Goal: Task Accomplishment & Management: Manage account settings

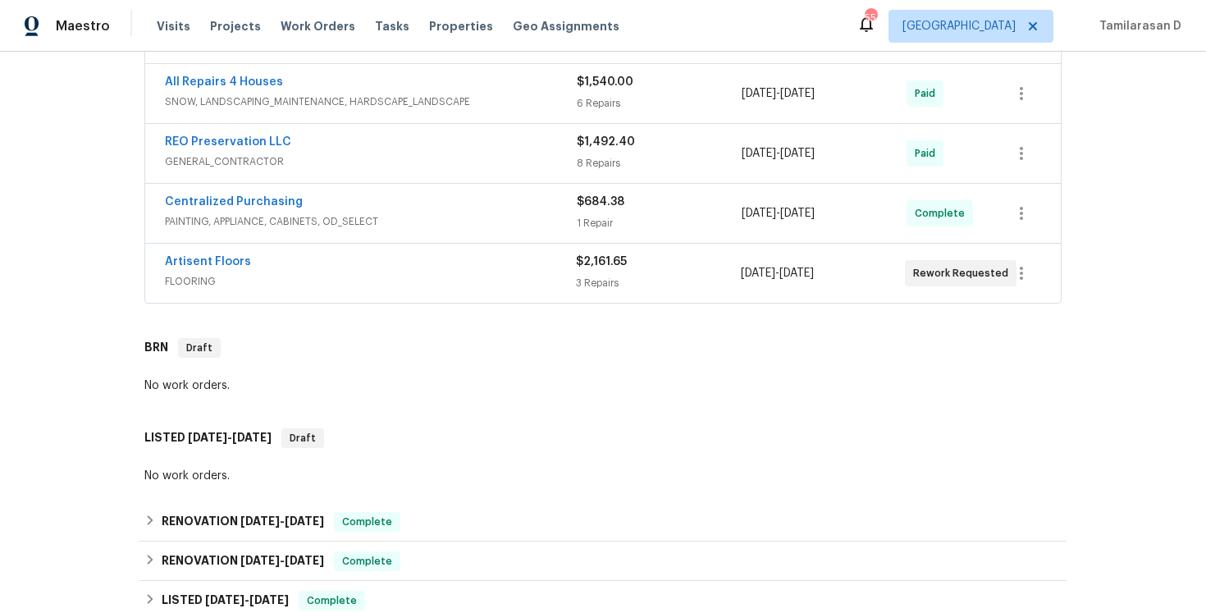
scroll to position [736, 0]
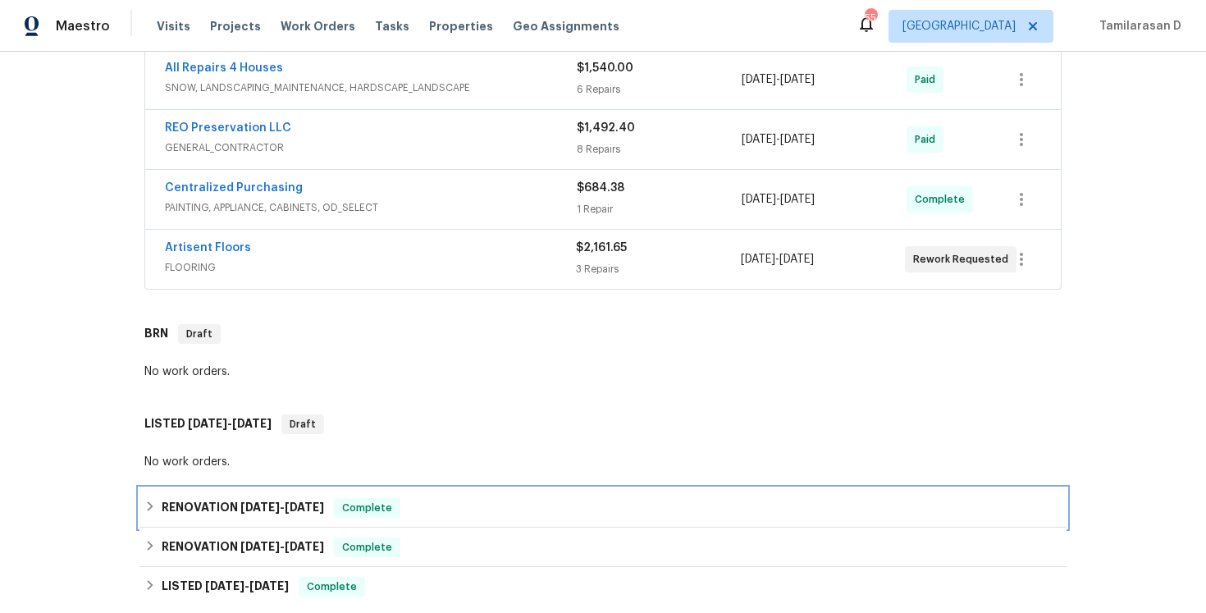
click at [149, 500] on icon at bounding box center [149, 505] width 11 height 11
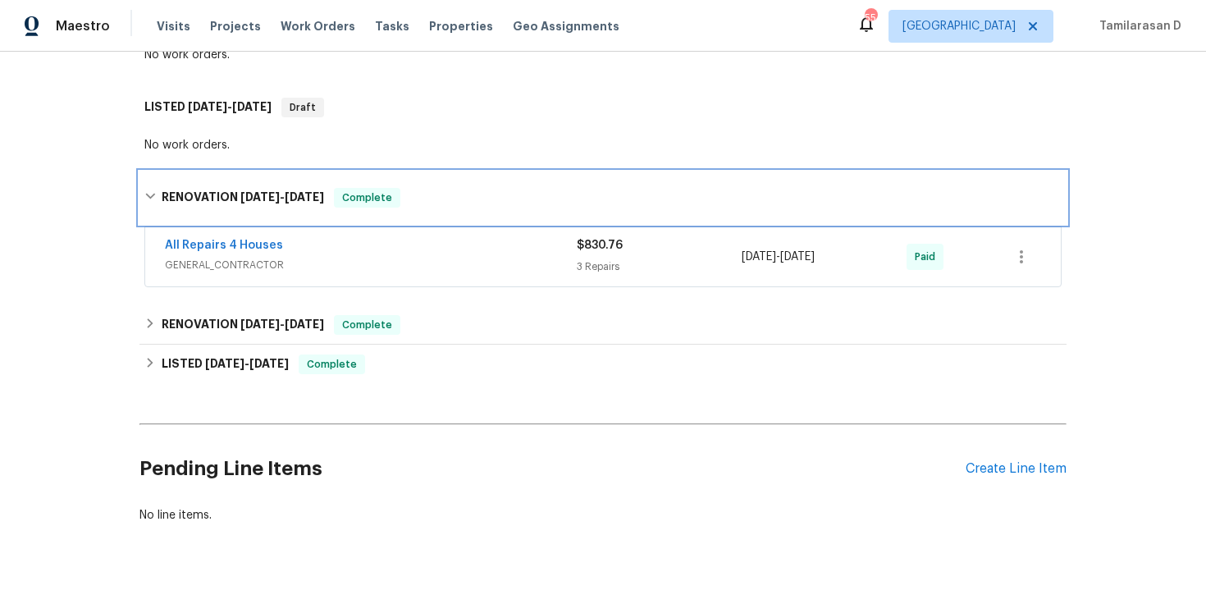
scroll to position [1044, 0]
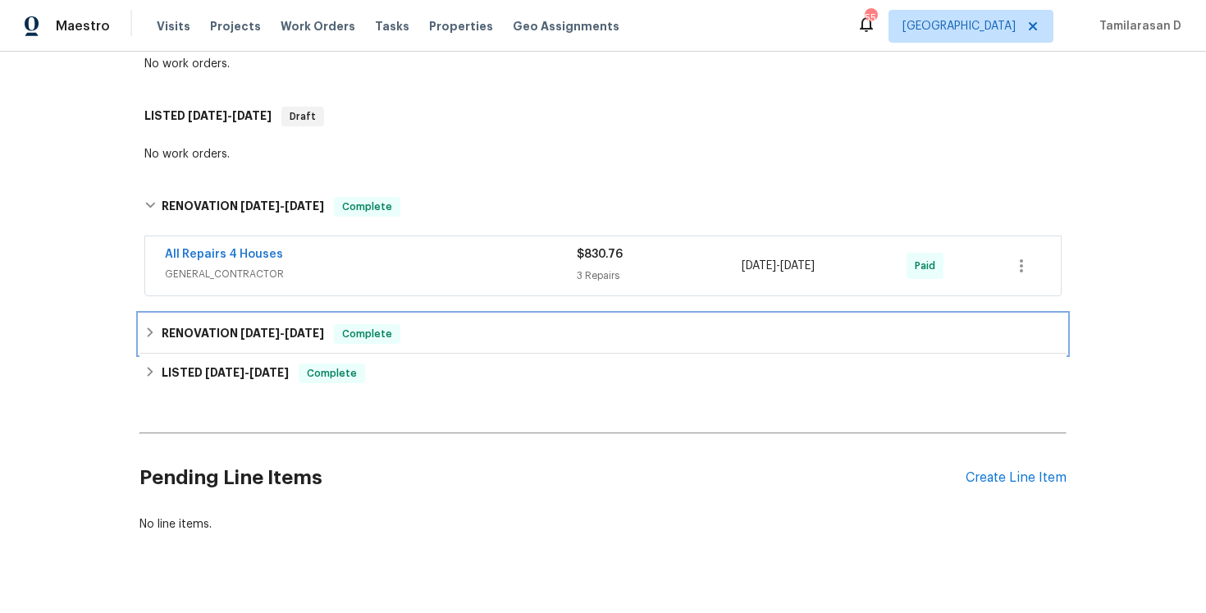
click at [147, 347] on div "RENOVATION 8/23/25 - 8/25/25 Complete" at bounding box center [602, 333] width 927 height 39
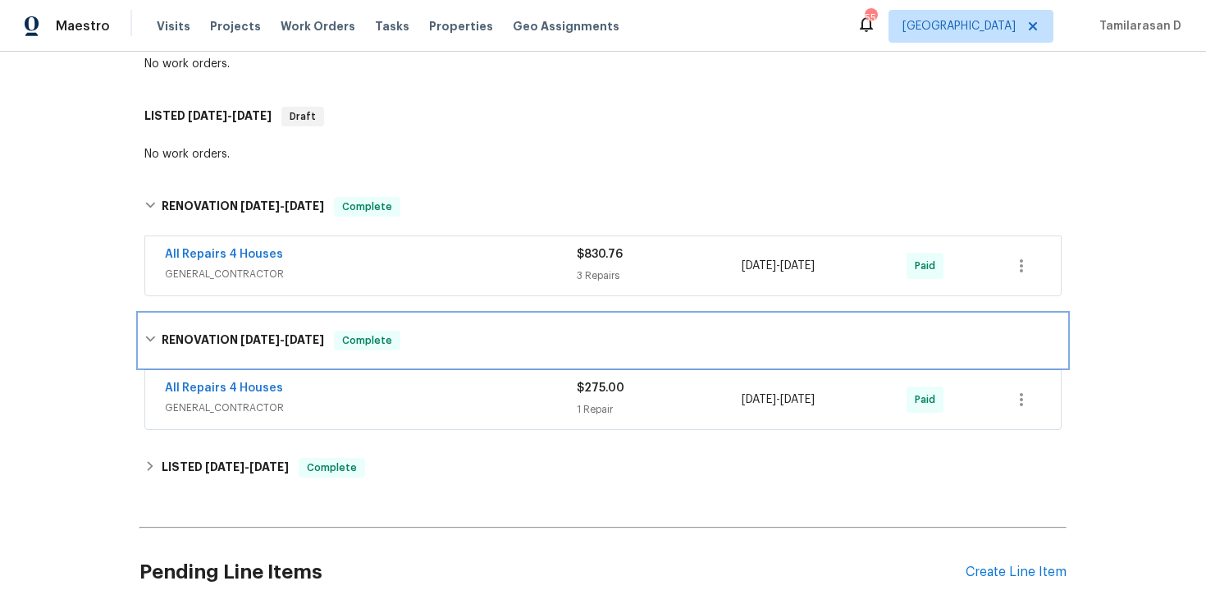
scroll to position [1089, 0]
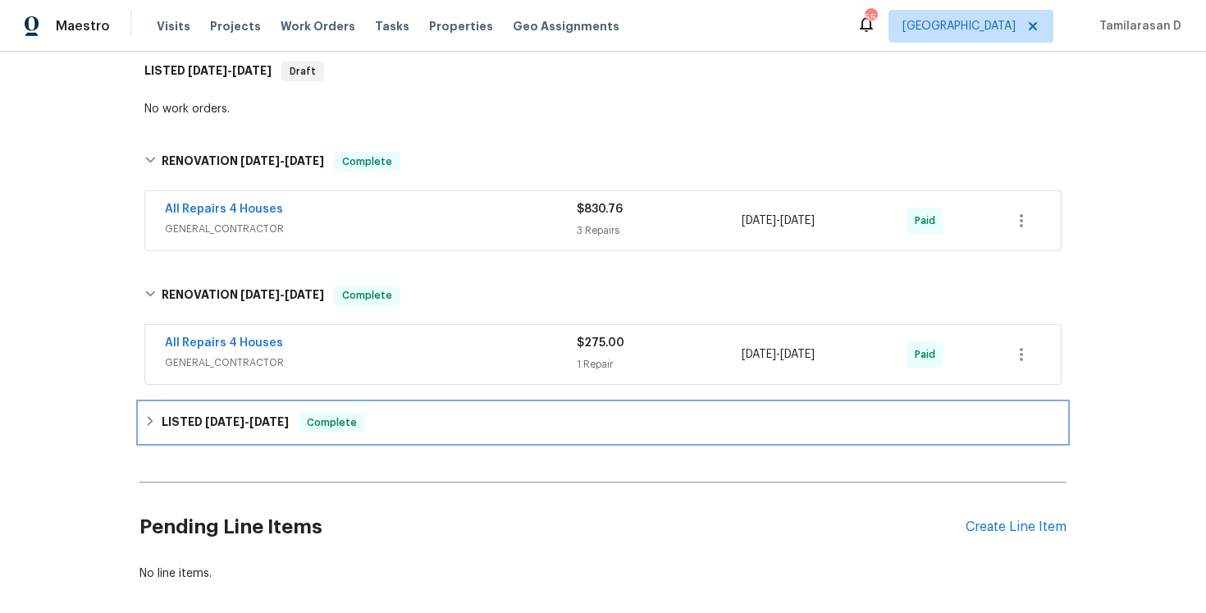
click at [152, 413] on div "LISTED 8/22/25 - 8/23/25 Complete" at bounding box center [602, 423] width 917 height 20
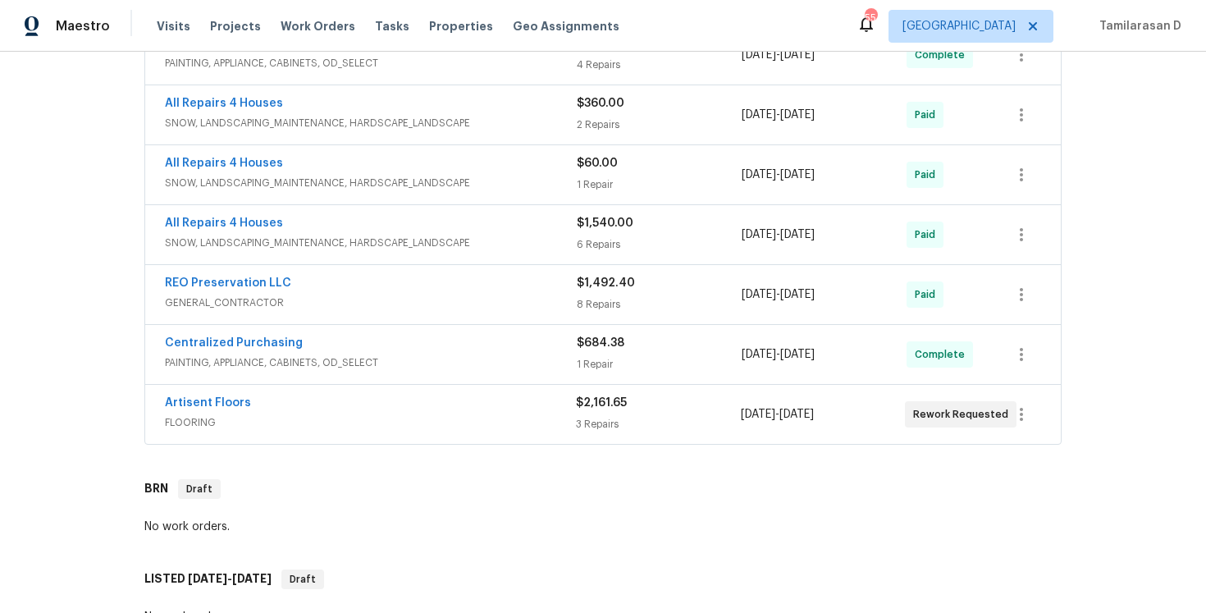
scroll to position [577, 0]
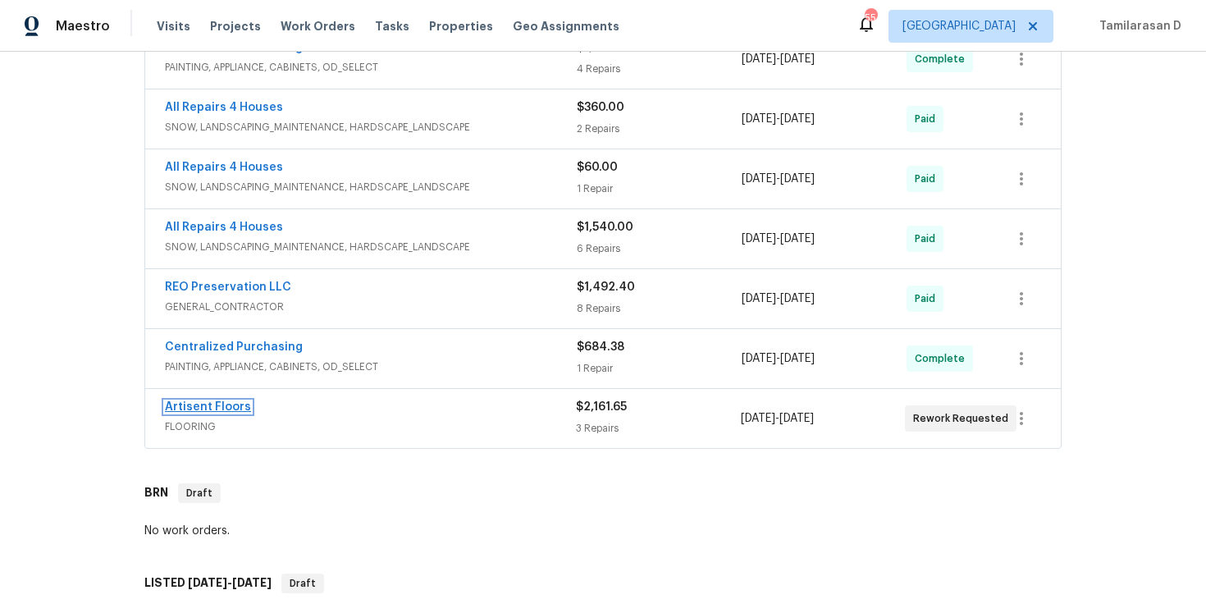
click at [207, 403] on link "Artisent Floors" at bounding box center [208, 406] width 86 height 11
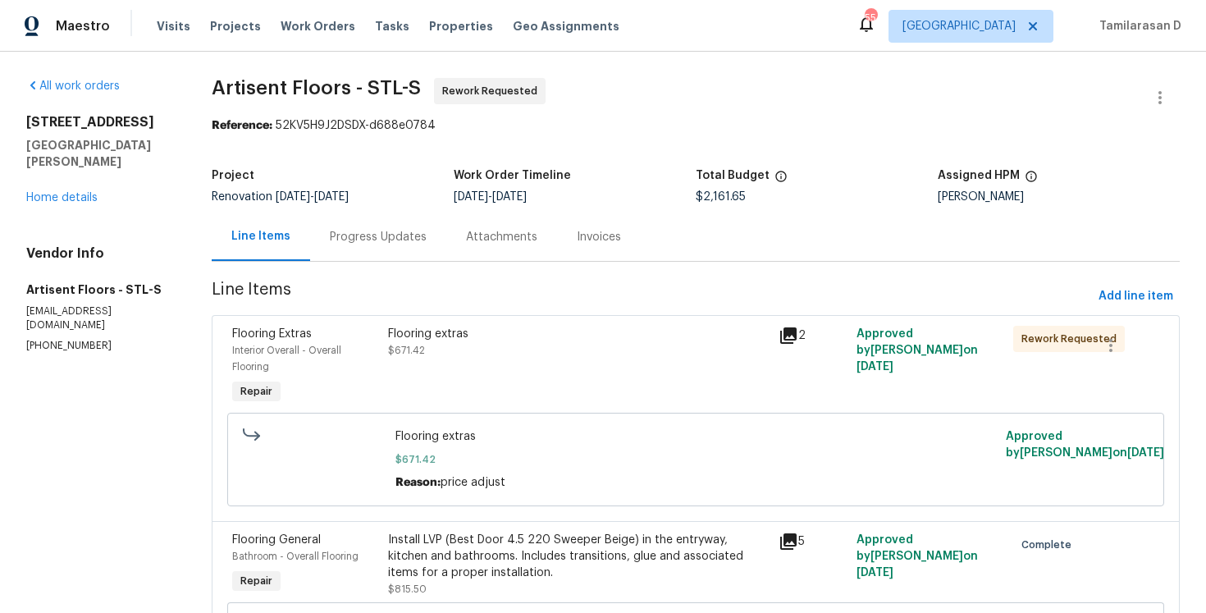
click at [335, 249] on div "Progress Updates" at bounding box center [378, 236] width 136 height 48
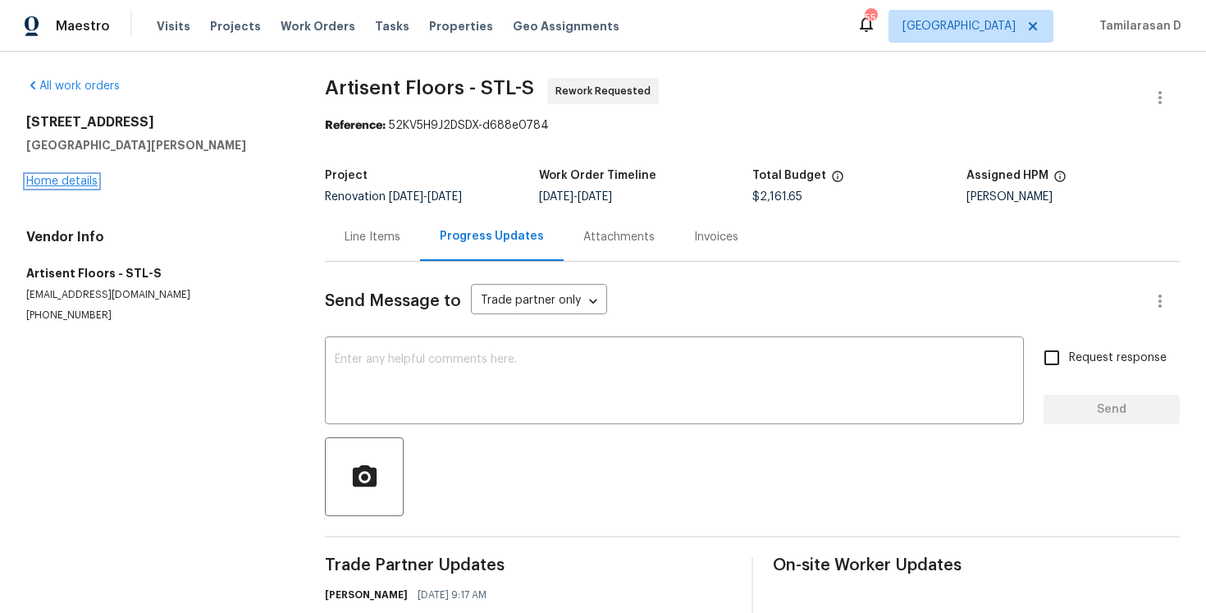
click at [53, 182] on link "Home details" at bounding box center [61, 181] width 71 height 11
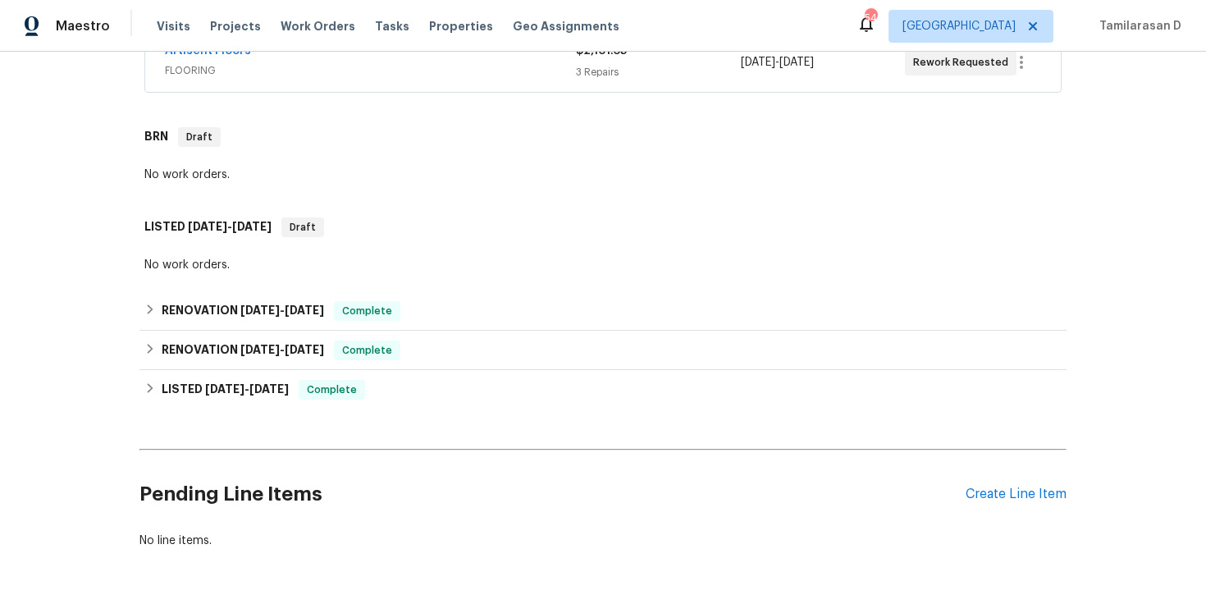
scroll to position [916, 0]
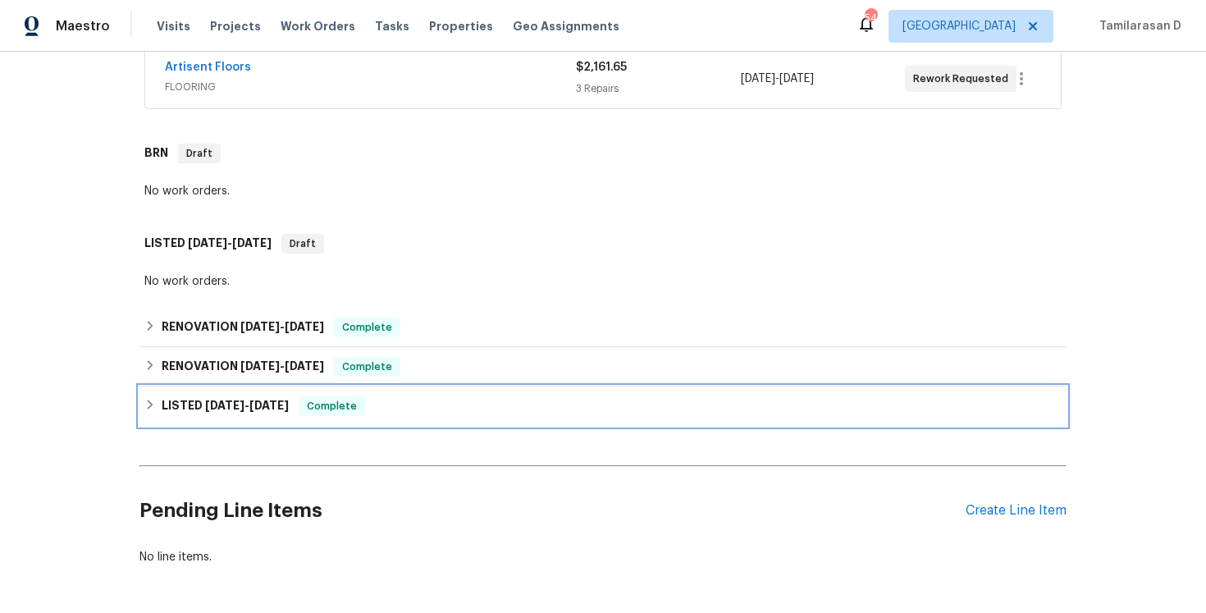
click at [221, 413] on h6 "LISTED 8/22/25 - 8/23/25" at bounding box center [225, 406] width 127 height 20
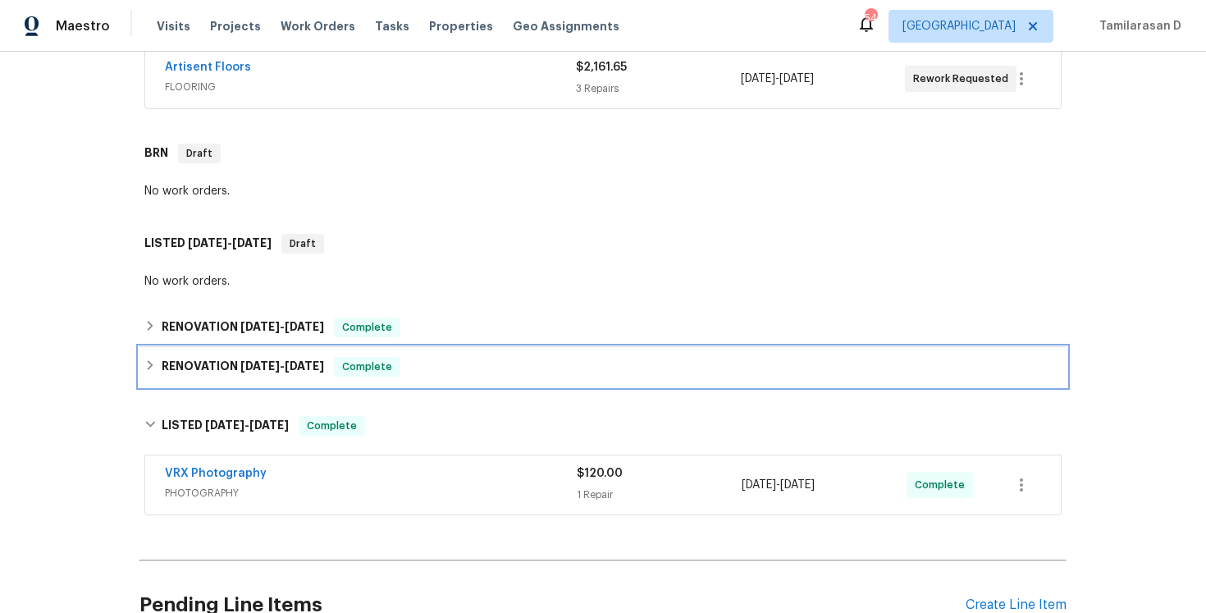
click at [176, 368] on h6 "RENOVATION 8/23/25 - 8/25/25" at bounding box center [243, 367] width 162 height 20
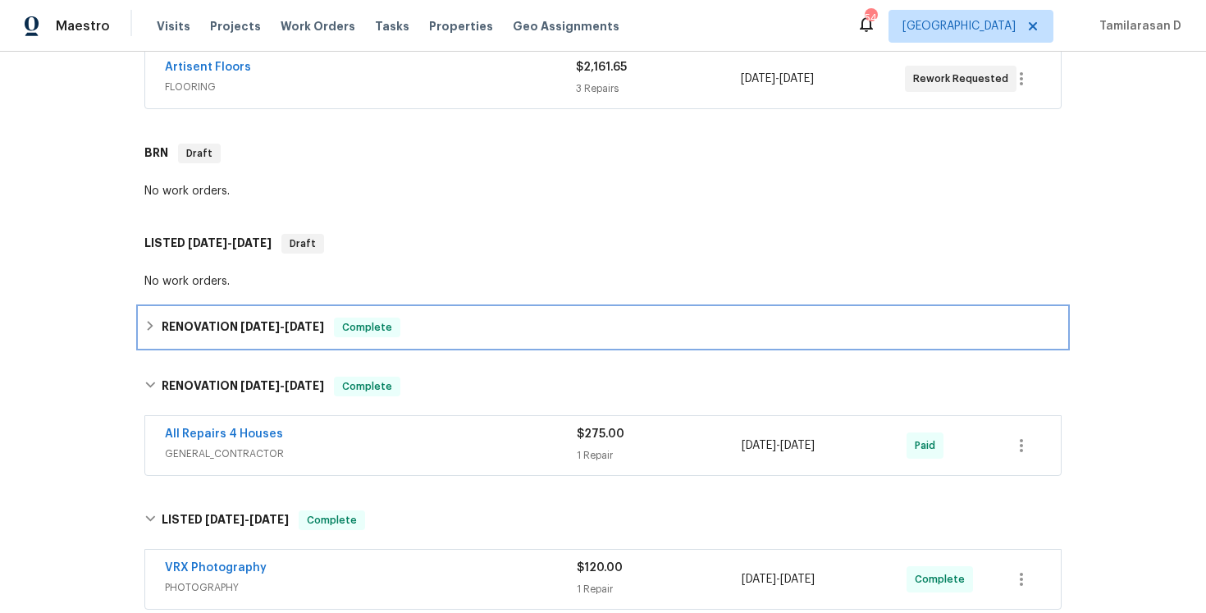
click at [165, 323] on h6 "RENOVATION 8/27/25 - 8/29/25" at bounding box center [243, 327] width 162 height 20
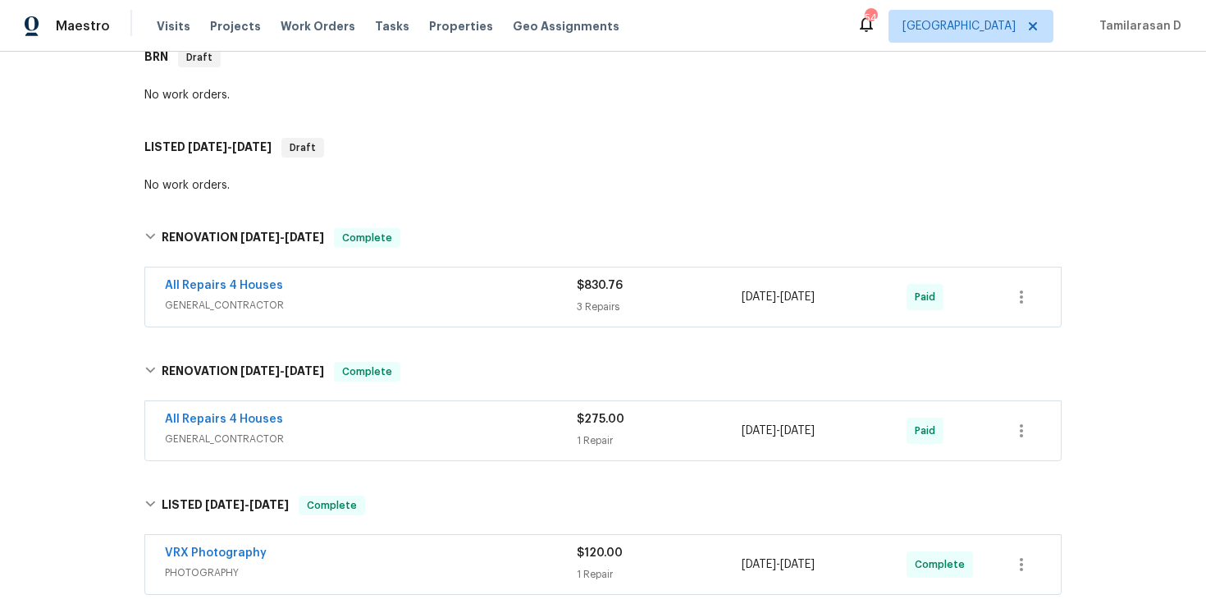
scroll to position [1005, 0]
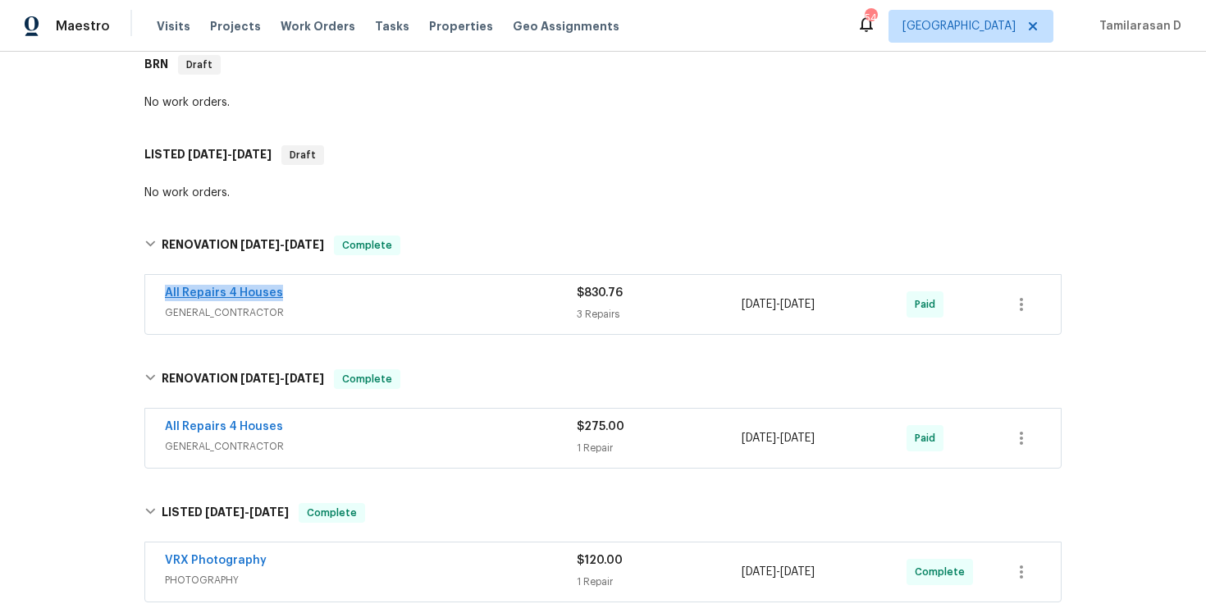
drag, startPoint x: 283, startPoint y: 292, endPoint x: 167, endPoint y: 292, distance: 115.7
click at [167, 292] on div "All Repairs 4 Houses" at bounding box center [371, 295] width 412 height 20
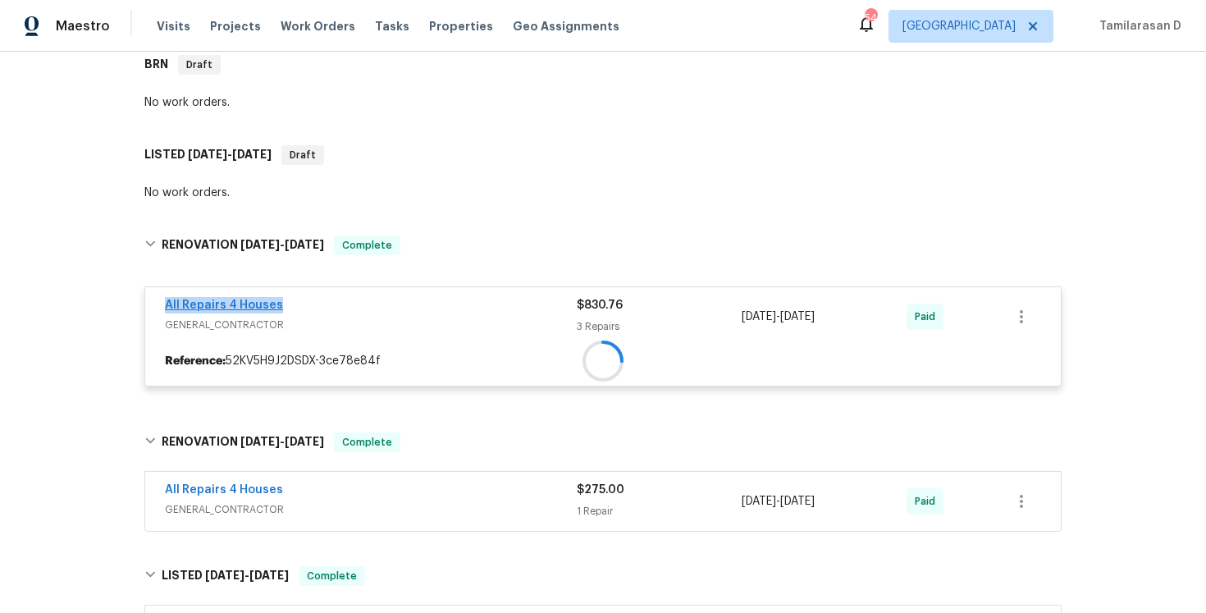
copy link "All Repairs 4 Houses"
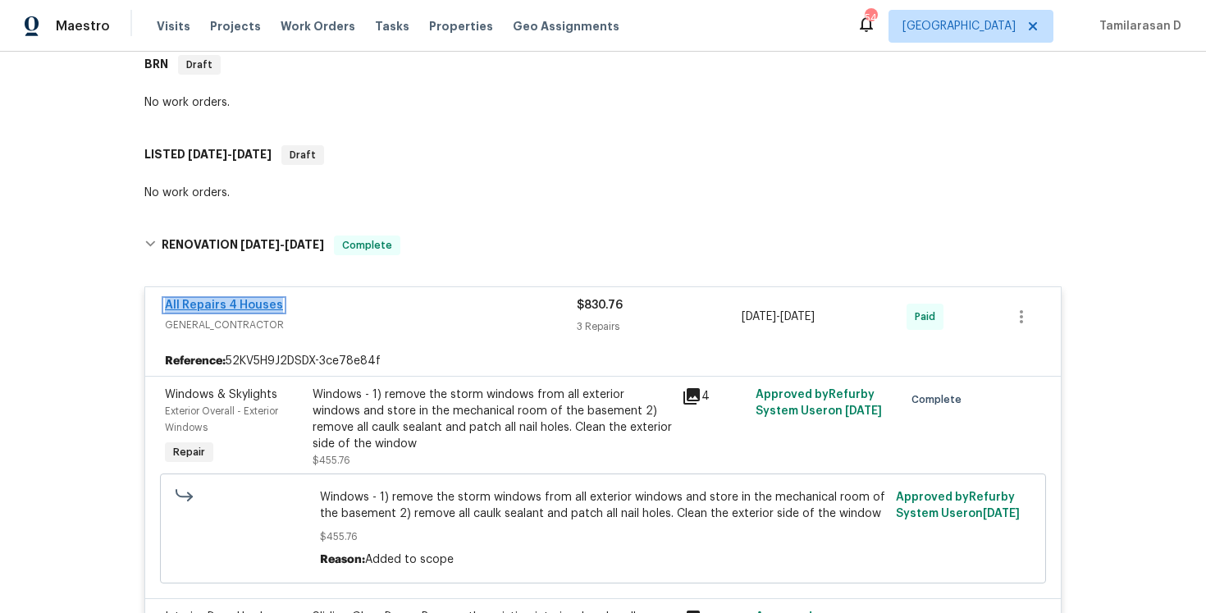
click at [227, 308] on link "All Repairs 4 Houses" at bounding box center [224, 304] width 118 height 11
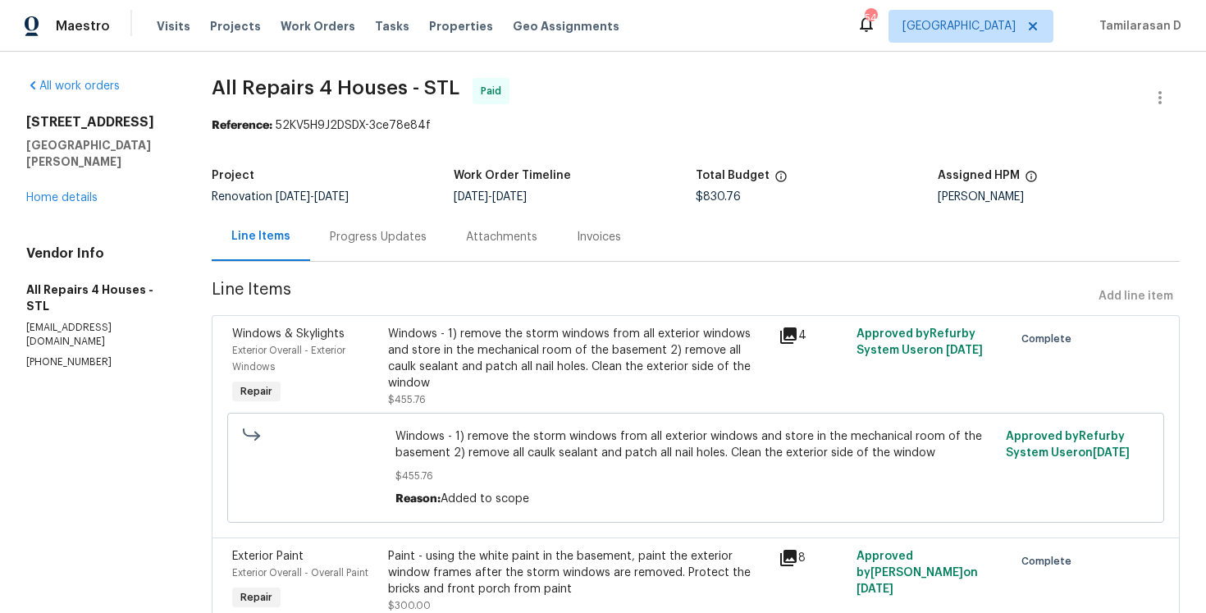
click at [75, 285] on div "Vendor Info All Repairs 4 Houses - STL allrepair4houses@gmail.com (314) 282-1398" at bounding box center [99, 307] width 146 height 124
copy p "allrepair4houses@gmail.com"
click at [74, 355] on p "(314) 282-1398" at bounding box center [99, 362] width 146 height 14
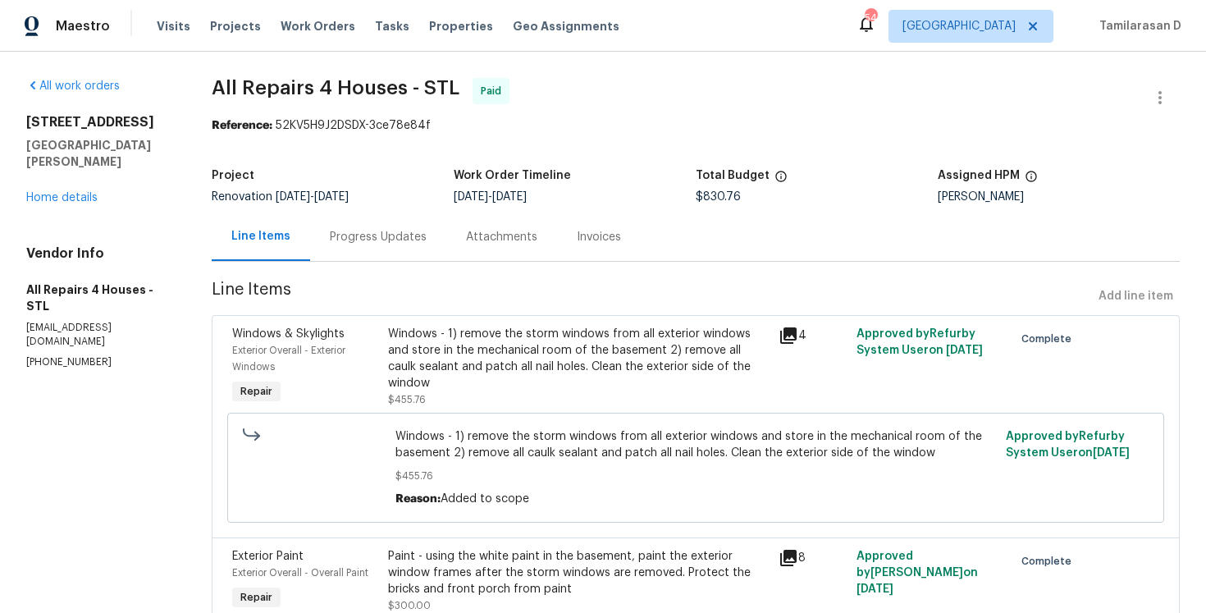
click at [74, 355] on p "(314) 282-1398" at bounding box center [99, 362] width 146 height 14
copy p "(314) 282-1398"
drag, startPoint x: 698, startPoint y: 198, endPoint x: 760, endPoint y: 198, distance: 61.5
click at [760, 198] on div "$830.76" at bounding box center [817, 196] width 242 height 11
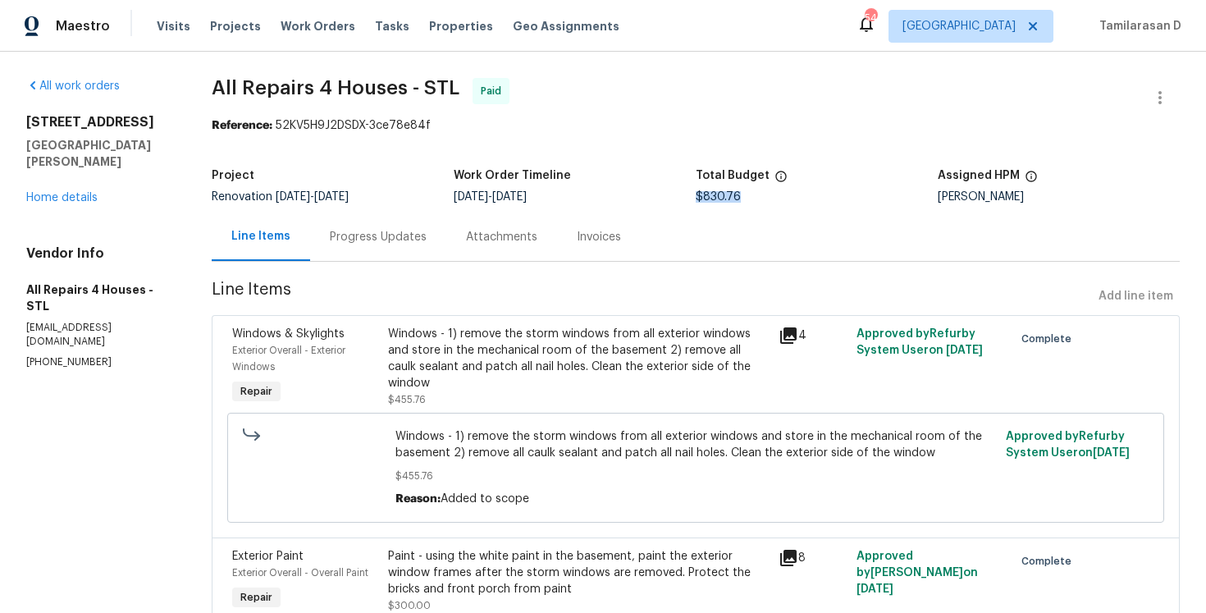
copy span "$830.76"
click at [66, 192] on link "Home details" at bounding box center [61, 197] width 71 height 11
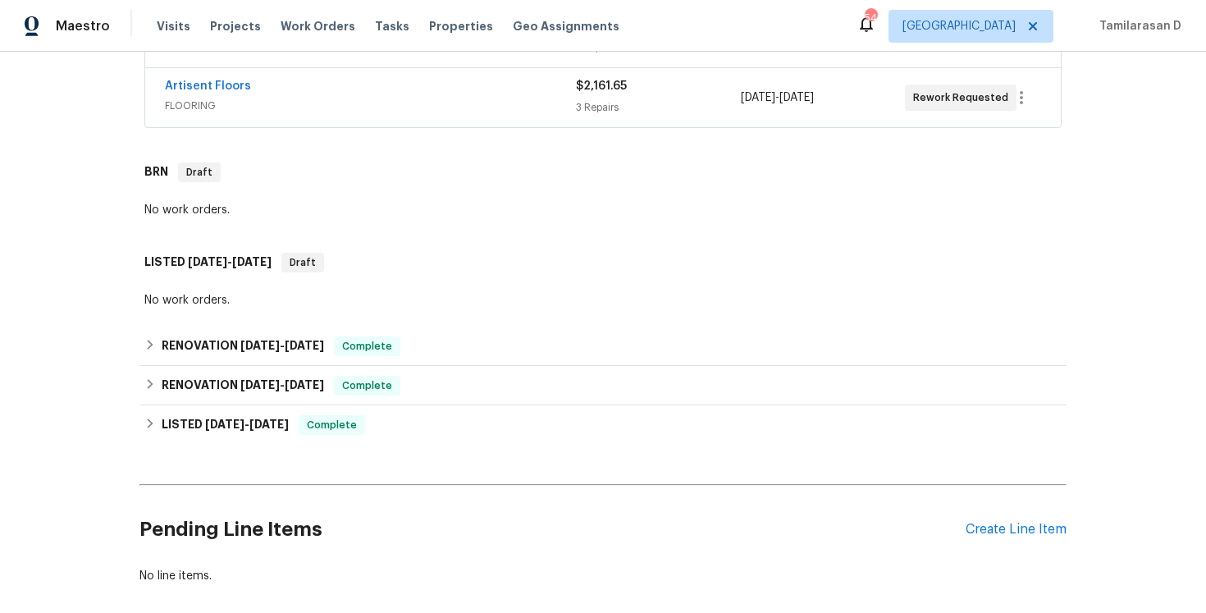
scroll to position [804, 0]
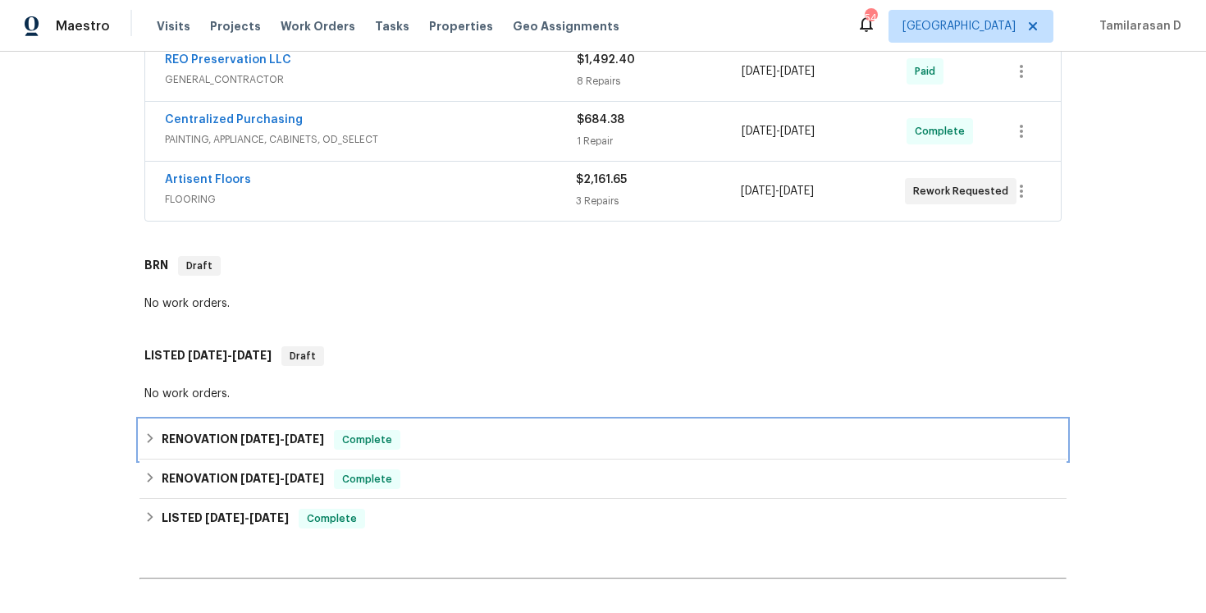
click at [162, 441] on h6 "RENOVATION 8/27/25 - 8/29/25" at bounding box center [243, 440] width 162 height 20
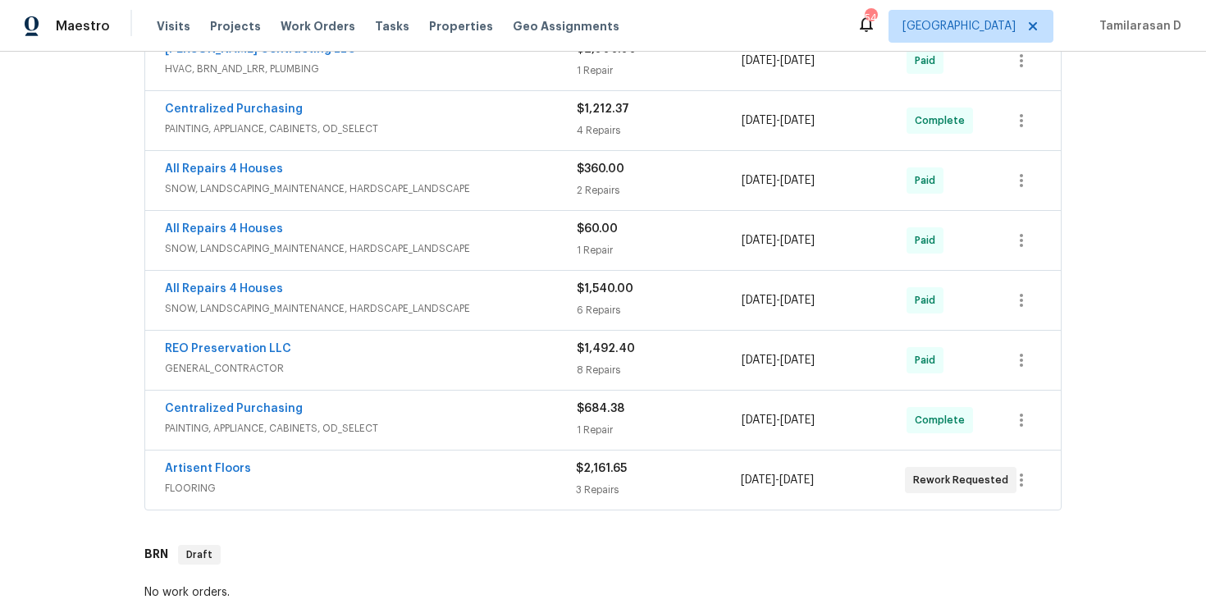
scroll to position [491, 0]
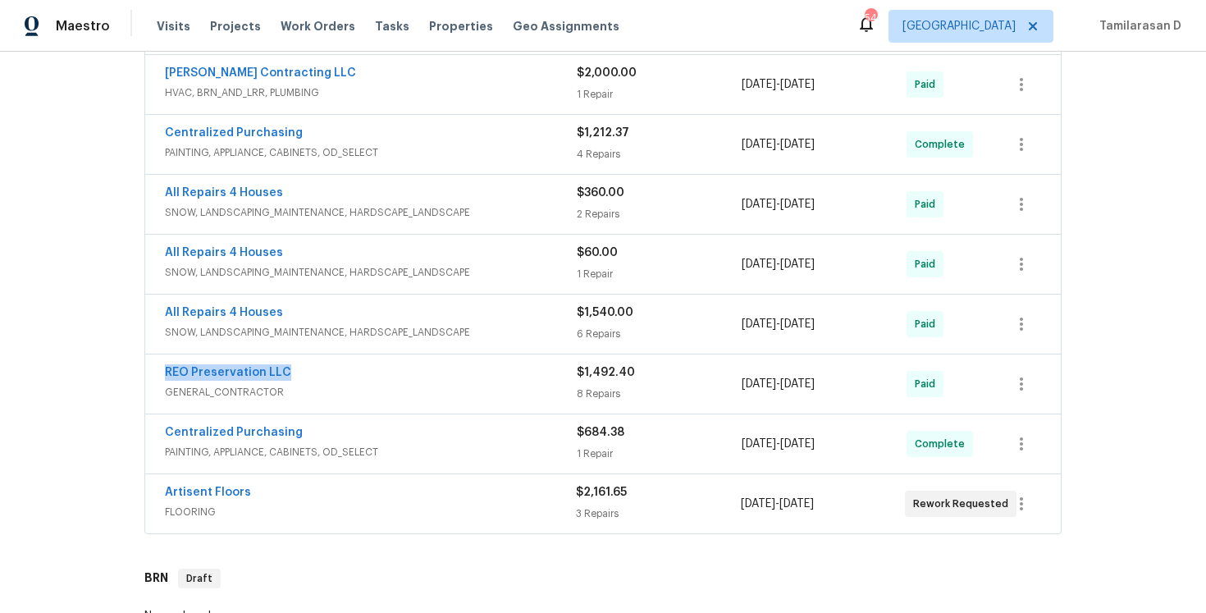
drag, startPoint x: 298, startPoint y: 368, endPoint x: 163, endPoint y: 375, distance: 134.7
click at [162, 375] on div "REO Preservation LLC GENERAL_CONTRACTOR $1,492.40 8 Repairs 8/19/2025 - 8/20/20…" at bounding box center [603, 383] width 916 height 59
copy link "REO Preservation LLC"
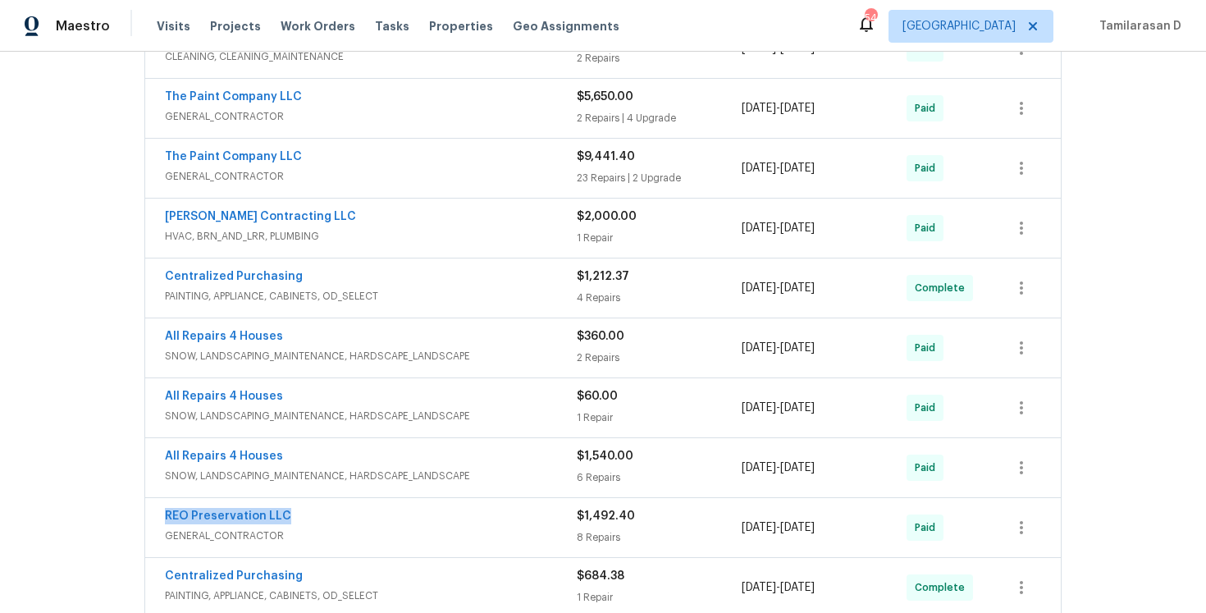
scroll to position [352, 0]
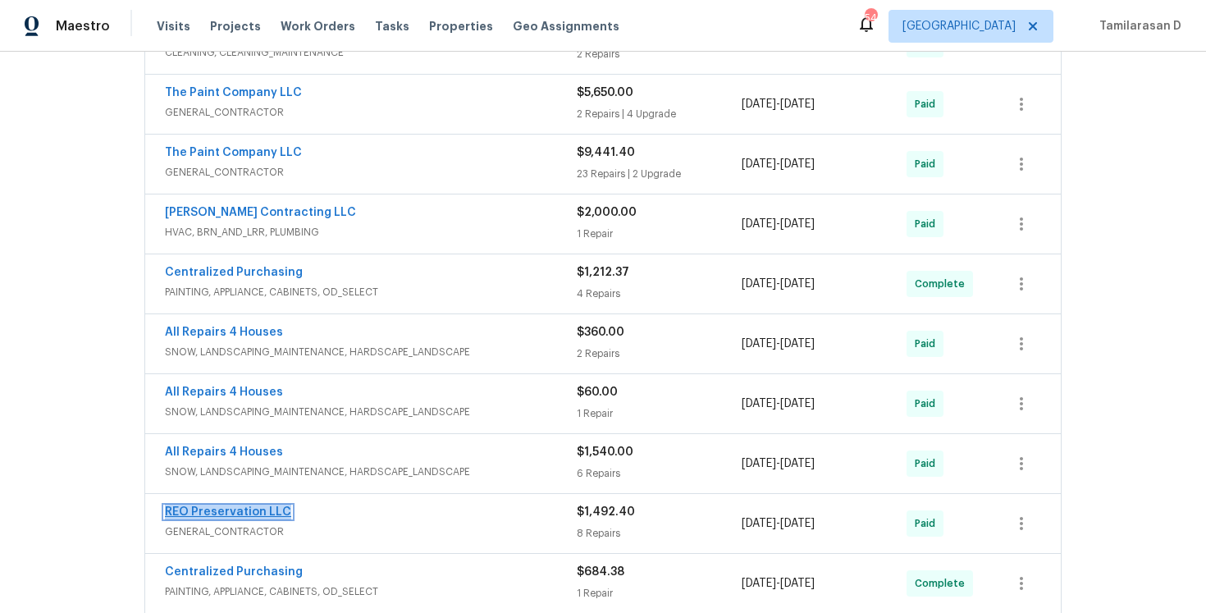
click at [239, 509] on link "REO Preservation LLC" at bounding box center [228, 511] width 126 height 11
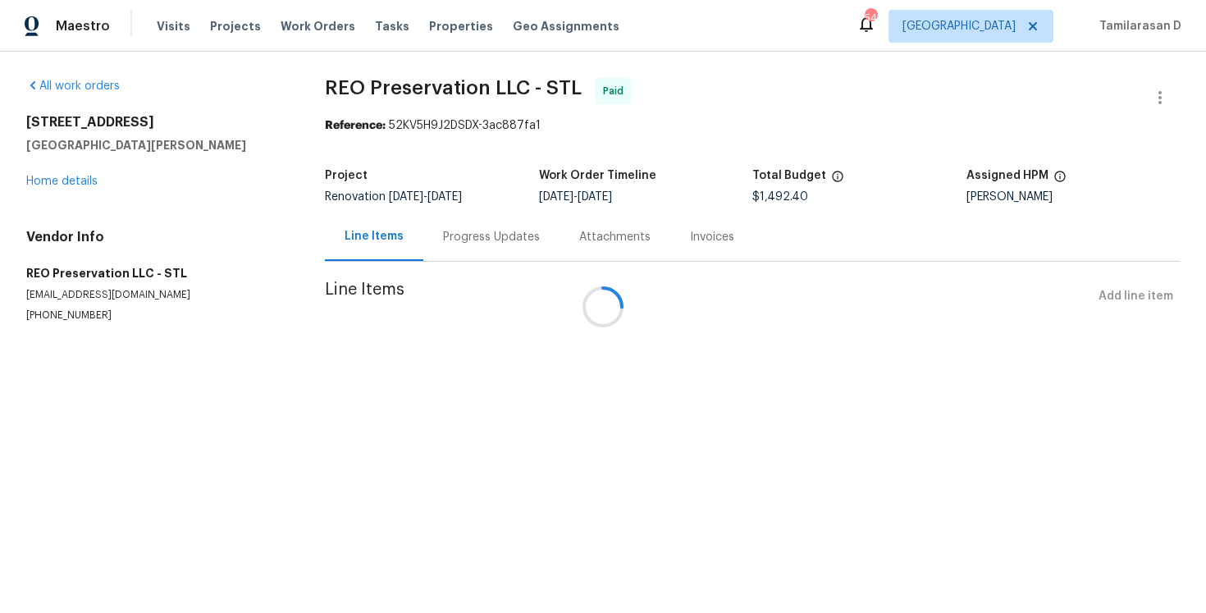
click at [61, 292] on div at bounding box center [603, 306] width 1206 height 613
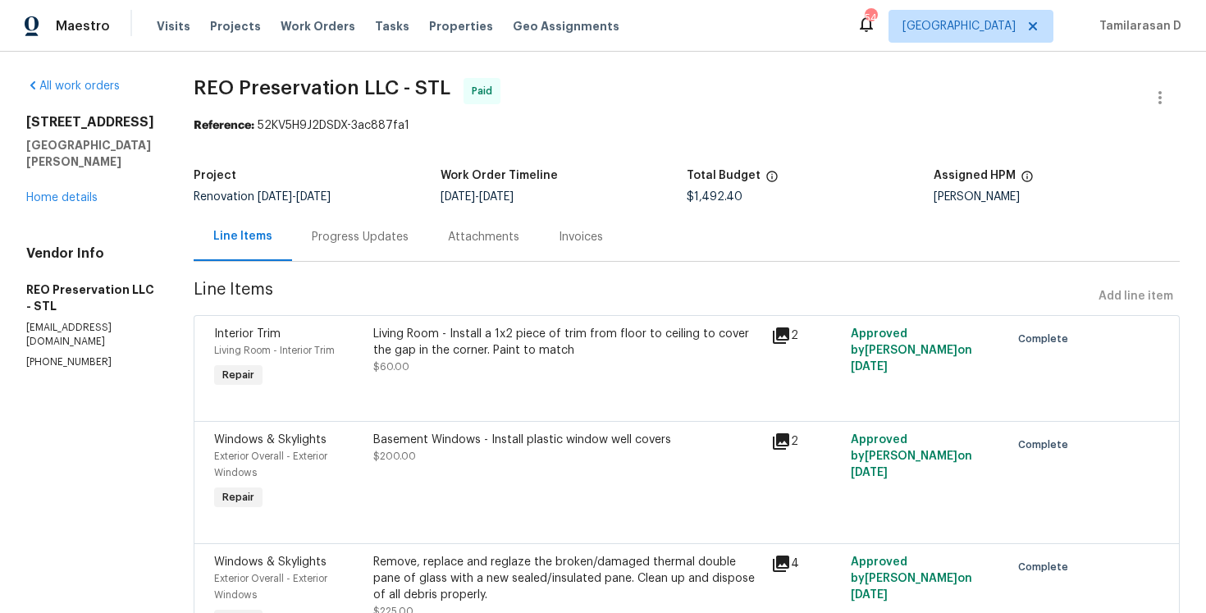
click at [61, 292] on h5 "REO Preservation LLC - STL" at bounding box center [90, 297] width 128 height 33
click at [48, 317] on div "Vendor Info REO Preservation LLC - STL ljmilos83@gmail.com (636) 312-1555" at bounding box center [90, 307] width 128 height 124
click at [48, 322] on p "ljmilos83@gmail.com" at bounding box center [90, 335] width 128 height 28
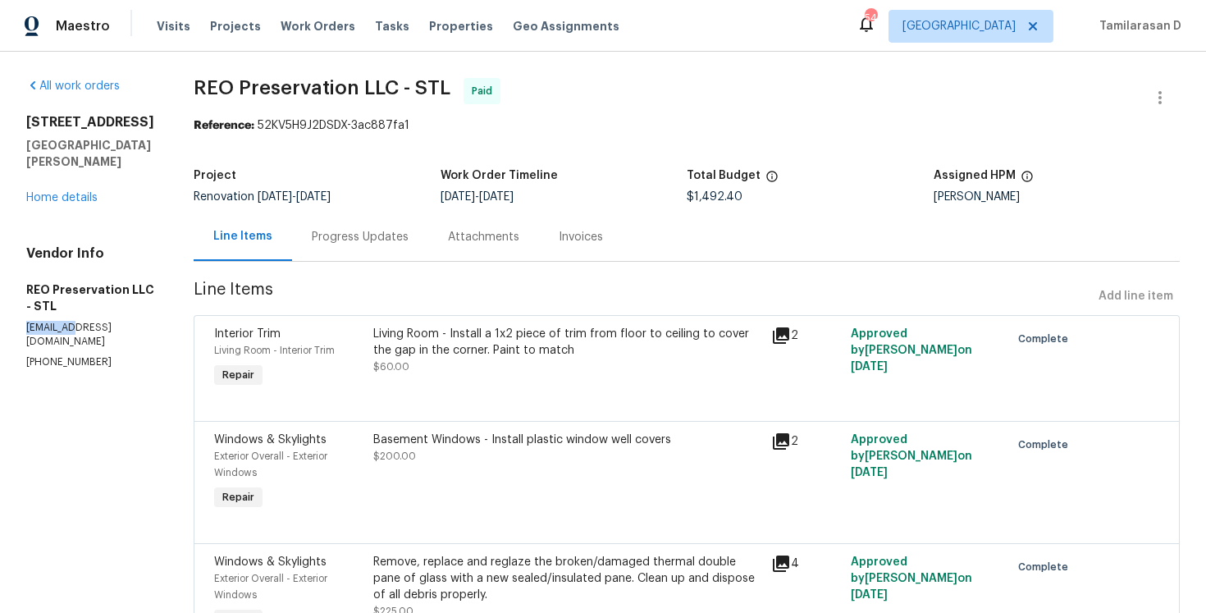
click at [48, 322] on p "ljmilos83@gmail.com" at bounding box center [90, 335] width 128 height 28
copy p "ljmilos83@gmail.com"
click at [74, 355] on p "(636) 312-1555" at bounding box center [90, 362] width 128 height 14
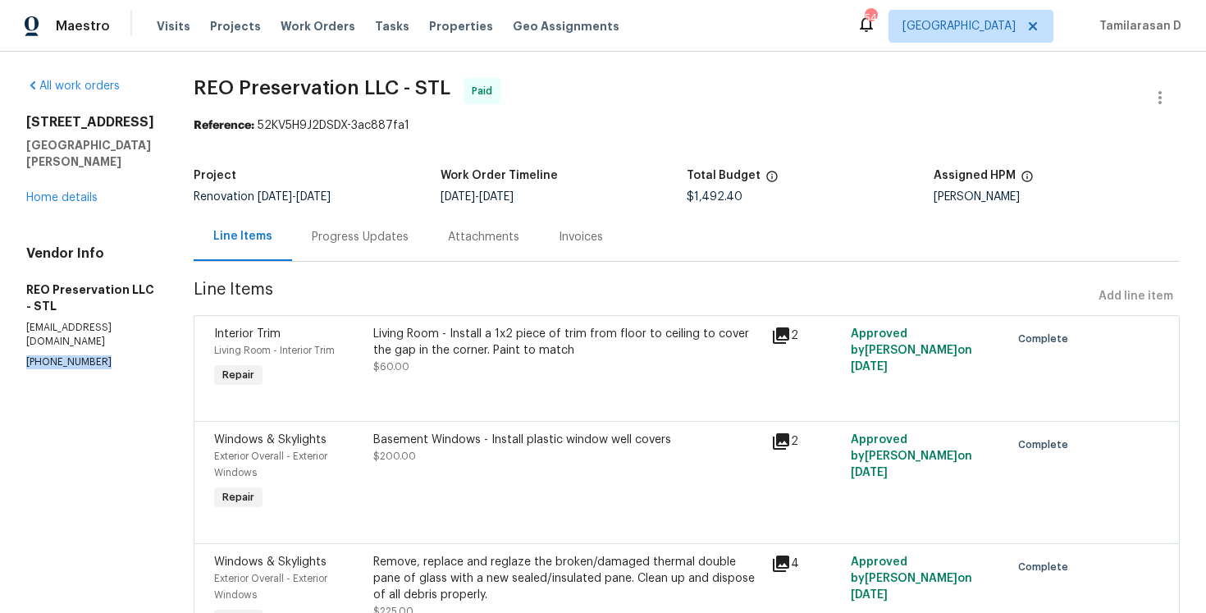
copy p "(636) 312-1555"
drag, startPoint x: 681, startPoint y: 199, endPoint x: 777, endPoint y: 198, distance: 96.0
click at [777, 198] on div "$1,492.40" at bounding box center [810, 196] width 247 height 11
copy span "$1,492.40"
click at [84, 194] on link "Home details" at bounding box center [61, 197] width 71 height 11
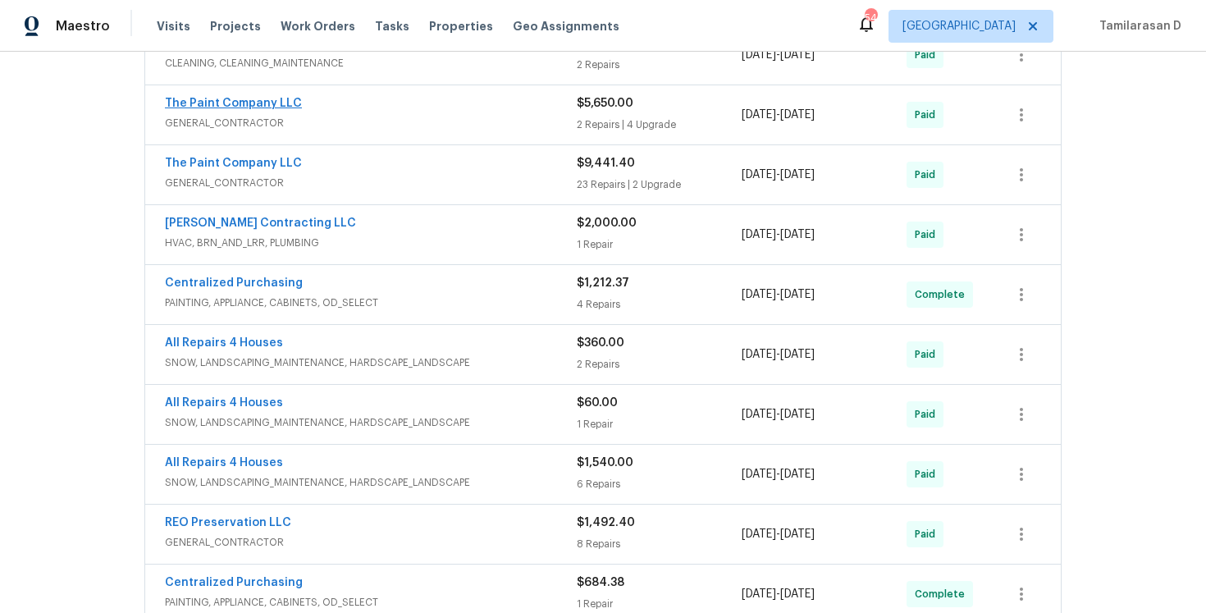
scroll to position [405, 0]
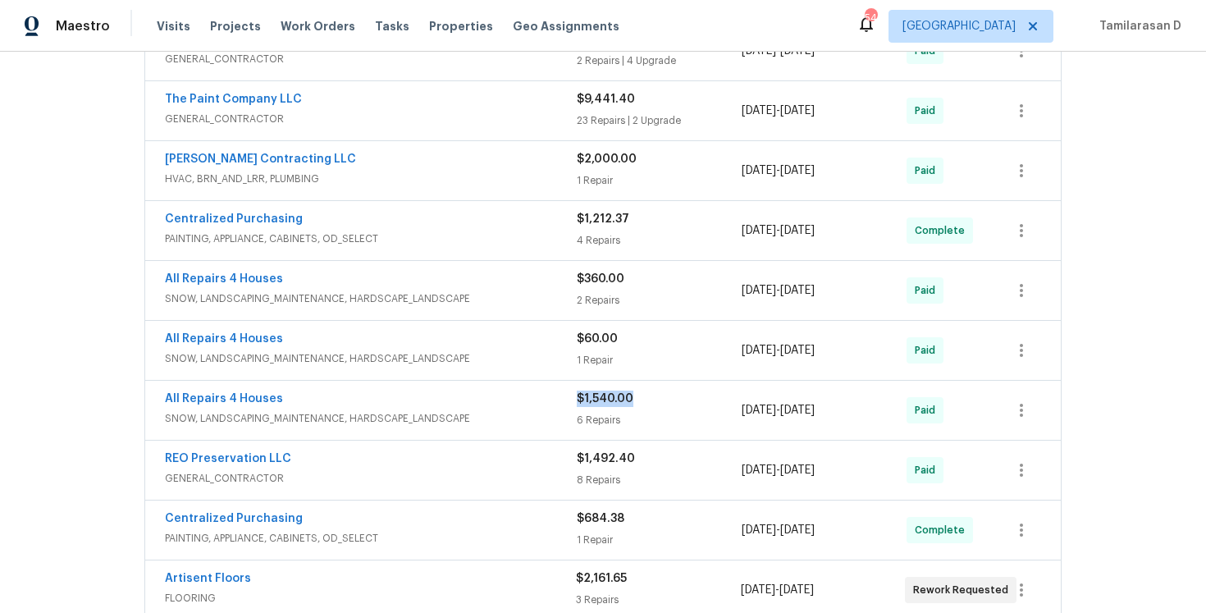
drag, startPoint x: 643, startPoint y: 396, endPoint x: 578, endPoint y: 395, distance: 65.7
click at [578, 395] on div "$1,540.00" at bounding box center [659, 398] width 165 height 16
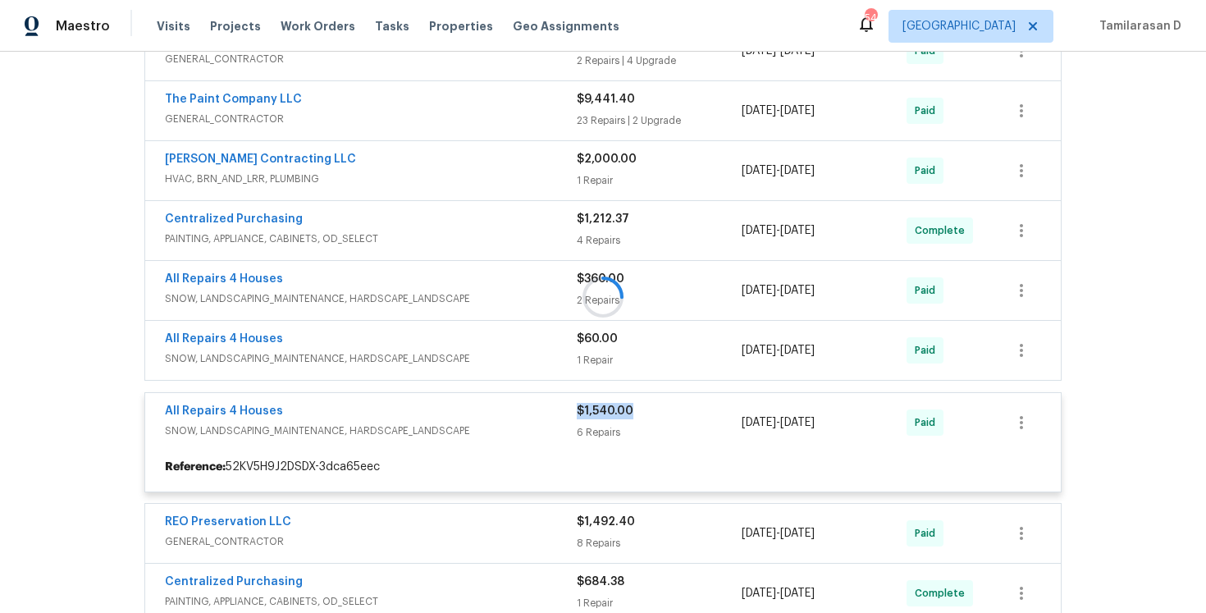
copy span "$1,540.00"
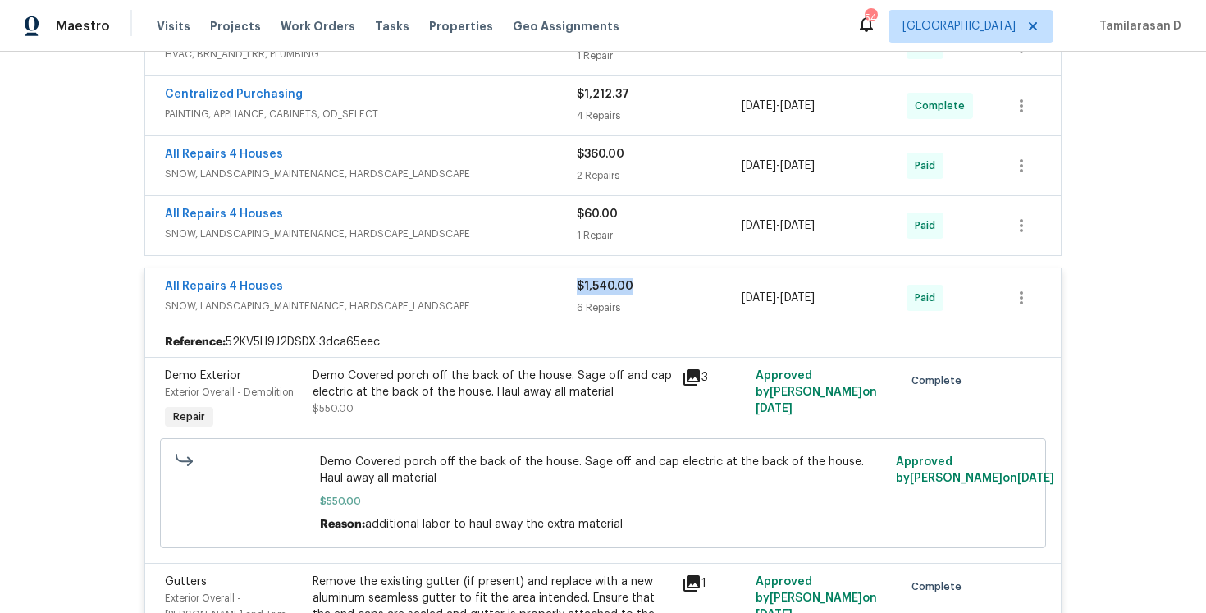
scroll to position [496, 0]
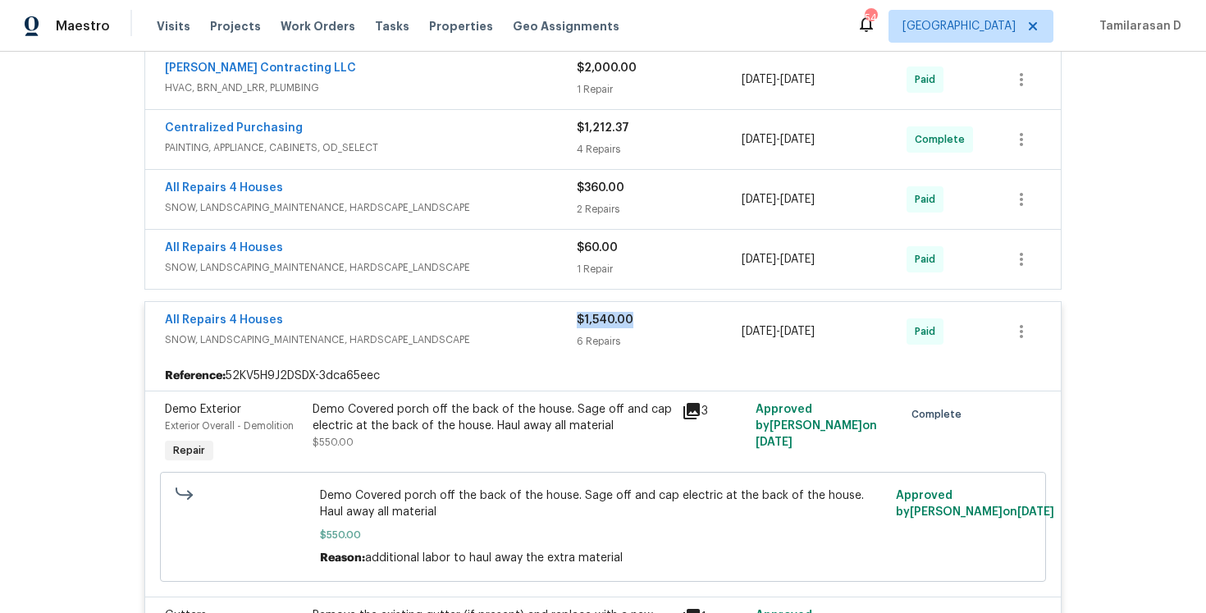
click at [505, 337] on span "SNOW, LANDSCAPING_MAINTENANCE, HARDSCAPE_LANDSCAPE" at bounding box center [371, 339] width 412 height 16
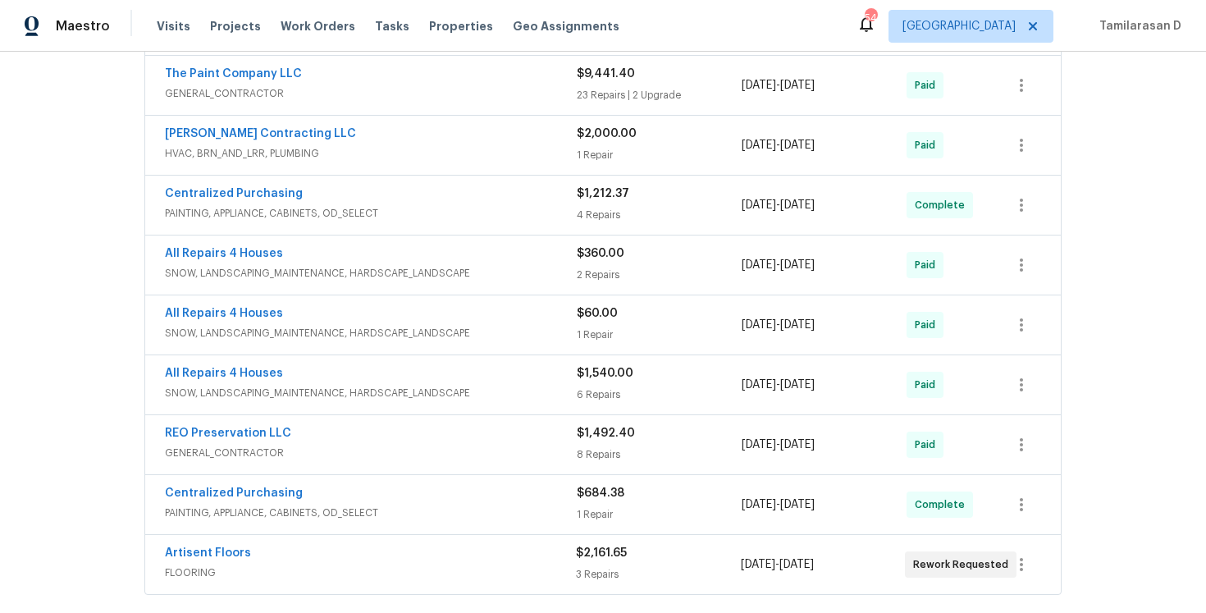
scroll to position [429, 0]
drag, startPoint x: 641, startPoint y: 377, endPoint x: 578, endPoint y: 373, distance: 63.3
click at [578, 373] on div "$1,540.00" at bounding box center [659, 375] width 165 height 16
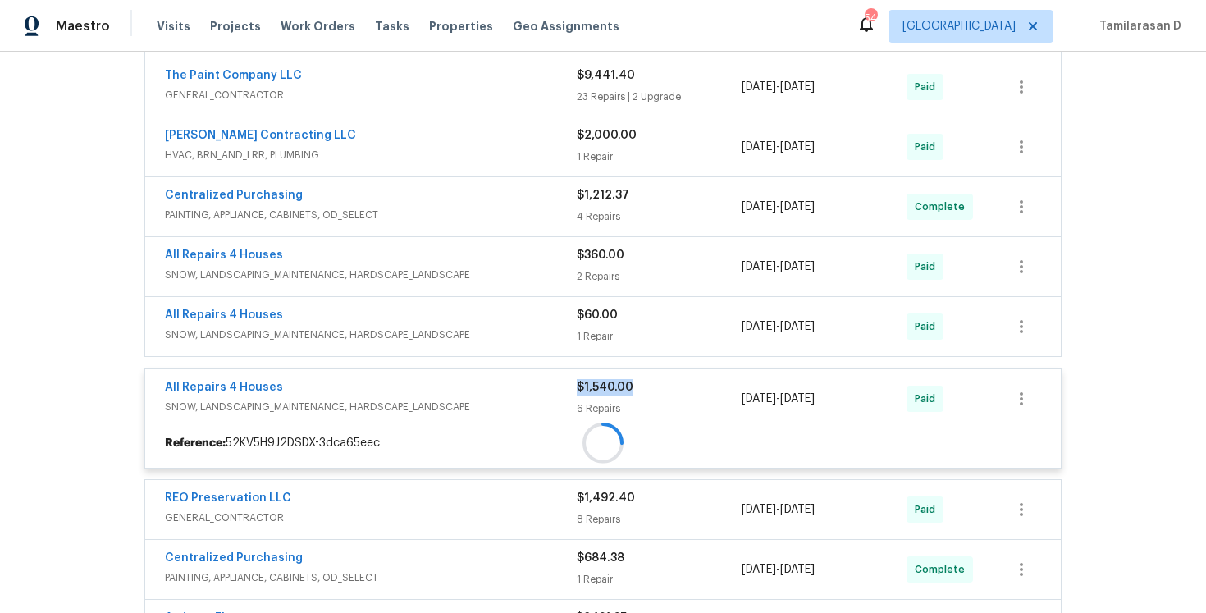
copy span "$1,540.00"
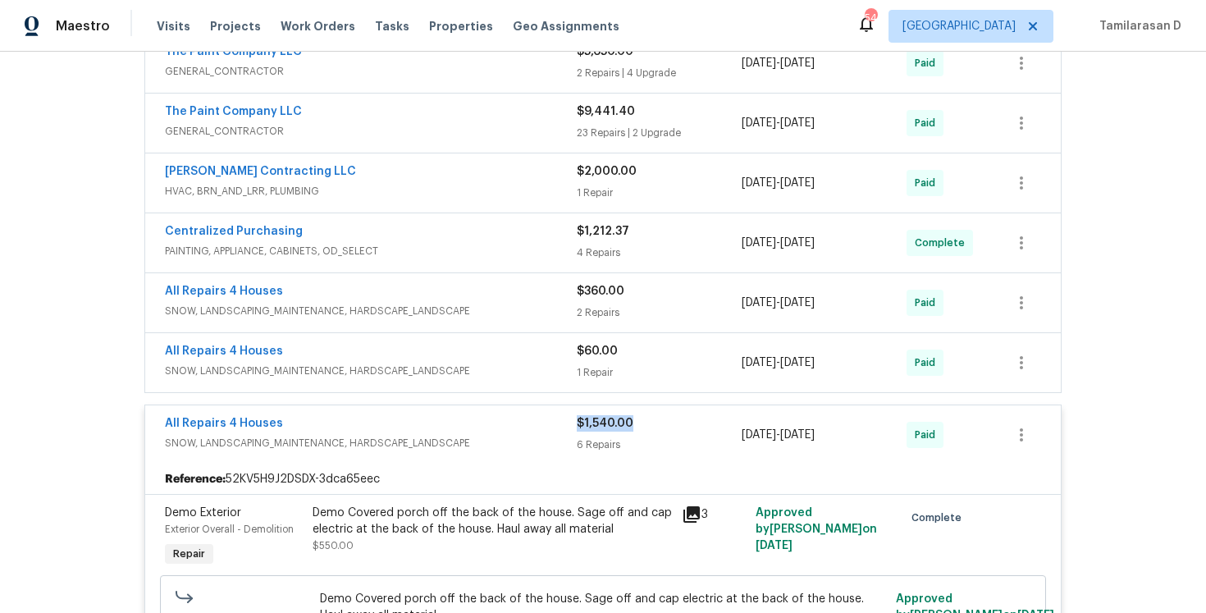
scroll to position [400, 0]
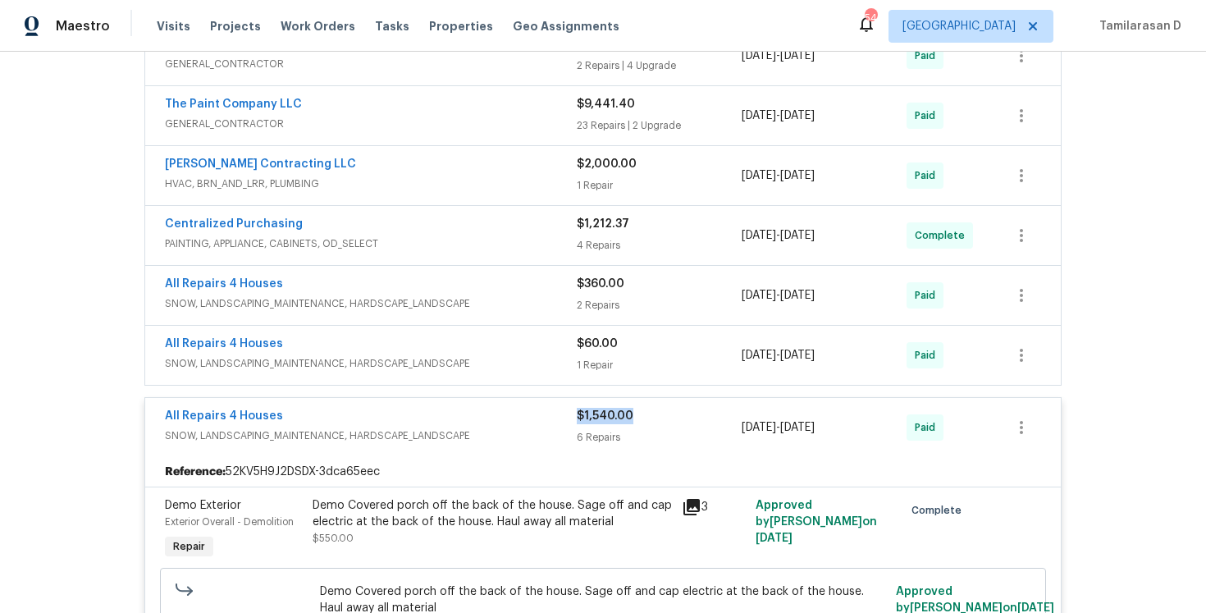
click at [452, 418] on div "All Repairs 4 Houses" at bounding box center [371, 418] width 412 height 20
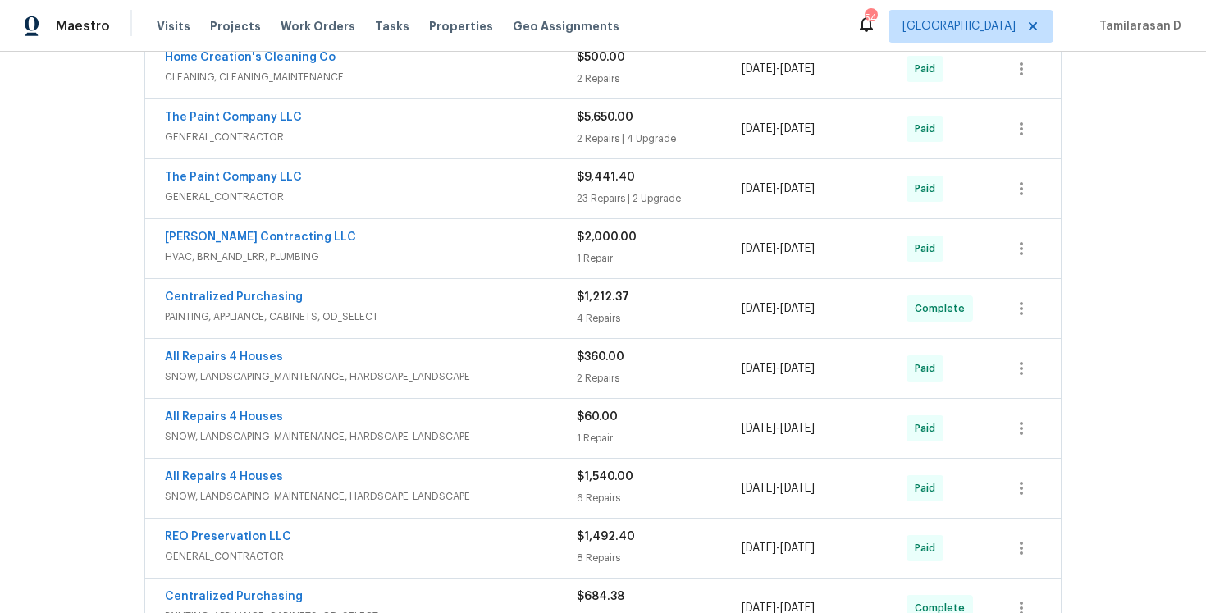
scroll to position [323, 0]
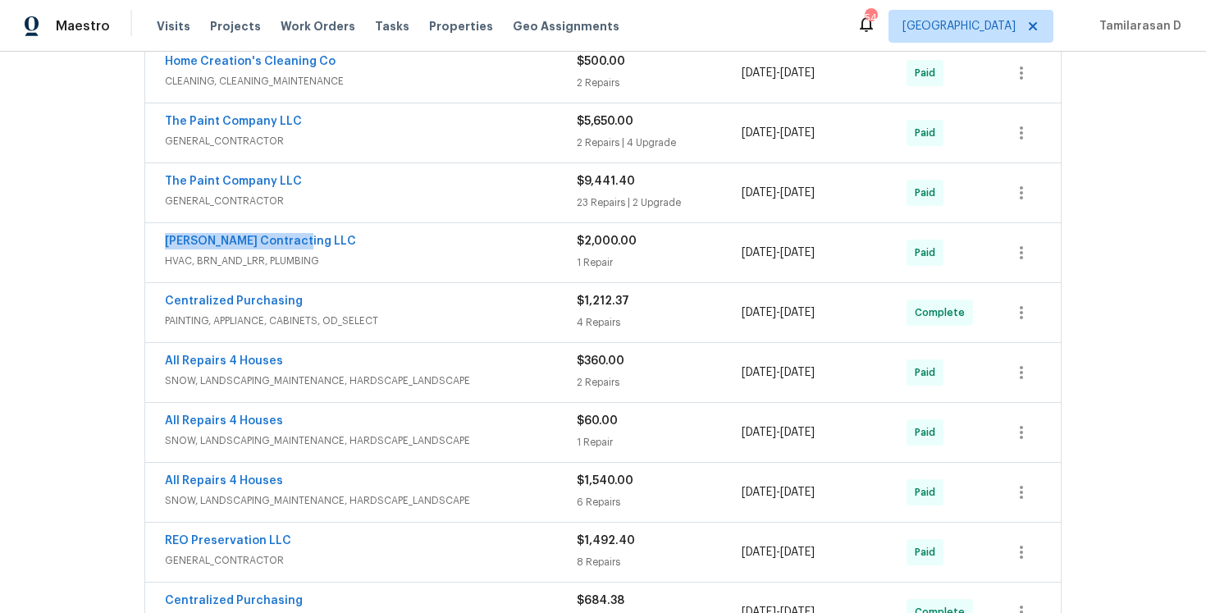
drag, startPoint x: 303, startPoint y: 238, endPoint x: 162, endPoint y: 237, distance: 141.1
click at [162, 237] on div "Loftin Contracting LLC HVAC, BRN_AND_LRR, PLUMBING $2,000.00 1 Repair 7/8/2025 …" at bounding box center [603, 252] width 916 height 59
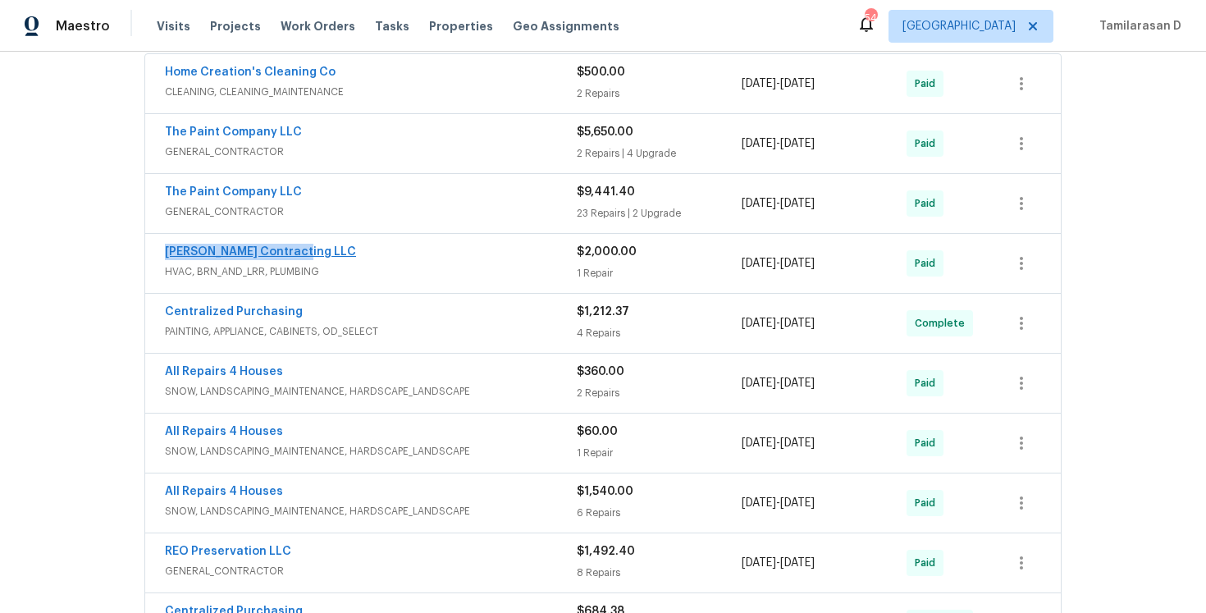
scroll to position [298, 0]
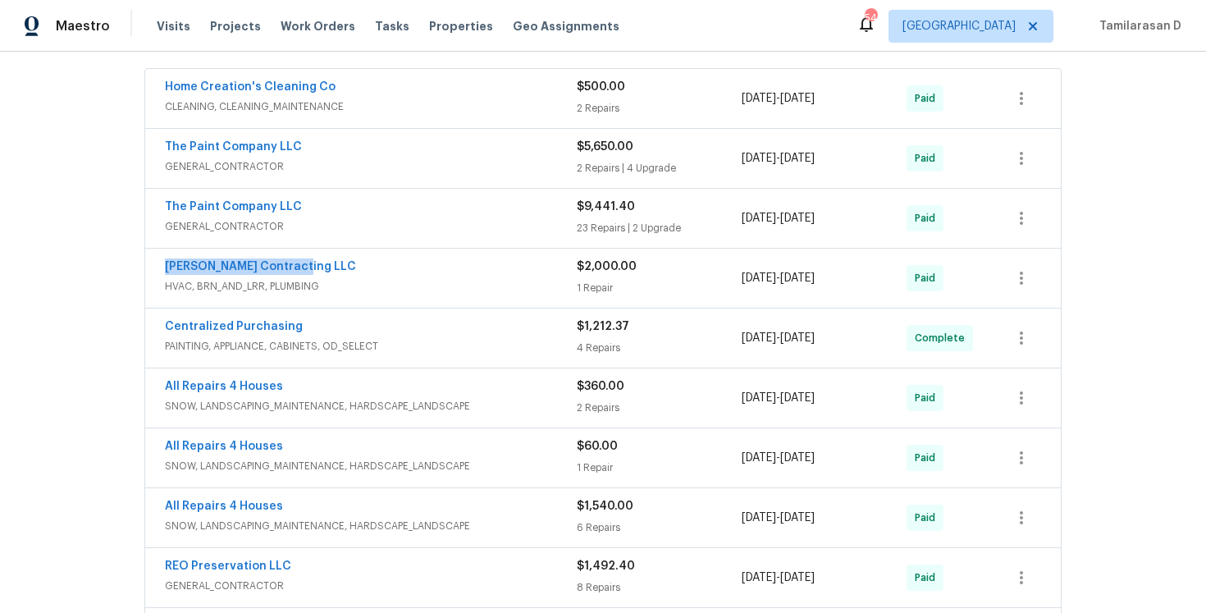
click at [258, 258] on span "Loftin Contracting LLC" at bounding box center [260, 266] width 191 height 16
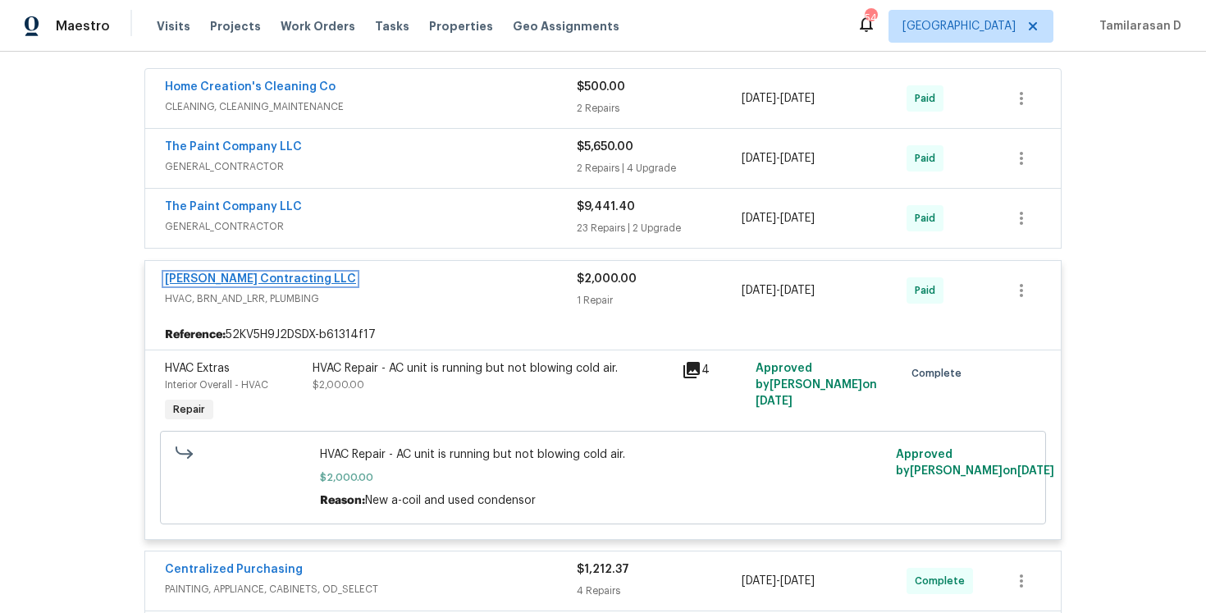
click at [234, 276] on link "Loftin Contracting LLC" at bounding box center [260, 278] width 191 height 11
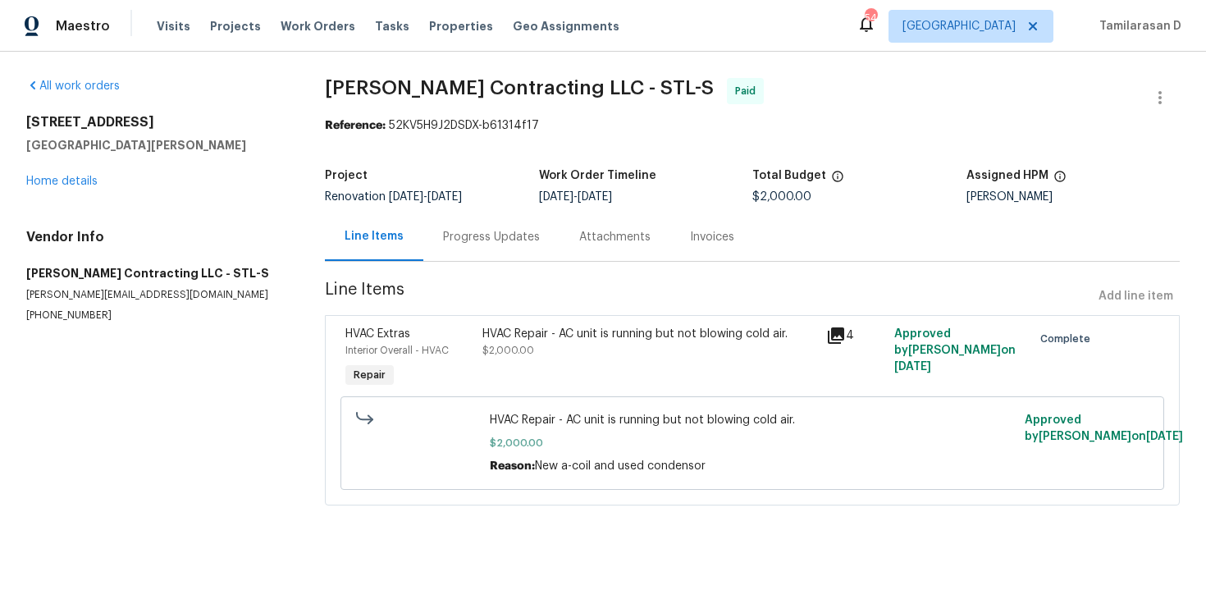
click at [83, 296] on p "jon@loftincontracting.com" at bounding box center [155, 295] width 259 height 14
click at [55, 322] on section "All work orders 417 Dove Dr Saint Charles, MO 63301 Home details Vendor Info Lo…" at bounding box center [155, 301] width 259 height 447
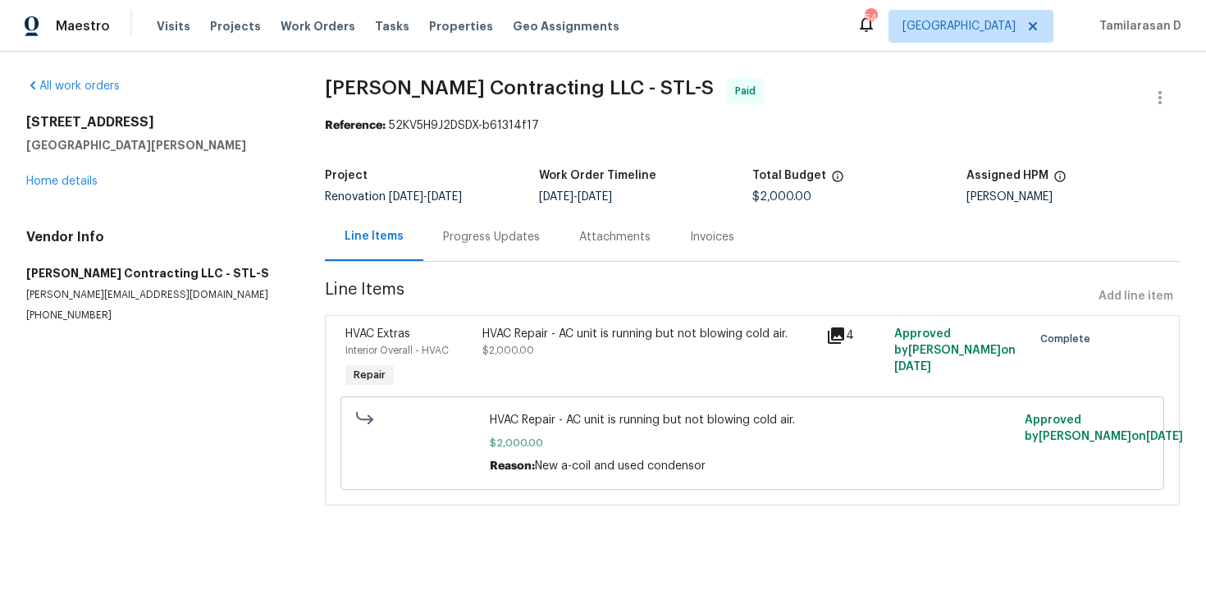
click at [55, 322] on section "All work orders 417 Dove Dr Saint Charles, MO 63301 Home details Vendor Info Lo…" at bounding box center [155, 301] width 259 height 447
drag, startPoint x: 751, startPoint y: 194, endPoint x: 764, endPoint y: 186, distance: 14.8
click at [764, 186] on figure "Total Budget $2,000.00" at bounding box center [859, 186] width 214 height 33
drag, startPoint x: 754, startPoint y: 196, endPoint x: 831, endPoint y: 196, distance: 77.1
click at [831, 196] on div "$2,000.00" at bounding box center [859, 196] width 214 height 11
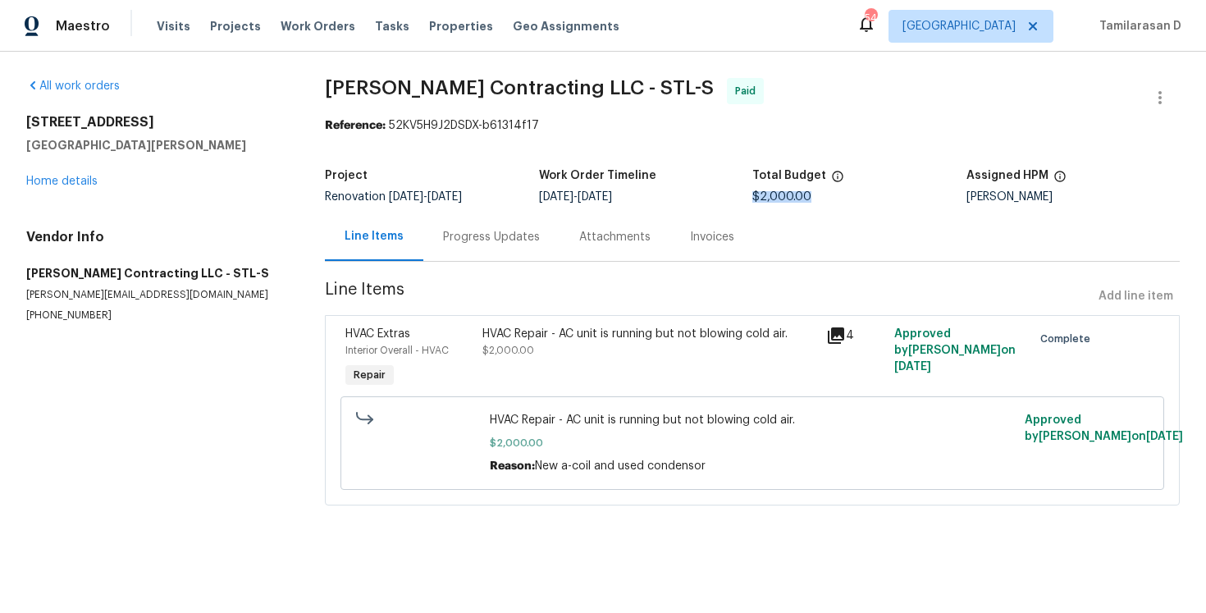
click at [71, 173] on div "417 Dove Dr Saint Charles, MO 63301 Home details" at bounding box center [155, 151] width 259 height 75
click at [72, 177] on link "Home details" at bounding box center [61, 181] width 71 height 11
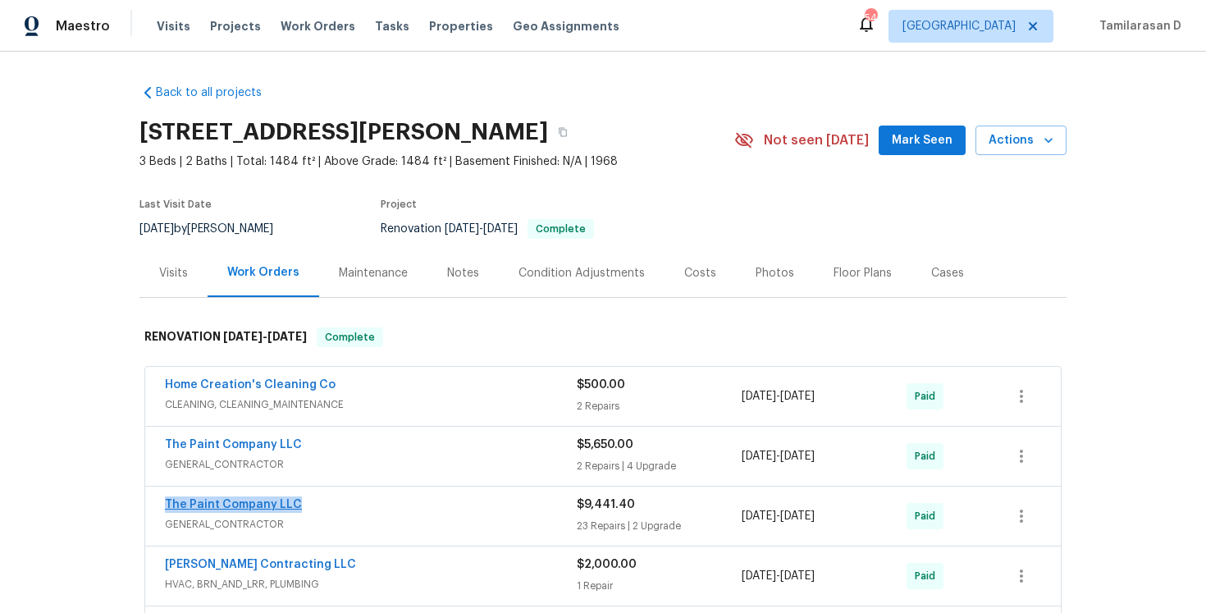
drag, startPoint x: 302, startPoint y: 502, endPoint x: 167, endPoint y: 503, distance: 135.4
click at [167, 503] on div "The Paint Company LLC" at bounding box center [371, 506] width 412 height 20
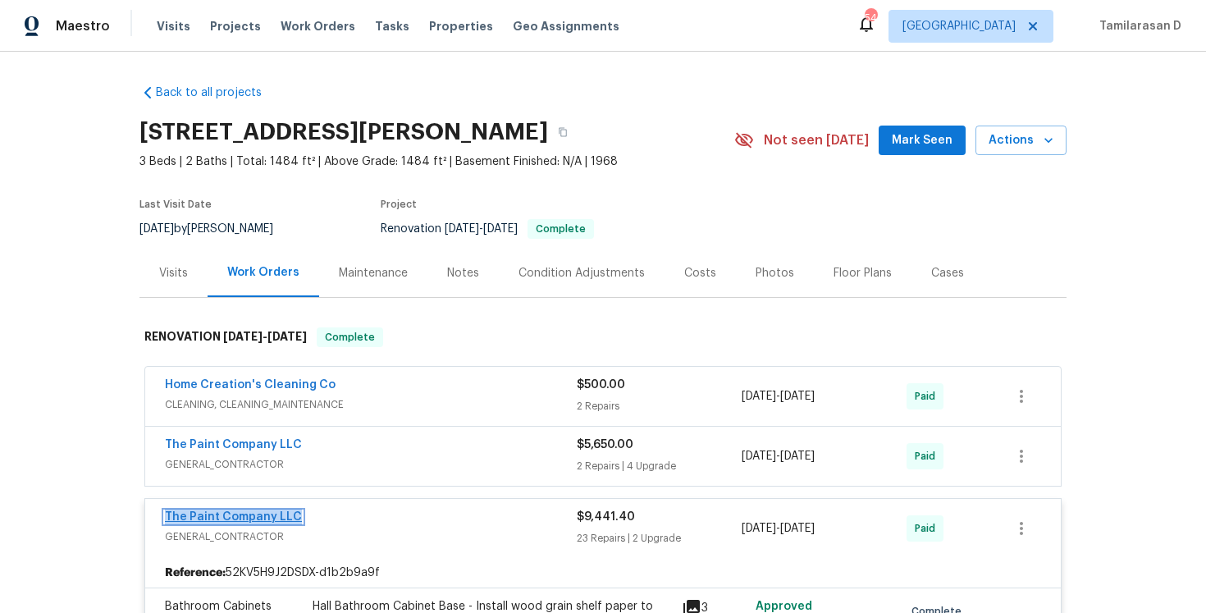
click at [190, 514] on link "The Paint Company LLC" at bounding box center [233, 516] width 137 height 11
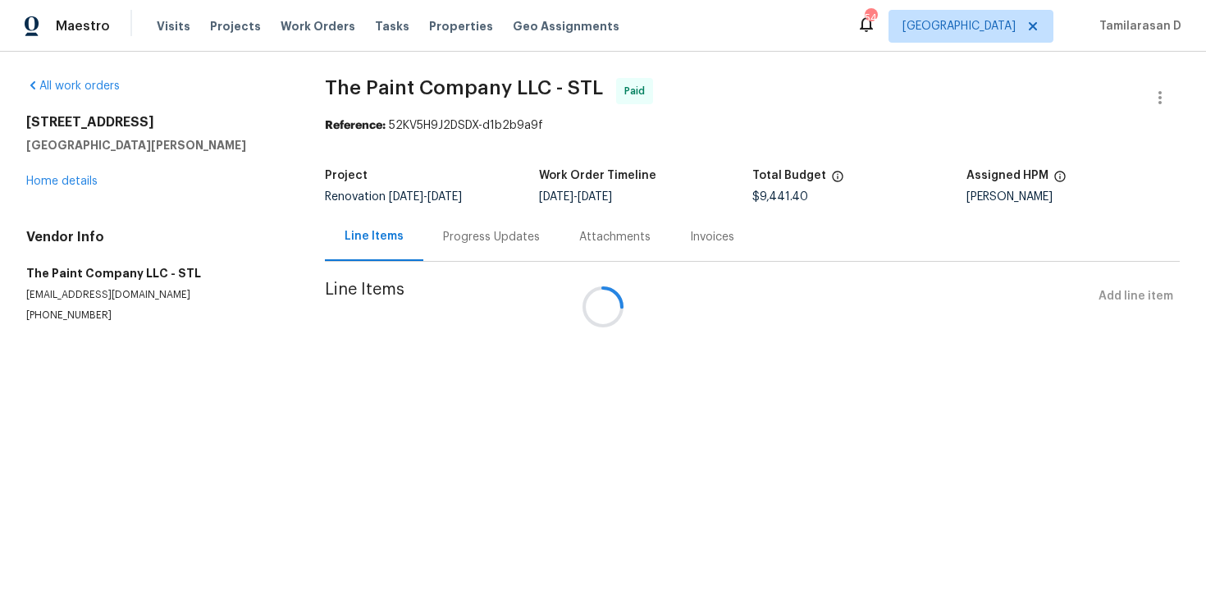
click at [99, 298] on div at bounding box center [603, 306] width 1206 height 613
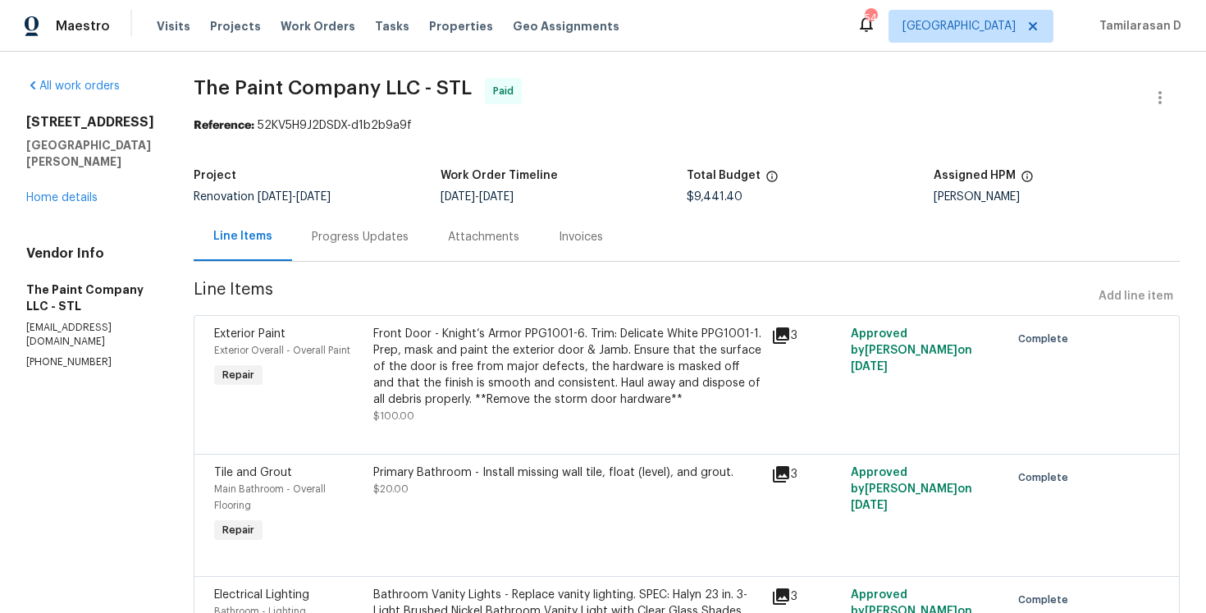
click at [107, 295] on h5 "The Paint Company LLC - STL" at bounding box center [90, 297] width 128 height 33
click at [101, 321] on p "thepaintcompany88@yahoo.com" at bounding box center [90, 335] width 128 height 28
click at [62, 355] on p "(636) 332-3044" at bounding box center [90, 362] width 128 height 14
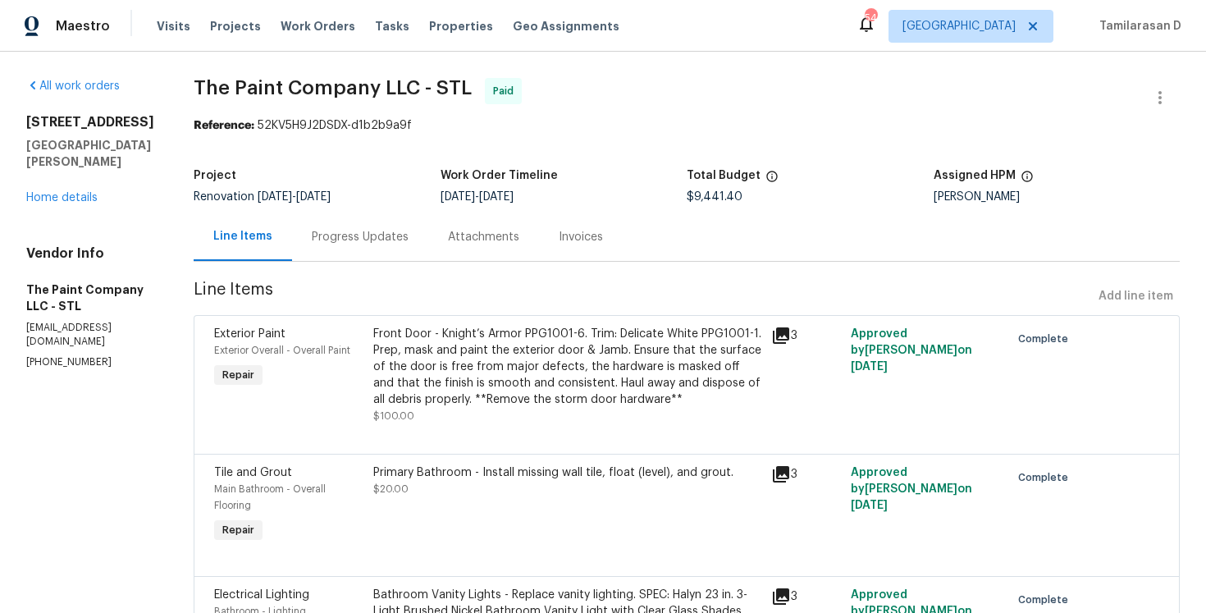
click at [62, 355] on p "(636) 332-3044" at bounding box center [90, 362] width 128 height 14
drag, startPoint x: 702, startPoint y: 197, endPoint x: 774, endPoint y: 196, distance: 71.4
click at [774, 196] on div "$9,441.40" at bounding box center [810, 196] width 247 height 11
click at [80, 187] on div "417 Dove Dr Saint Charles, MO 63301 Home details" at bounding box center [90, 160] width 128 height 92
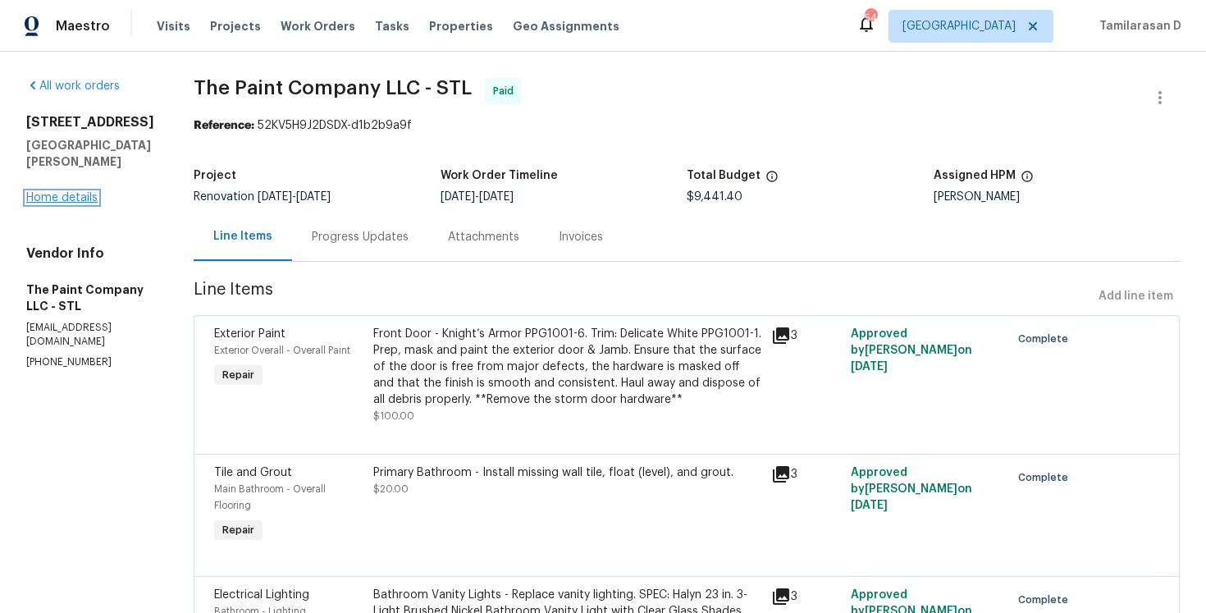
click at [75, 192] on link "Home details" at bounding box center [61, 197] width 71 height 11
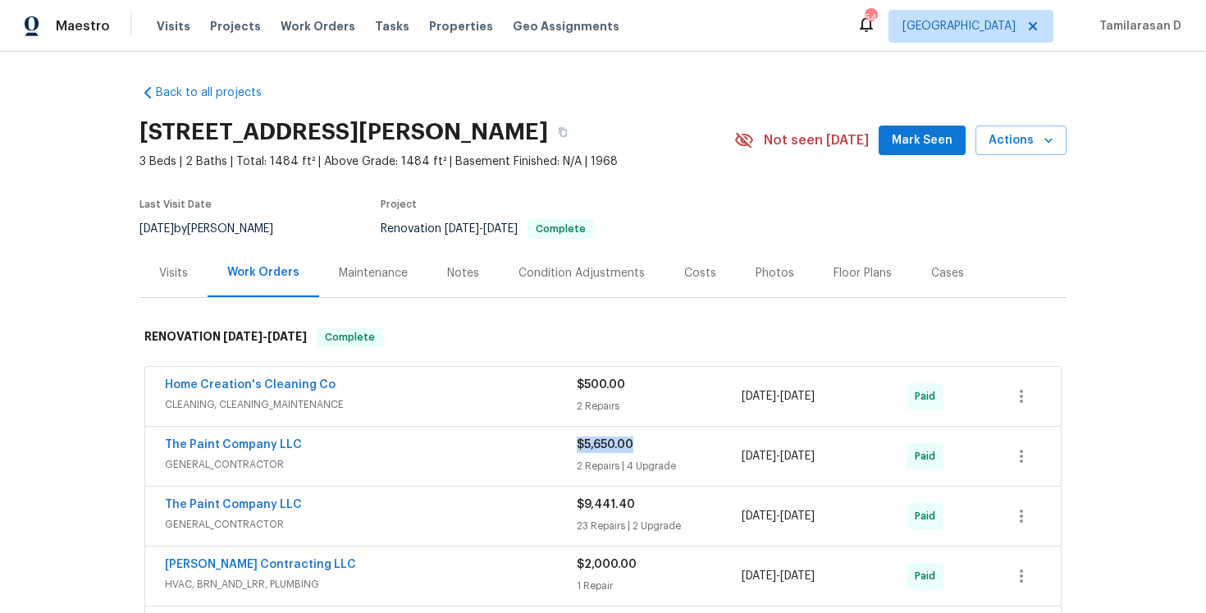
drag, startPoint x: 640, startPoint y: 444, endPoint x: 578, endPoint y: 444, distance: 61.5
click at [578, 444] on div "$5,650.00" at bounding box center [659, 444] width 165 height 16
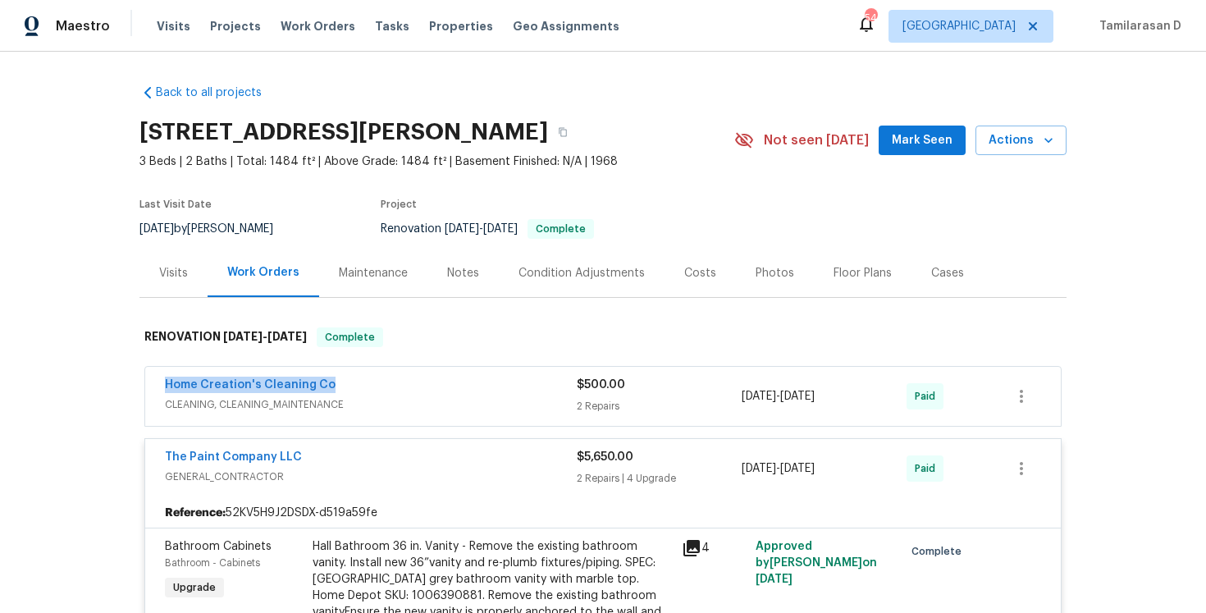
drag, startPoint x: 333, startPoint y: 379, endPoint x: 156, endPoint y: 380, distance: 177.2
click at [156, 380] on div "Home Creation's Cleaning Co CLEANING, CLEANING_MAINTENANCE $500.00 2 Repairs 7/…" at bounding box center [603, 396] width 916 height 59
click at [293, 383] on link "Home Creation's Cleaning Co" at bounding box center [250, 384] width 171 height 11
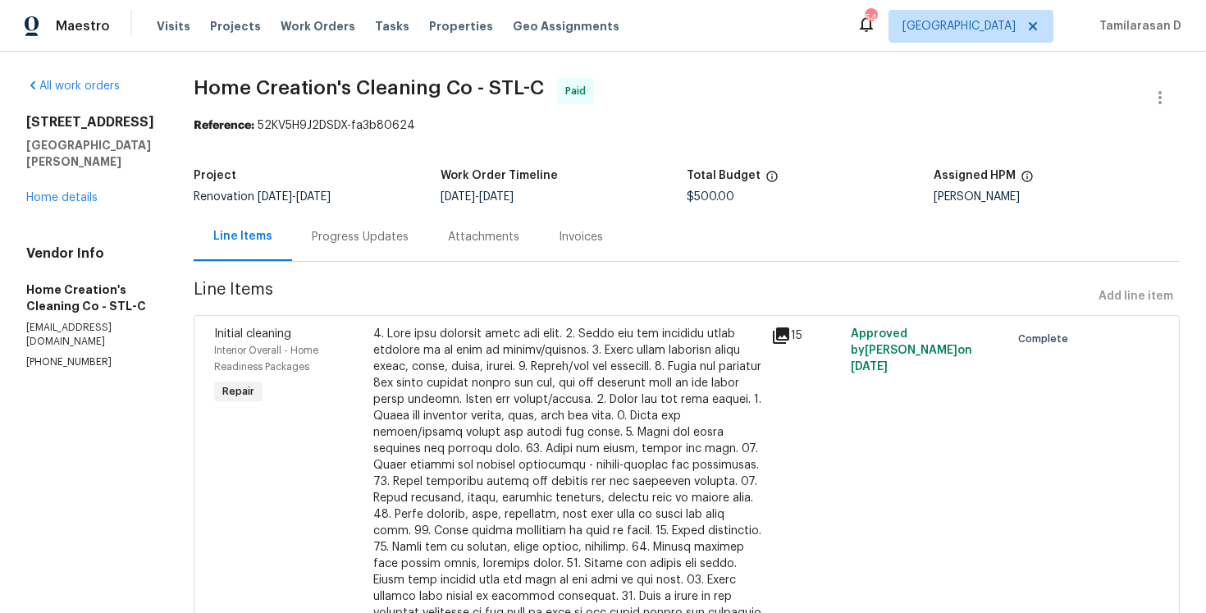
click at [65, 299] on h5 "Home Creation's Cleaning Co - STL-C" at bounding box center [90, 297] width 128 height 33
click at [65, 327] on p "radcliffliz1970@yahoo.com" at bounding box center [90, 335] width 128 height 28
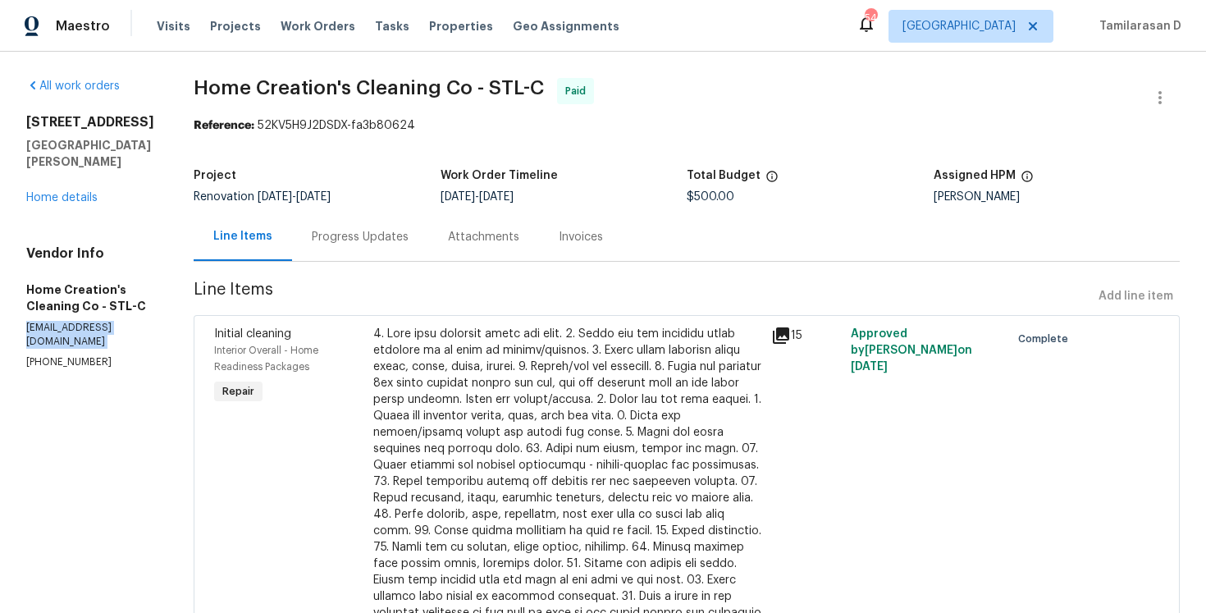
click at [62, 355] on p "(618) 535-2766" at bounding box center [90, 362] width 128 height 14
click at [57, 199] on link "Home details" at bounding box center [61, 197] width 71 height 11
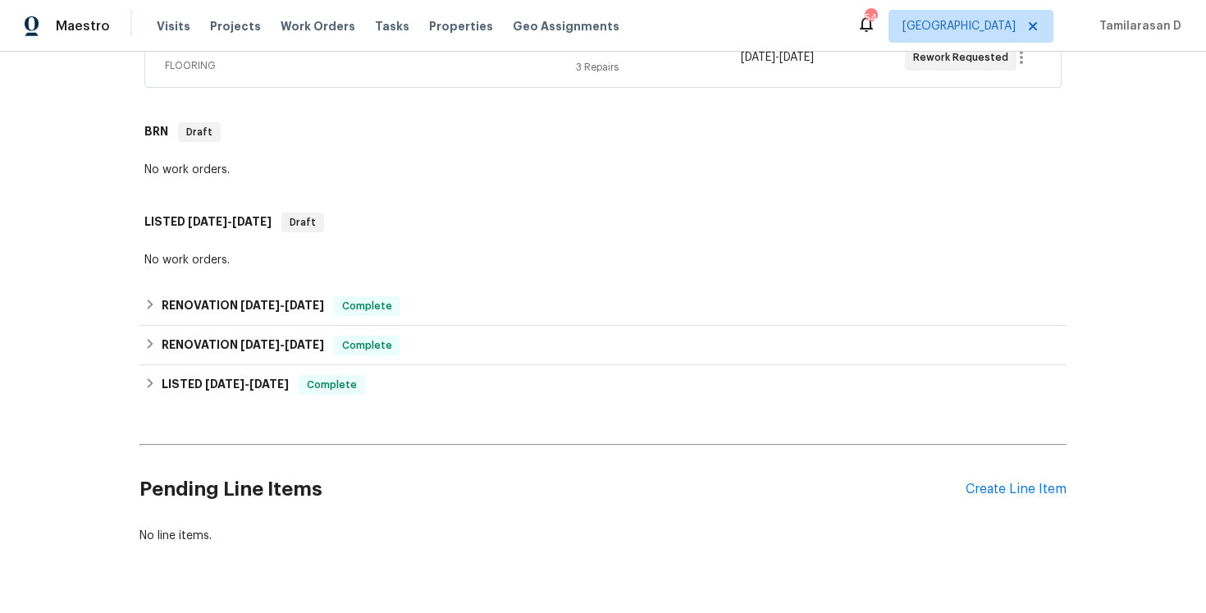
scroll to position [980, 0]
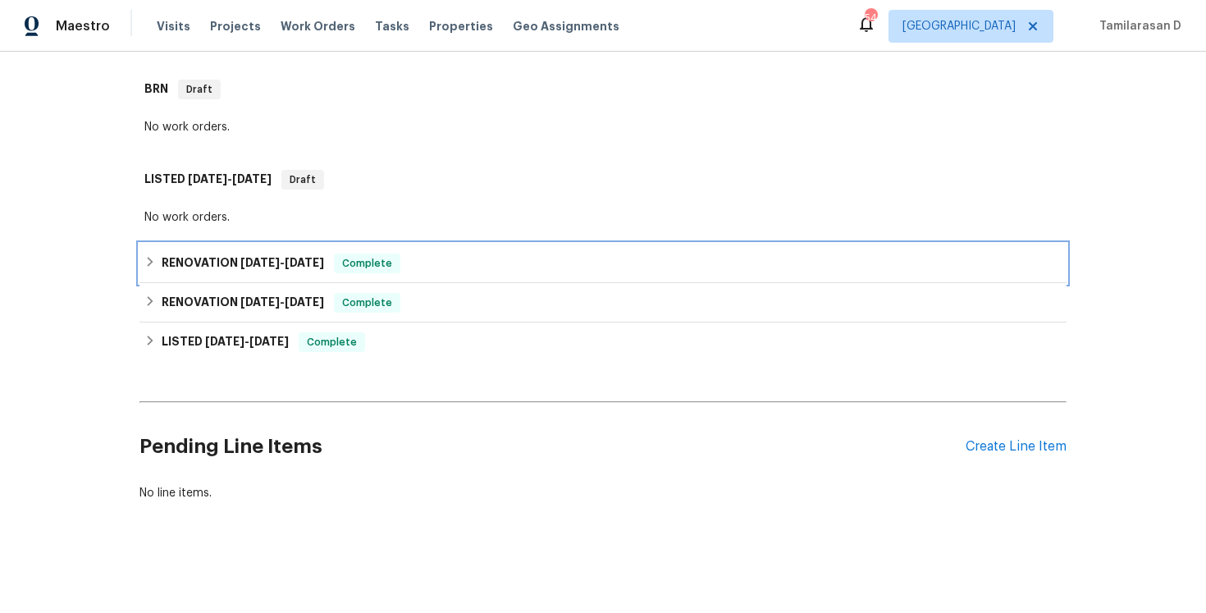
click at [185, 268] on h6 "RENOVATION 8/27/25 - 8/29/25" at bounding box center [243, 263] width 162 height 20
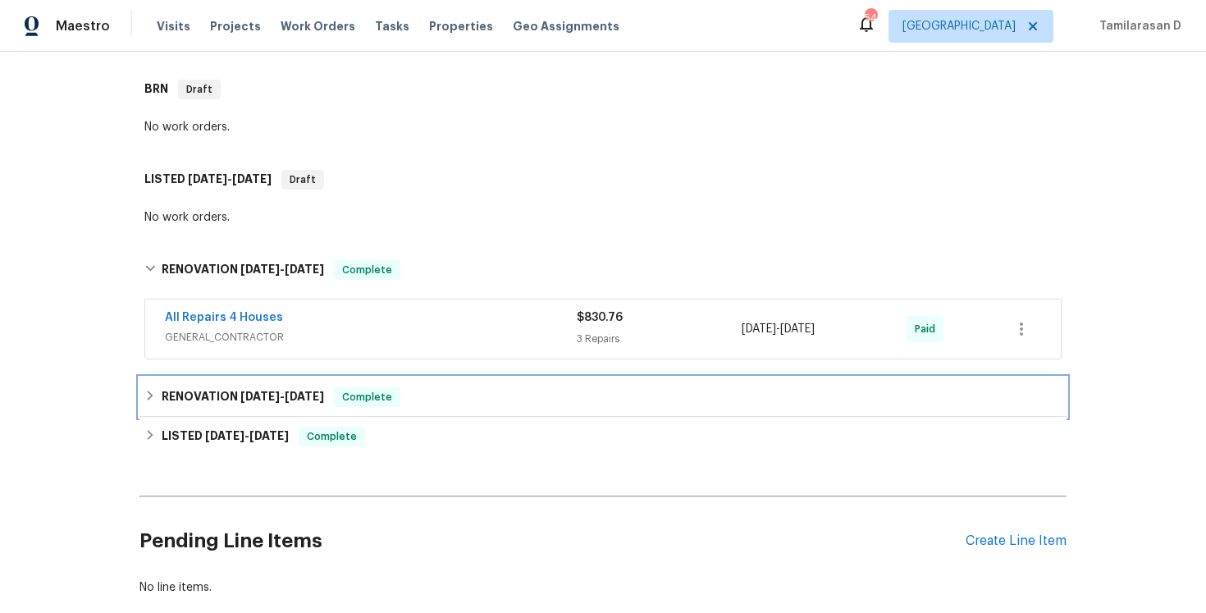
click at [200, 401] on h6 "RENOVATION 8/23/25 - 8/25/25" at bounding box center [243, 397] width 162 height 20
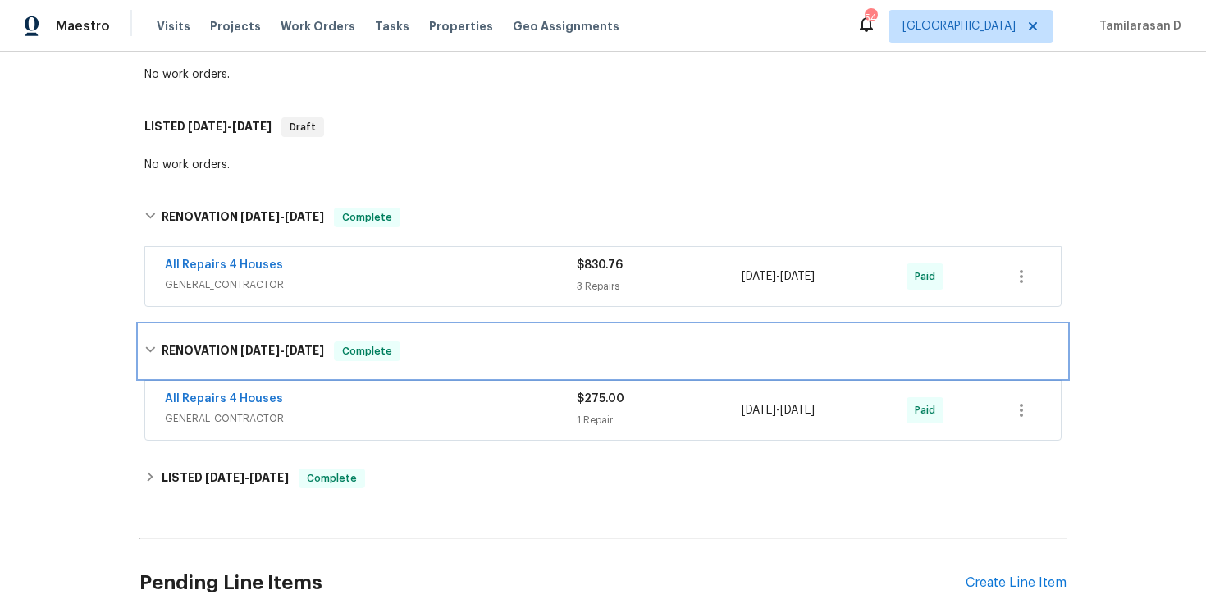
scroll to position [1108, 0]
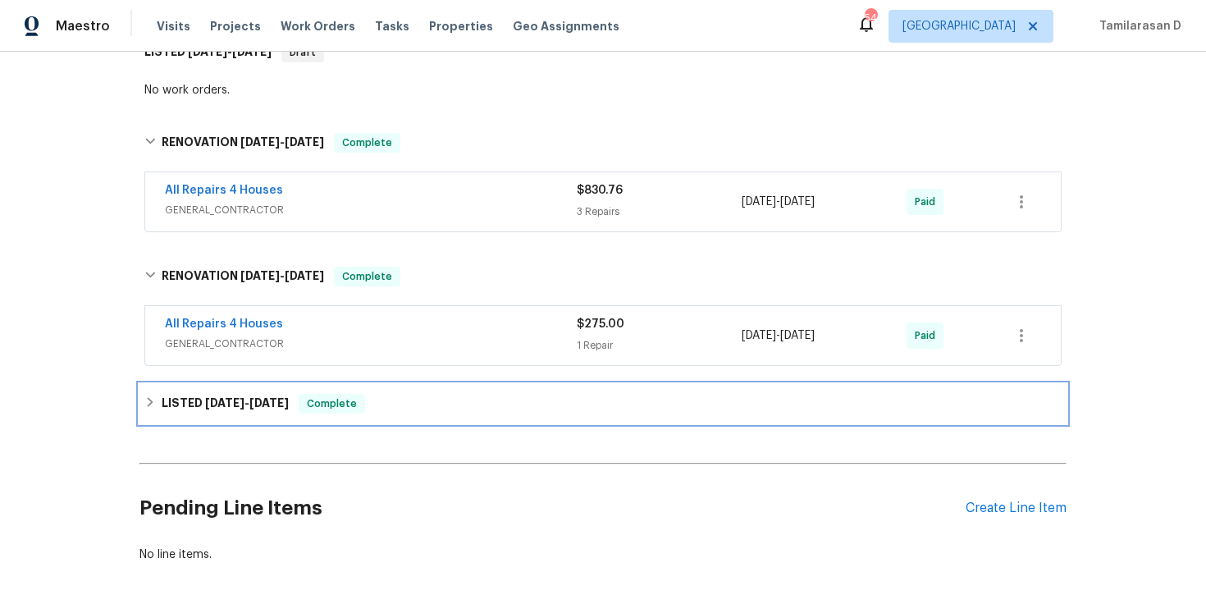
click at [186, 392] on div "LISTED 8/22/25 - 8/23/25 Complete" at bounding box center [602, 403] width 927 height 39
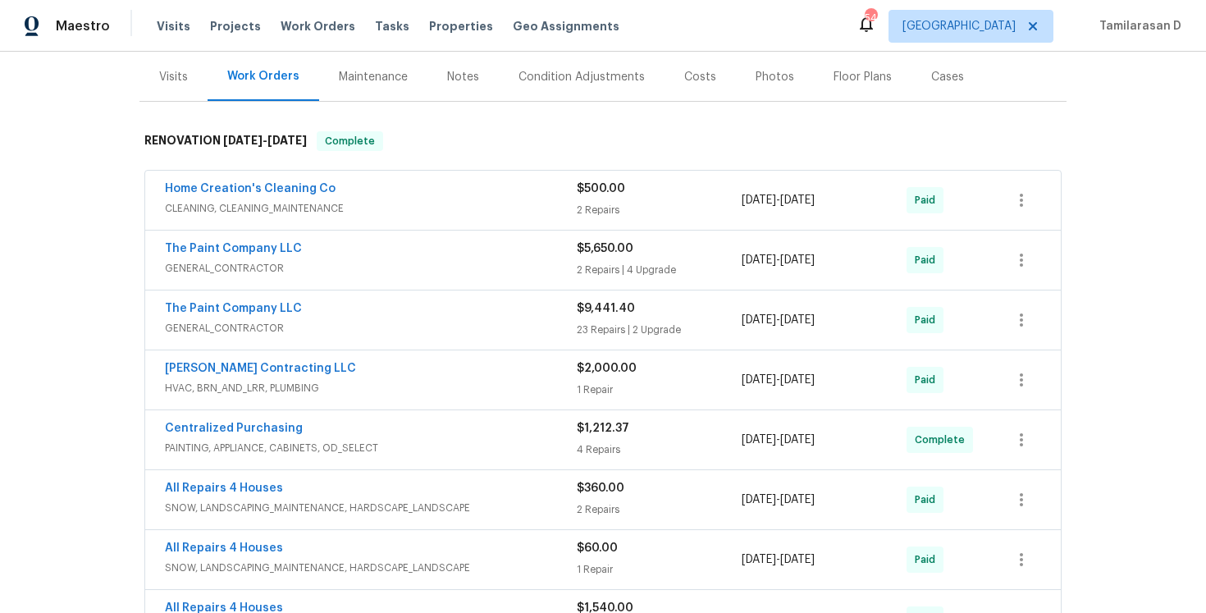
scroll to position [197, 0]
click at [379, 194] on div "Home Creation's Cleaning Co" at bounding box center [371, 190] width 412 height 20
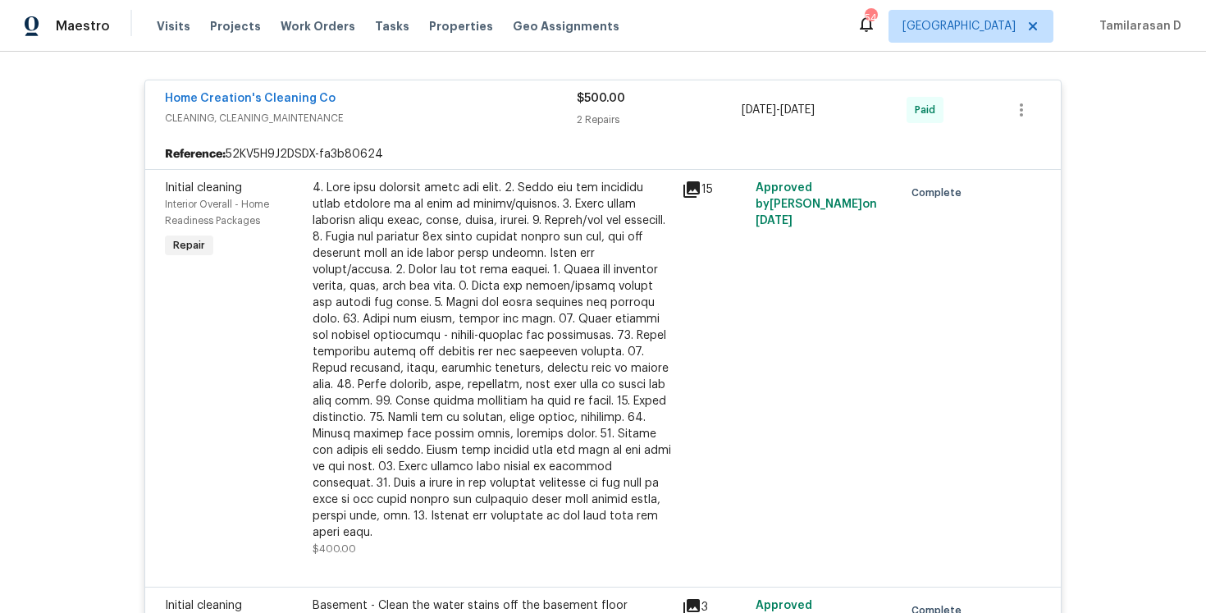
scroll to position [100, 0]
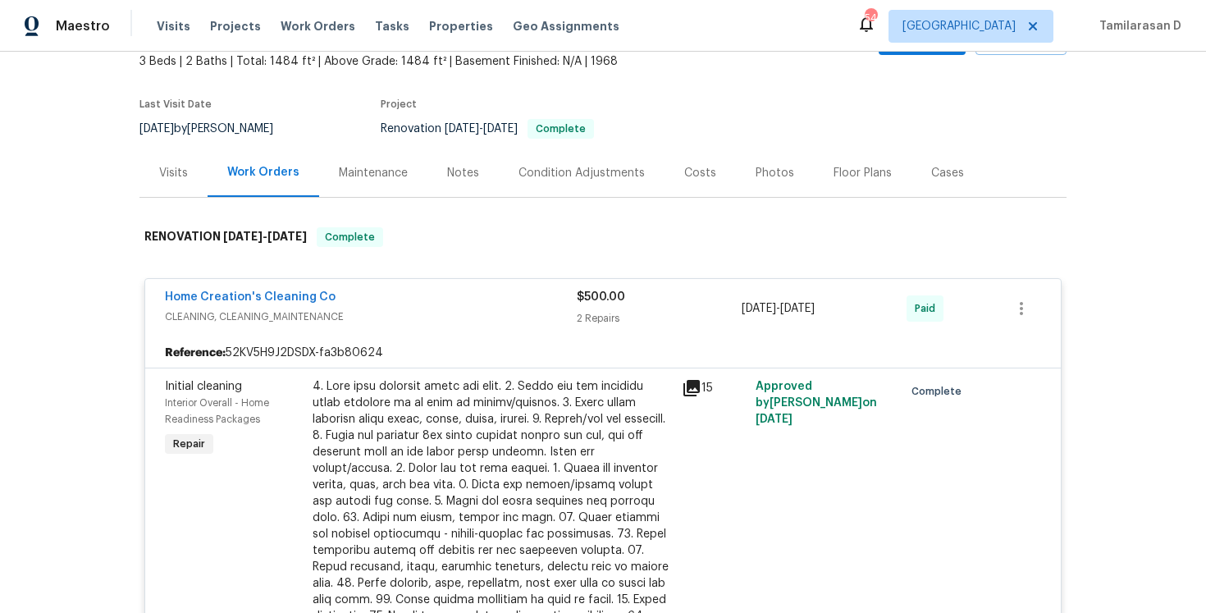
click at [404, 316] on span "CLEANING, CLEANING_MAINTENANCE" at bounding box center [371, 316] width 412 height 16
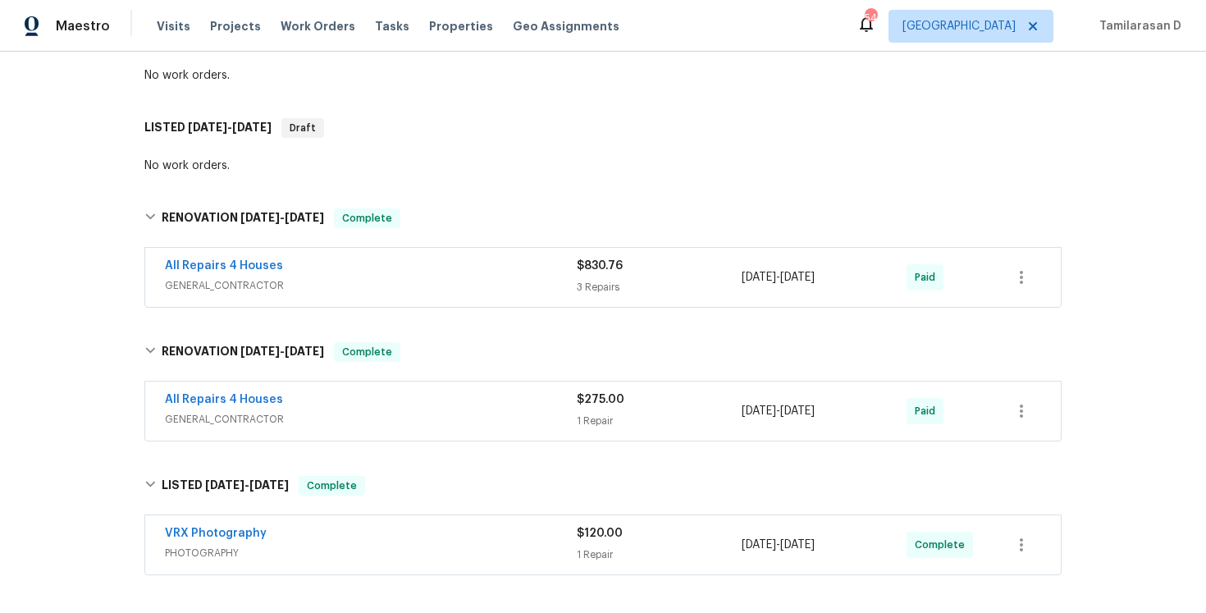
scroll to position [1063, 0]
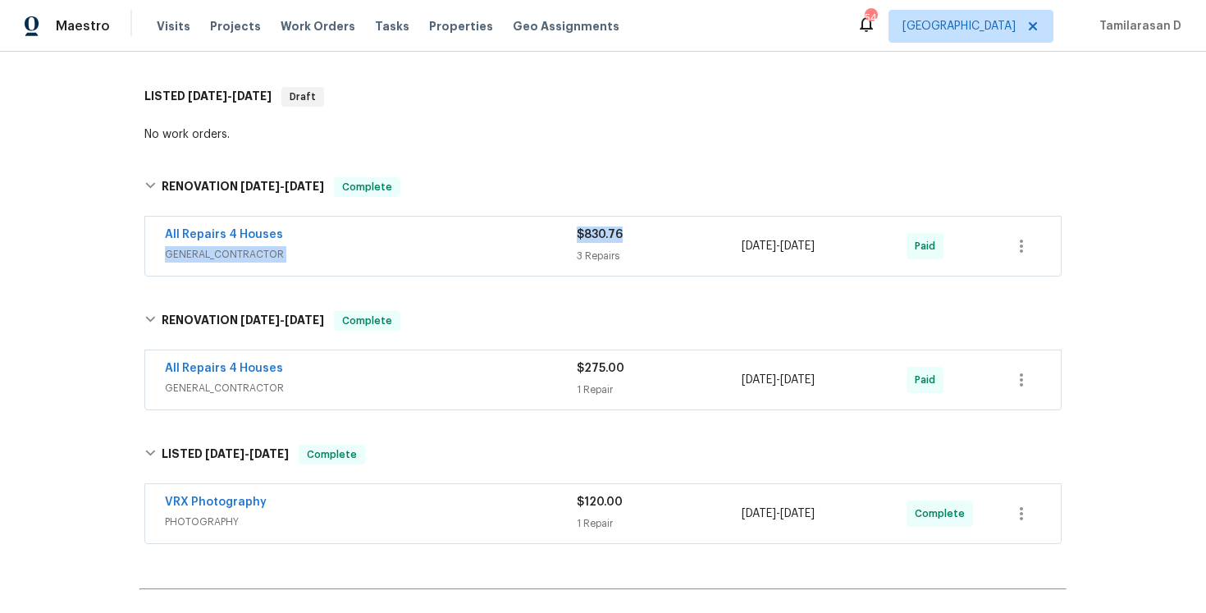
drag, startPoint x: 630, startPoint y: 234, endPoint x: 576, endPoint y: 229, distance: 54.4
click at [577, 229] on div "$830.76" at bounding box center [659, 234] width 165 height 16
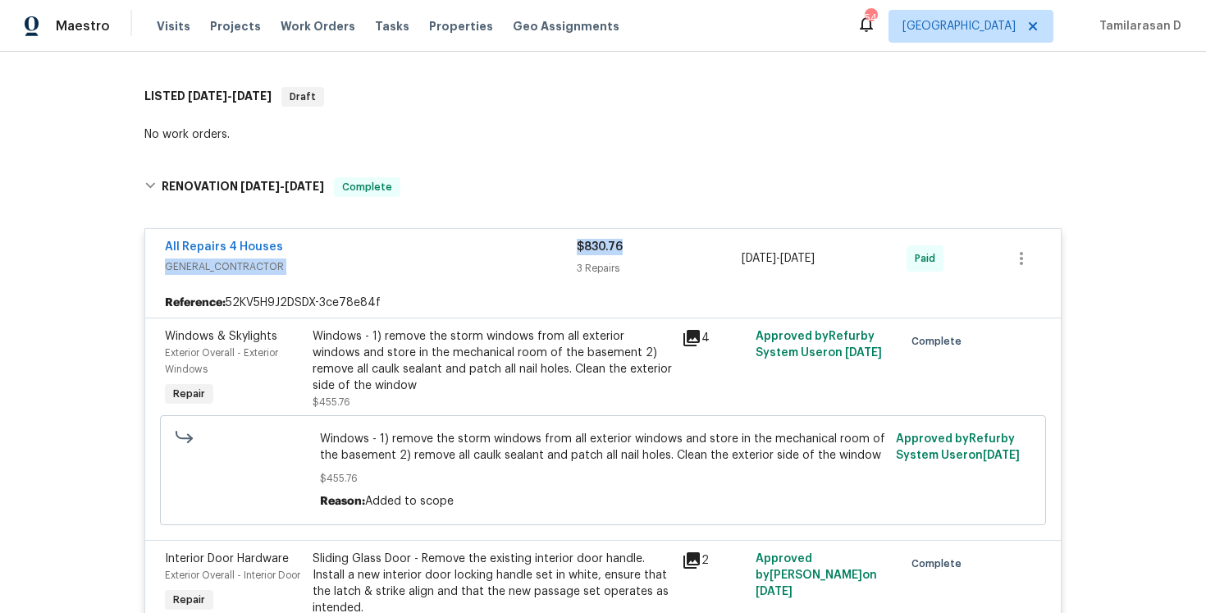
click at [567, 248] on div "All Repairs 4 Houses" at bounding box center [371, 249] width 412 height 20
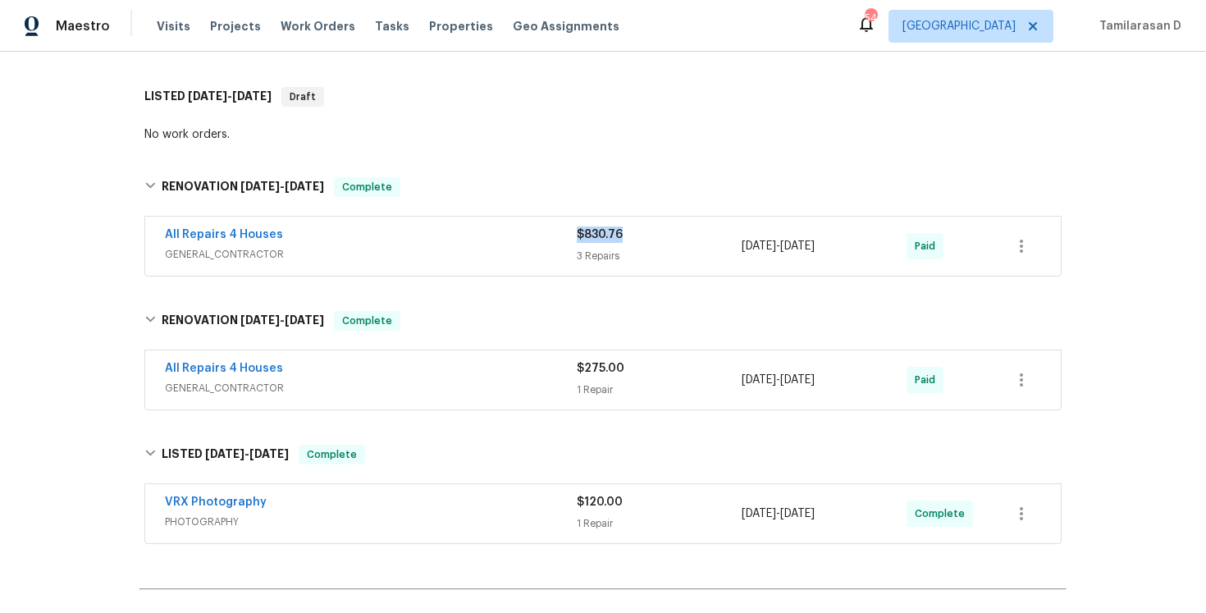
drag, startPoint x: 625, startPoint y: 231, endPoint x: 578, endPoint y: 231, distance: 47.6
click at [578, 231] on div "$830.76" at bounding box center [659, 234] width 165 height 16
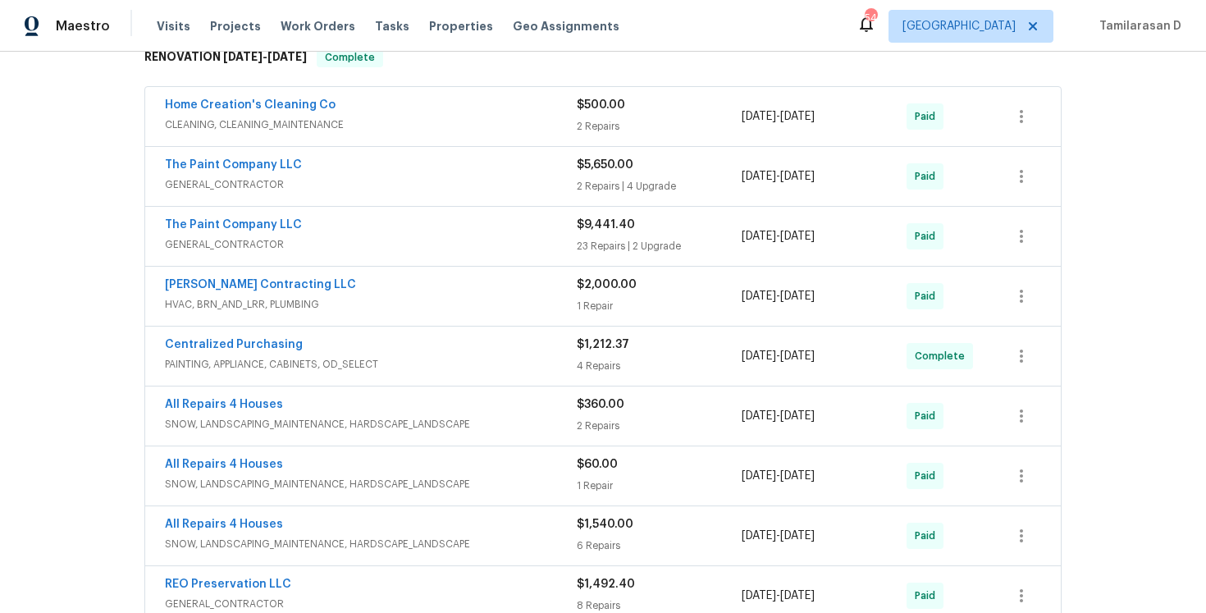
scroll to position [359, 0]
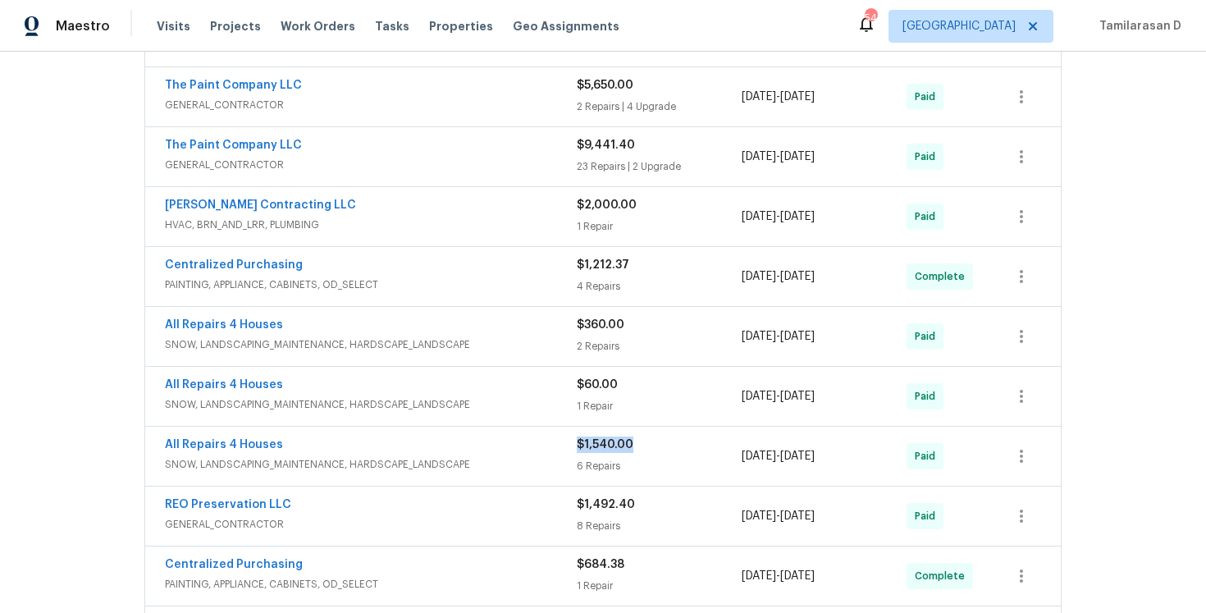
drag, startPoint x: 638, startPoint y: 442, endPoint x: 578, endPoint y: 441, distance: 59.9
click at [578, 441] on div "$1,540.00" at bounding box center [659, 444] width 165 height 16
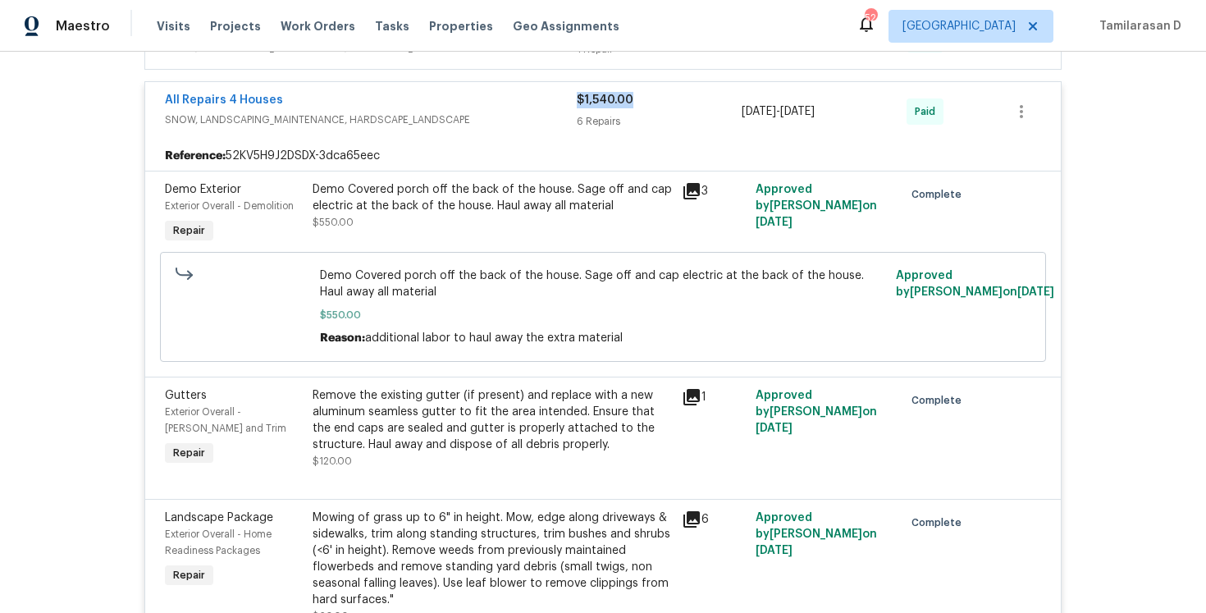
scroll to position [712, 0]
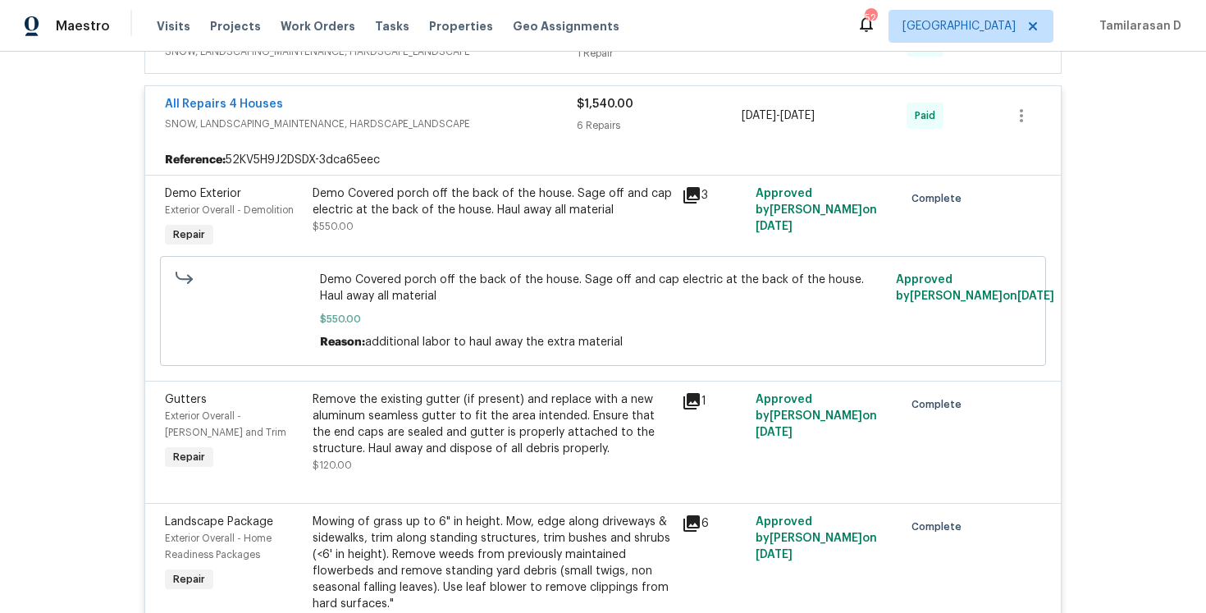
click at [336, 103] on div "All Repairs 4 Houses" at bounding box center [371, 106] width 412 height 20
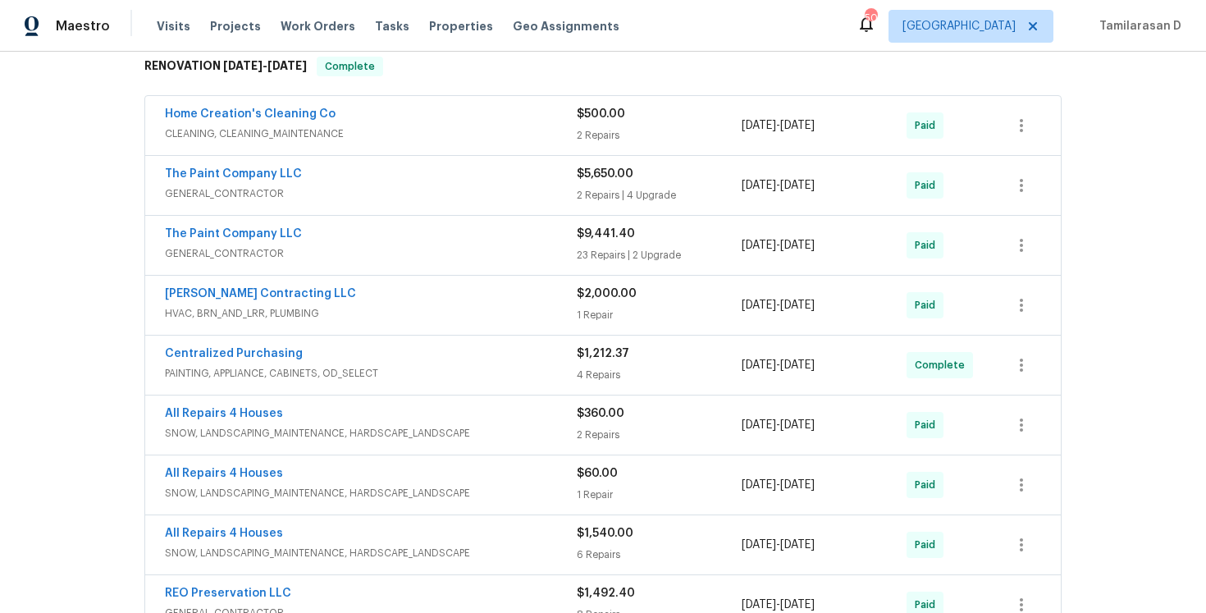
scroll to position [281, 0]
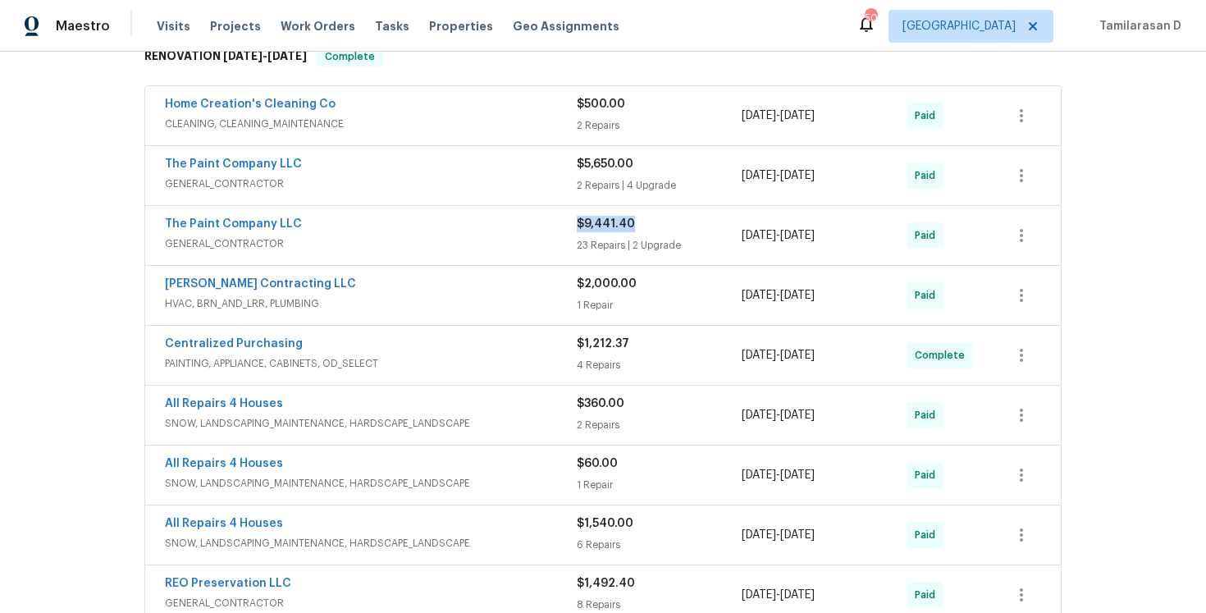
drag, startPoint x: 642, startPoint y: 226, endPoint x: 578, endPoint y: 220, distance: 63.4
click at [578, 220] on div "$9,441.40" at bounding box center [659, 224] width 165 height 16
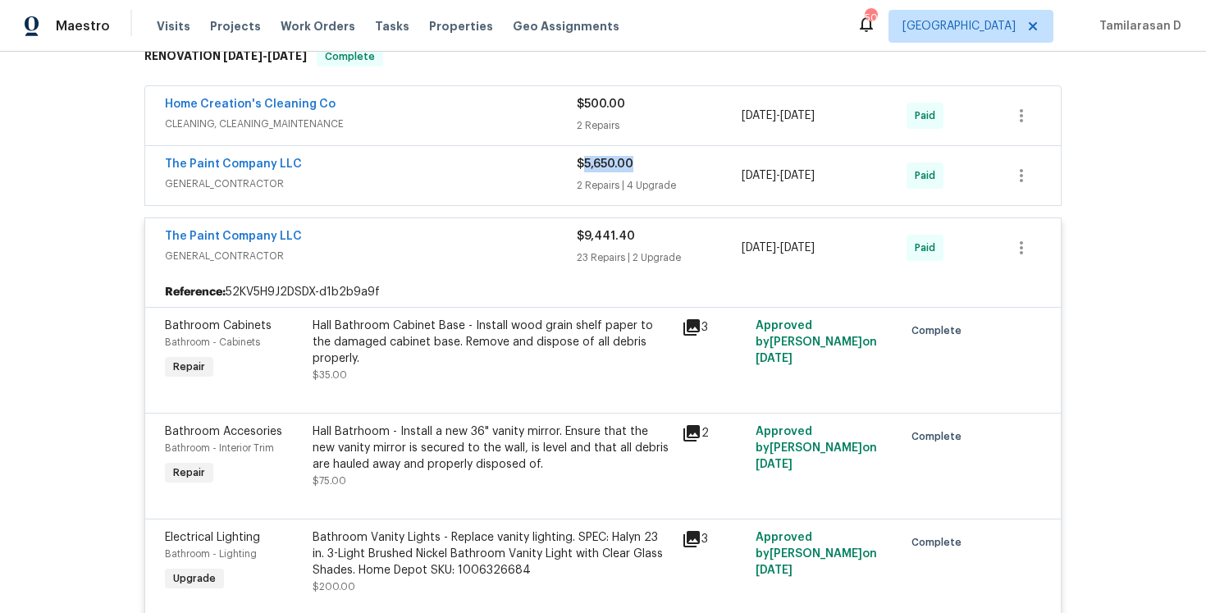
drag, startPoint x: 635, startPoint y: 162, endPoint x: 580, endPoint y: 162, distance: 55.0
click at [580, 162] on div "$5,650.00" at bounding box center [659, 164] width 165 height 16
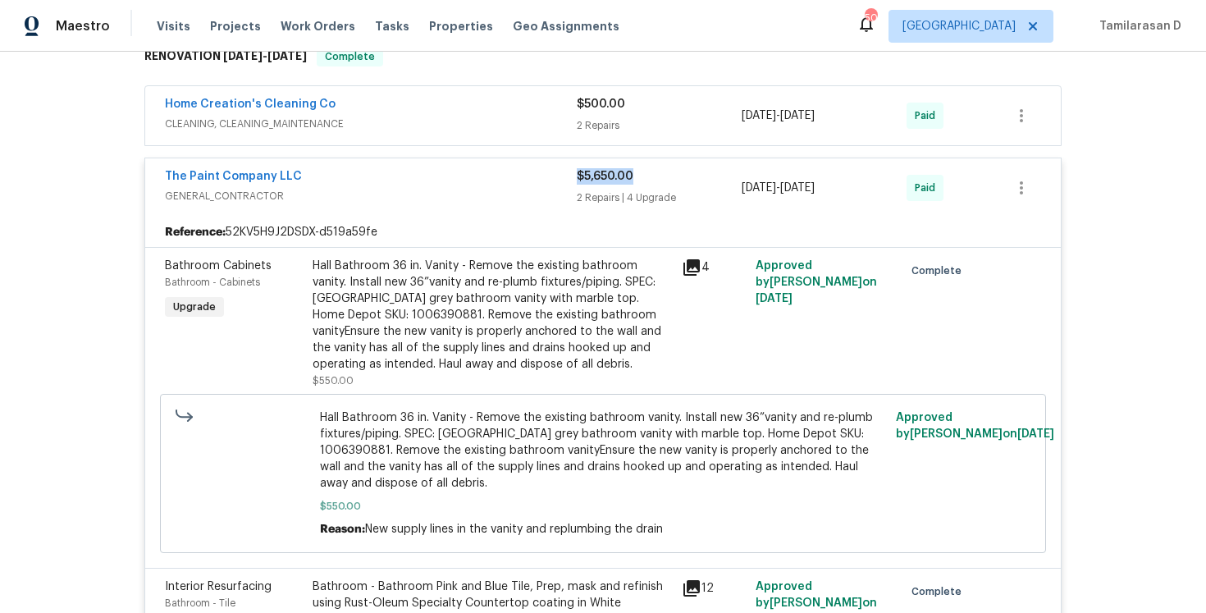
scroll to position [275, 0]
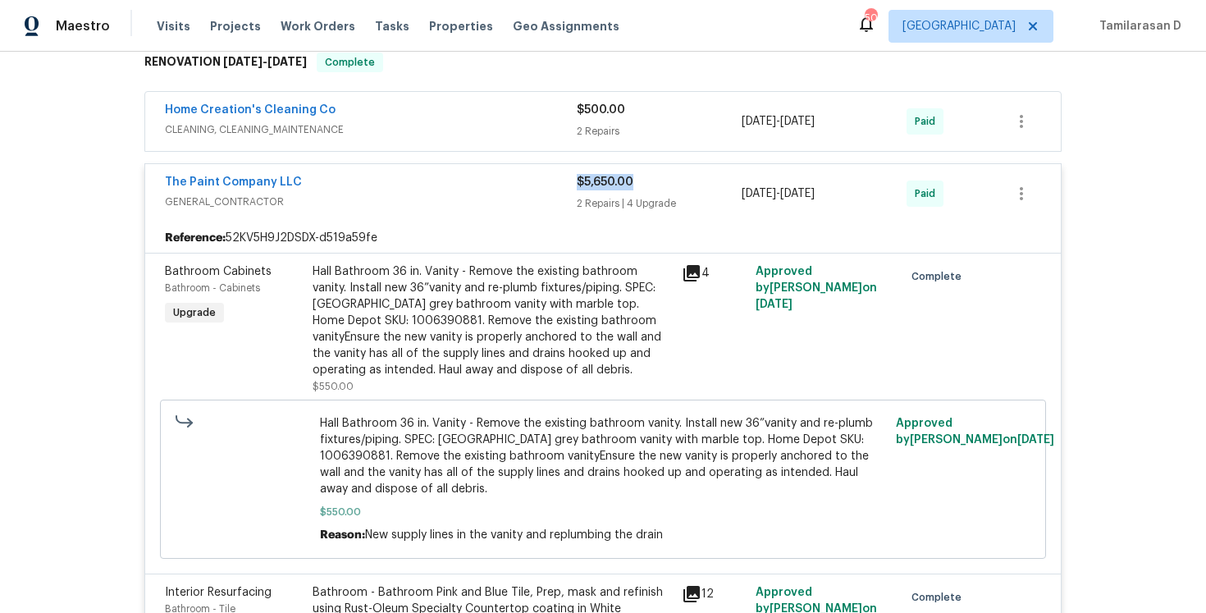
click at [345, 198] on span "GENERAL_CONTRACTOR" at bounding box center [371, 202] width 412 height 16
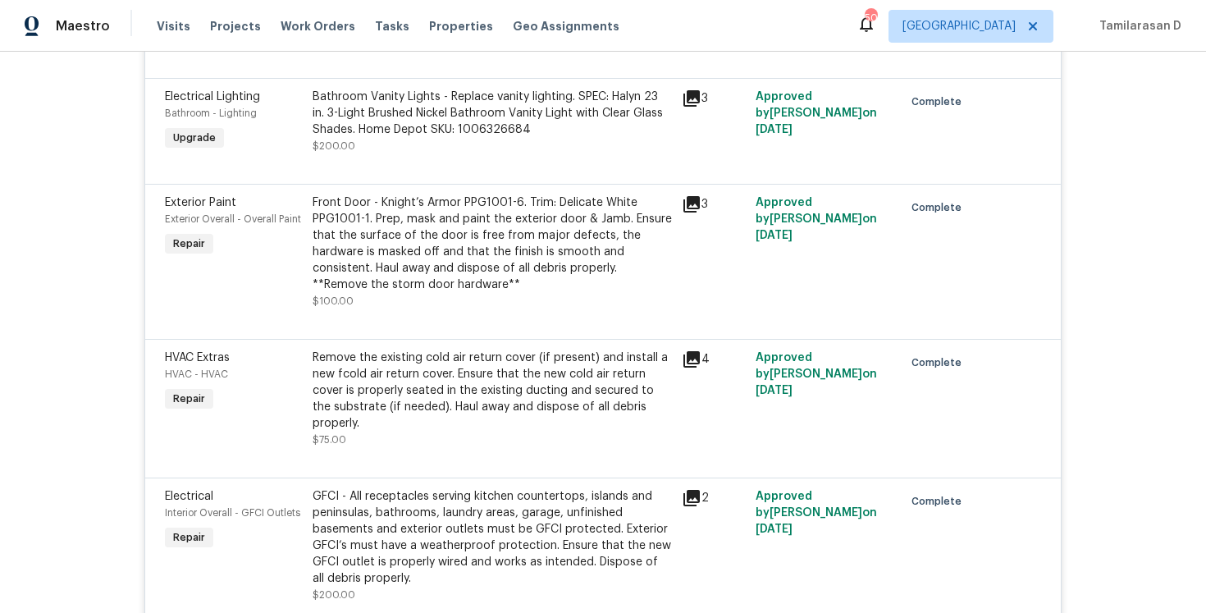
scroll to position [0, 0]
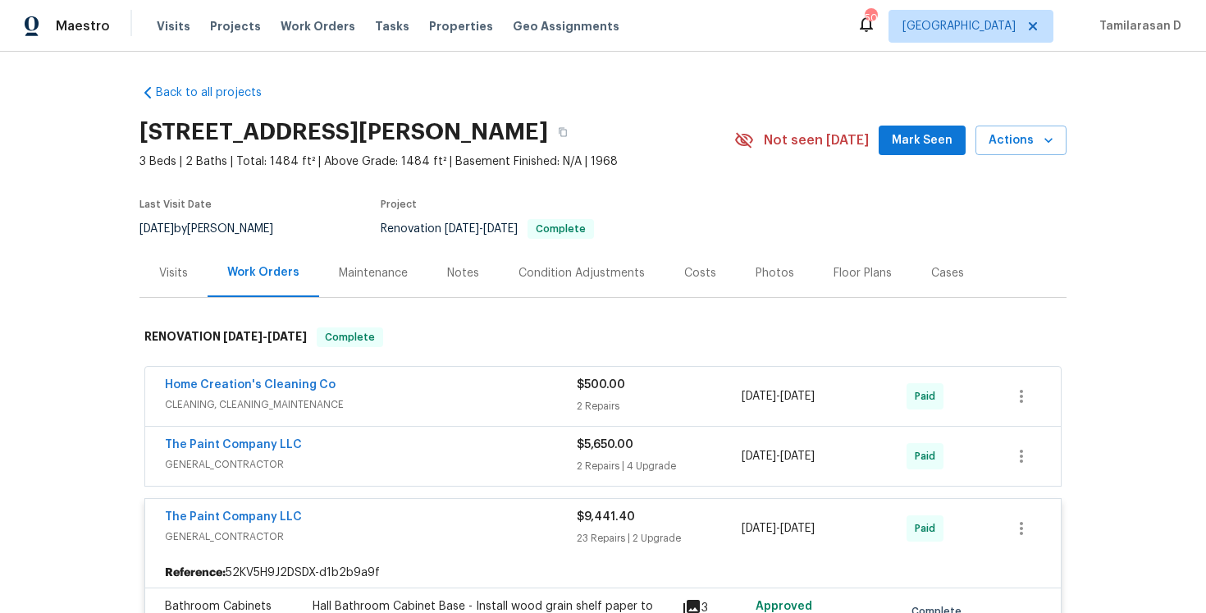
click at [324, 501] on div "The Paint Company LLC GENERAL_CONTRACTOR $9,441.40 23 Repairs | 2 Upgrade 7/7/2…" at bounding box center [603, 528] width 916 height 59
click at [314, 524] on div "The Paint Company LLC" at bounding box center [371, 519] width 412 height 20
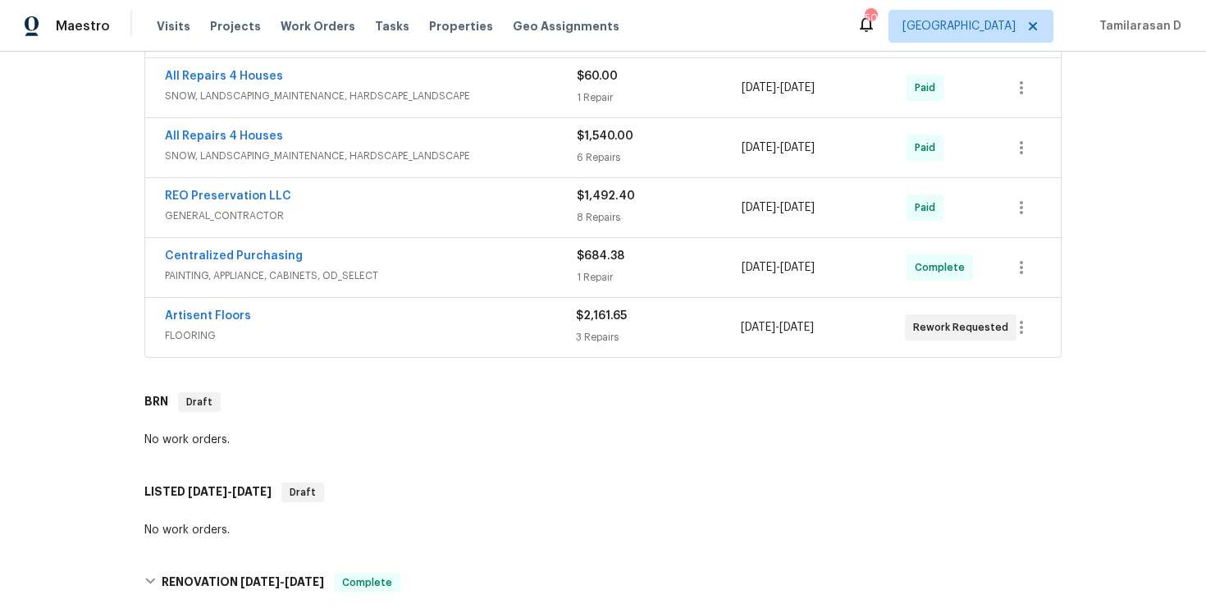
scroll to position [651, 0]
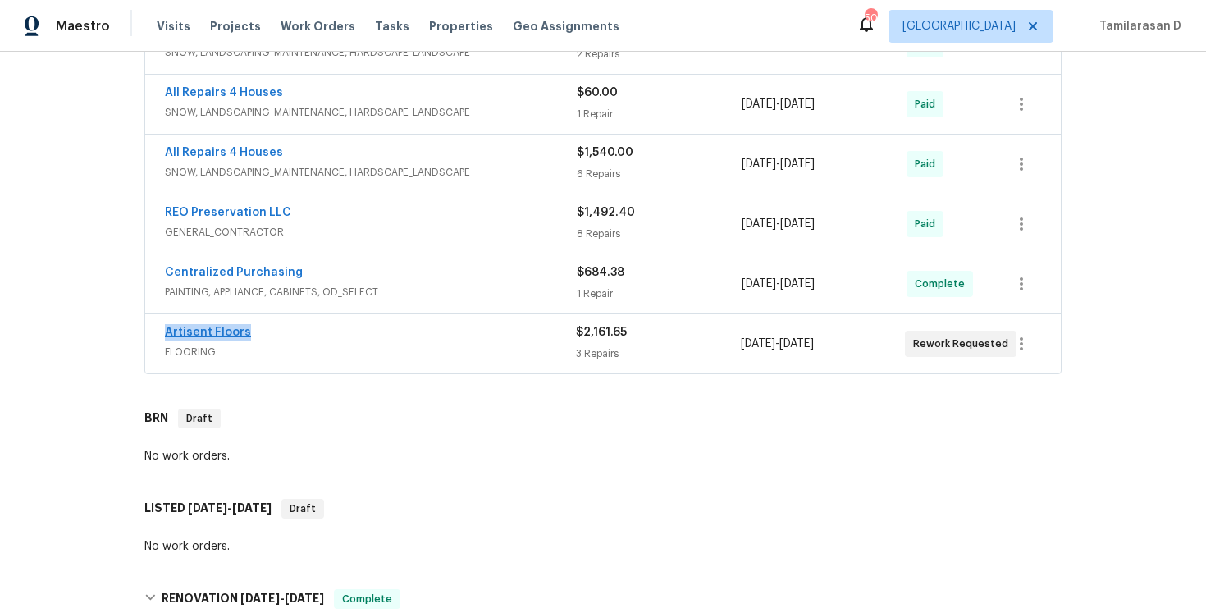
drag, startPoint x: 253, startPoint y: 329, endPoint x: 165, endPoint y: 326, distance: 87.8
click at [165, 327] on div "Artisent Floors" at bounding box center [370, 334] width 411 height 20
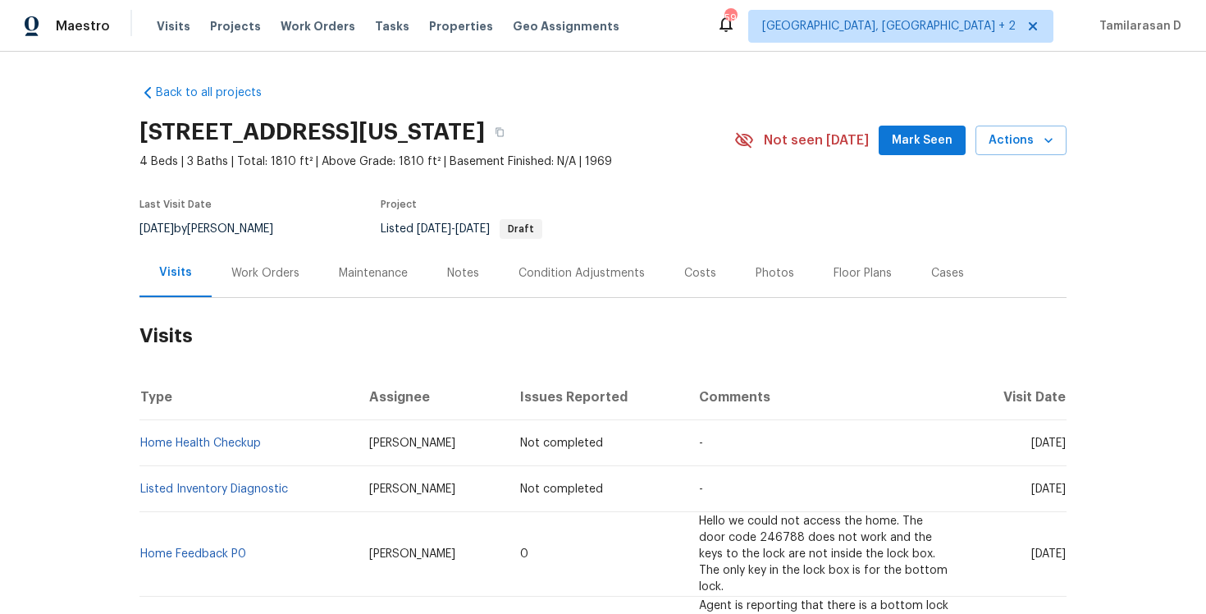
click at [247, 262] on div "Work Orders" at bounding box center [265, 273] width 107 height 48
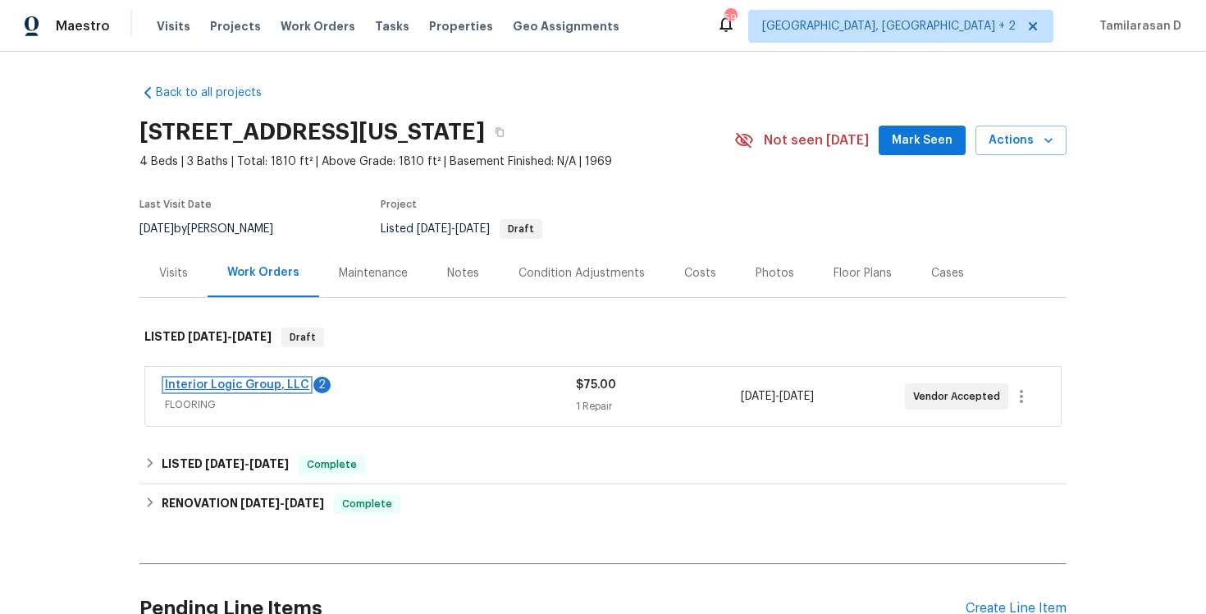
click at [215, 386] on link "Interior Logic Group, LLC" at bounding box center [237, 384] width 144 height 11
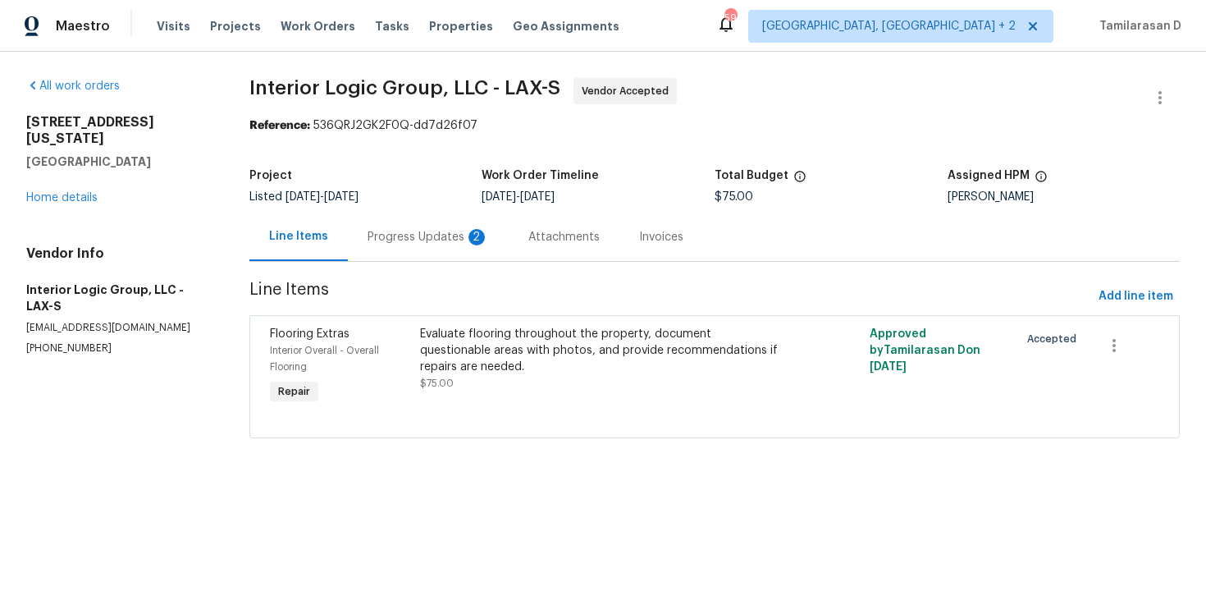
click at [427, 236] on div "Progress Updates 2" at bounding box center [428, 237] width 121 height 16
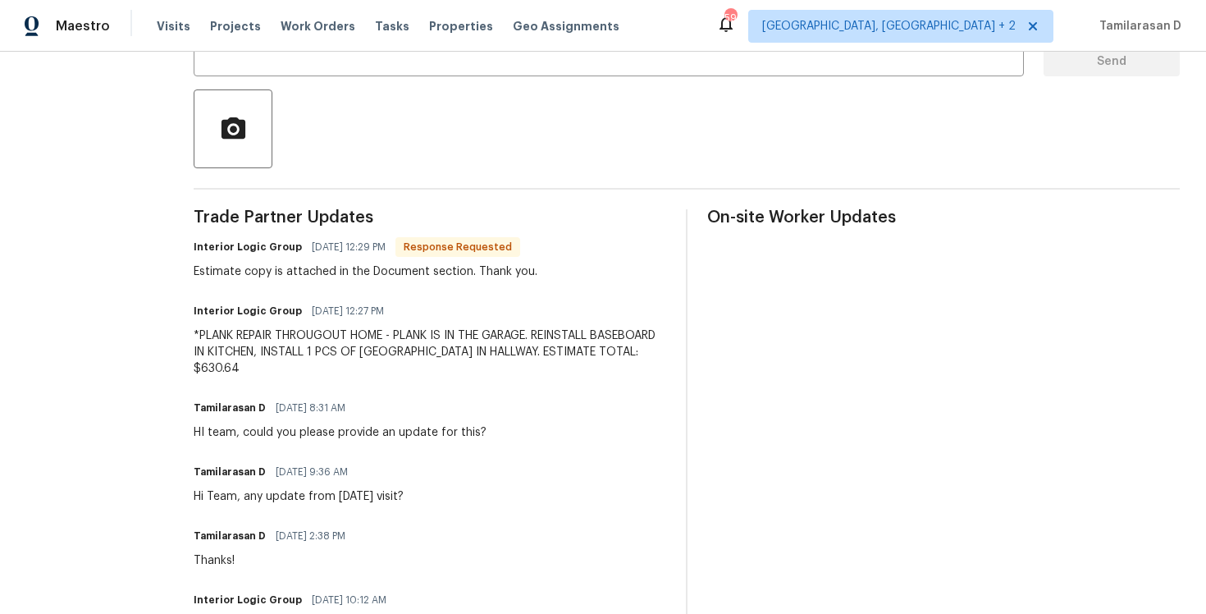
scroll to position [348, 0]
click at [313, 348] on div "*PLANK REPAIR THROUGOUT HOME - PLANK IS IN THE GARAGE. REINSTALL BASEBOARD IN K…" at bounding box center [430, 351] width 473 height 49
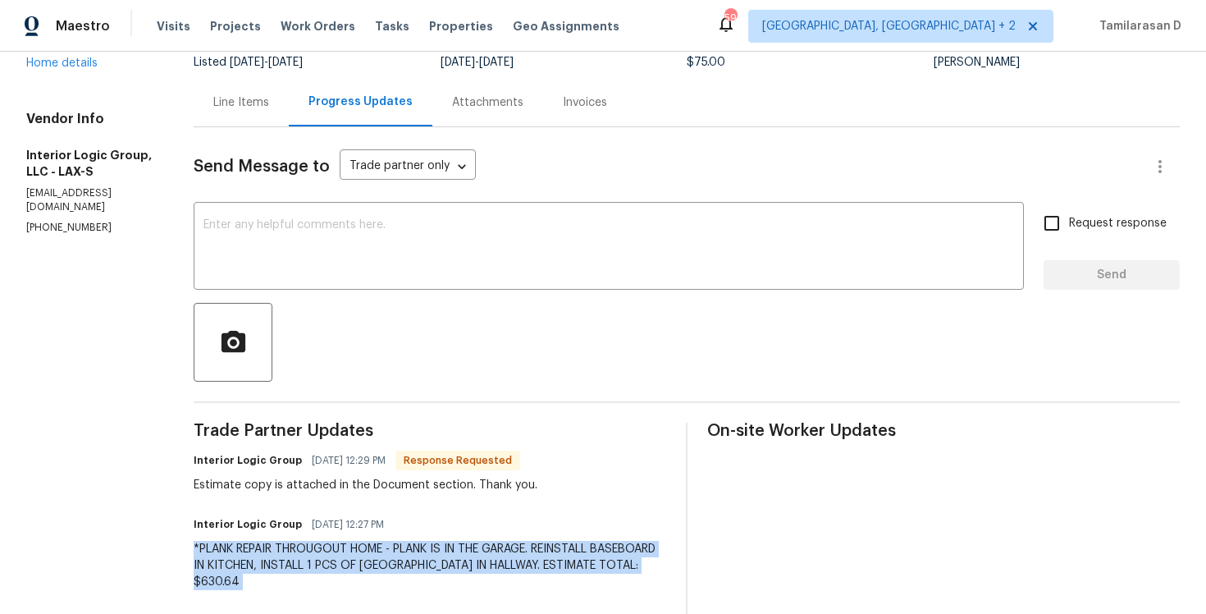
scroll to position [0, 0]
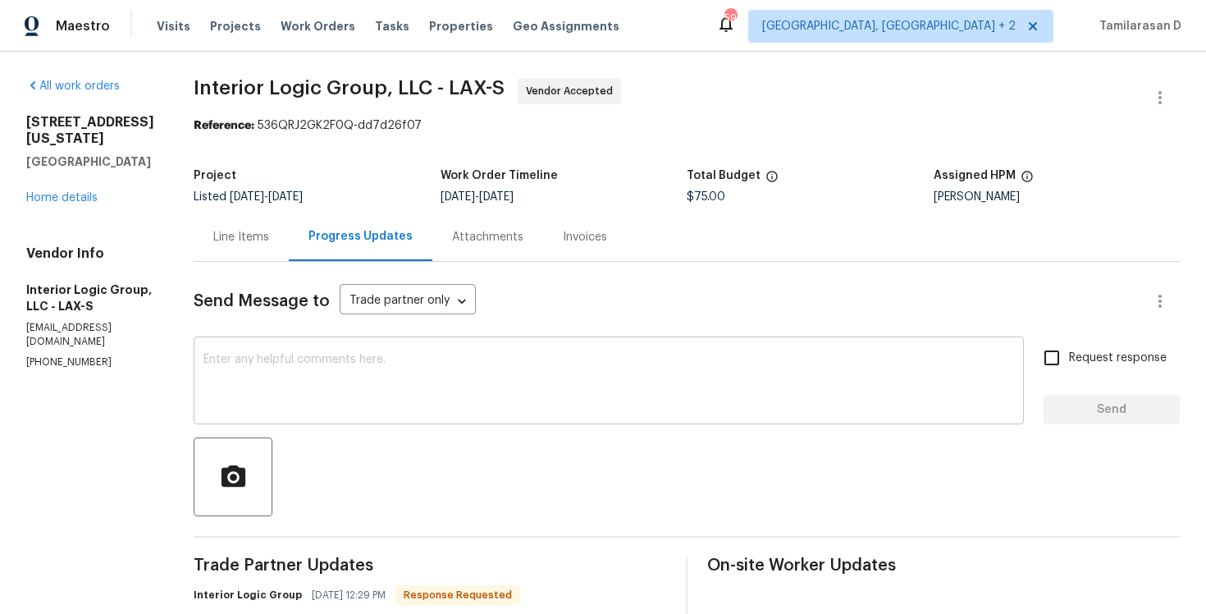
click at [307, 403] on textarea at bounding box center [608, 382] width 811 height 57
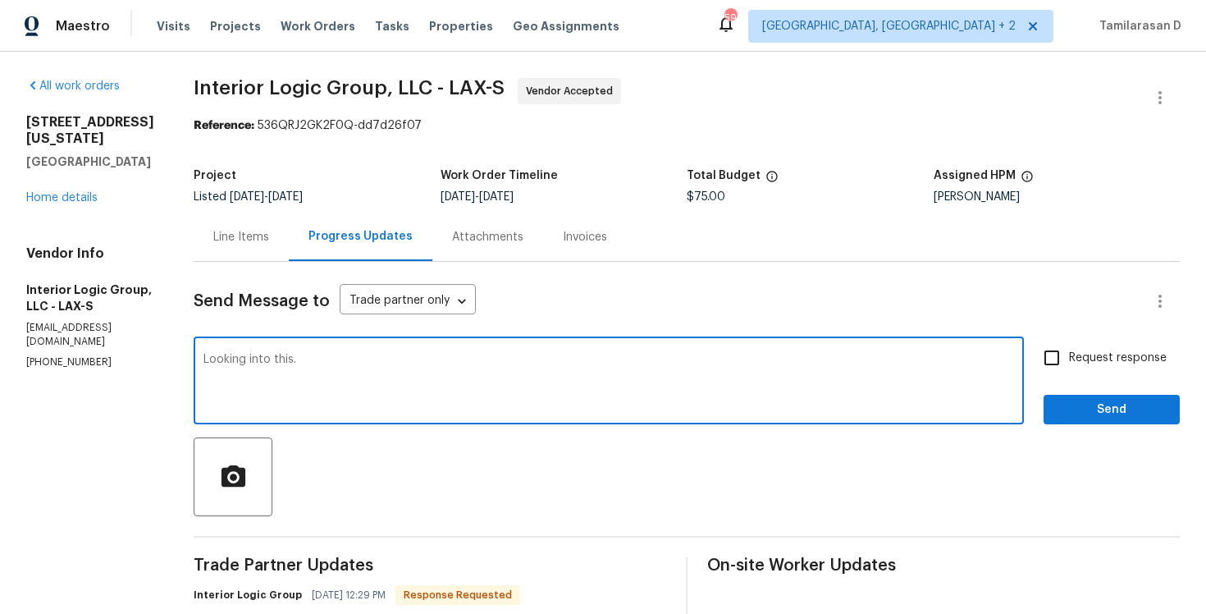
type textarea "Looking into this."
click at [1117, 403] on span "Send" at bounding box center [1112, 410] width 110 height 21
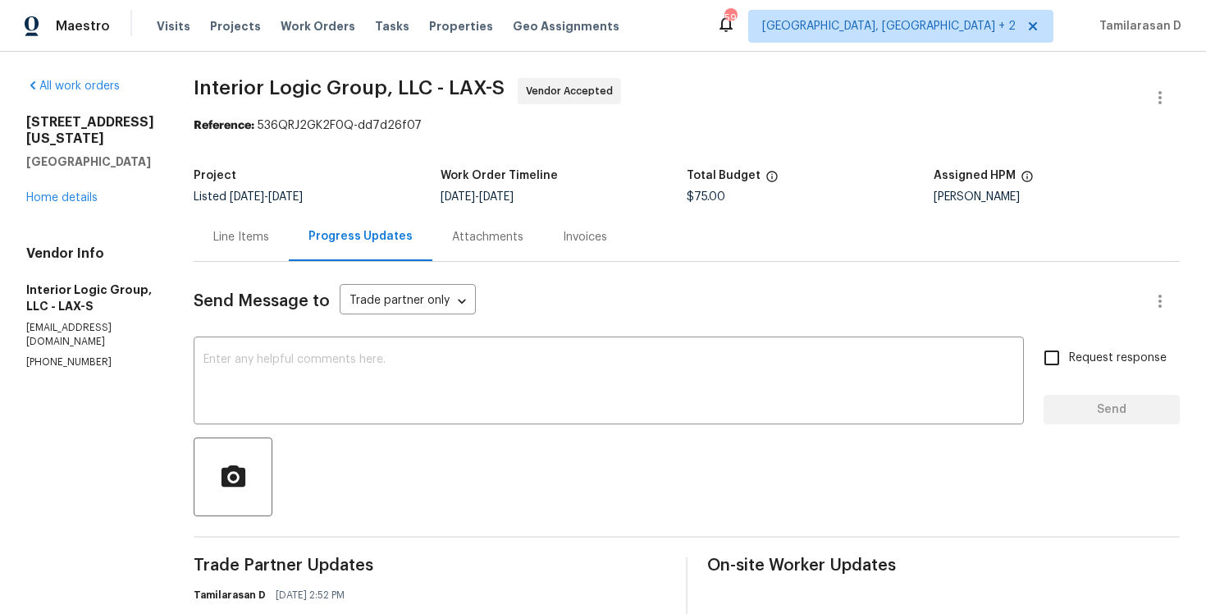
click at [269, 237] on div "Line Items" at bounding box center [241, 237] width 56 height 16
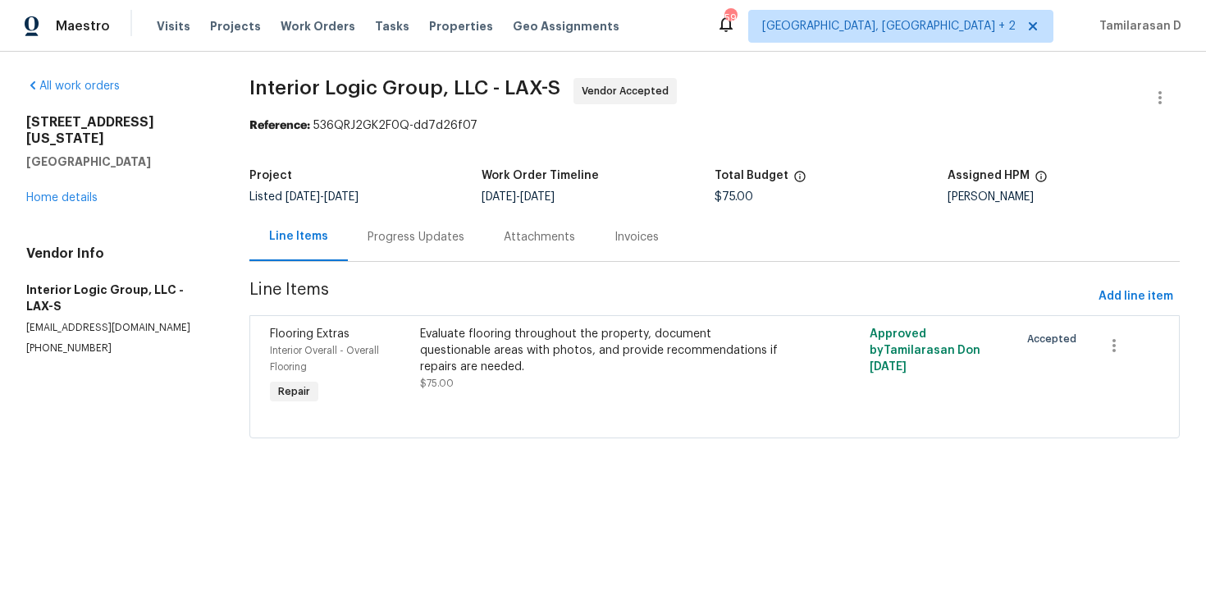
click at [621, 377] on div "Evaluate flooring throughout the property, document questionable areas with pho…" at bounding box center [602, 359] width 365 height 66
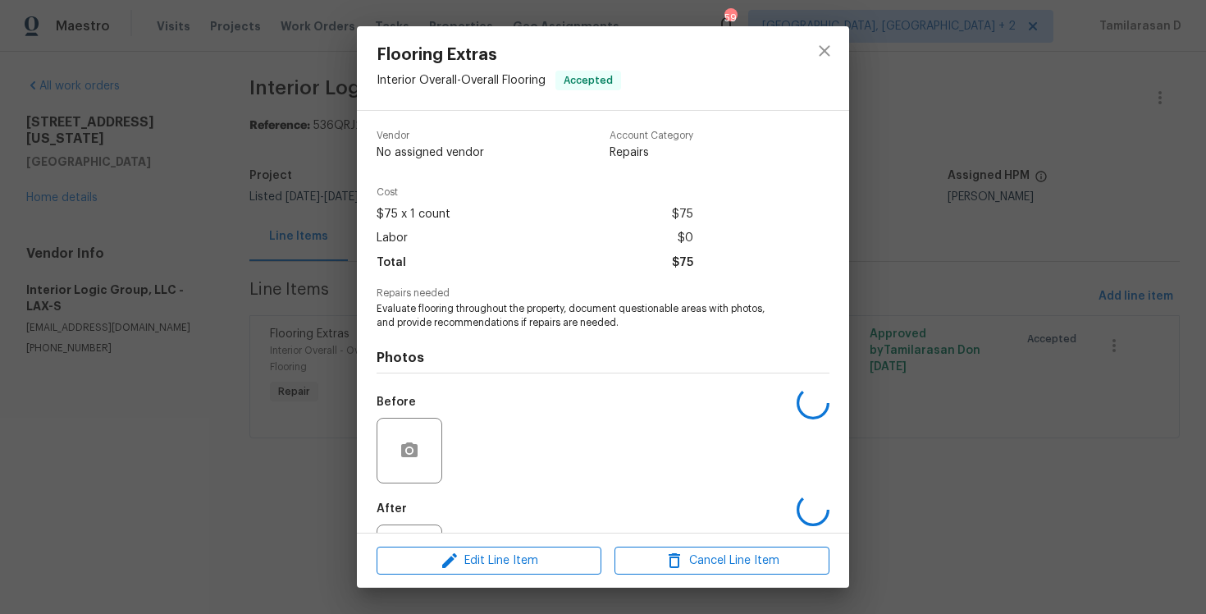
scroll to position [74, 0]
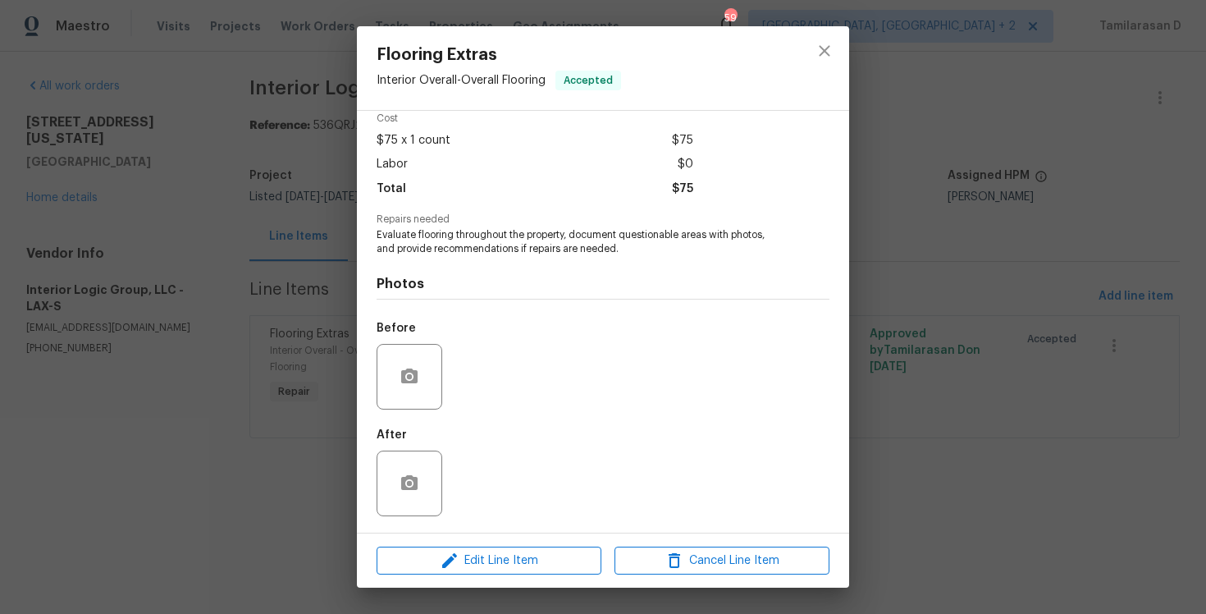
click at [312, 285] on div "Flooring Extras Interior Overall - Overall Flooring Accepted Vendor Interior Lo…" at bounding box center [603, 307] width 1206 height 614
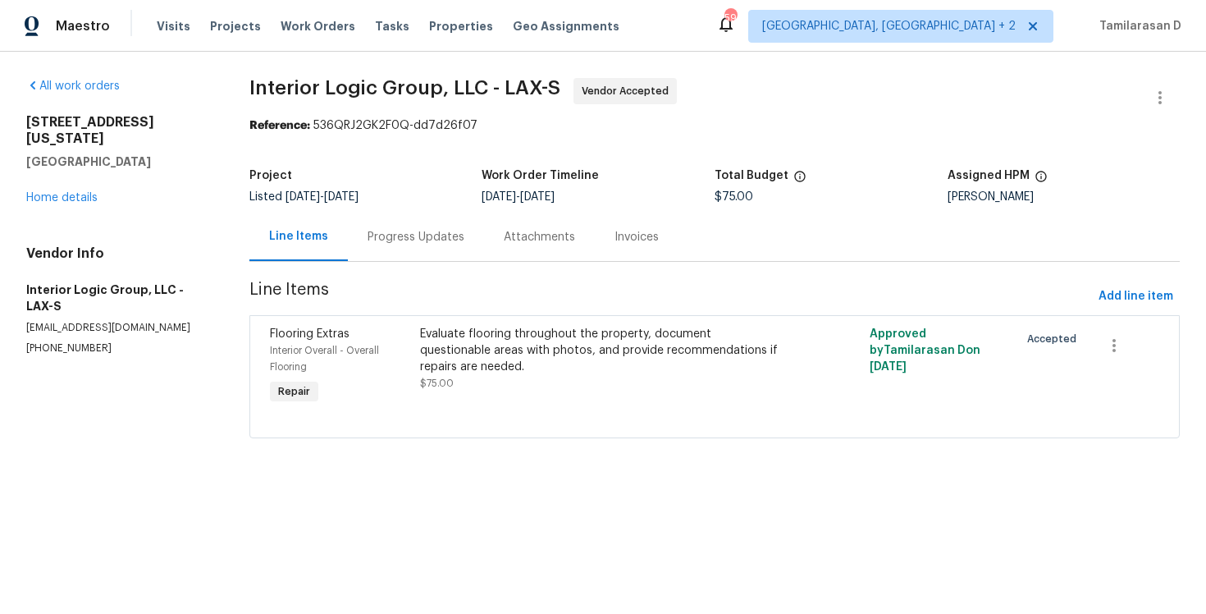
click at [381, 208] on div "Project Listed 9/18/2025 - 10/1/2025 Work Order Timeline 9/29/2025 - 10/1/2025 …" at bounding box center [714, 186] width 930 height 53
click at [383, 224] on div "Progress Updates" at bounding box center [416, 236] width 136 height 48
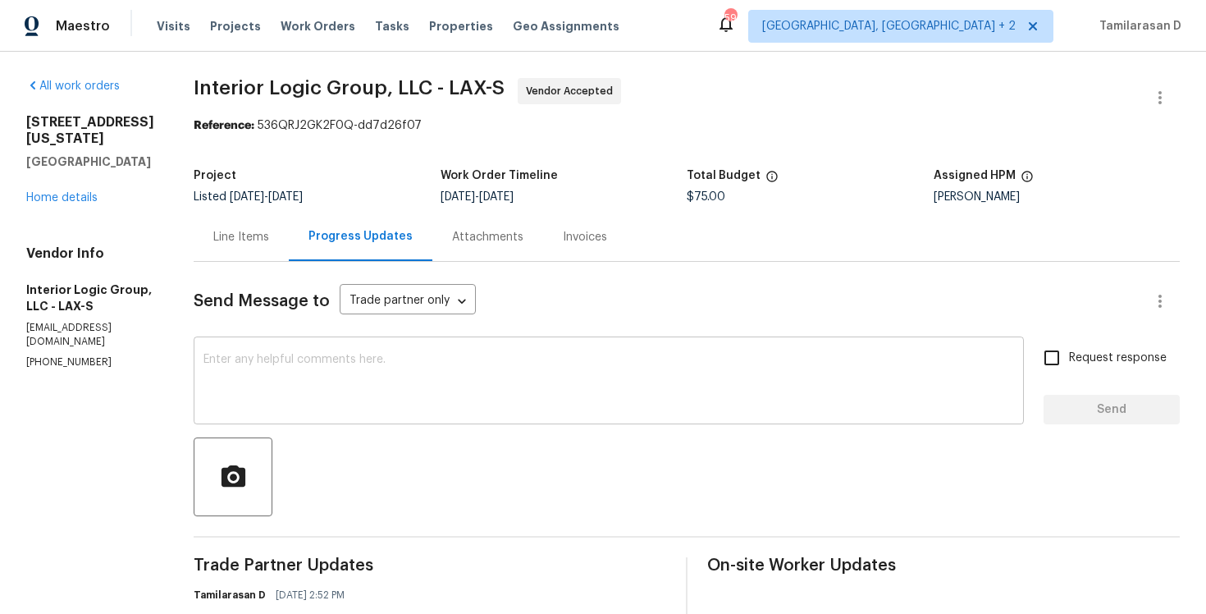
click at [441, 411] on textarea at bounding box center [608, 382] width 811 height 57
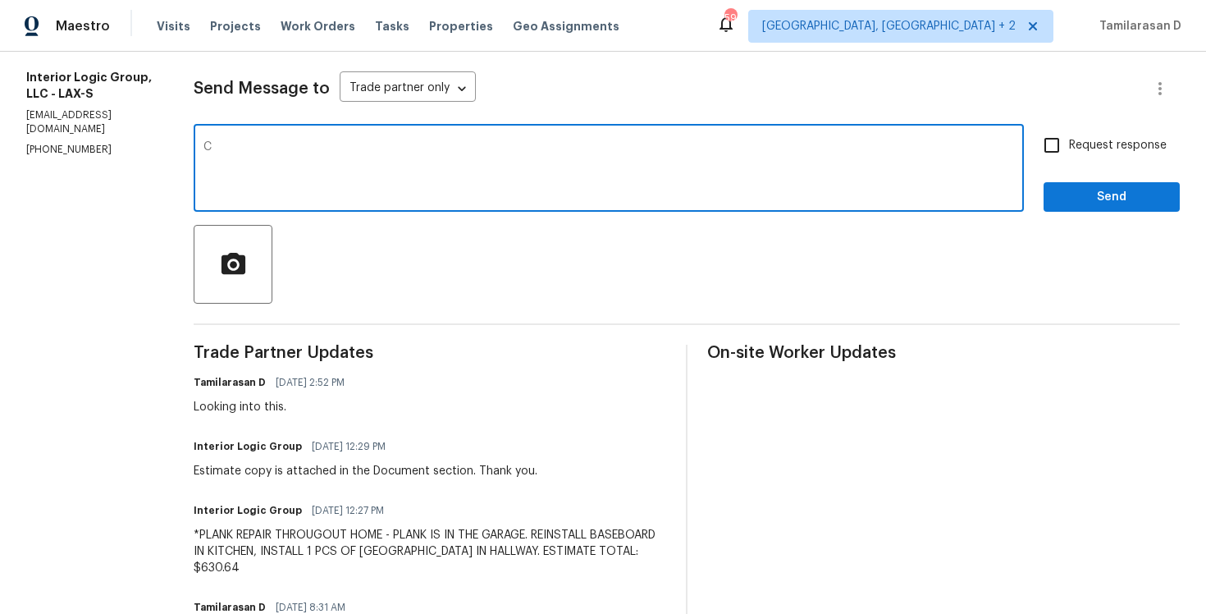
scroll to position [213, 0]
type textarea "Could you please upload the photos for this?"
click at [1098, 157] on label "Request response" at bounding box center [1100, 144] width 132 height 34
click at [1069, 157] on input "Request response" at bounding box center [1051, 144] width 34 height 34
checkbox input "true"
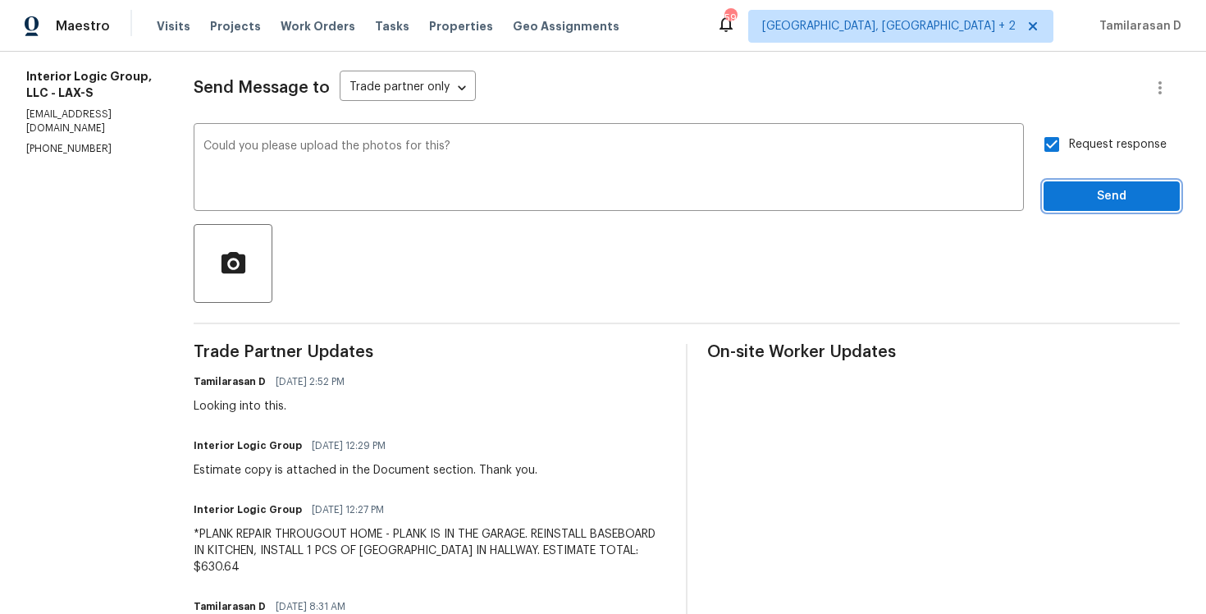
click at [1079, 189] on span "Send" at bounding box center [1112, 196] width 110 height 21
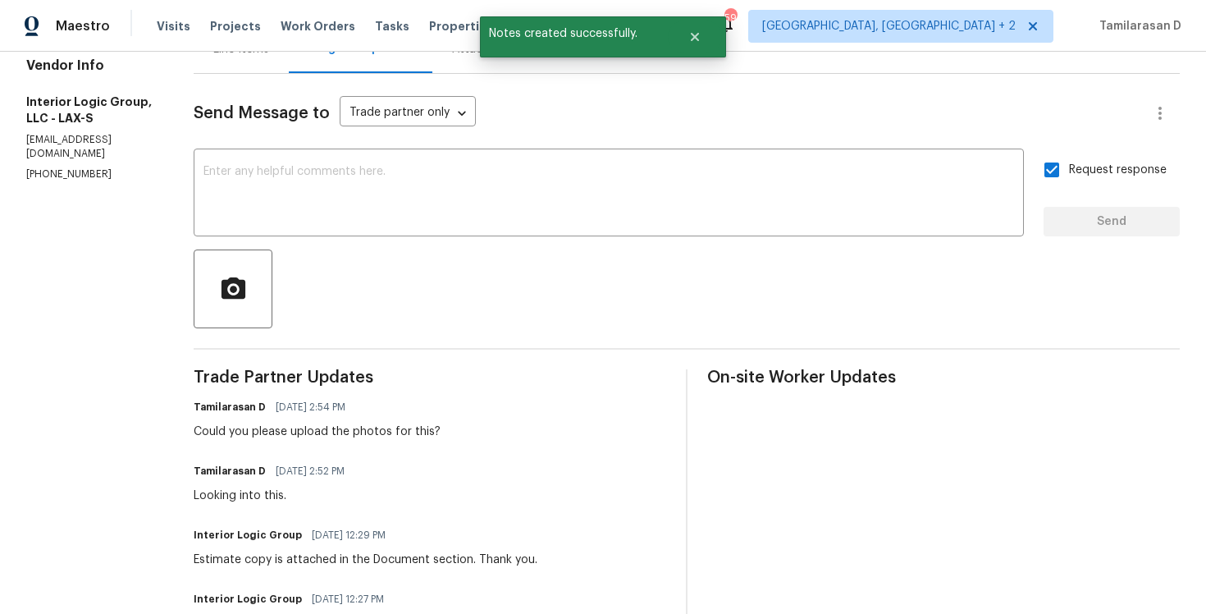
scroll to position [241, 0]
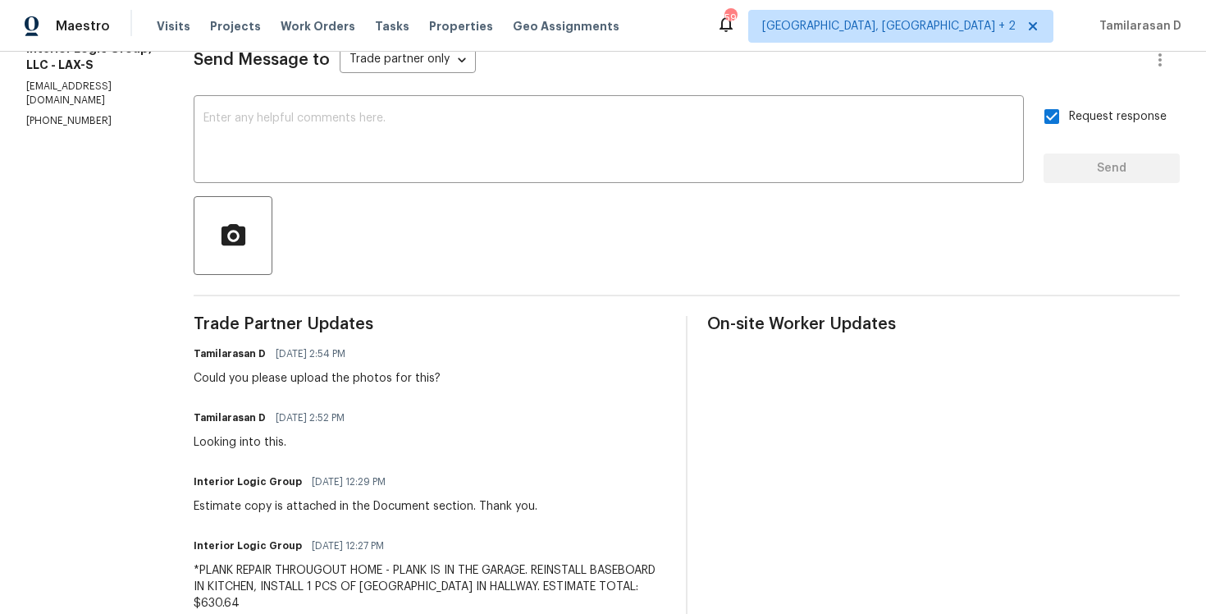
click at [301, 560] on div "Interior Logic Group 10/03/2025 12:27 PM *PLANK REPAIR THROUGOUT HOME - PLANK I…" at bounding box center [430, 572] width 473 height 77
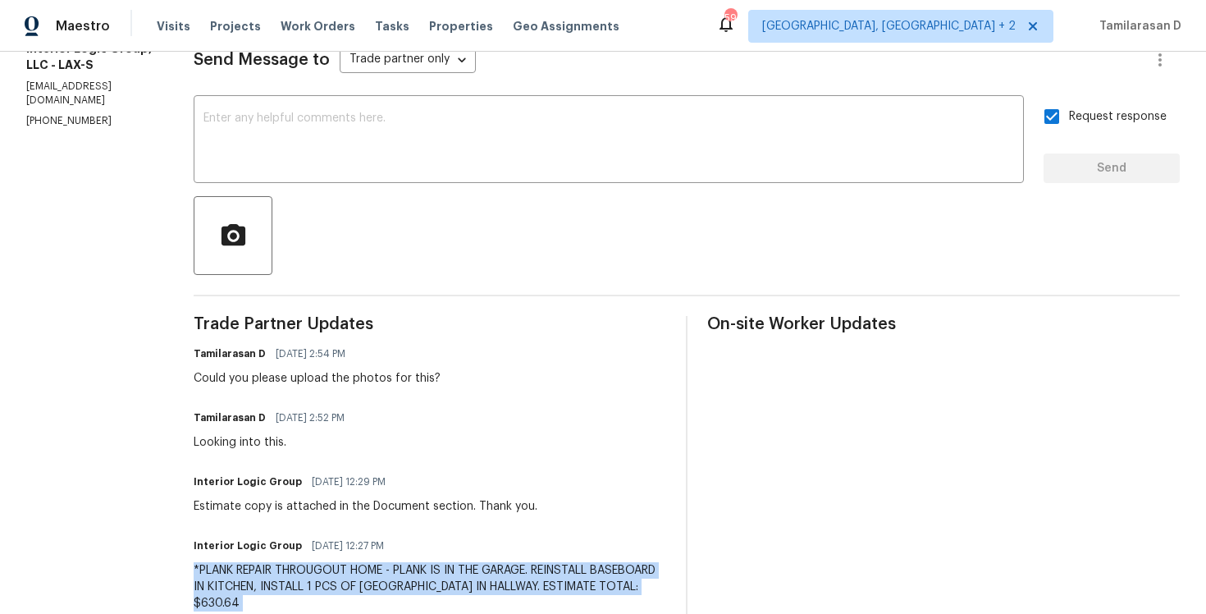
copy div "*PLANK REPAIR THROUGOUT HOME - PLANK IS IN THE GARAGE. REINSTALL BASEBOARD IN K…"
click at [295, 509] on div "Estimate copy is attached in the Document section. Thank you." at bounding box center [366, 506] width 344 height 16
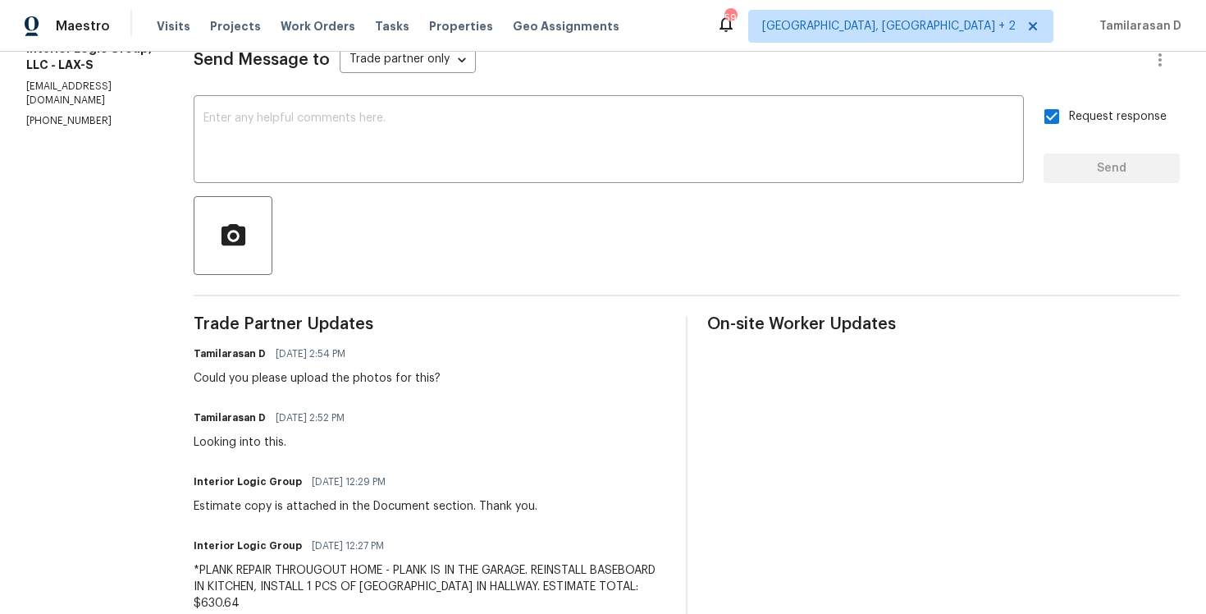
click at [295, 509] on div "Estimate copy is attached in the Document section. Thank you." at bounding box center [366, 506] width 344 height 16
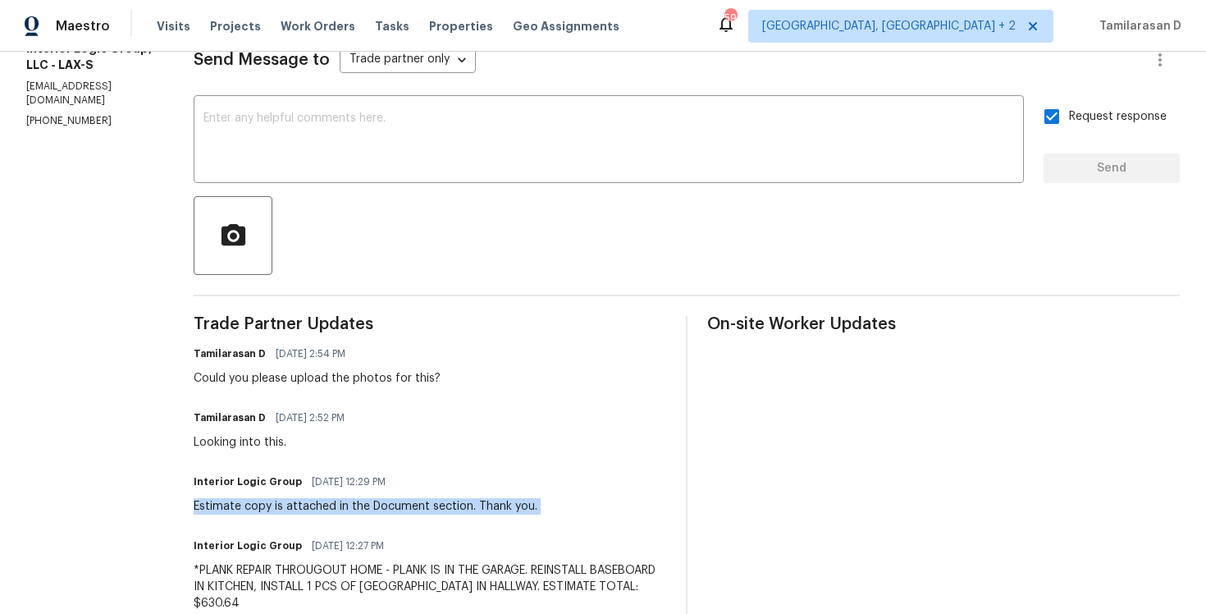
copy div "Estimate copy is attached in the Document section. Thank you."
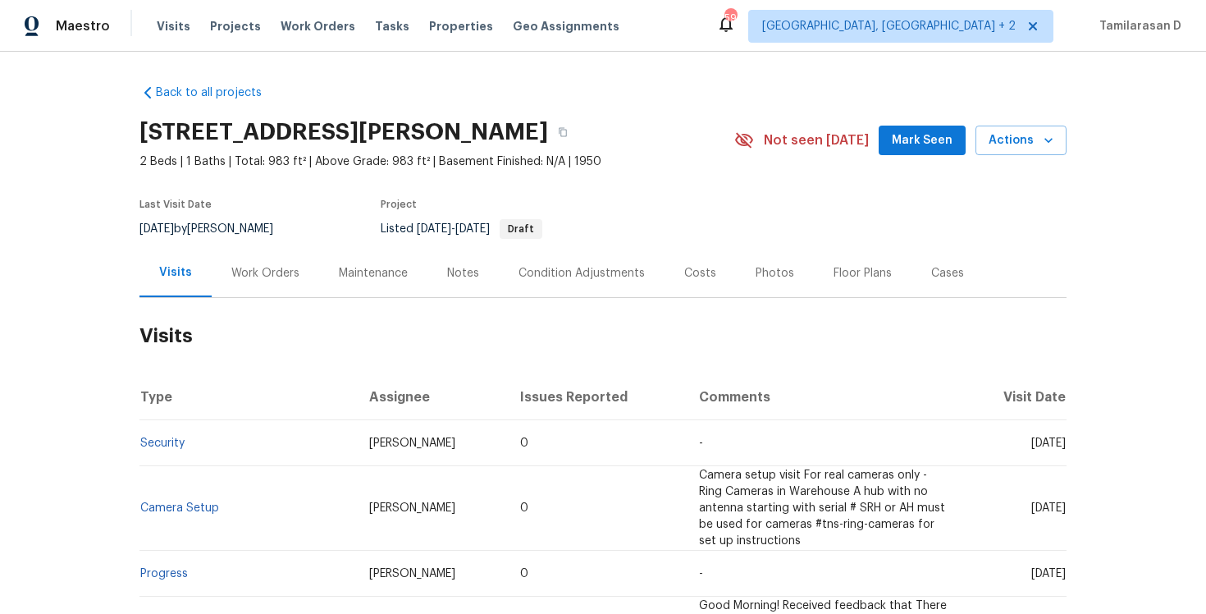
click at [306, 266] on div "Work Orders" at bounding box center [265, 273] width 107 height 48
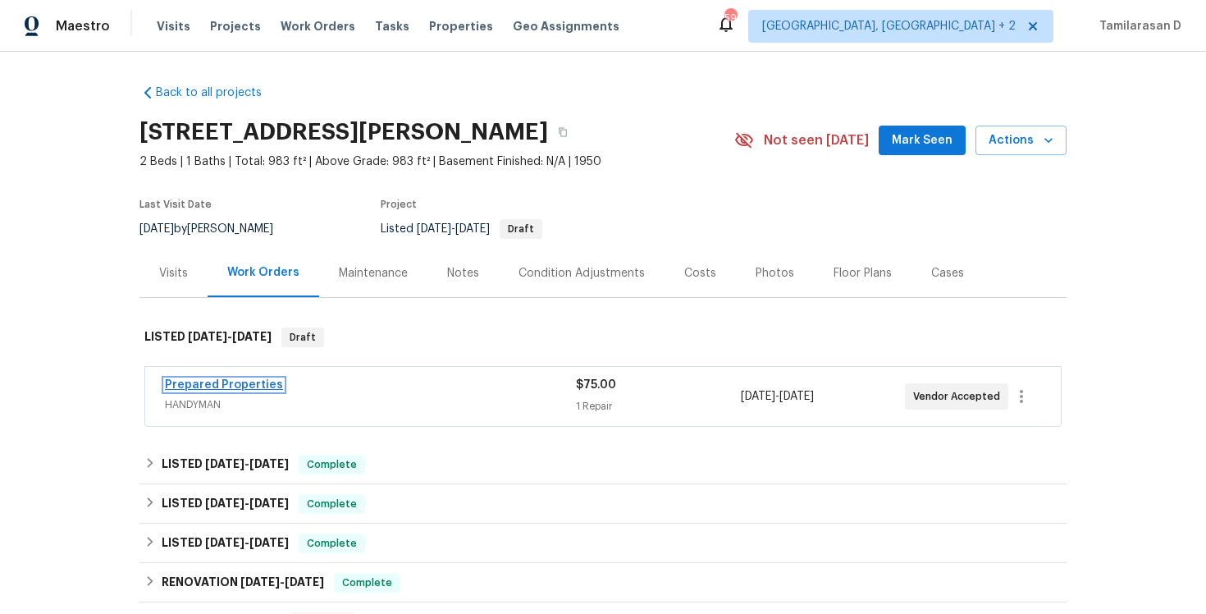
click at [241, 390] on link "Prepared Properties" at bounding box center [224, 384] width 118 height 11
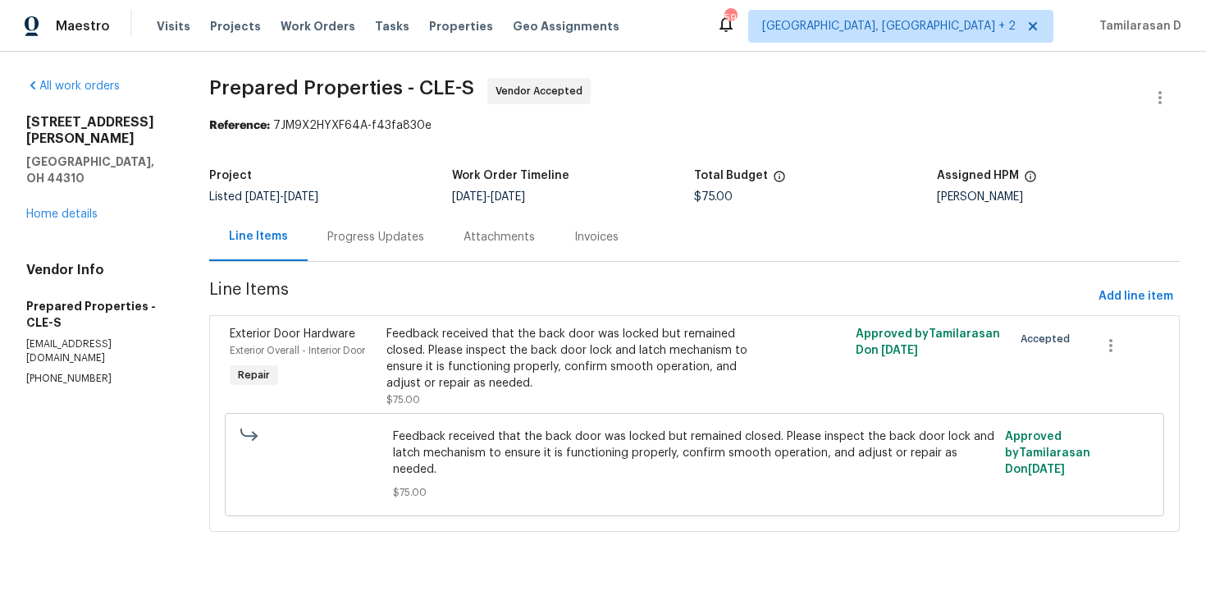
click at [393, 240] on div "Progress Updates" at bounding box center [375, 237] width 97 height 16
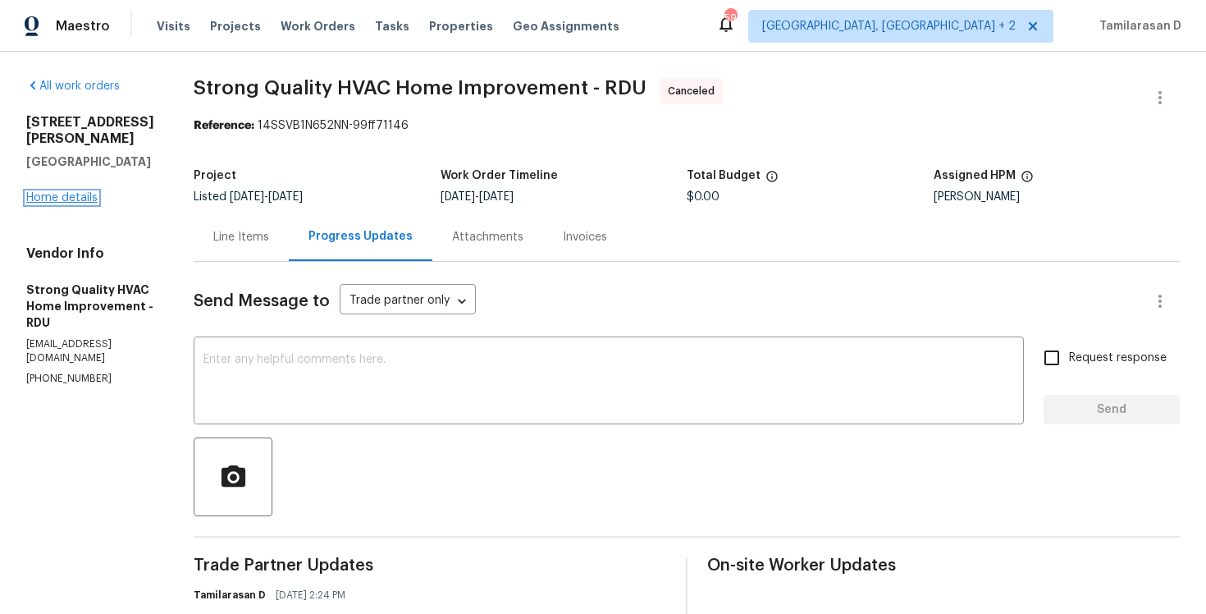
click at [86, 192] on link "Home details" at bounding box center [61, 197] width 71 height 11
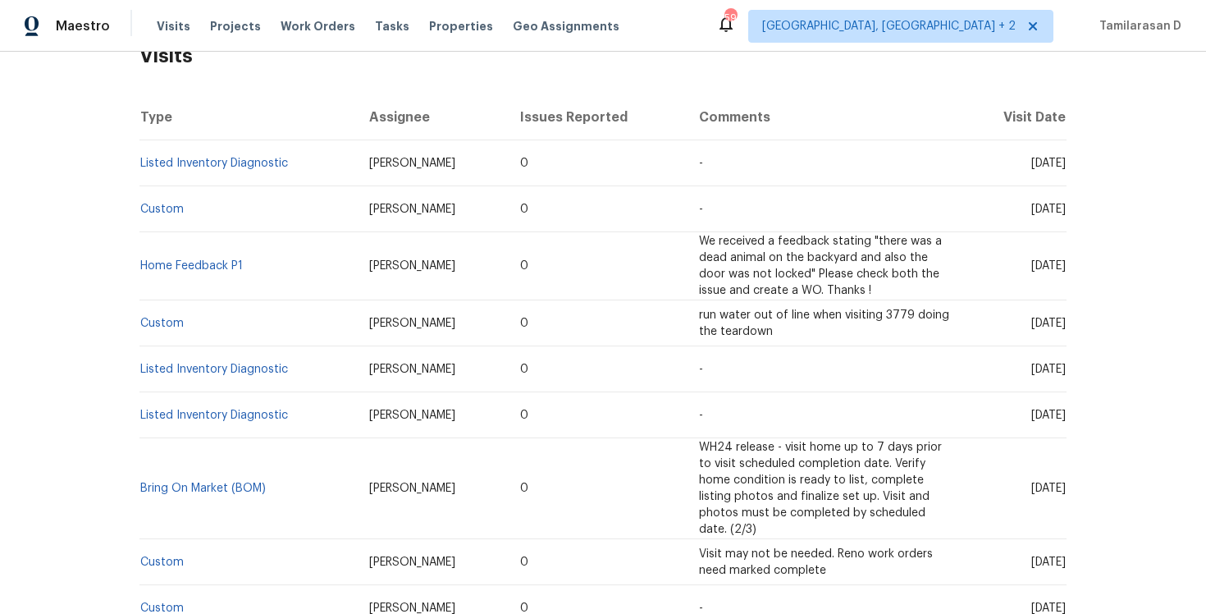
scroll to position [54, 0]
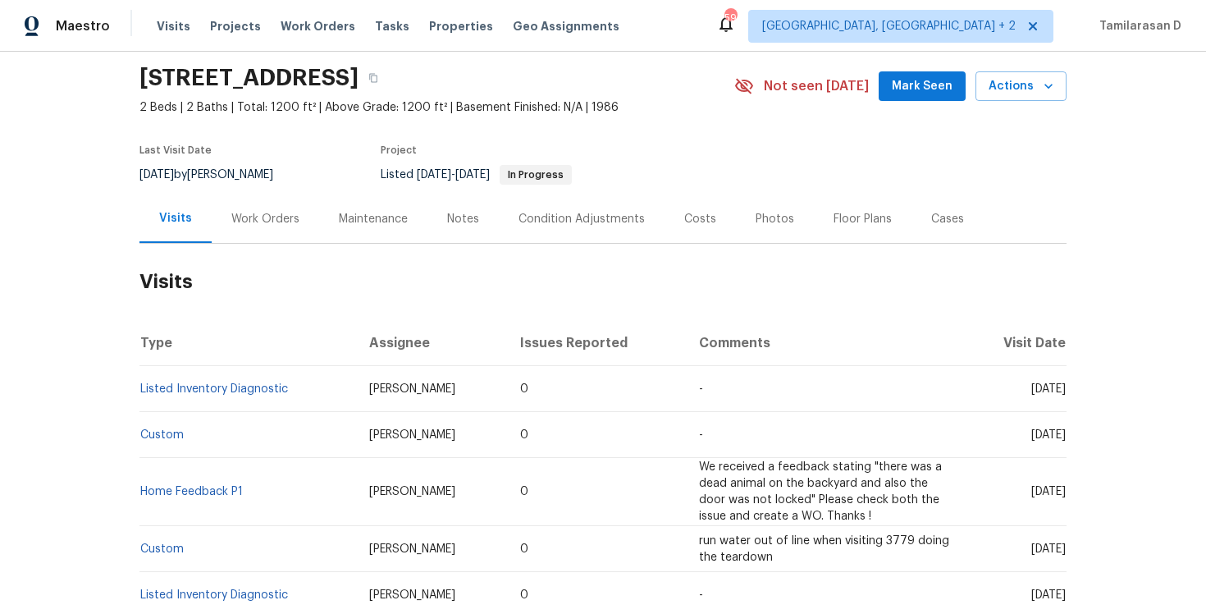
click at [255, 208] on div "Work Orders" at bounding box center [265, 218] width 107 height 48
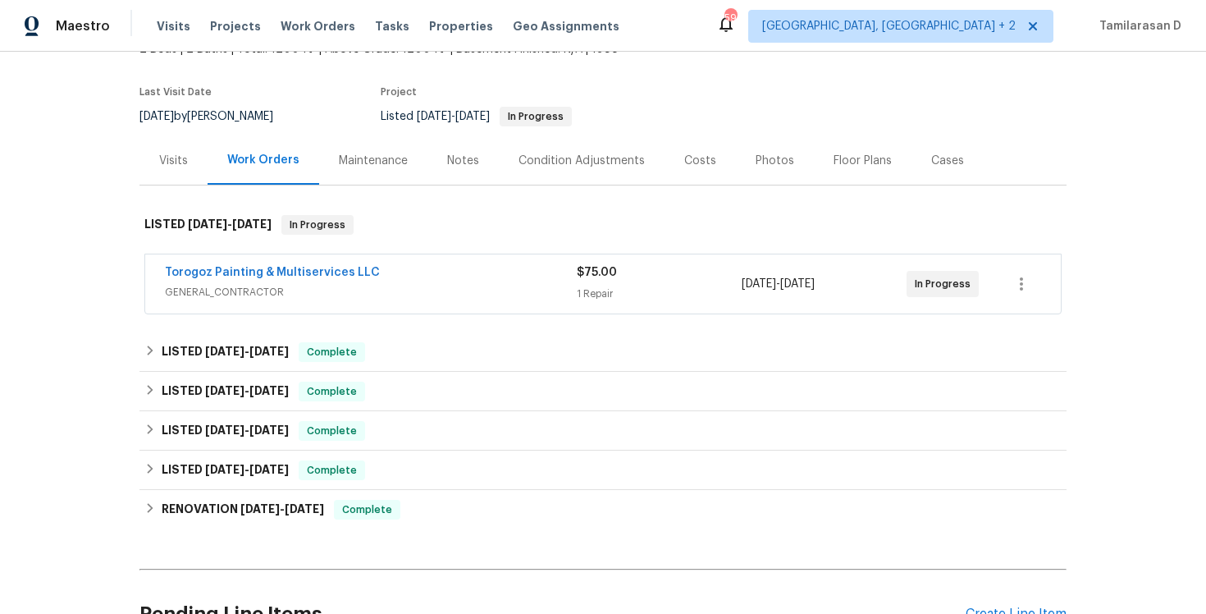
scroll to position [118, 0]
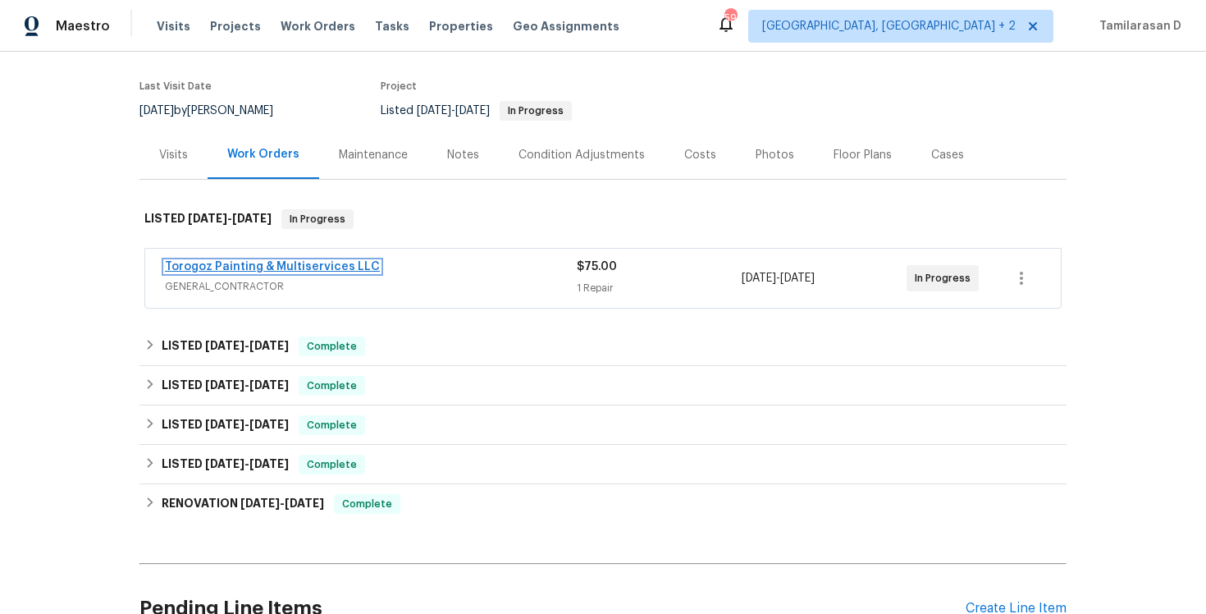
click at [260, 261] on link "Torogoz Painting & Multiservices LLC" at bounding box center [272, 266] width 215 height 11
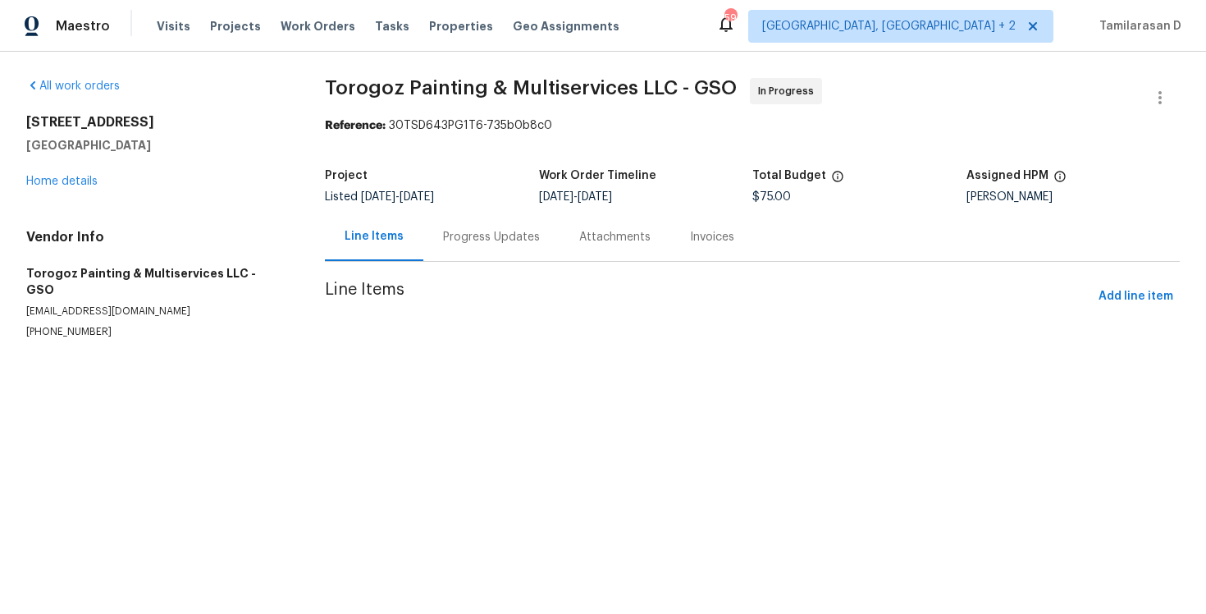
click at [450, 236] on div "Progress Updates" at bounding box center [491, 237] width 97 height 16
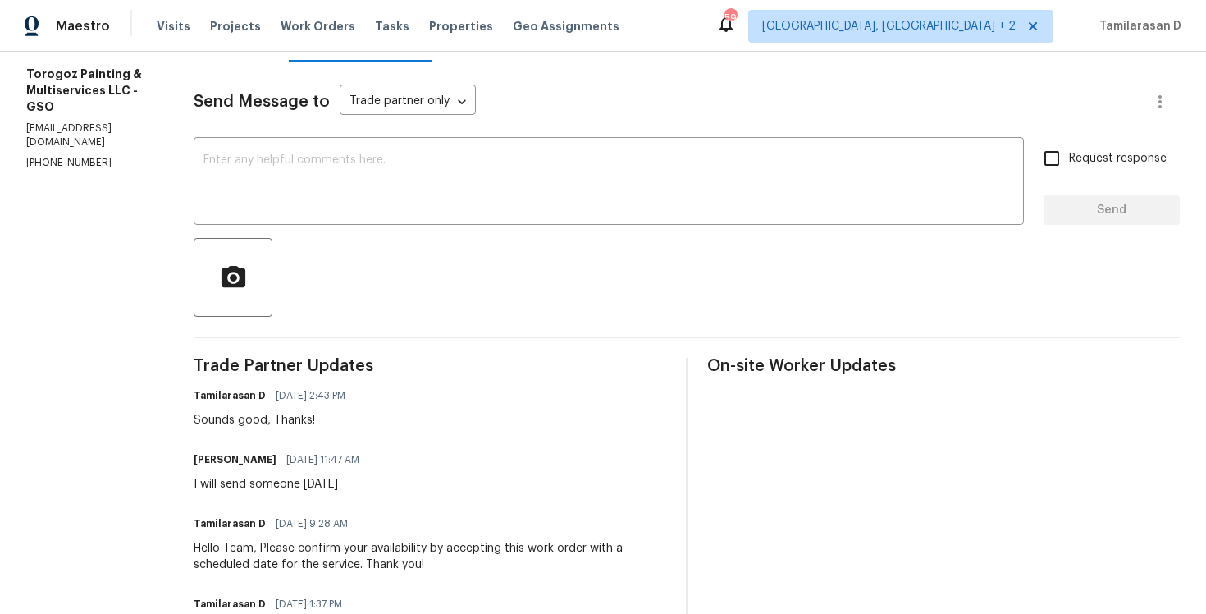
scroll to position [248, 0]
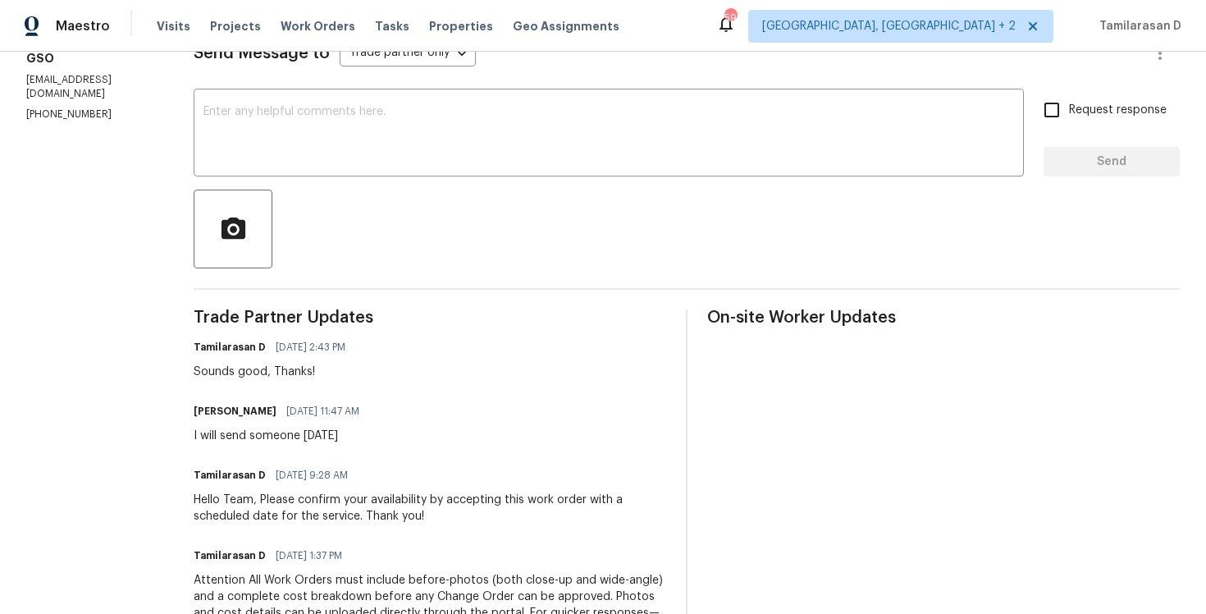
click at [321, 441] on div "I will send someone this Saturday" at bounding box center [282, 435] width 176 height 16
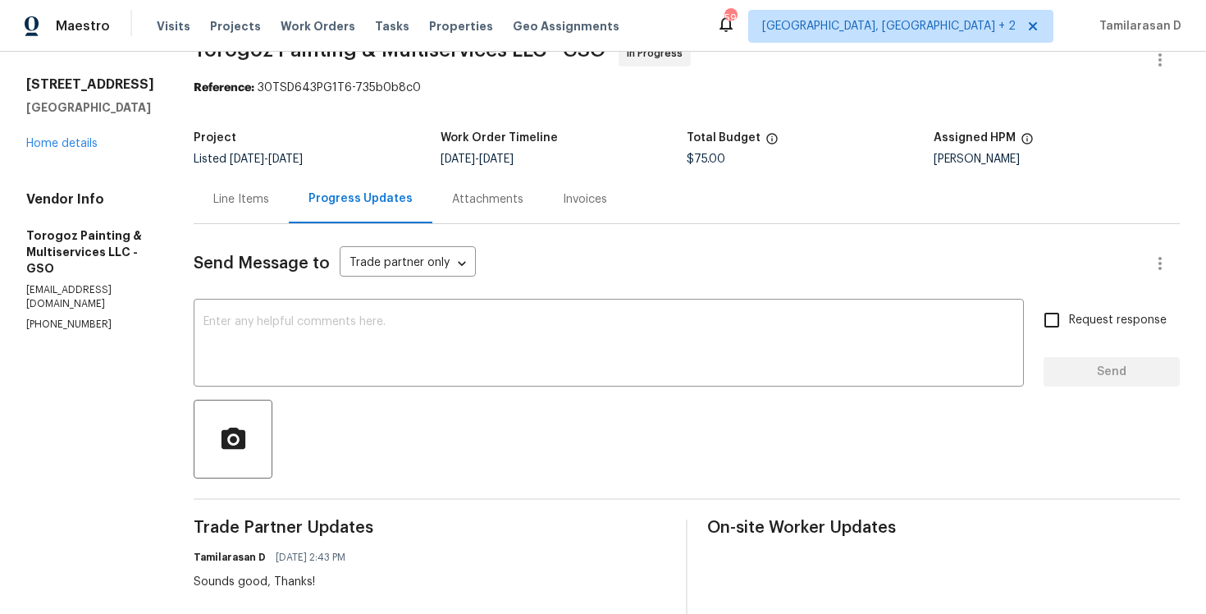
scroll to position [0, 0]
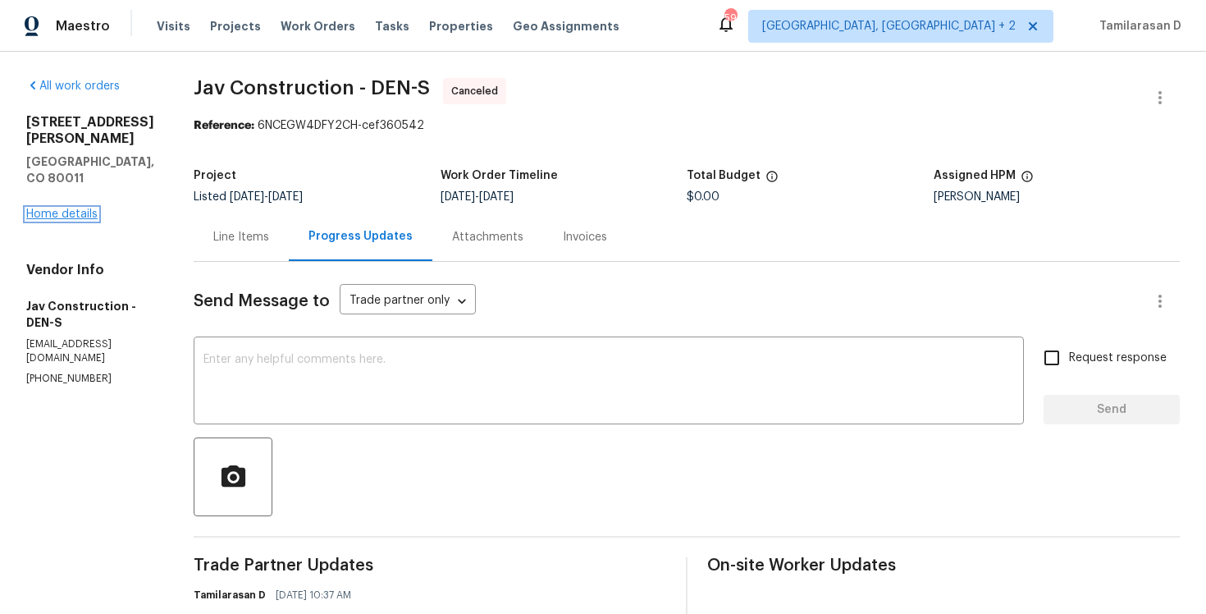
click at [48, 208] on link "Home details" at bounding box center [61, 213] width 71 height 11
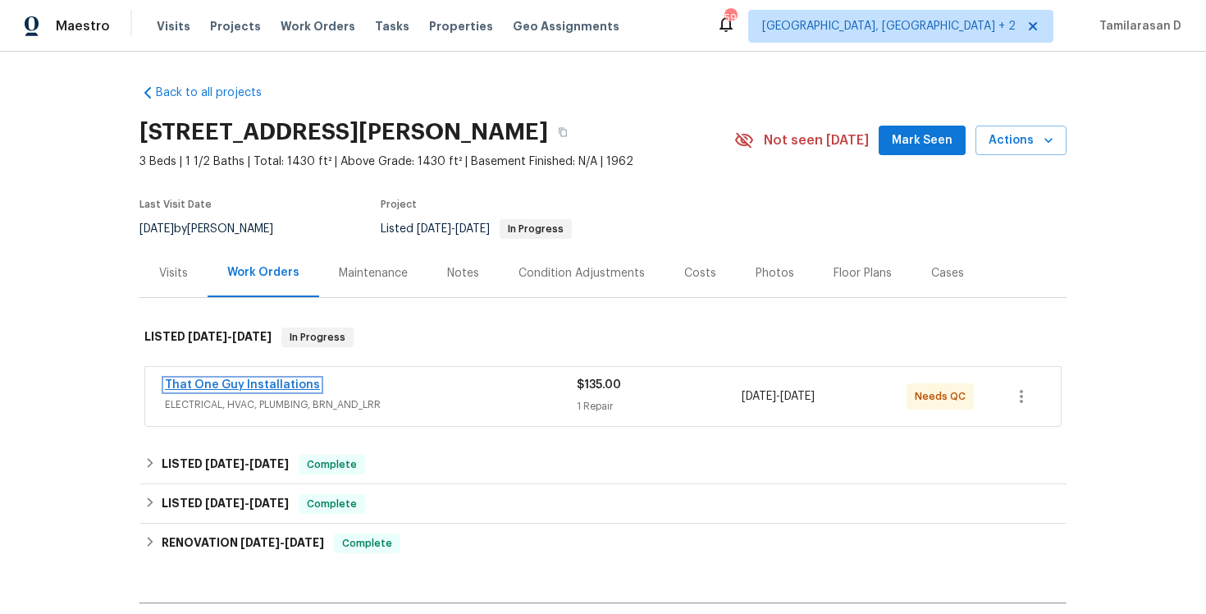
click at [262, 382] on link "That One Guy Installations" at bounding box center [242, 384] width 155 height 11
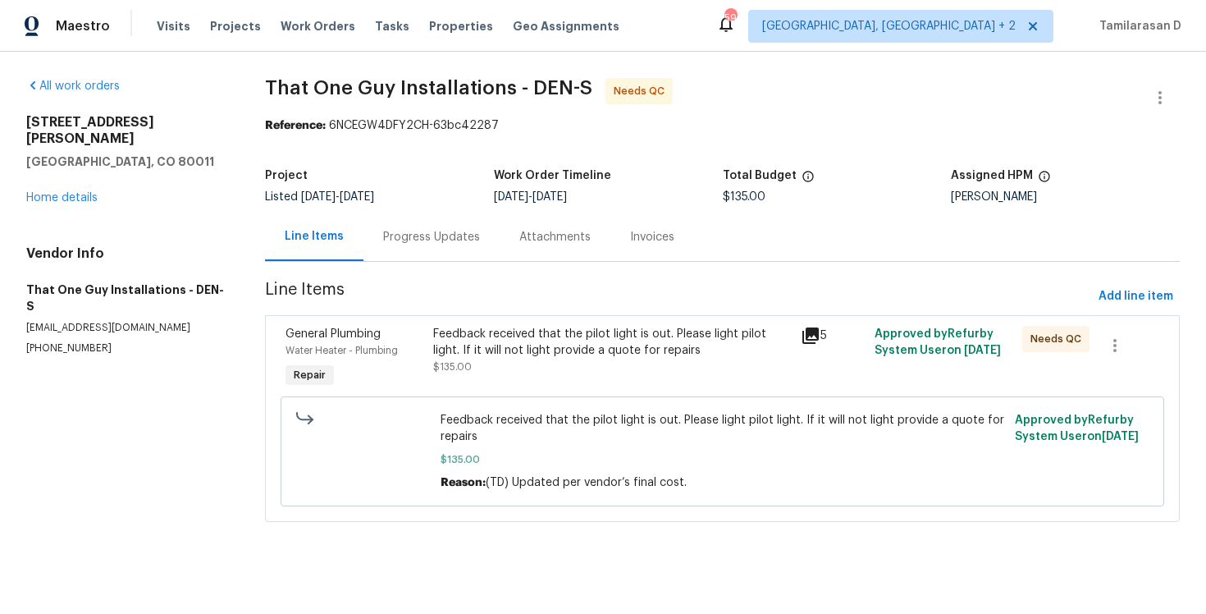
click at [416, 361] on div "General Plumbing Water Heater - Plumbing Repair" at bounding box center [354, 358] width 147 height 75
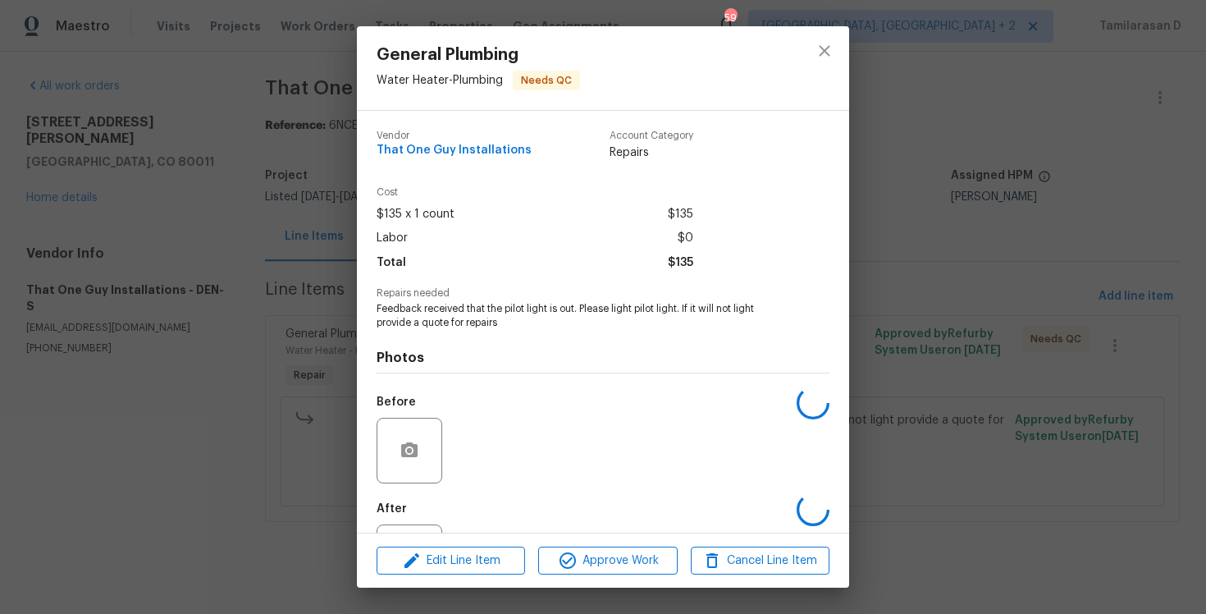
scroll to position [74, 0]
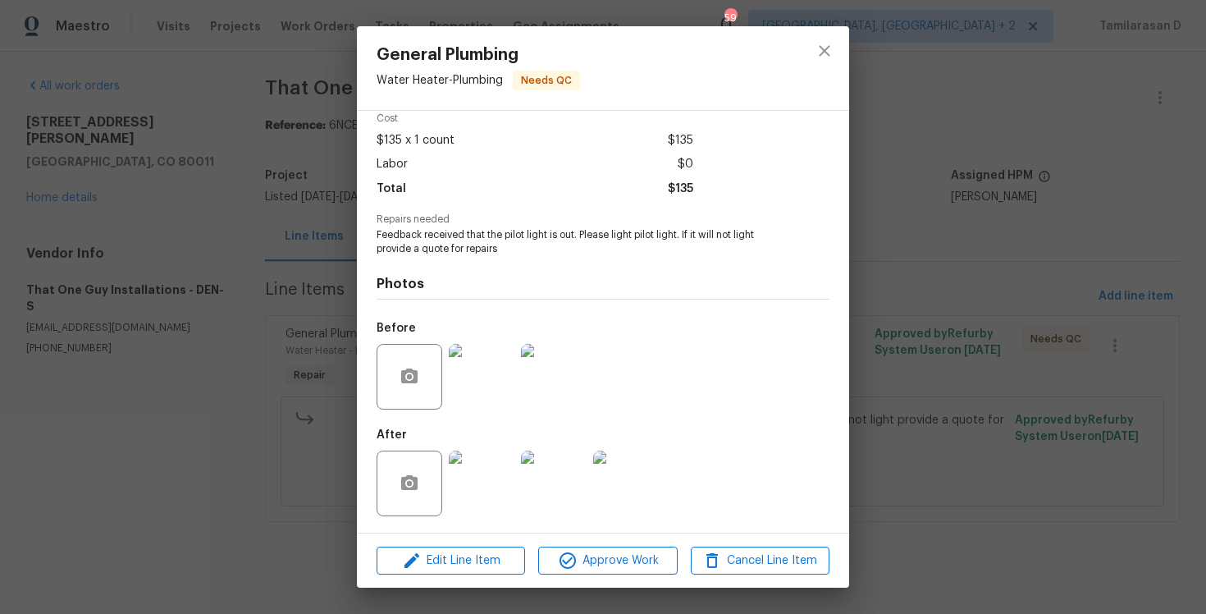
click at [482, 467] on img at bounding box center [482, 483] width 66 height 66
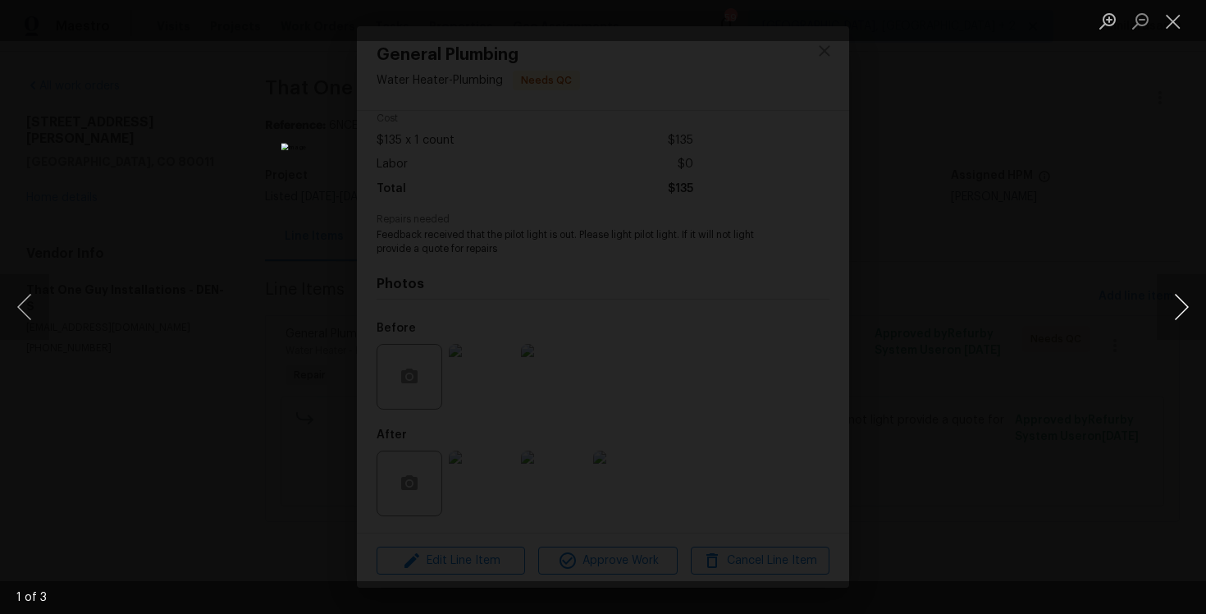
click at [1179, 309] on button "Next image" at bounding box center [1181, 307] width 49 height 66
click at [1185, 26] on button "Close lightbox" at bounding box center [1173, 21] width 33 height 29
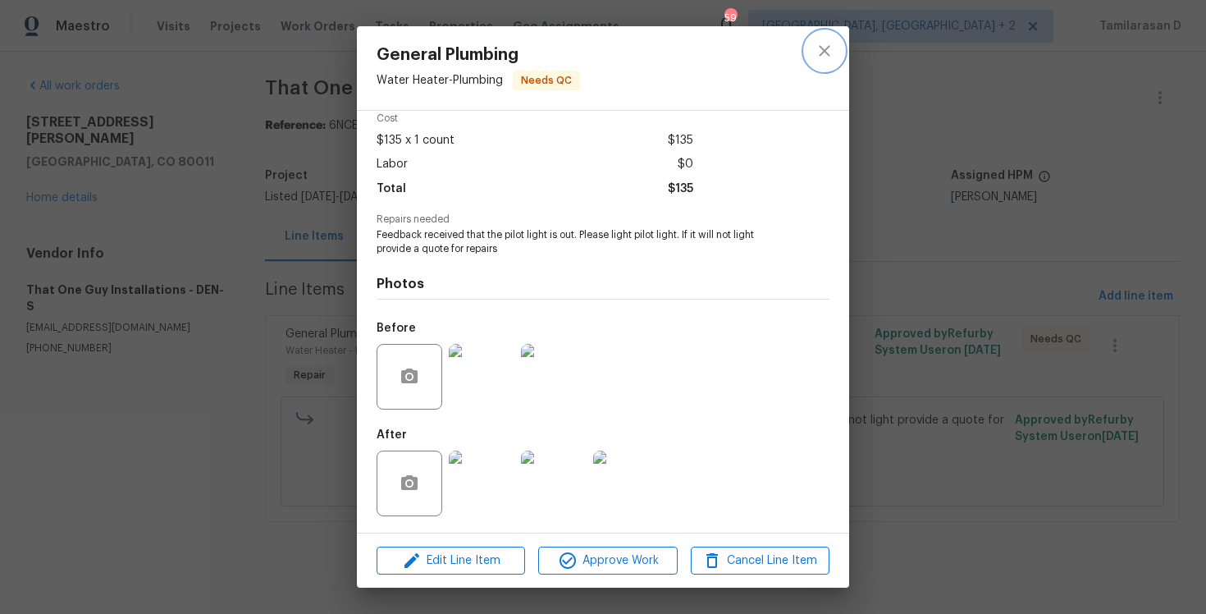
click at [816, 60] on icon "close" at bounding box center [825, 51] width 20 height 20
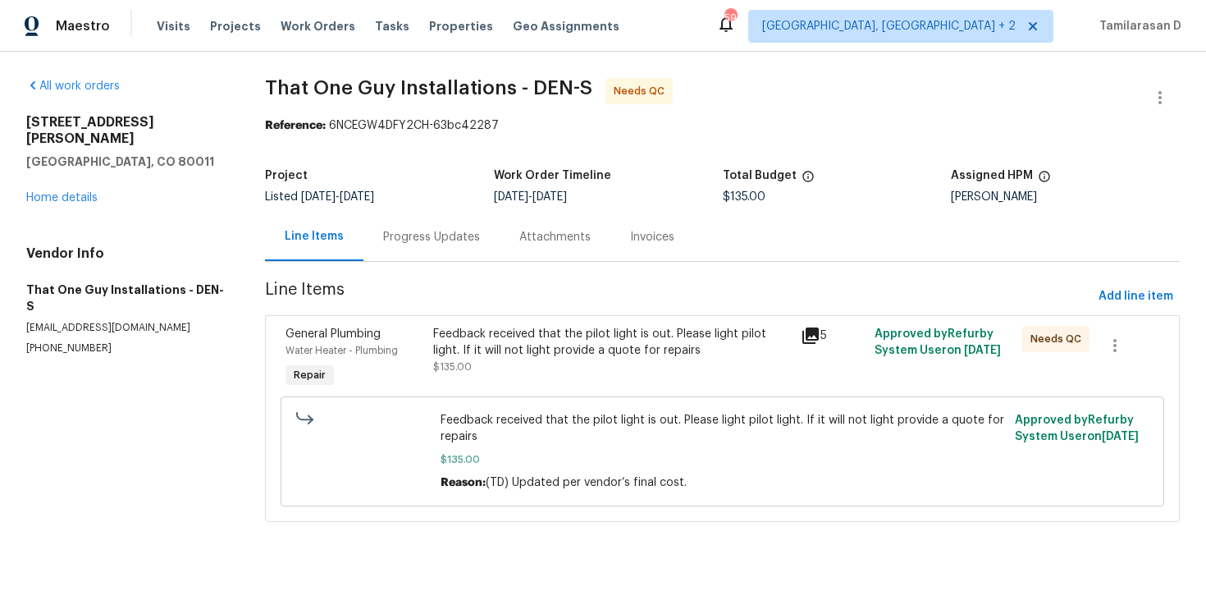
click at [404, 249] on div "Progress Updates" at bounding box center [431, 236] width 136 height 48
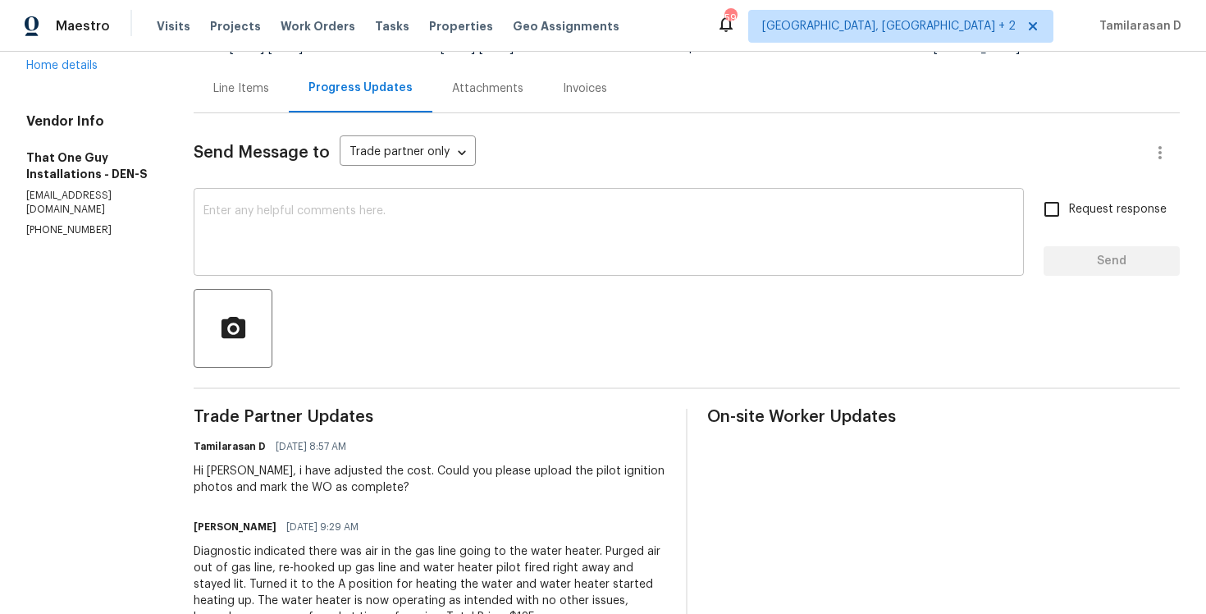
scroll to position [159, 0]
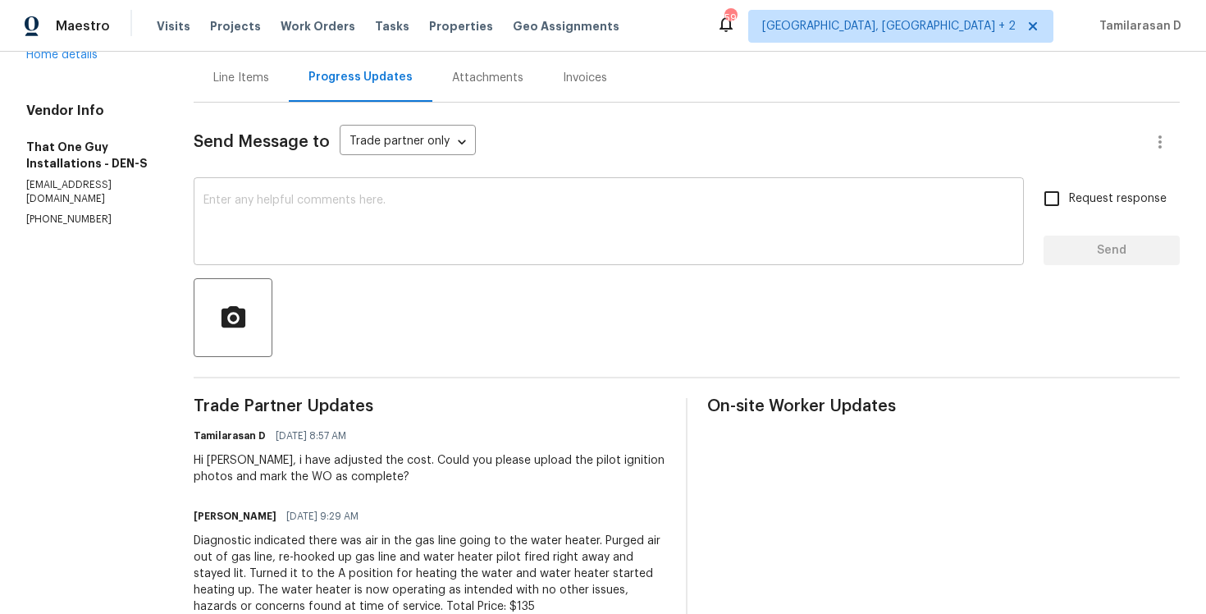
click at [347, 228] on textarea at bounding box center [608, 222] width 811 height 57
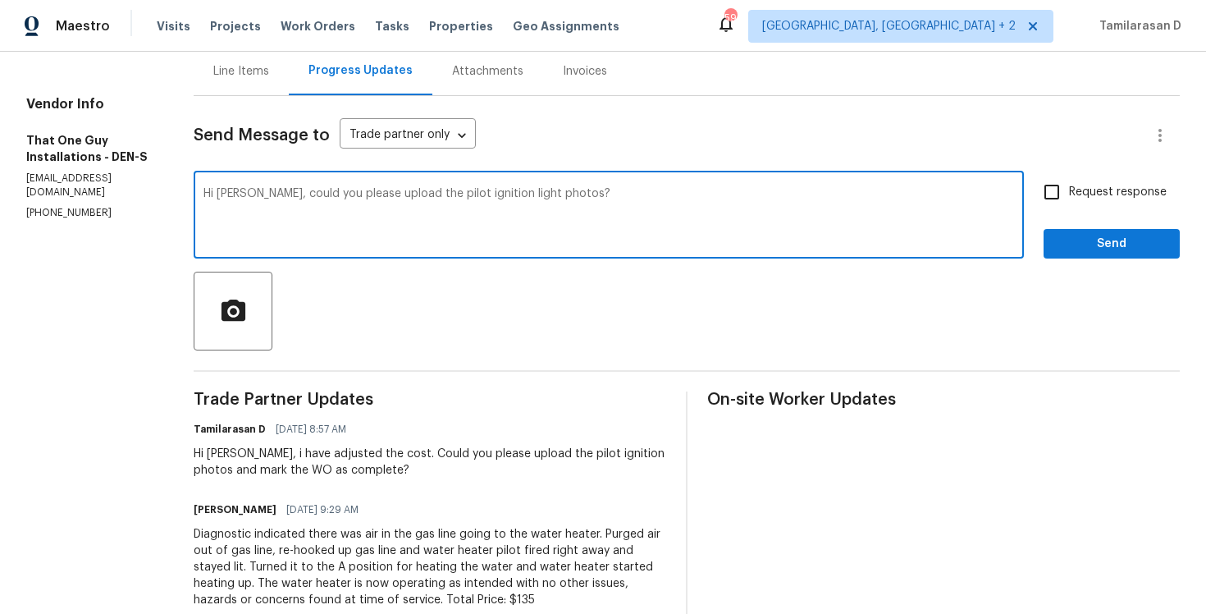
scroll to position [185, 0]
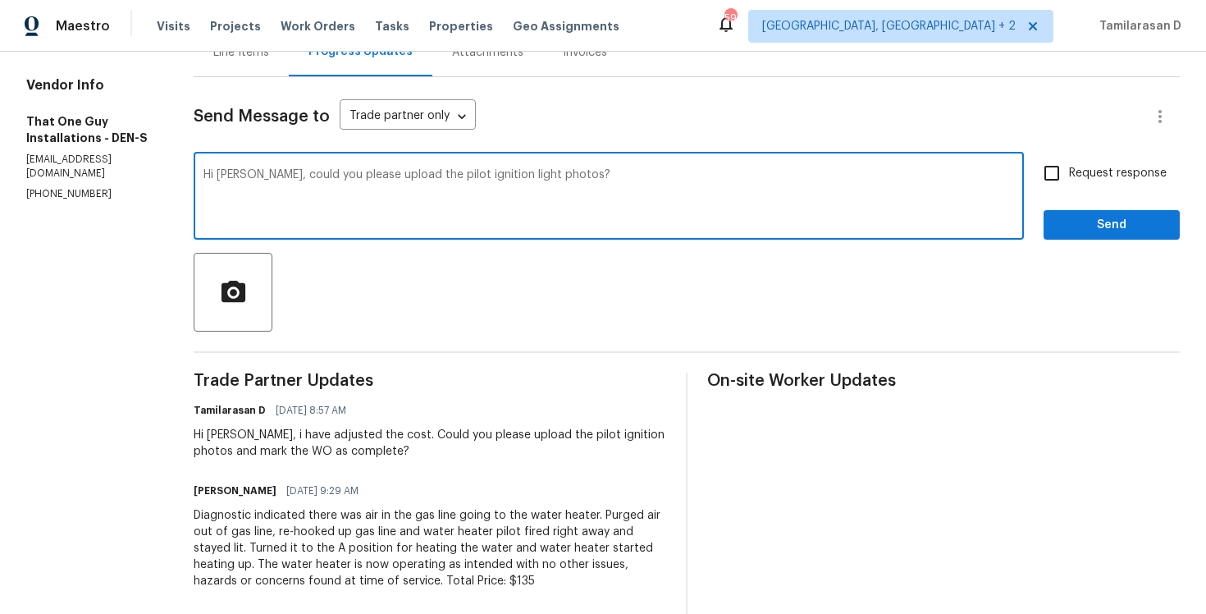
type textarea "Hi Matt, could you please upload the pilot ignition light photos?"
click at [1056, 180] on input "Request response" at bounding box center [1051, 173] width 34 height 34
checkbox input "true"
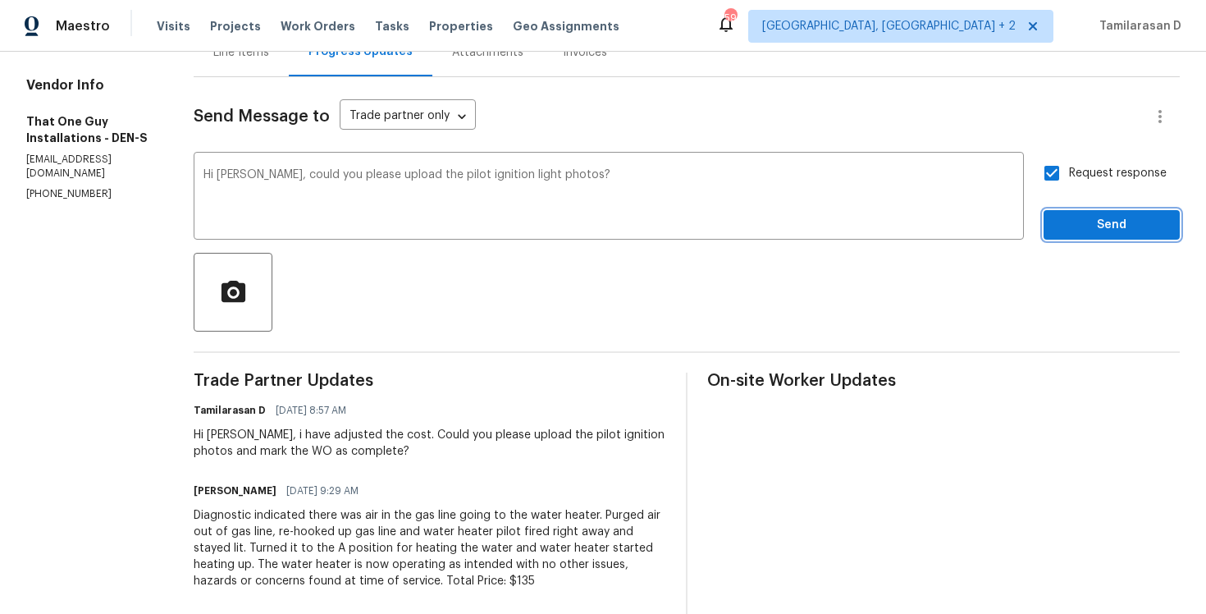
click at [1088, 234] on span "Send" at bounding box center [1112, 225] width 110 height 21
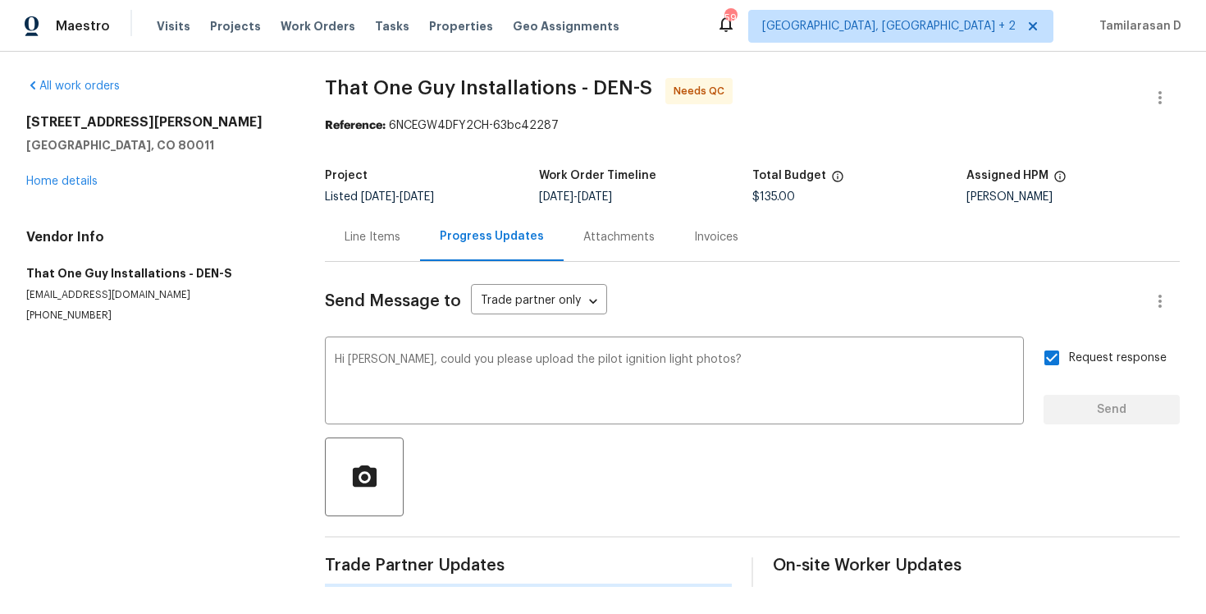
scroll to position [0, 0]
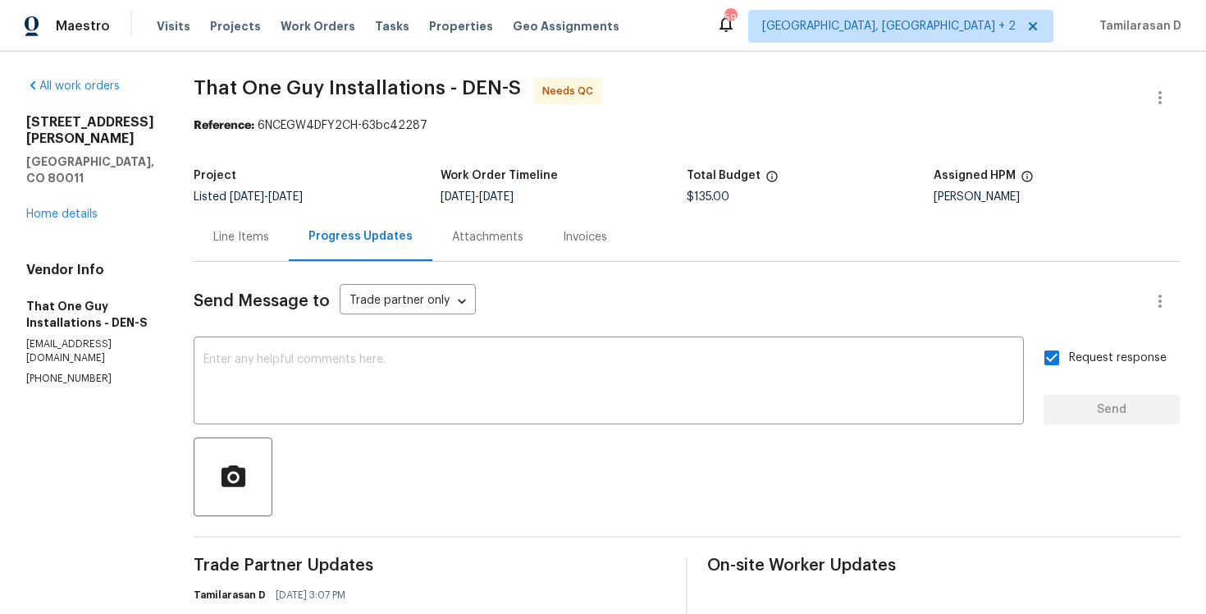
click at [229, 234] on div "Line Items" at bounding box center [241, 237] width 56 height 16
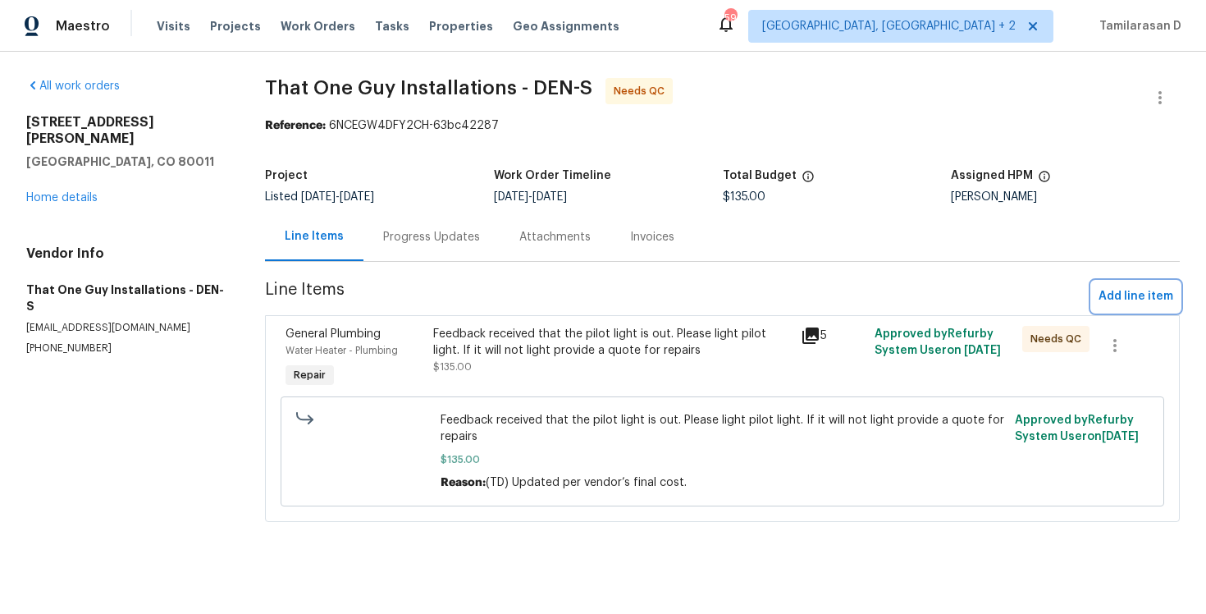
click at [1120, 289] on span "Add line item" at bounding box center [1135, 296] width 75 height 21
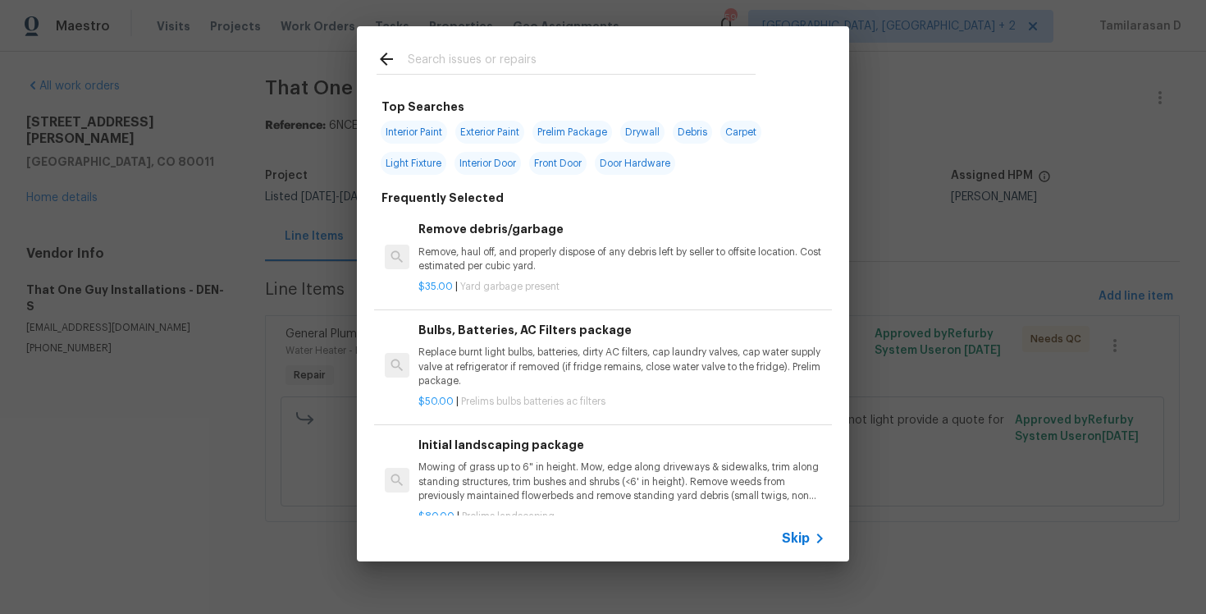
click at [815, 532] on icon at bounding box center [820, 538] width 20 height 20
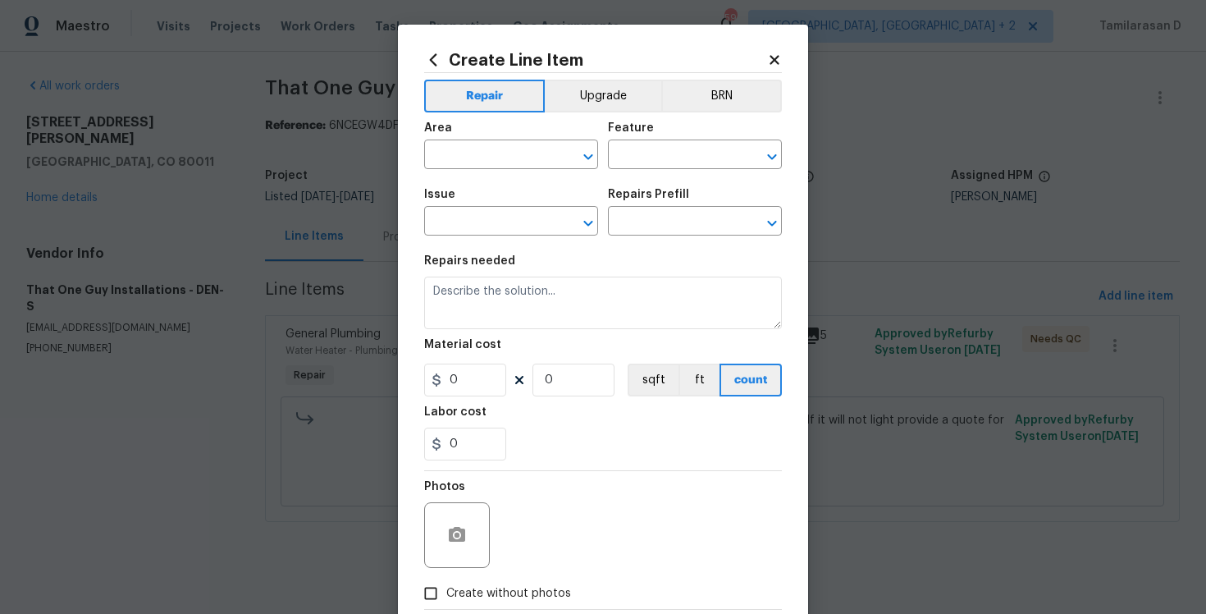
click at [508, 173] on span "Area ​" at bounding box center [511, 145] width 174 height 66
click at [513, 158] on input "text" at bounding box center [488, 156] width 128 height 25
click at [500, 216] on li "Interior Overall" at bounding box center [511, 220] width 174 height 27
type input "Interior Overall"
click at [696, 156] on input "text" at bounding box center [672, 156] width 128 height 25
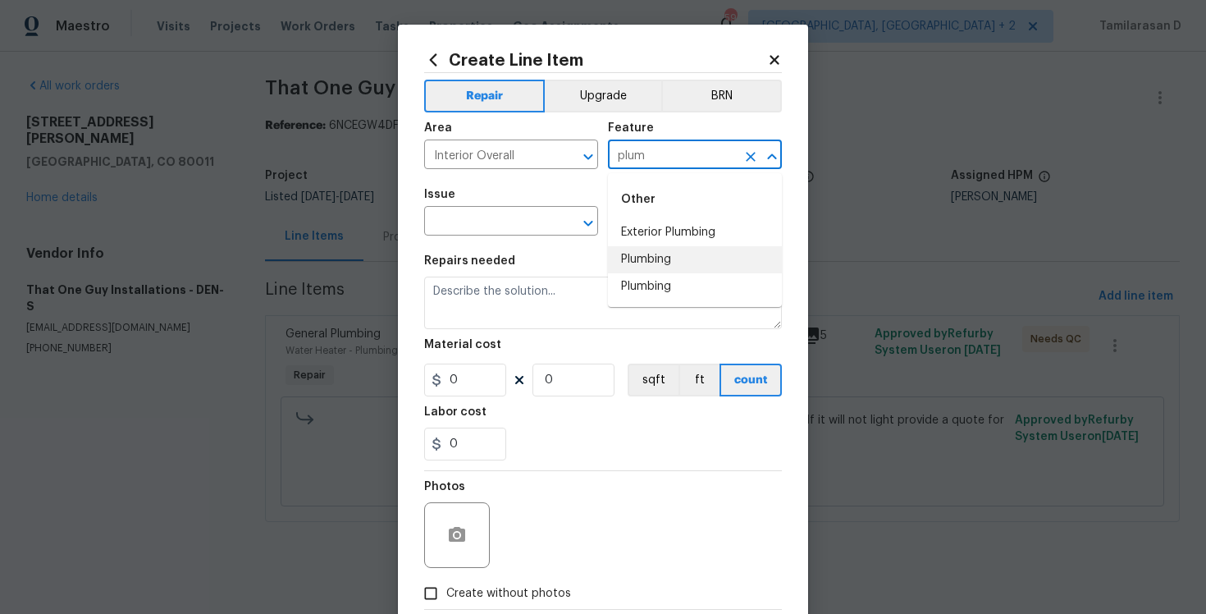
click at [700, 267] on li "Plumbing" at bounding box center [695, 259] width 174 height 27
type input "Plumbing"
click at [532, 230] on input "text" at bounding box center [488, 222] width 128 height 25
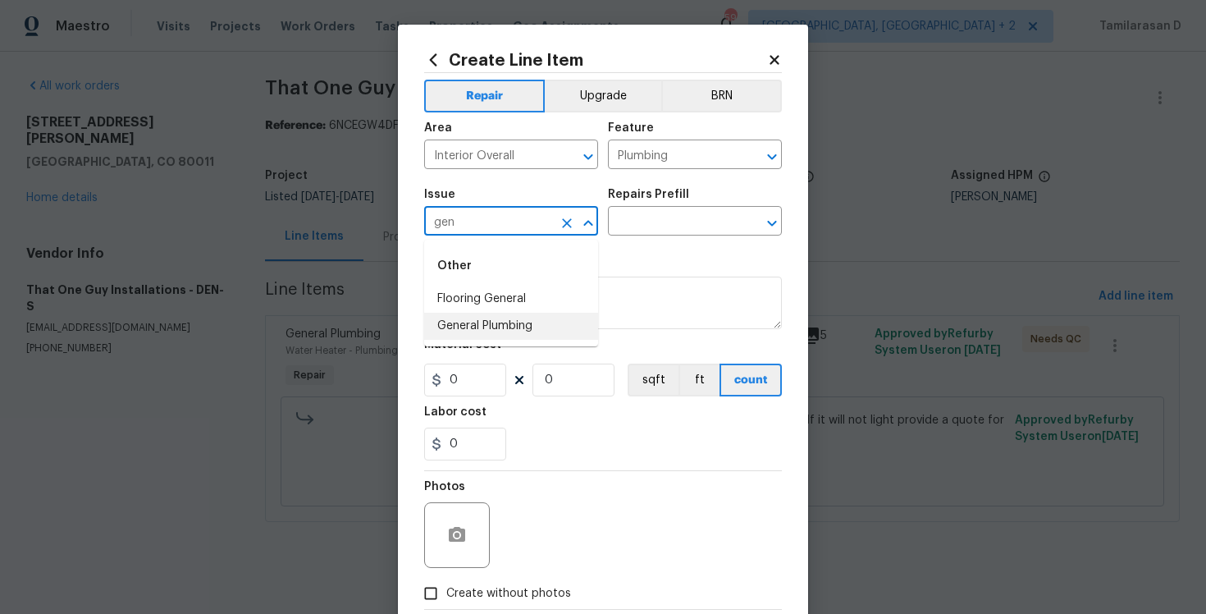
click at [532, 315] on li "General Plumbing" at bounding box center [511, 326] width 174 height 27
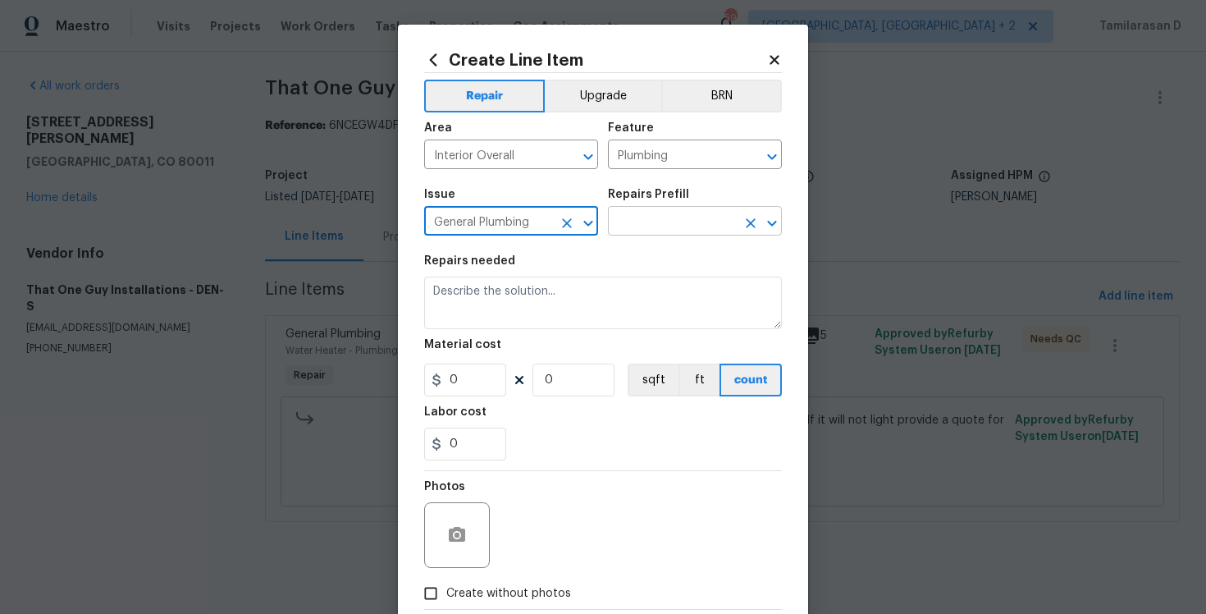
type input "General Plumbing"
click at [655, 232] on input "text" at bounding box center [672, 222] width 128 height 25
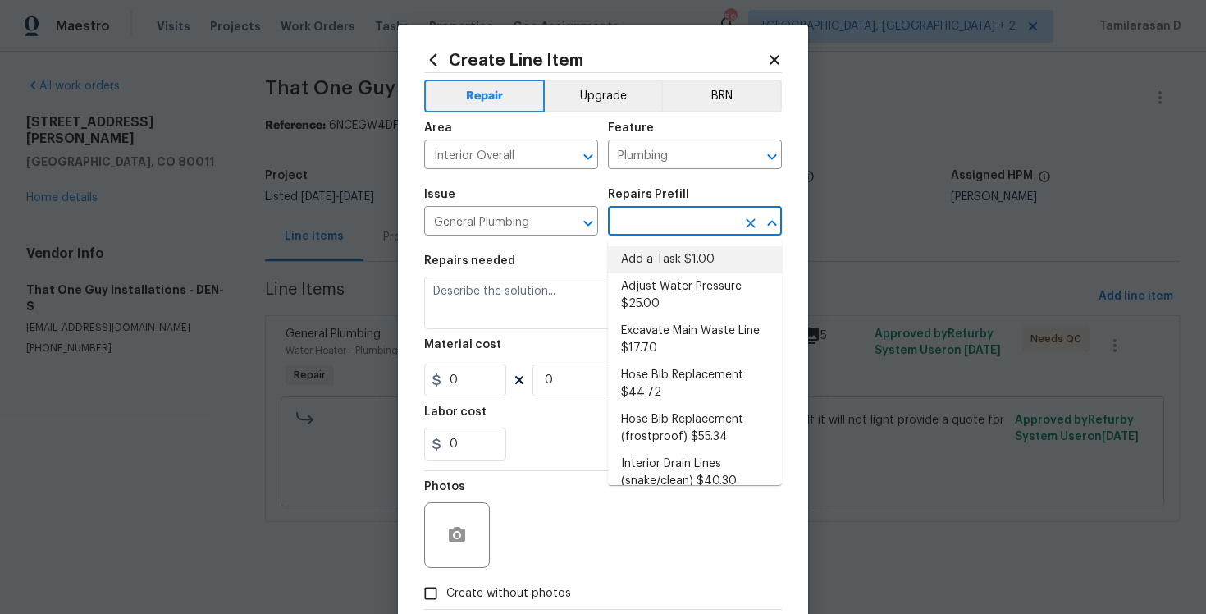
click at [658, 262] on li "Add a Task $1.00" at bounding box center [695, 259] width 174 height 27
type input "Add a Task $1.00"
type textarea "HPM to detail"
type input "1"
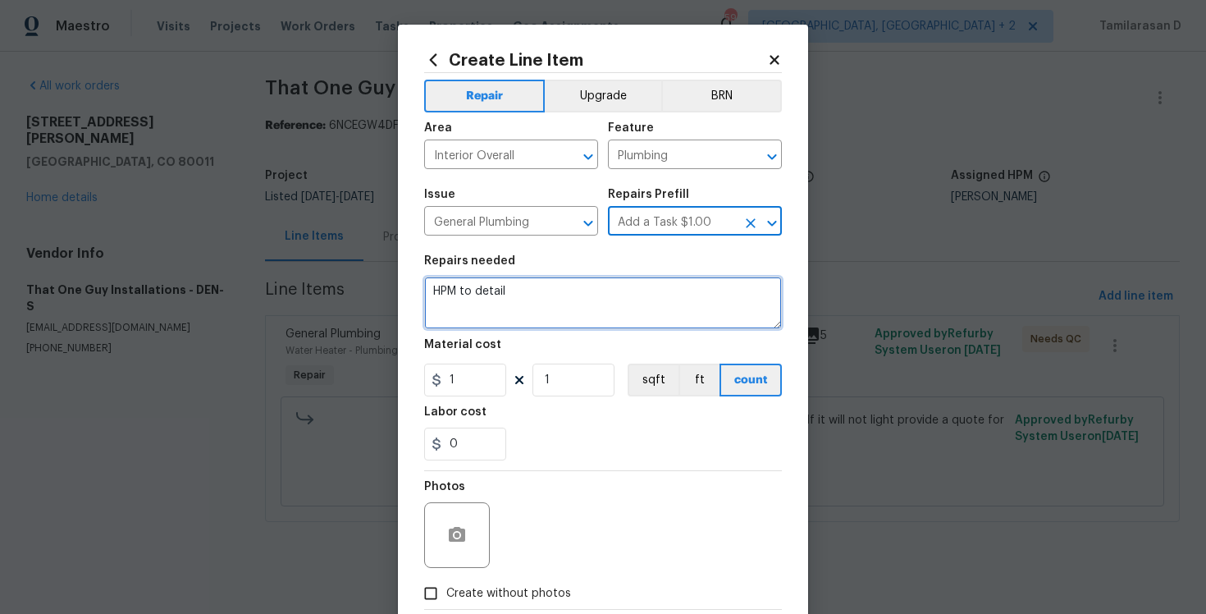
click at [507, 328] on textarea "HPM to detail" at bounding box center [603, 302] width 358 height 53
paste textarea "That One Guy Installations - Requested TP to upload the photos."
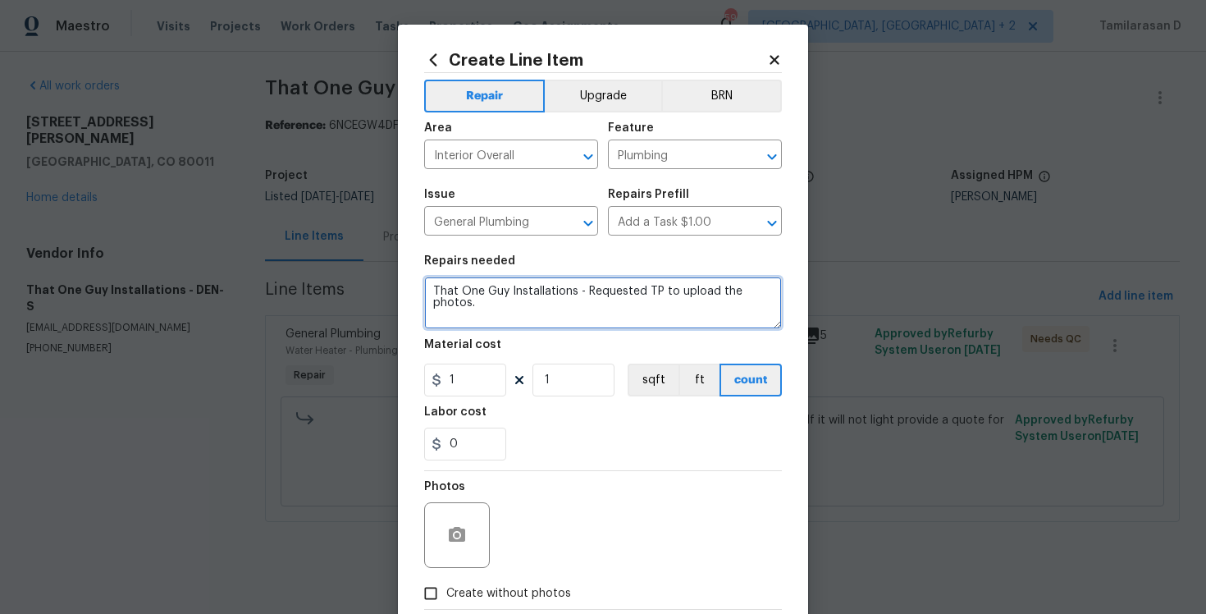
scroll to position [94, 0]
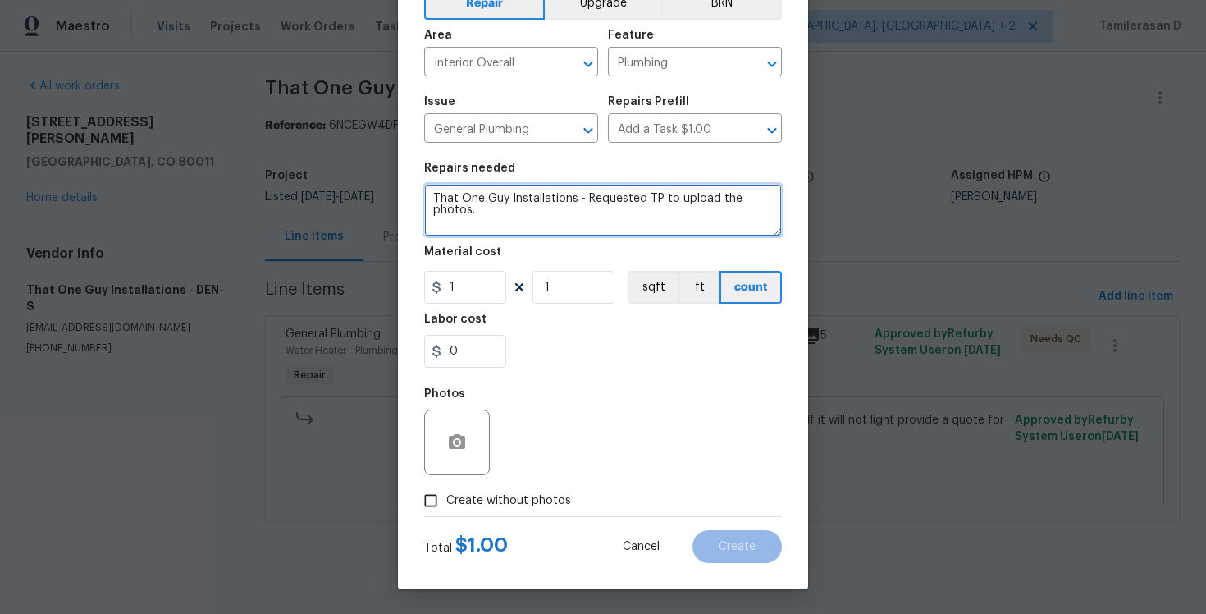
type textarea "That One Guy Installations - Requested TP to upload the photos."
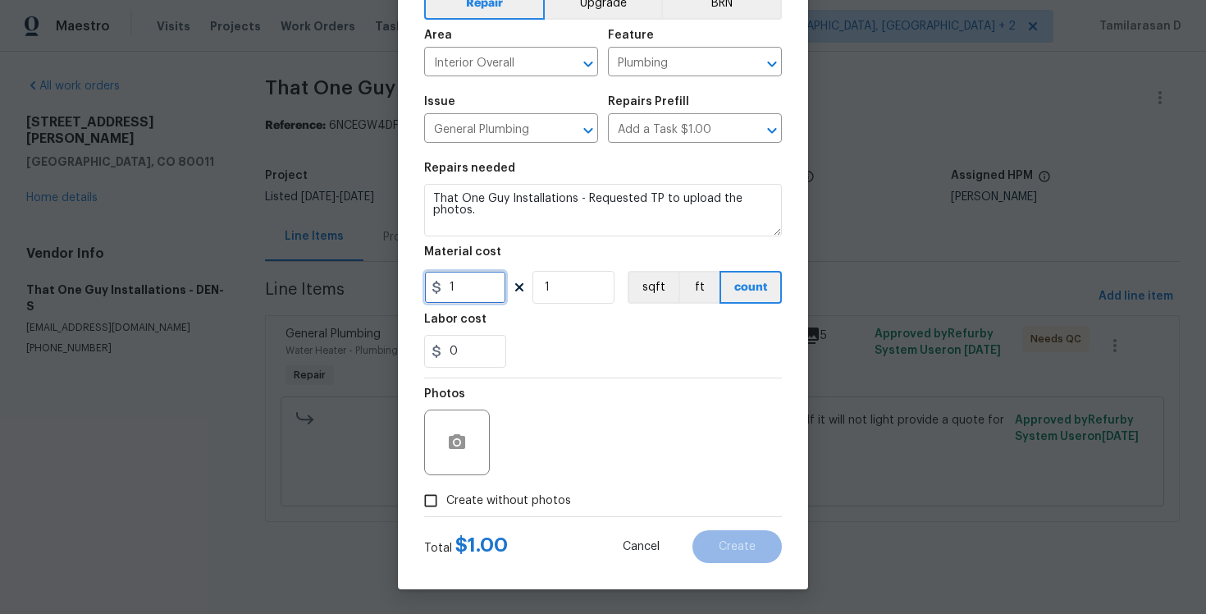
click at [470, 284] on input "1" at bounding box center [465, 287] width 82 height 33
type input "0"
click at [510, 358] on div "0" at bounding box center [603, 351] width 358 height 33
click at [425, 495] on input "Create without photos" at bounding box center [430, 500] width 31 height 31
checkbox input "true"
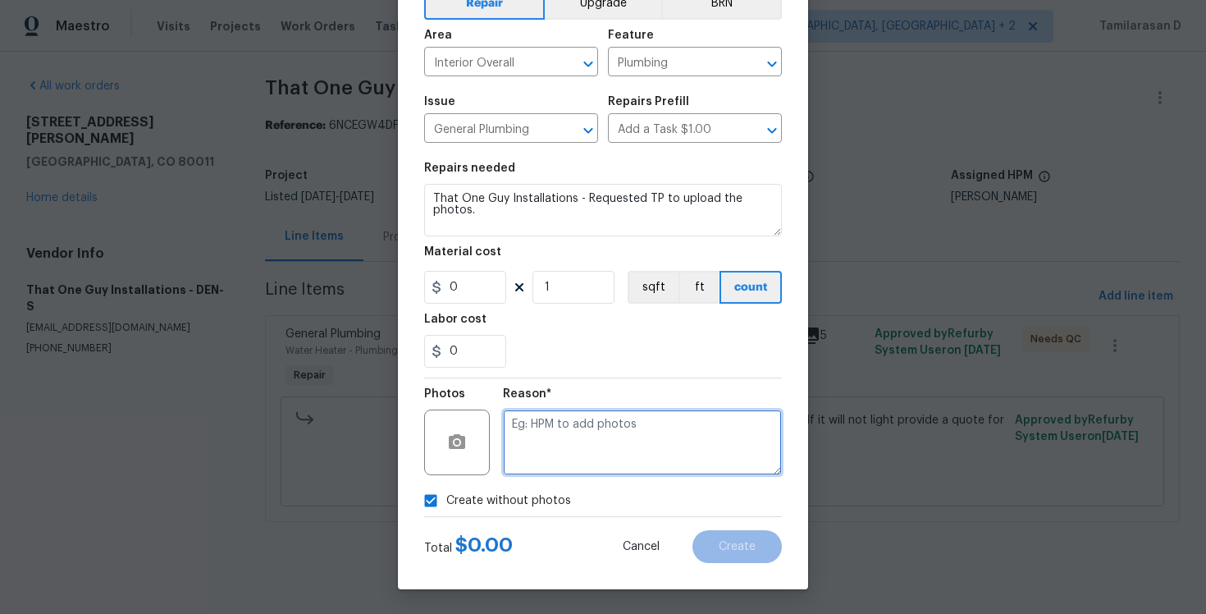
click at [534, 459] on textarea at bounding box center [642, 442] width 279 height 66
type textarea "N/A"
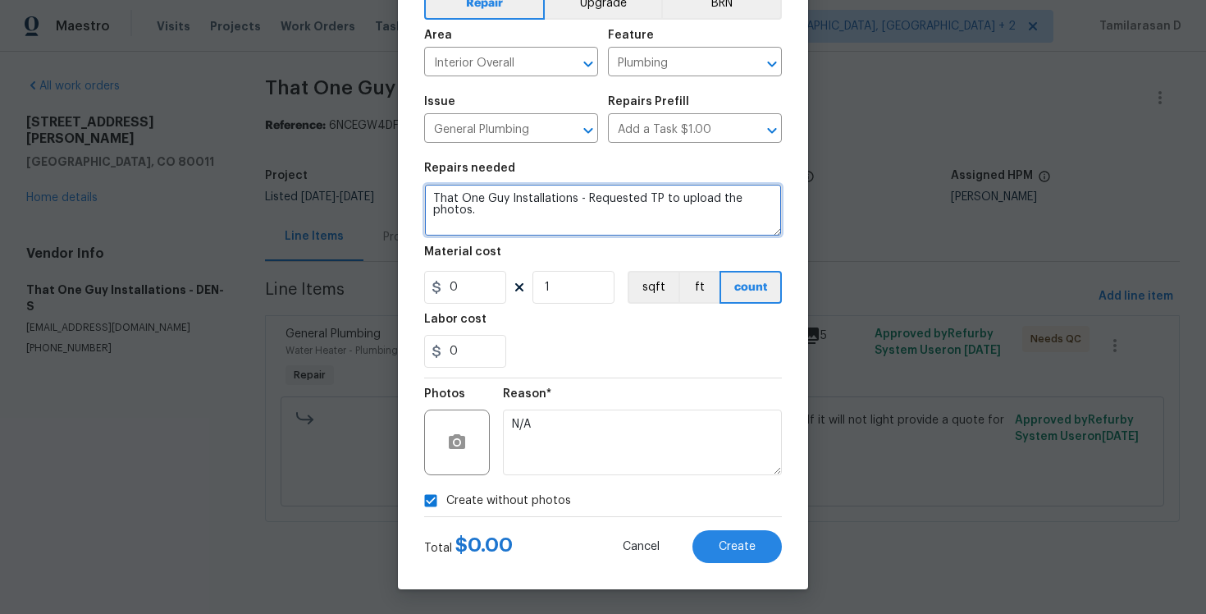
click at [582, 203] on textarea "That One Guy Installations - Requested TP to upload the photos." at bounding box center [603, 210] width 358 height 53
type textarea "P"
type textarea "Pilot ignition light photo."
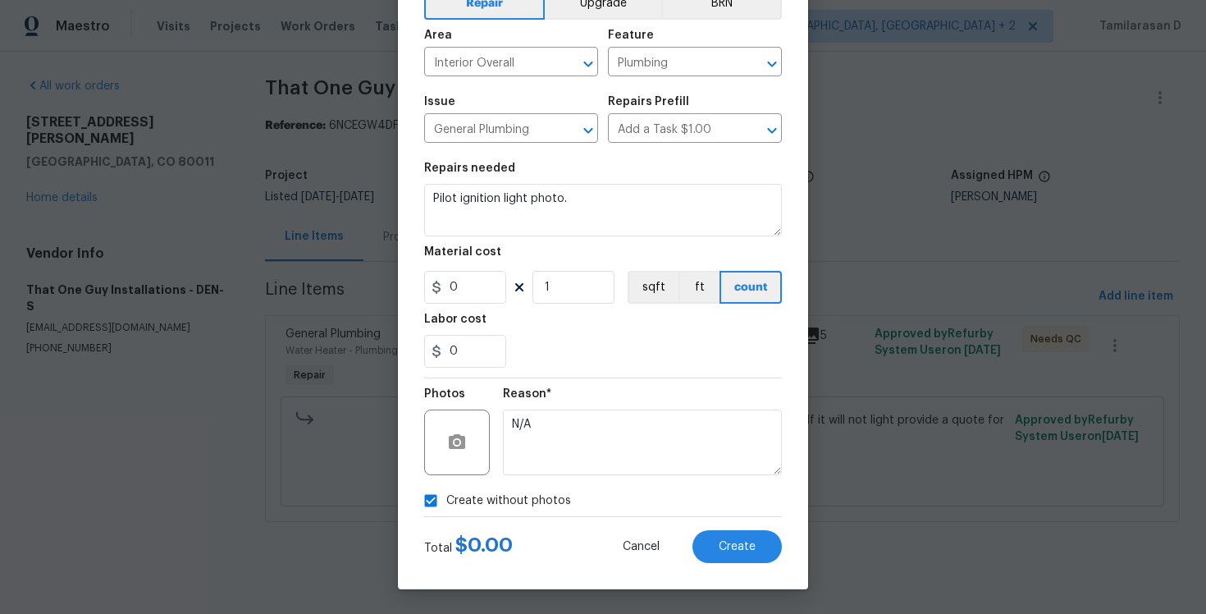
click at [742, 527] on div "Total $ 0.00 Cancel Create" at bounding box center [603, 540] width 358 height 46
click at [733, 550] on span "Create" at bounding box center [737, 547] width 37 height 12
type input "0"
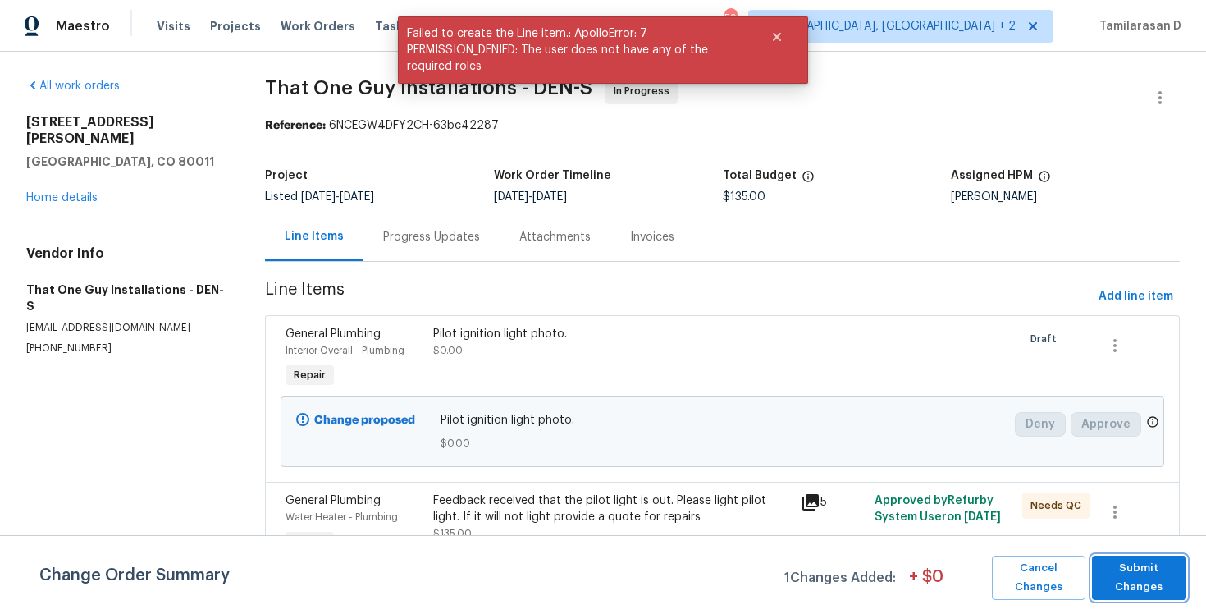
click at [1162, 586] on span "Submit Changes" at bounding box center [1139, 578] width 78 height 38
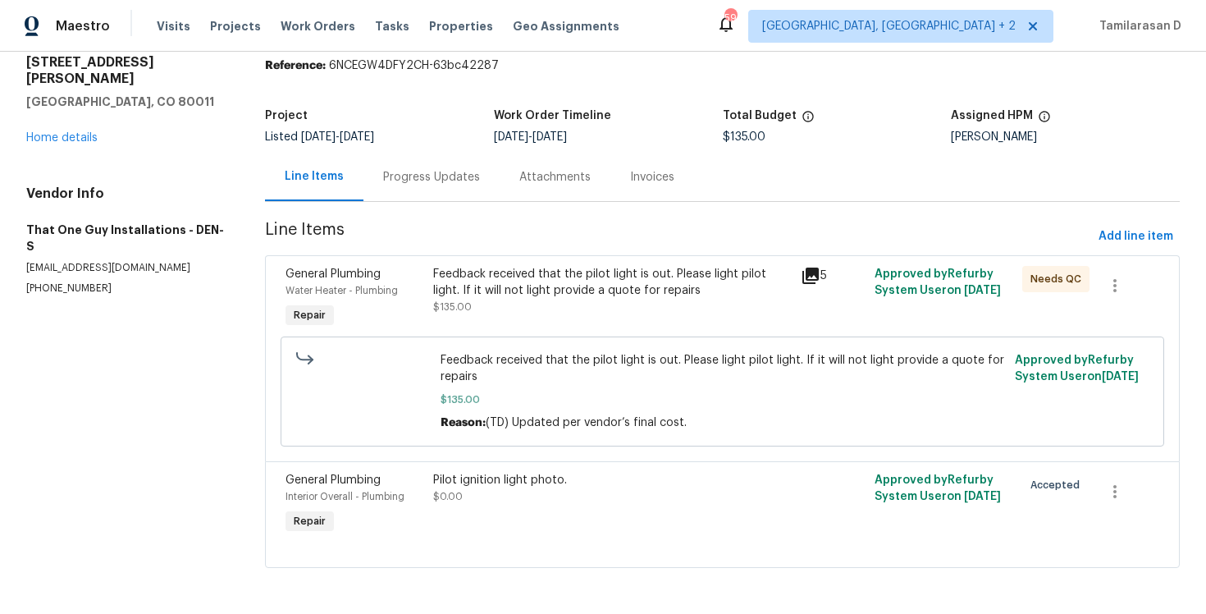
scroll to position [0, 0]
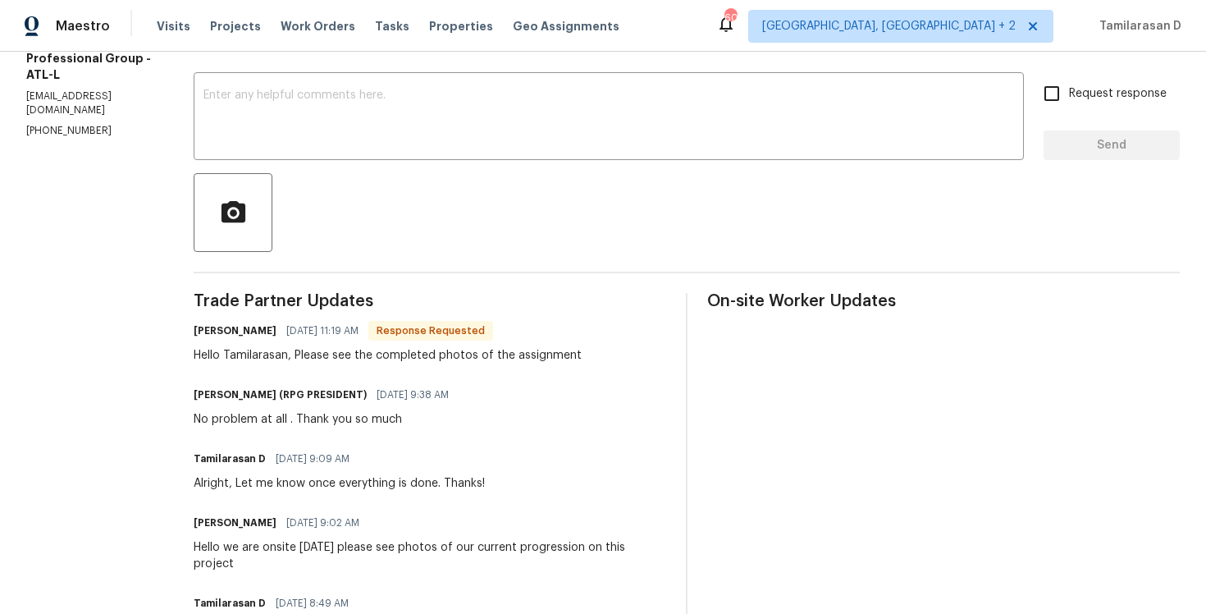
scroll to position [248, 0]
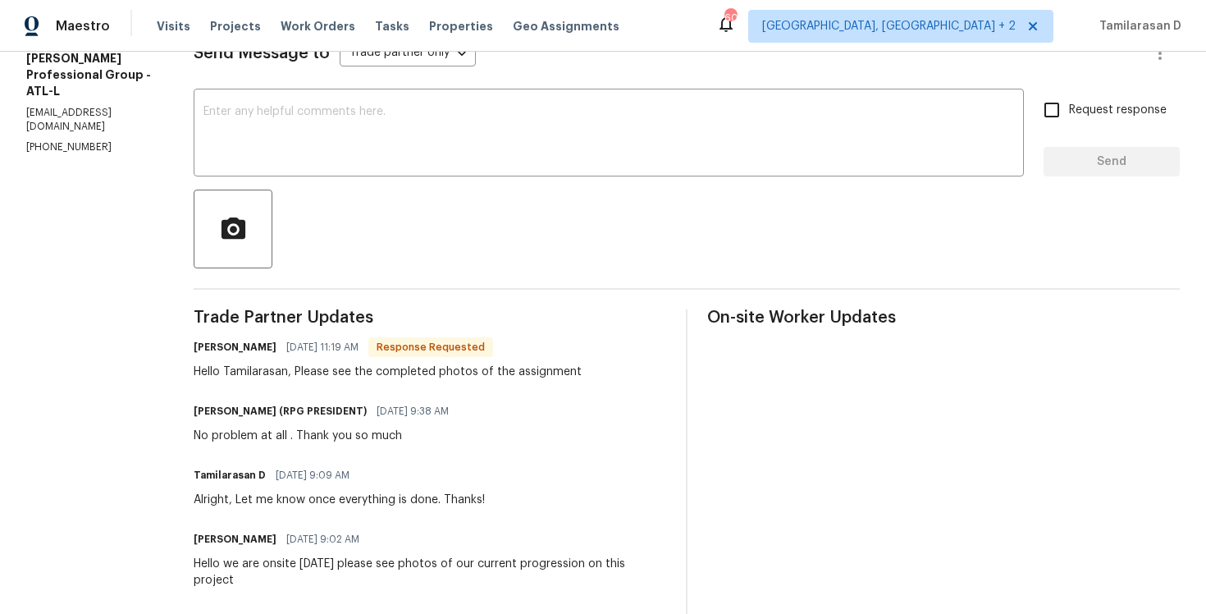
click at [320, 376] on div "Hello Tamilarasan, Please see the completed photos of the assignment" at bounding box center [388, 371] width 388 height 16
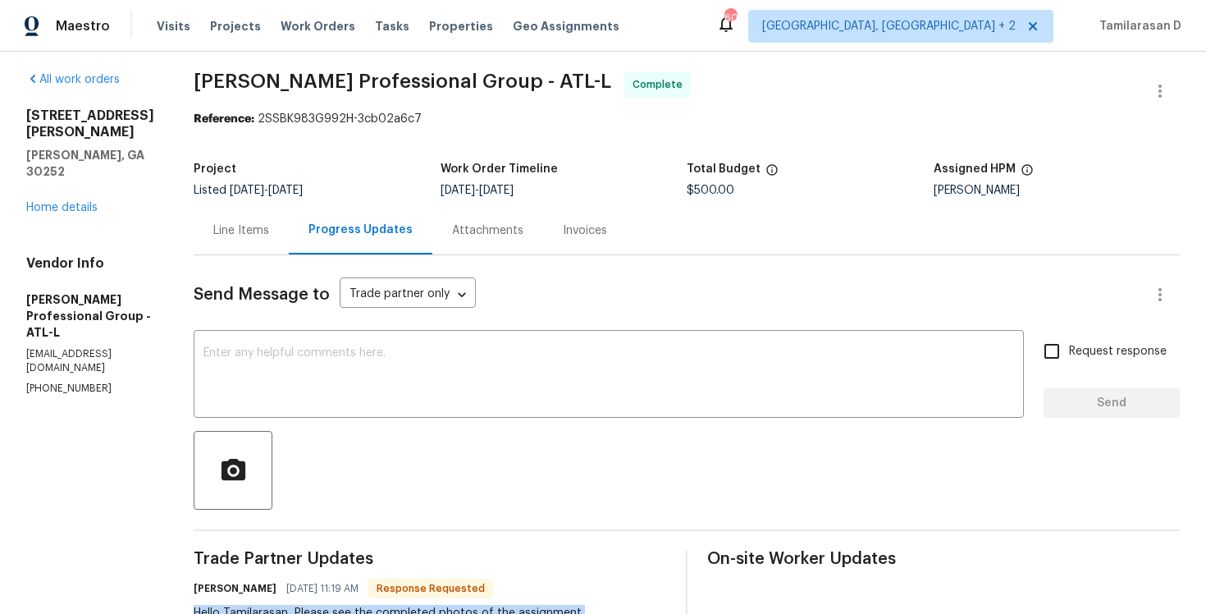
scroll to position [0, 0]
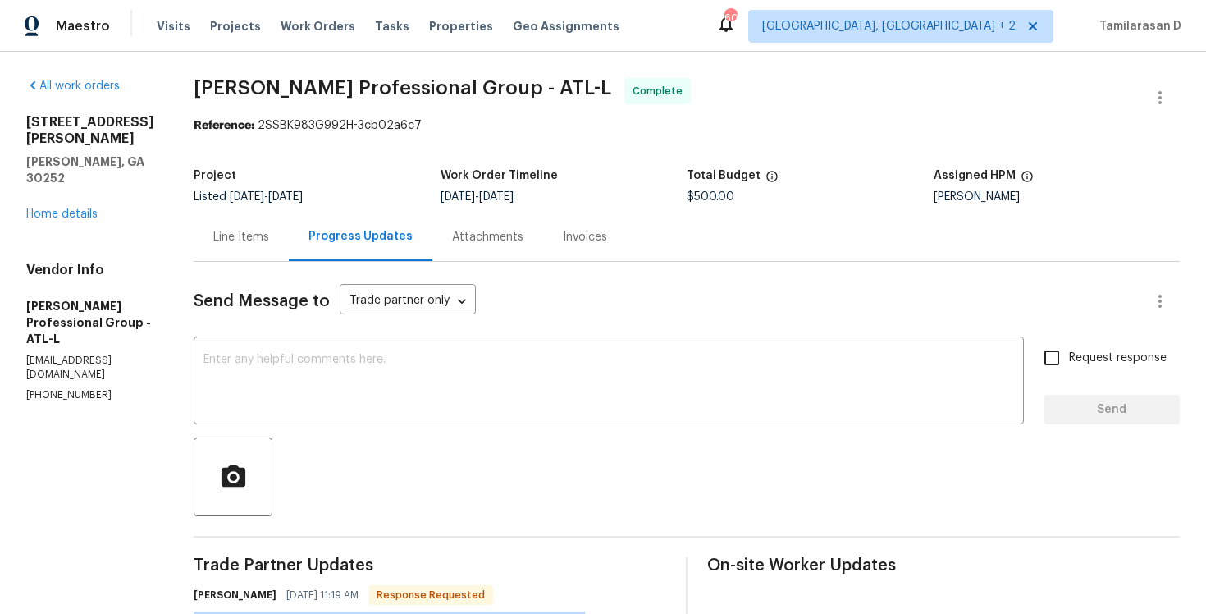
click at [254, 236] on div "Line Items" at bounding box center [241, 237] width 56 height 16
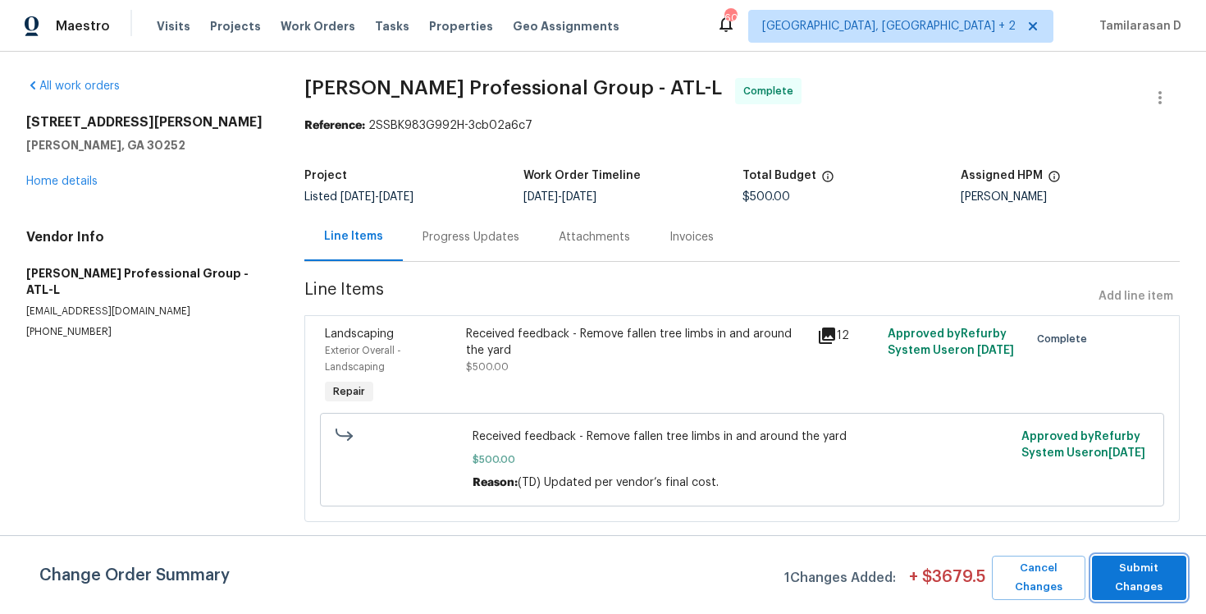
click at [1150, 589] on span "Submit Changes" at bounding box center [1139, 578] width 78 height 38
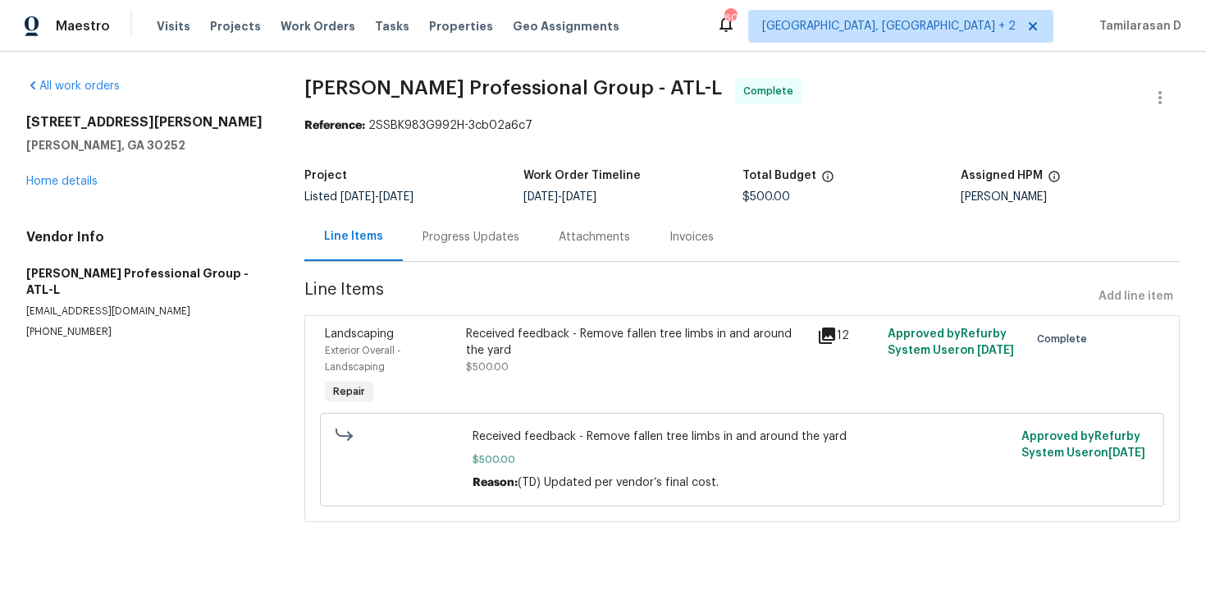
click at [670, 382] on div "Received feedback - Remove fallen tree limbs in and around the yard $500.00" at bounding box center [637, 367] width 352 height 92
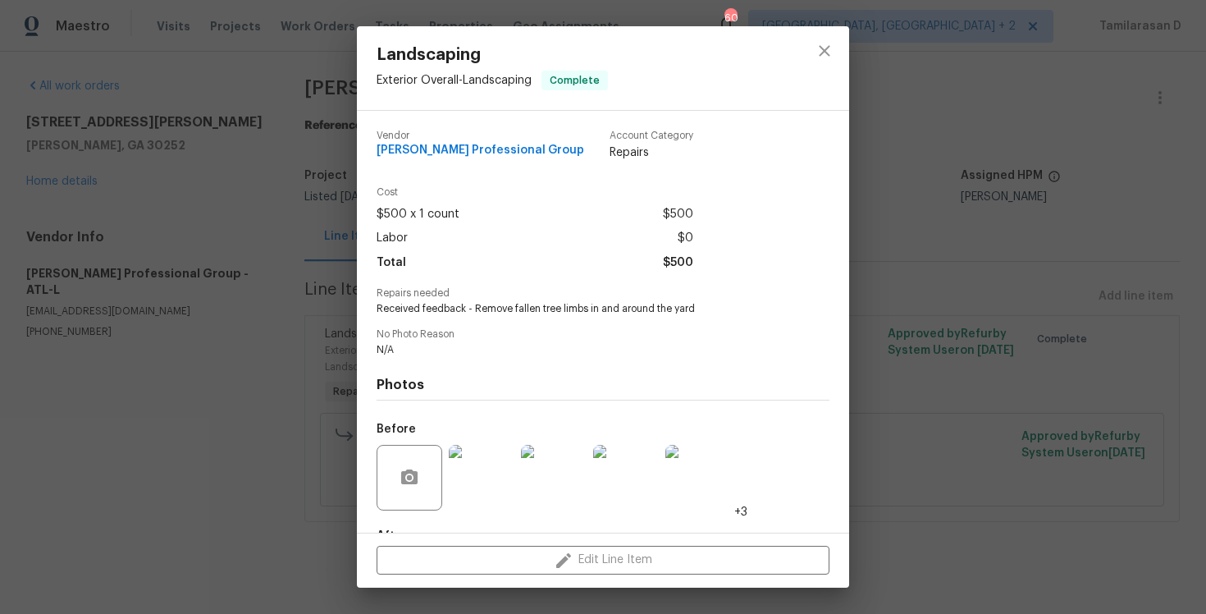
scroll to position [101, 0]
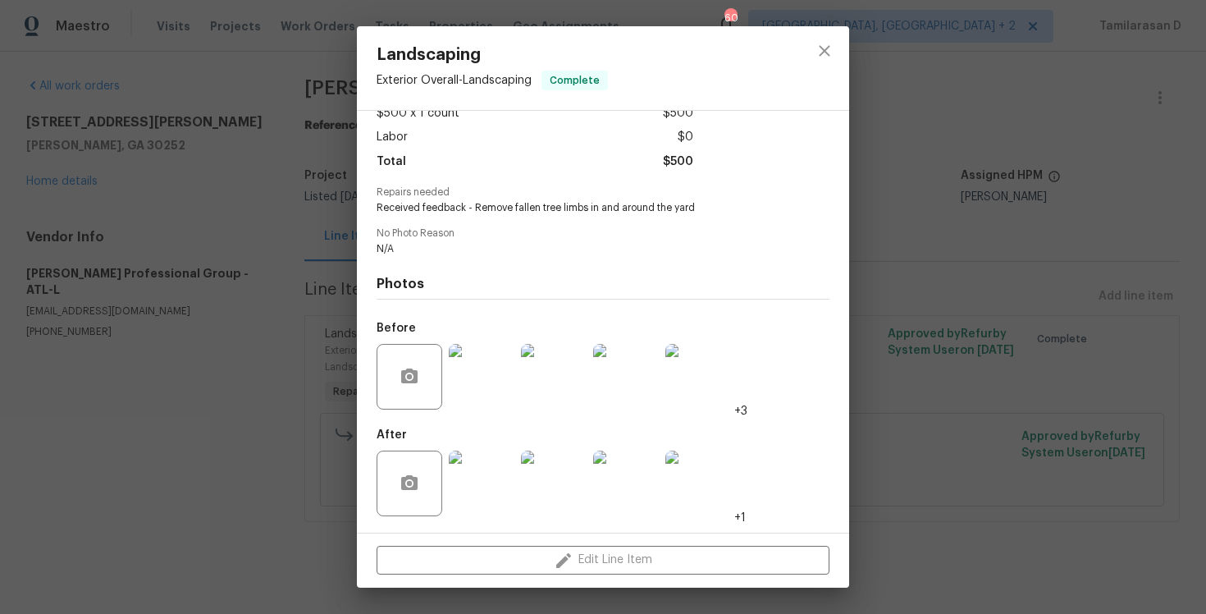
click at [507, 492] on img at bounding box center [482, 483] width 66 height 66
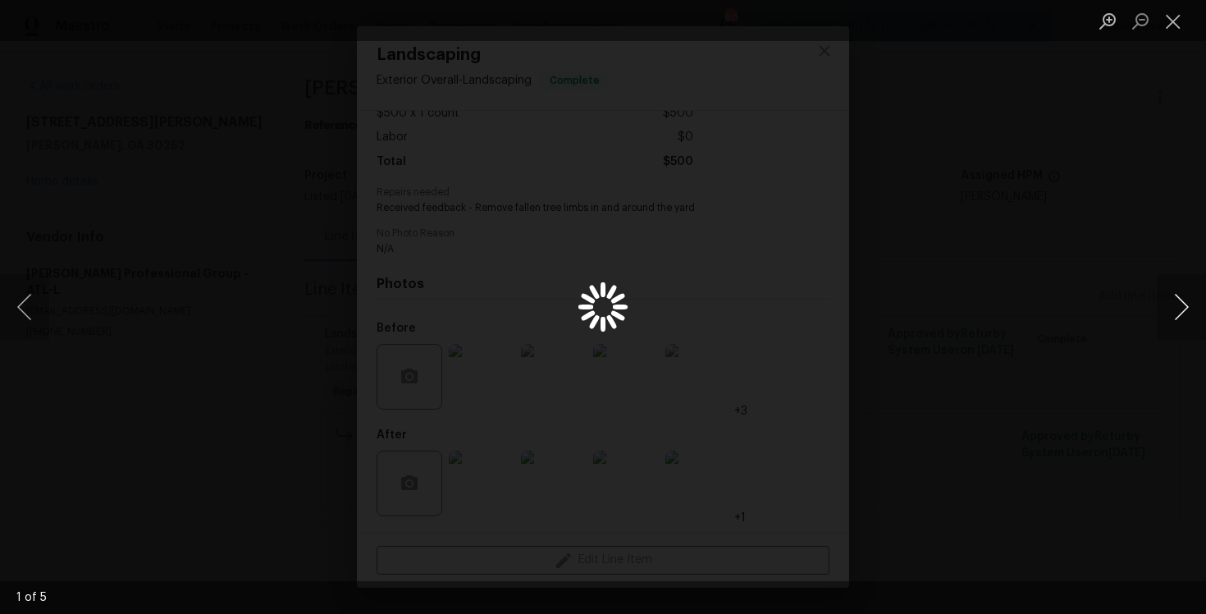
click at [1181, 299] on button "Next image" at bounding box center [1181, 307] width 49 height 66
click at [1170, 20] on button "Close lightbox" at bounding box center [1173, 21] width 33 height 29
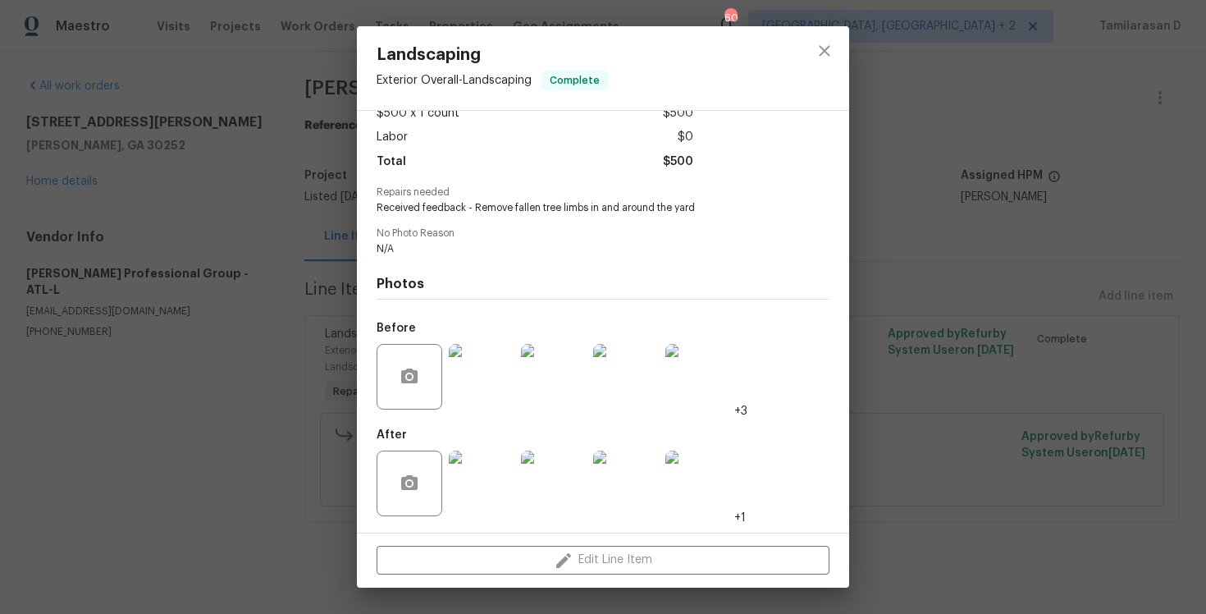
click at [354, 176] on div "Landscaping Exterior Overall - Landscaping Complete Vendor Ramsey's Professiona…" at bounding box center [603, 307] width 1206 height 614
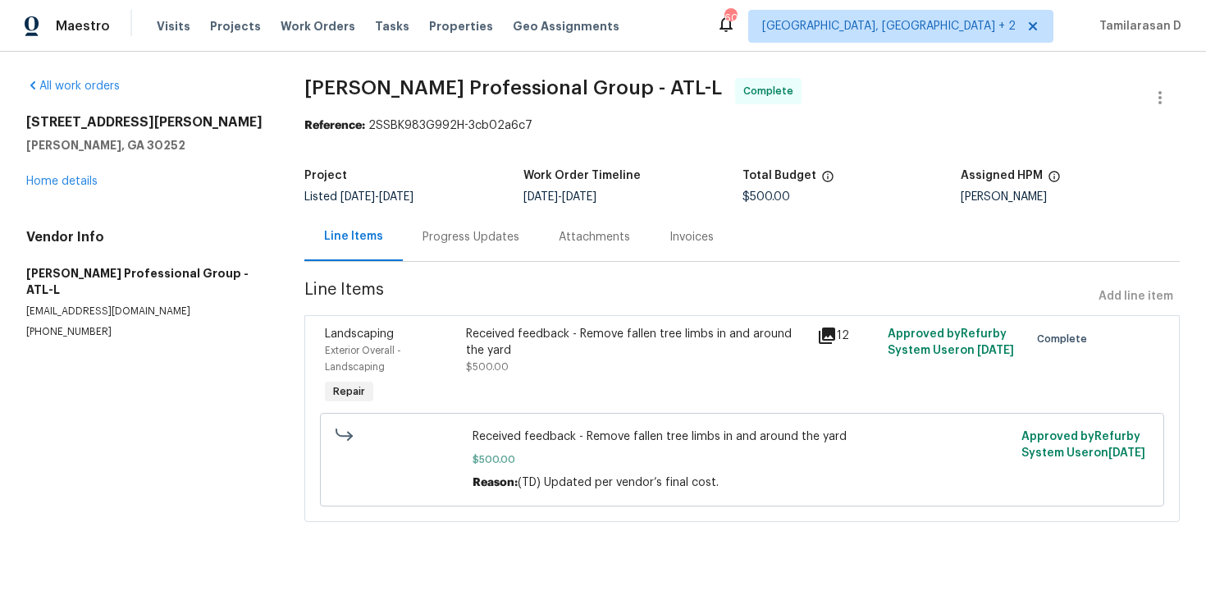
click at [444, 258] on div "Progress Updates" at bounding box center [471, 236] width 136 height 48
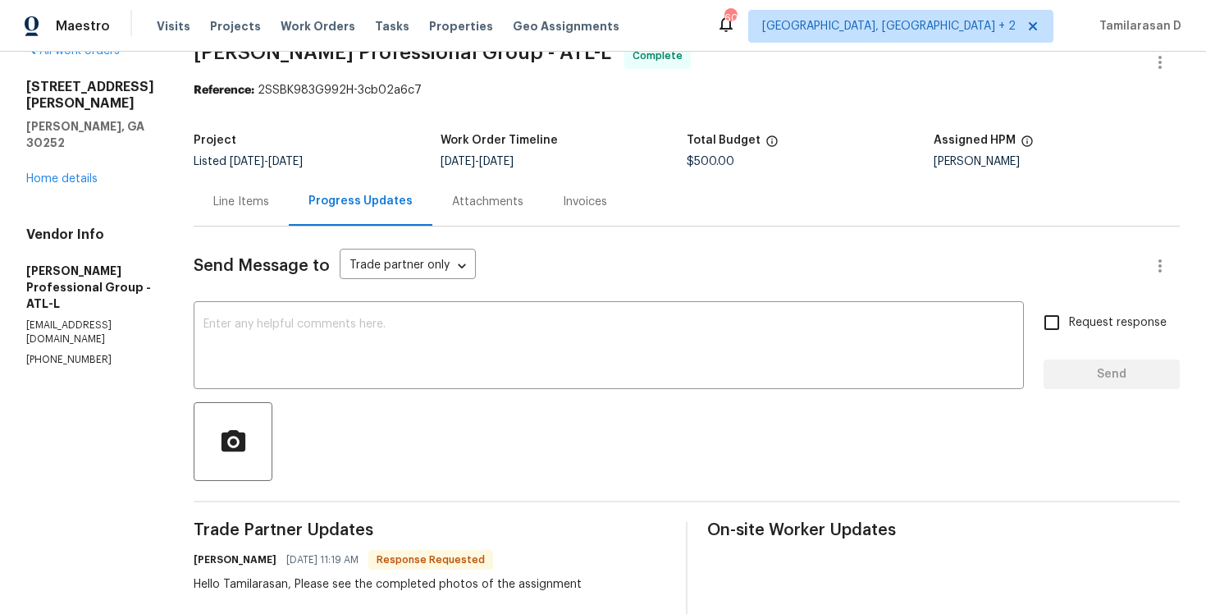
scroll to position [103, 0]
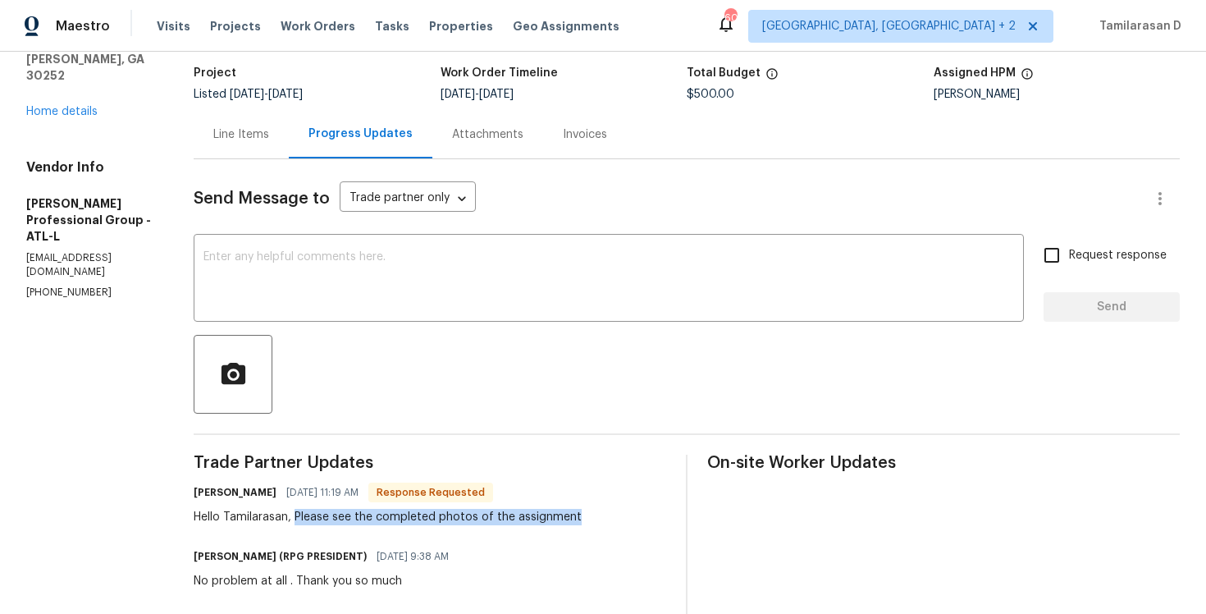
drag, startPoint x: 308, startPoint y: 515, endPoint x: 634, endPoint y: 521, distance: 326.6
click at [634, 521] on div "Jeremy Ramsey 10/03/2025 11:19 AM Response Requested Hello Tamilarasan, Please …" at bounding box center [430, 503] width 473 height 44
copy div "Please see the completed photos of the assignment"
click at [406, 270] on textarea at bounding box center [608, 279] width 811 height 57
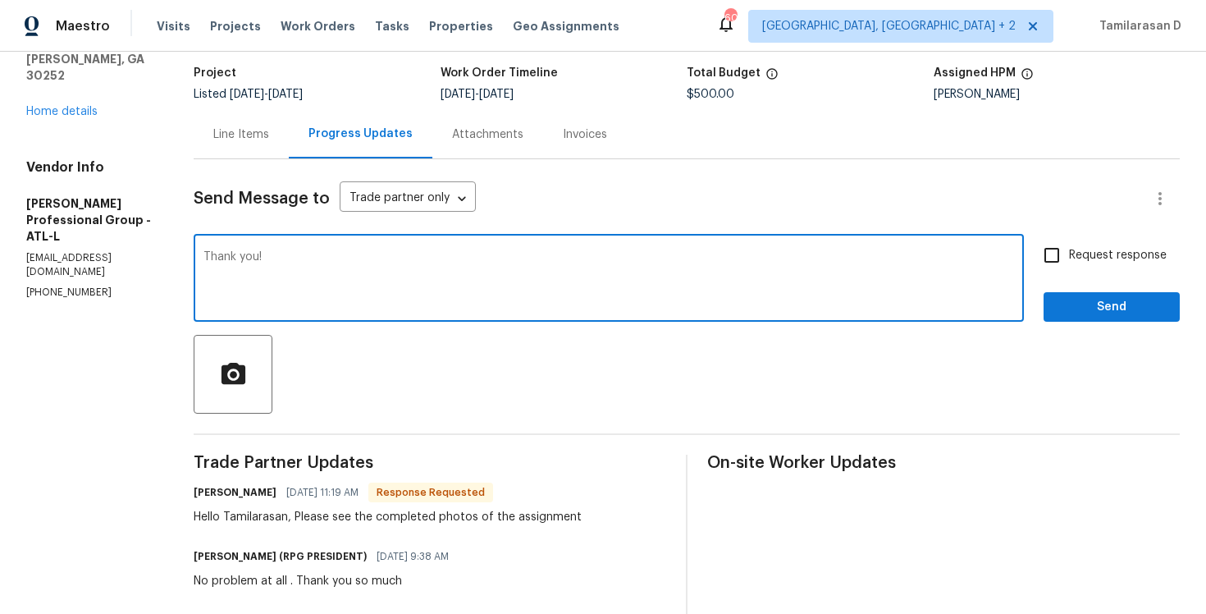
type textarea "Thank you!"
click at [1075, 310] on span "Send" at bounding box center [1112, 307] width 110 height 21
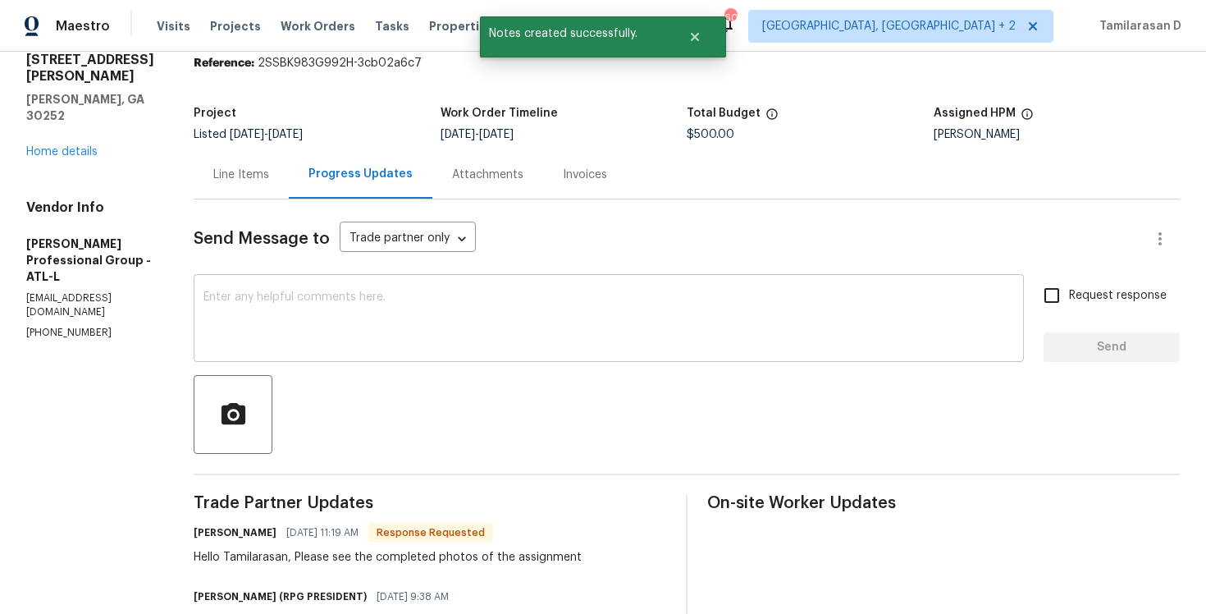
scroll to position [91, 0]
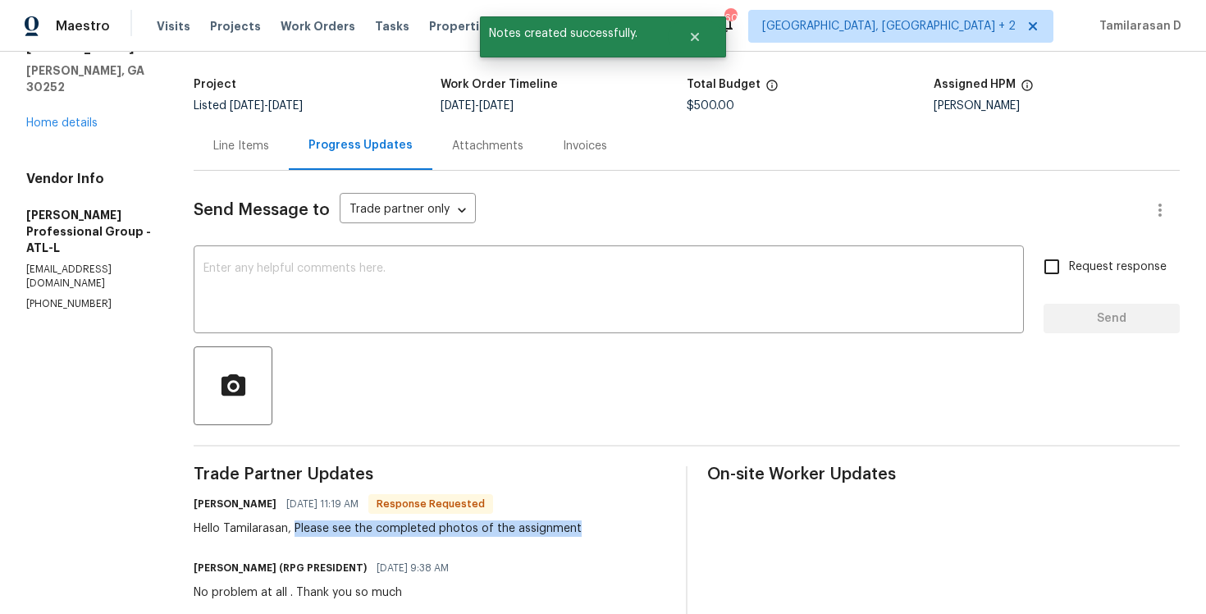
drag, startPoint x: 308, startPoint y: 528, endPoint x: 590, endPoint y: 539, distance: 281.6
copy div "Please see the completed photos of the assignment"
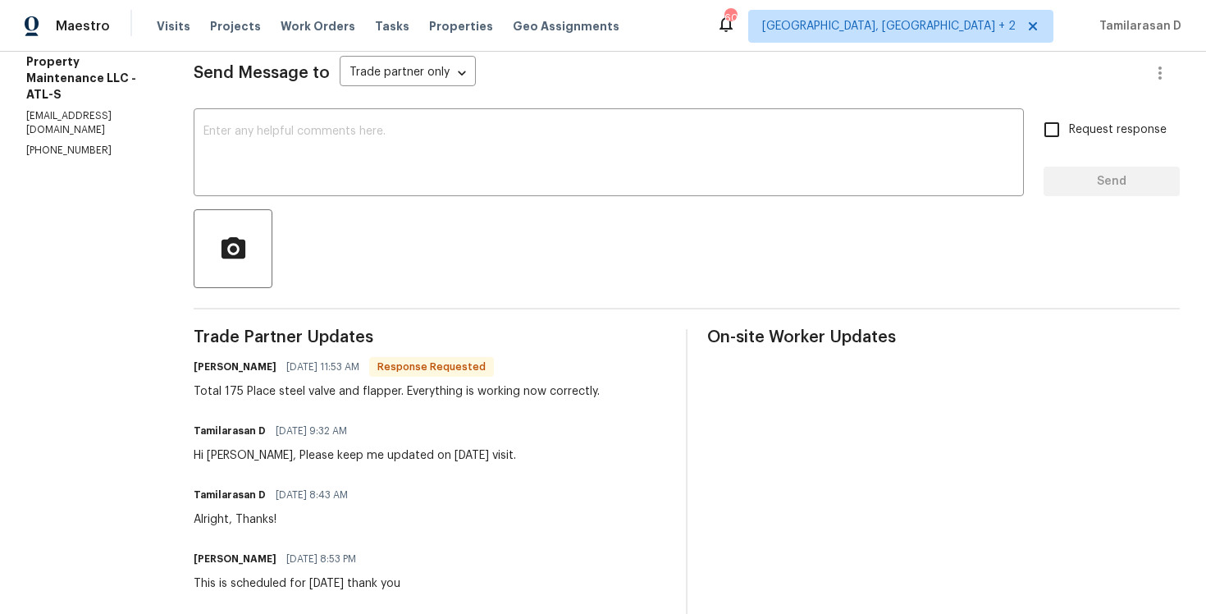
scroll to position [231, 0]
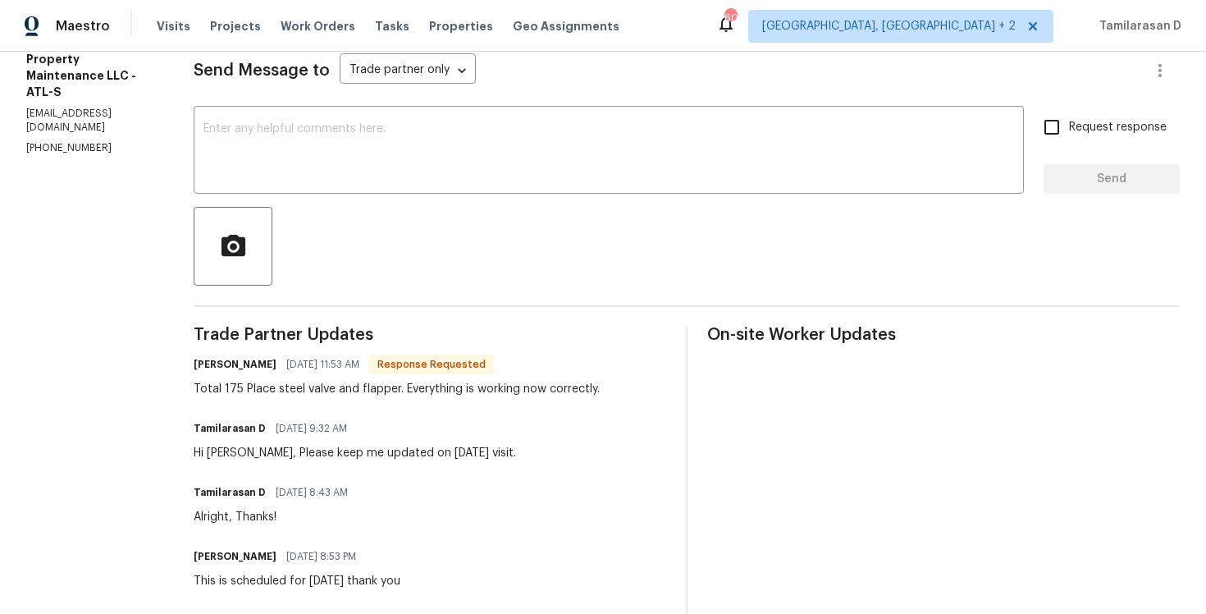
click at [307, 386] on div "Total 175 Place steel valve and flapper. Everything is working now correctly." at bounding box center [397, 389] width 406 height 16
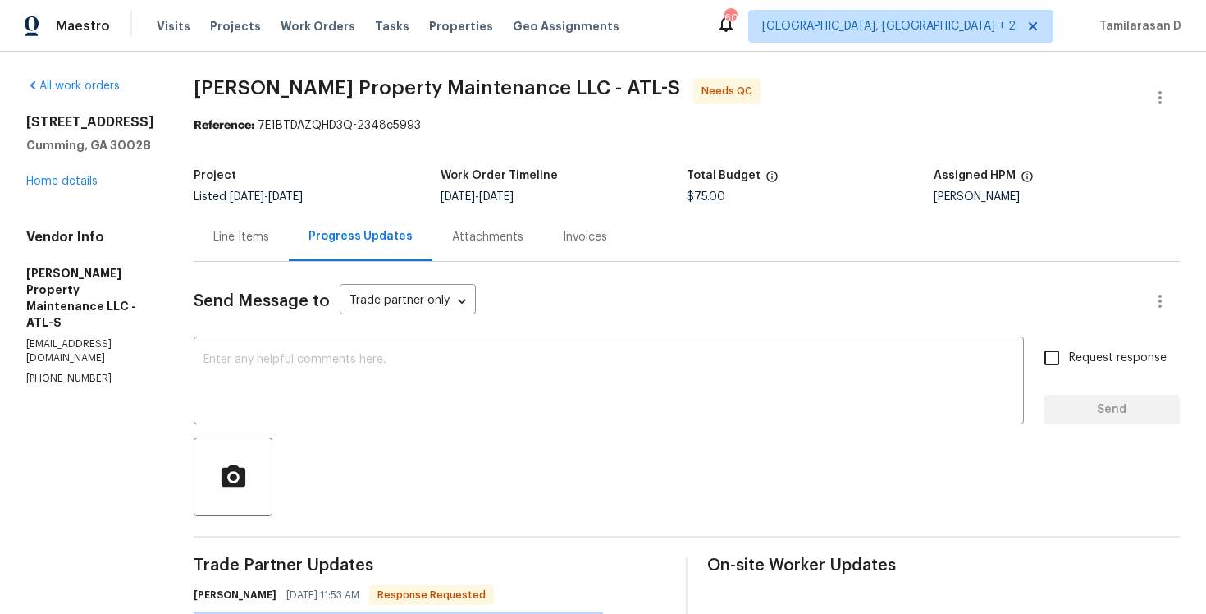
click at [240, 241] on div "Line Items" at bounding box center [241, 237] width 56 height 16
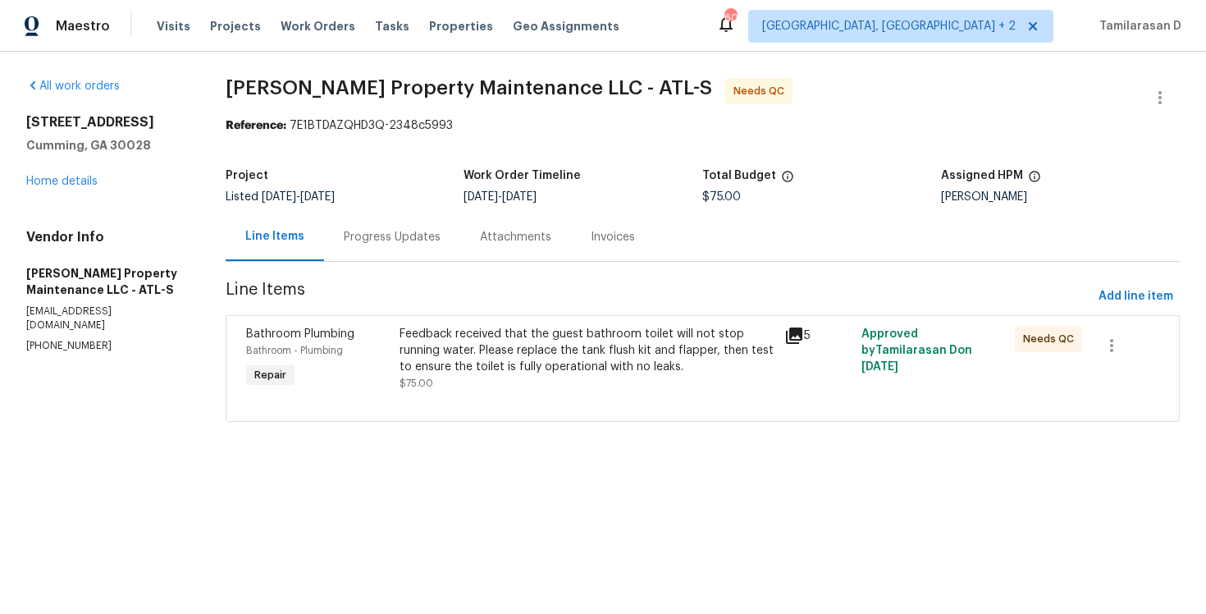
click at [471, 367] on div "Feedback received that the guest bathroom toilet will not stop running water. P…" at bounding box center [587, 350] width 375 height 49
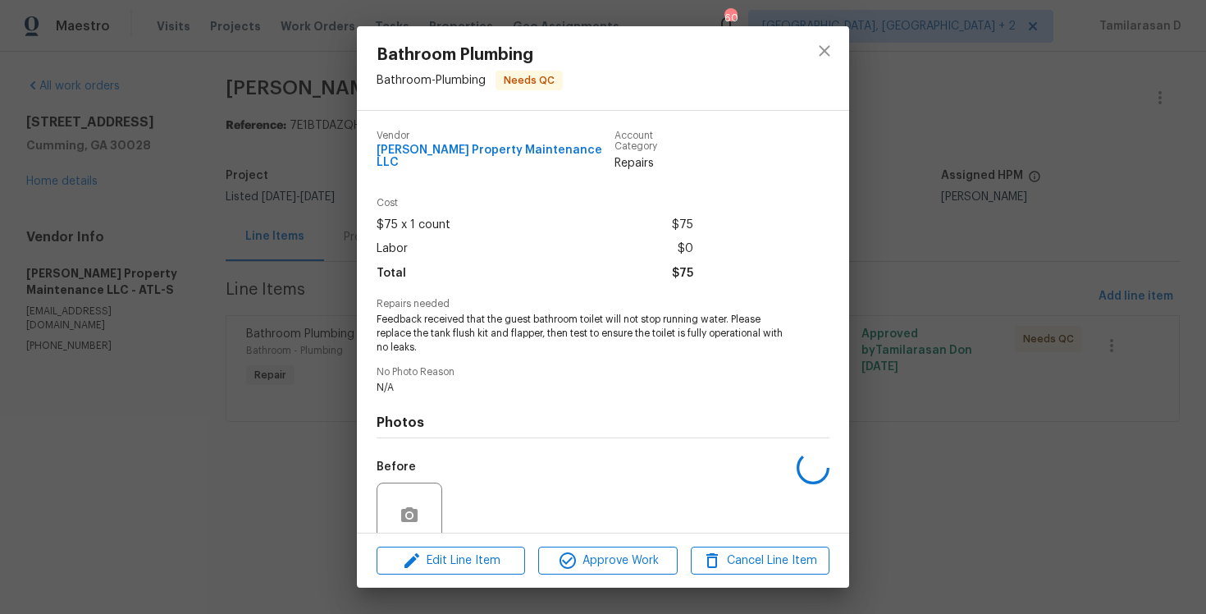
scroll to position [128, 0]
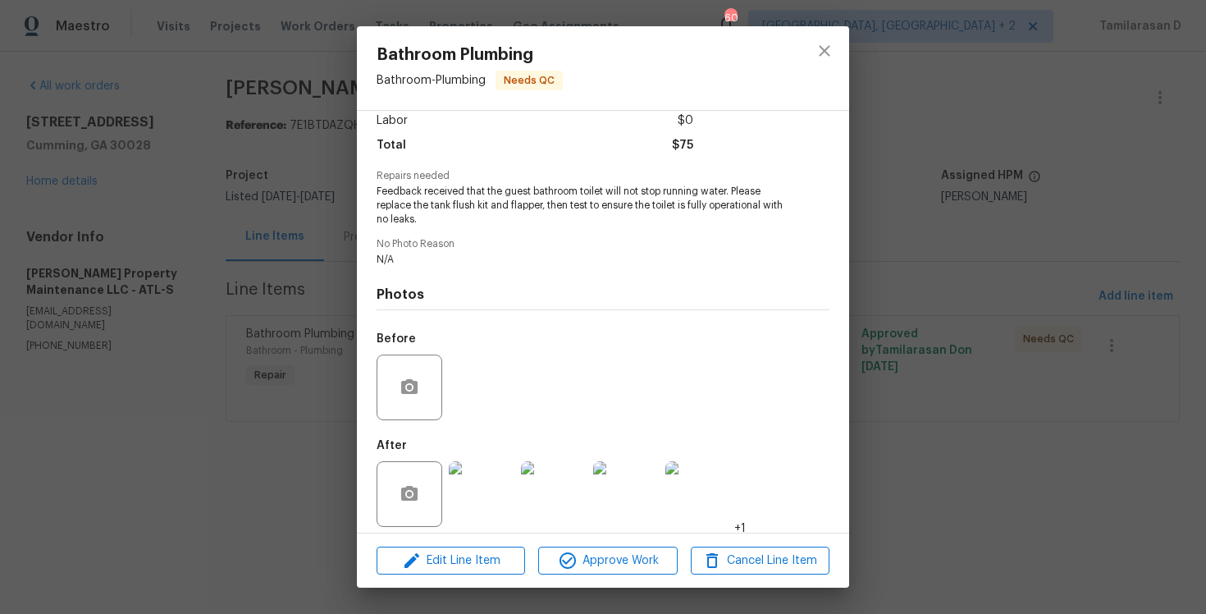
click at [476, 495] on img at bounding box center [482, 494] width 66 height 66
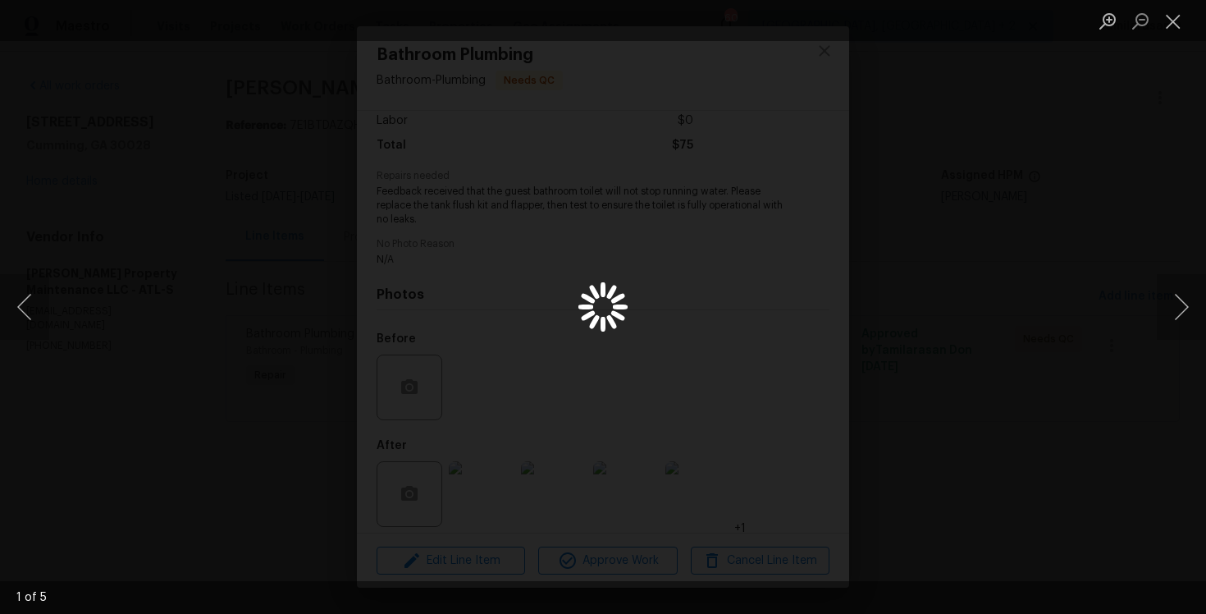
click at [476, 495] on div "Lightbox" at bounding box center [603, 307] width 1206 height 614
click at [1182, 295] on button "Next image" at bounding box center [1181, 307] width 49 height 66
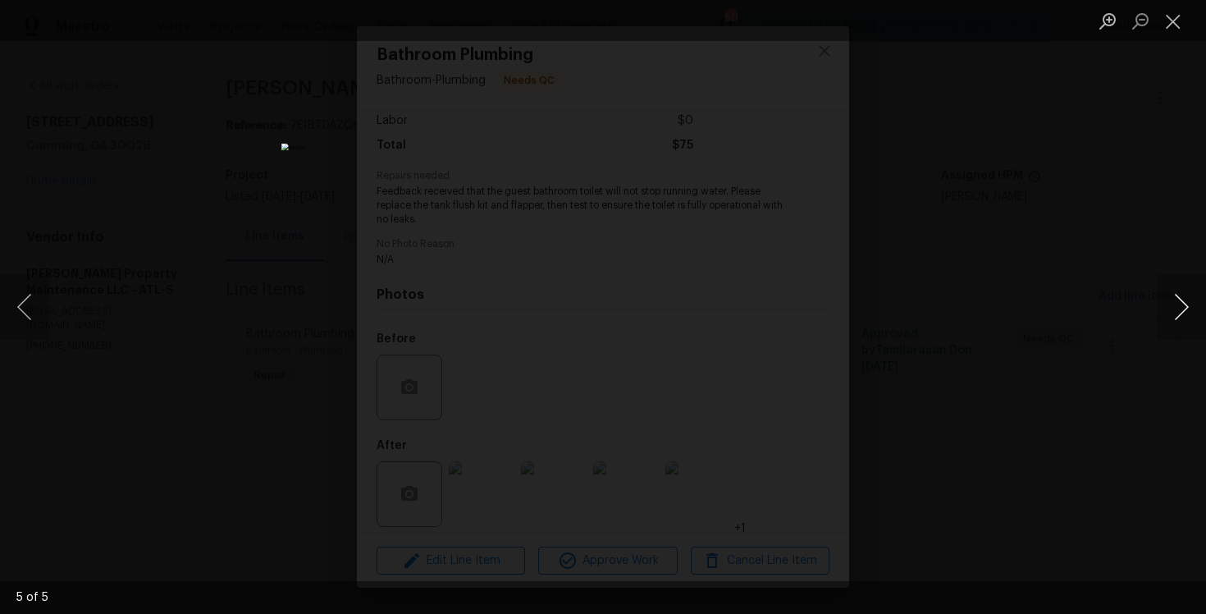
click at [1182, 295] on button "Next image" at bounding box center [1181, 307] width 49 height 66
click at [1164, 21] on button "Close lightbox" at bounding box center [1173, 21] width 33 height 29
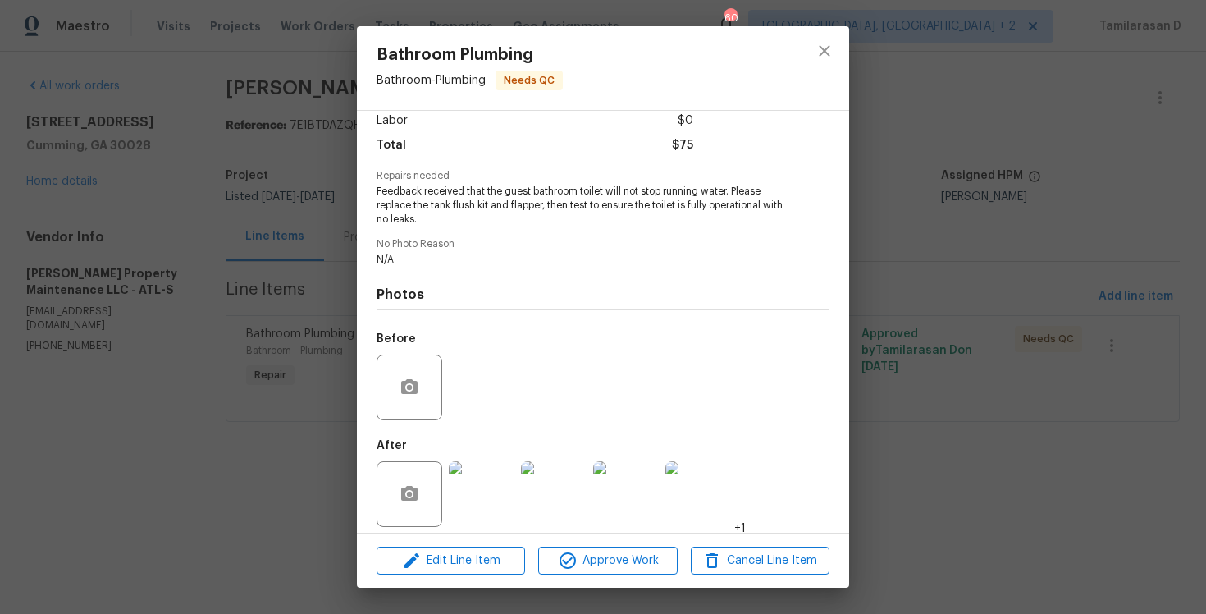
click at [222, 314] on div "Bathroom Plumbing Bathroom - Plumbing Needs QC Vendor [PERSON_NAME] Property Ma…" at bounding box center [603, 307] width 1206 height 614
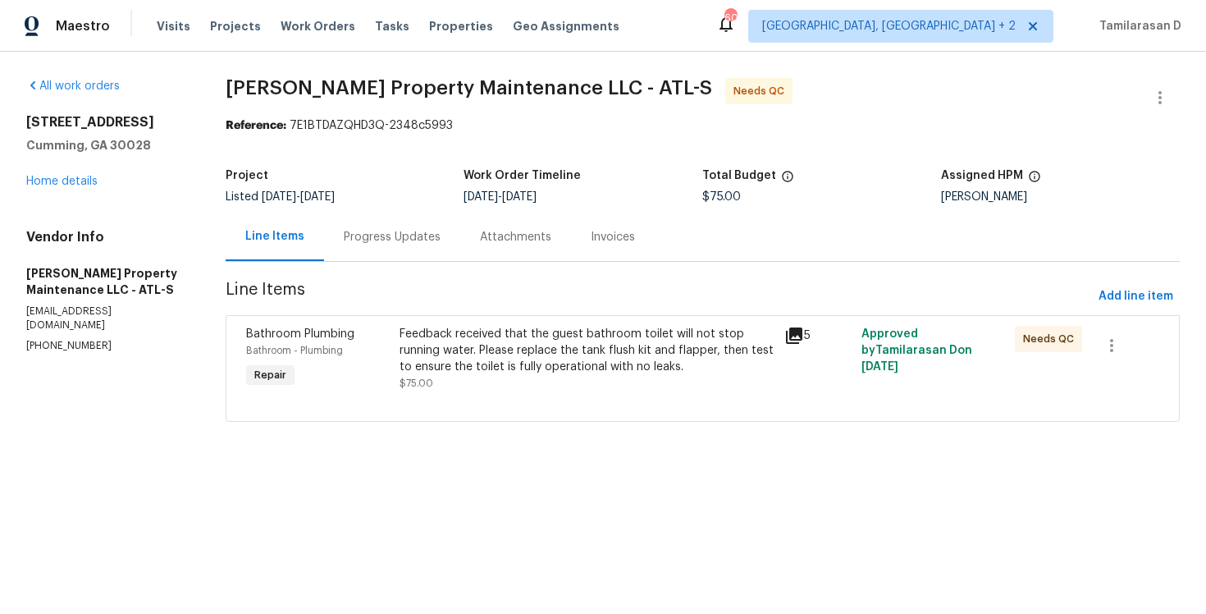
click at [460, 240] on div "Attachments" at bounding box center [515, 236] width 111 height 48
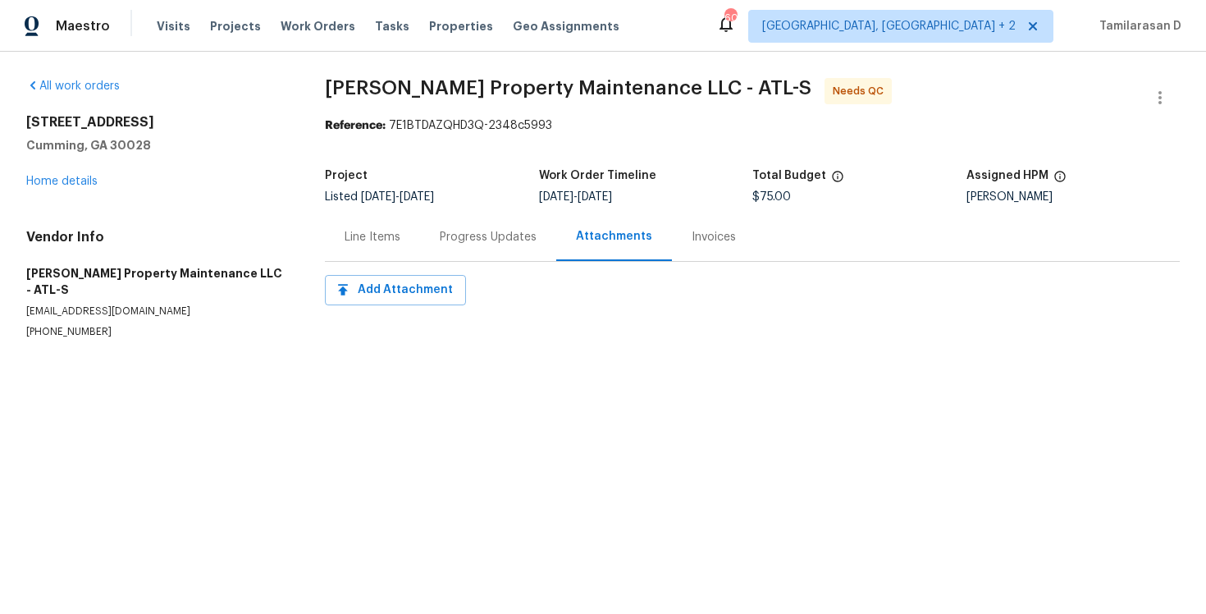
click at [440, 240] on div "Progress Updates" at bounding box center [488, 237] width 97 height 16
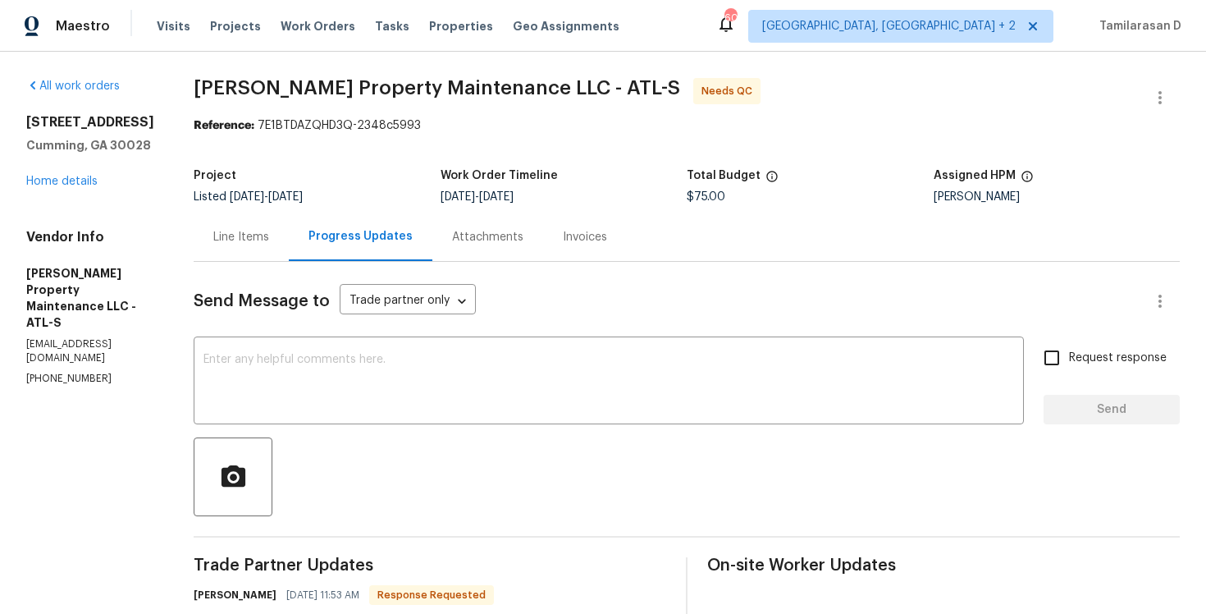
click at [241, 238] on div "Line Items" at bounding box center [241, 237] width 56 height 16
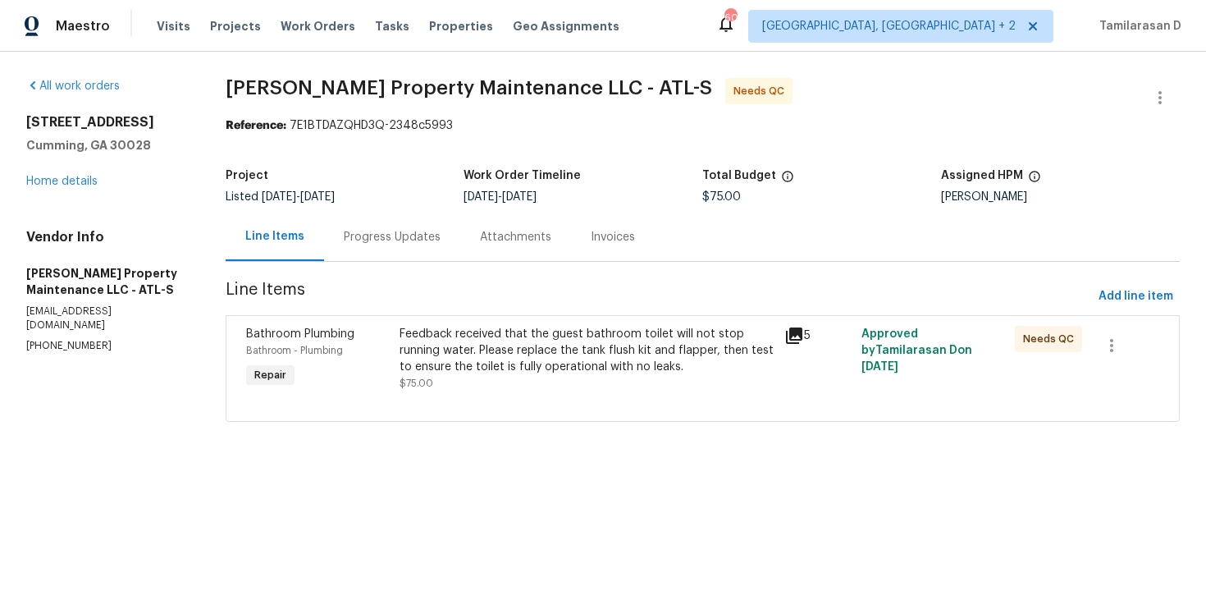
click at [378, 243] on div "Progress Updates" at bounding box center [392, 237] width 97 height 16
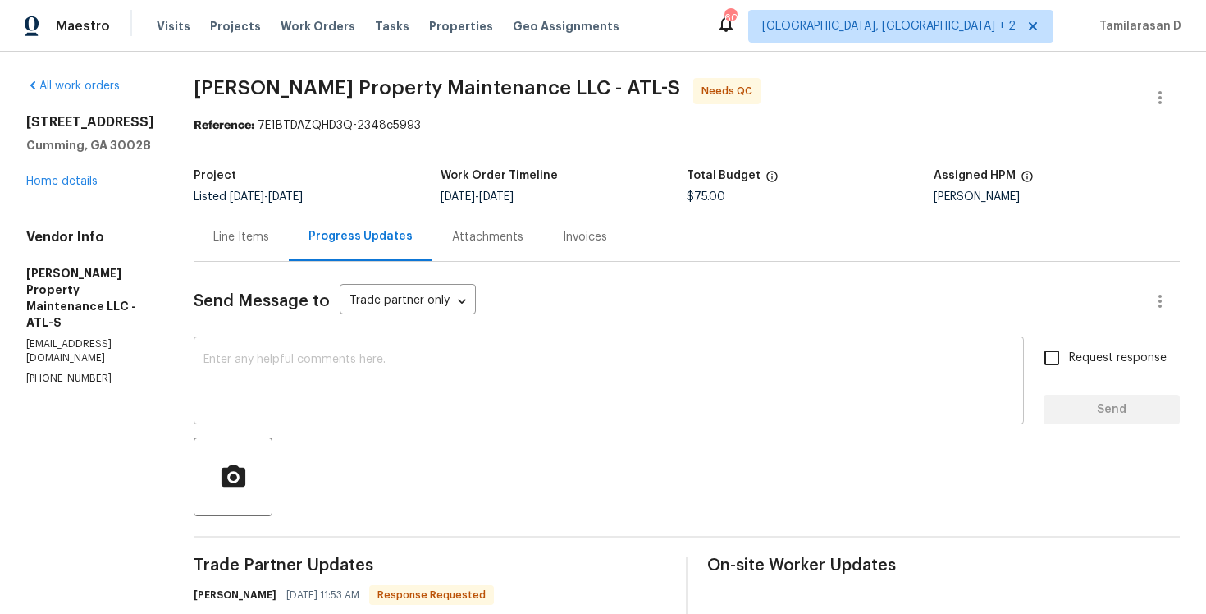
click at [344, 342] on div "x ​" at bounding box center [609, 382] width 830 height 84
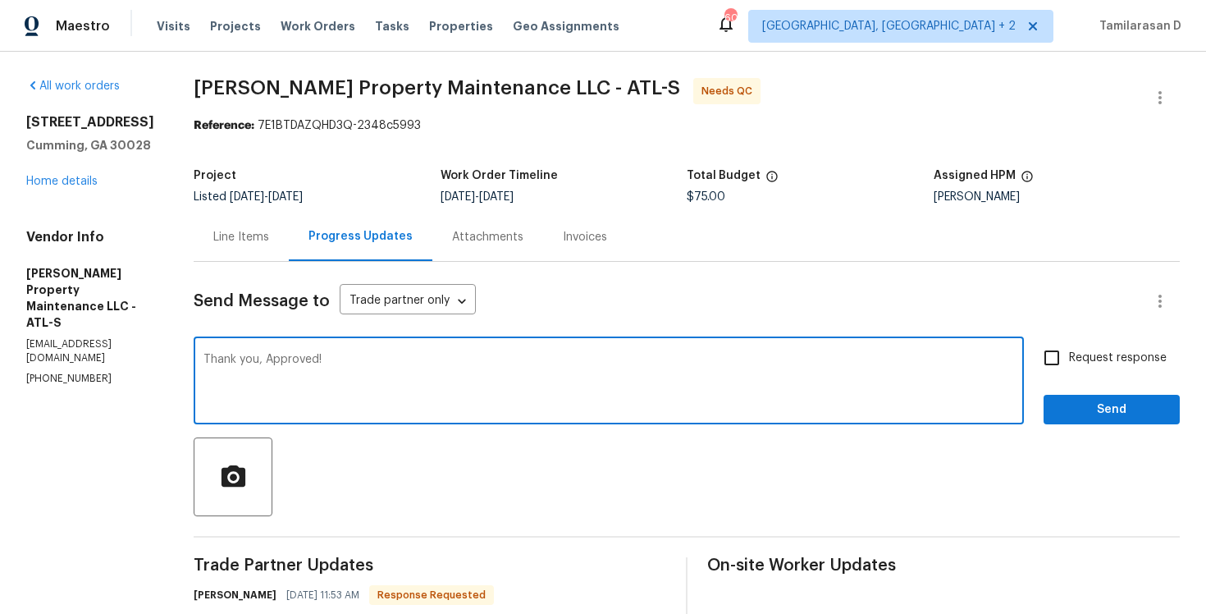
type textarea "Thank you, Approved!"
click at [1057, 400] on span "Send" at bounding box center [1112, 410] width 110 height 21
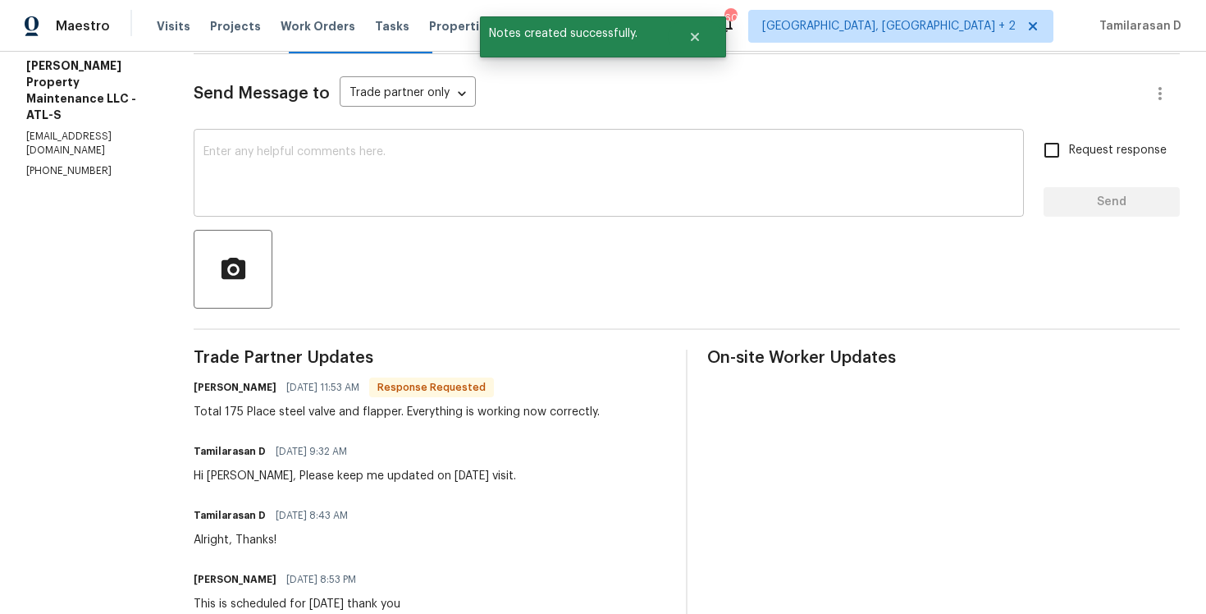
scroll to position [304, 0]
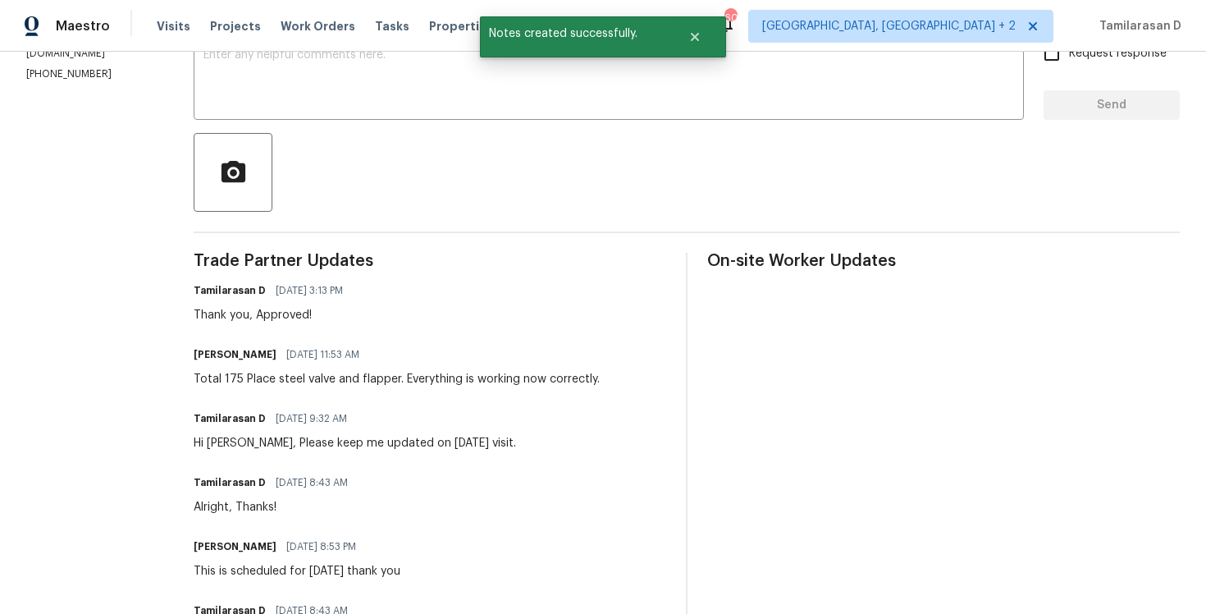
click at [316, 386] on div "Total 175 Place steel valve and flapper. Everything is working now correctly." at bounding box center [397, 379] width 406 height 16
copy div "Total 175 Place steel valve and flapper. Everything is working now correctly."
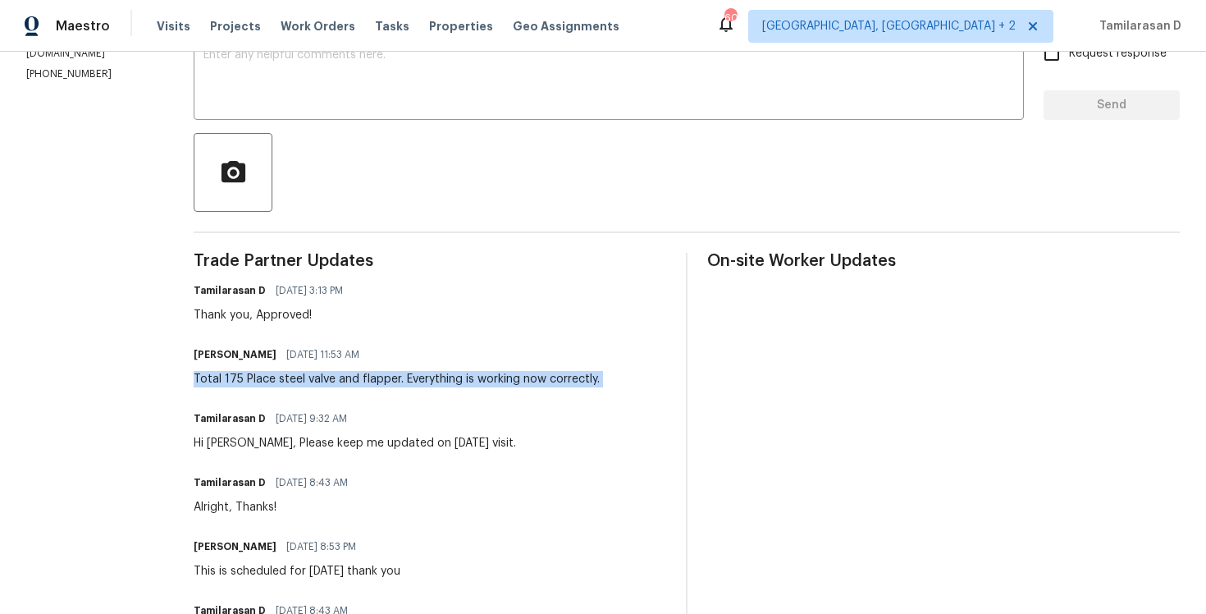
scroll to position [0, 0]
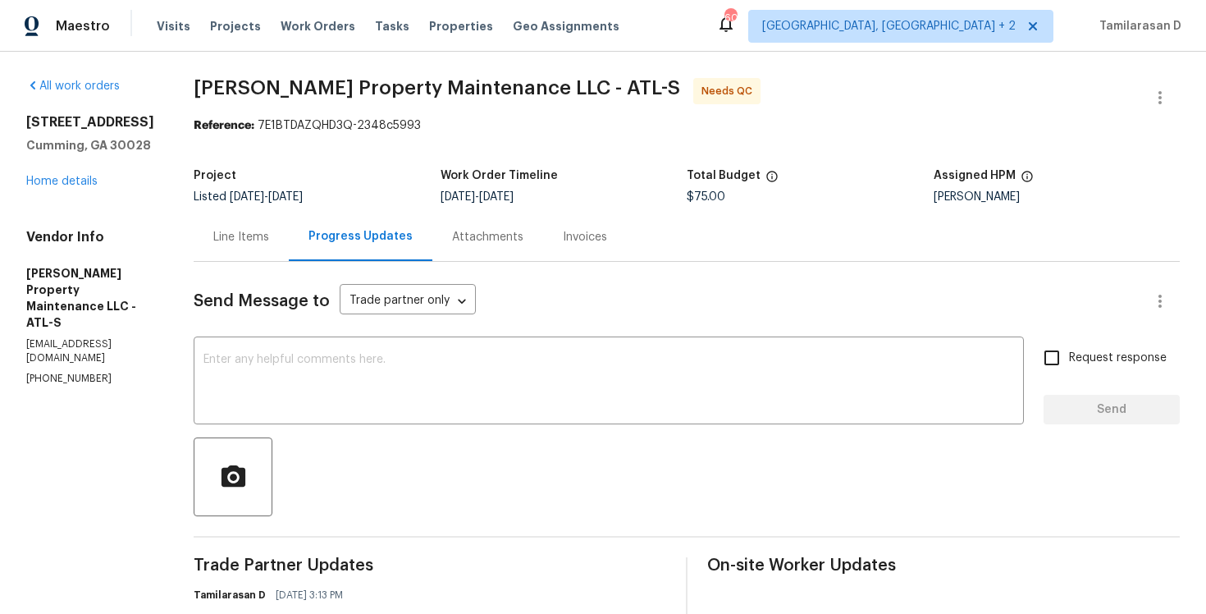
click at [285, 260] on div "Line Items" at bounding box center [241, 236] width 95 height 48
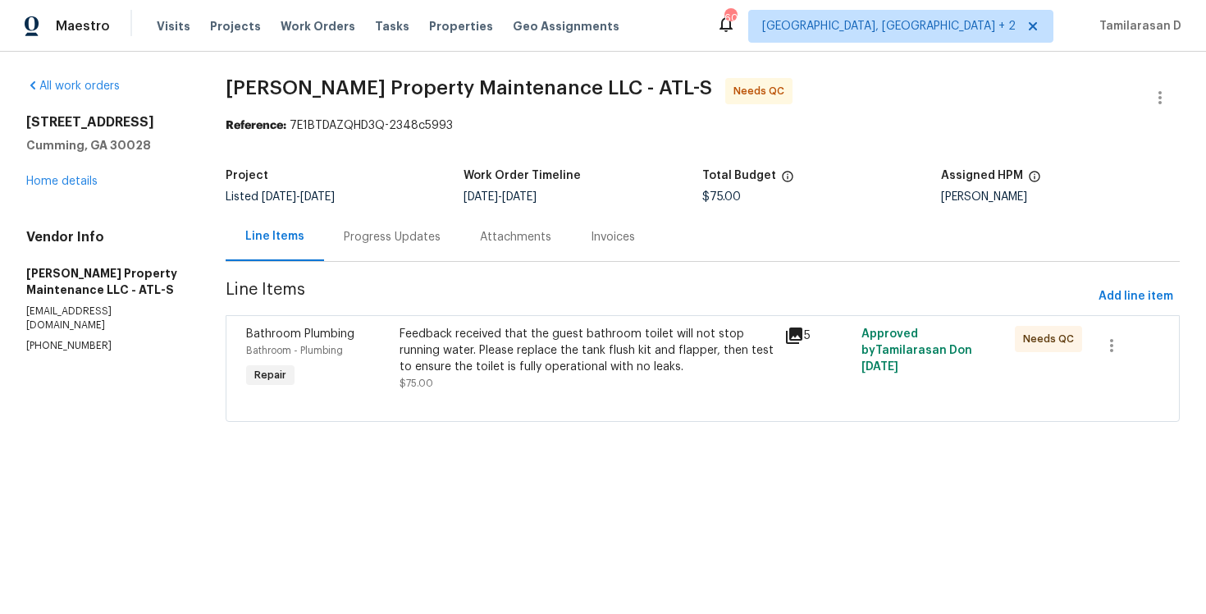
click at [480, 352] on div "Feedback received that the guest bathroom toilet will not stop running water. P…" at bounding box center [587, 350] width 375 height 49
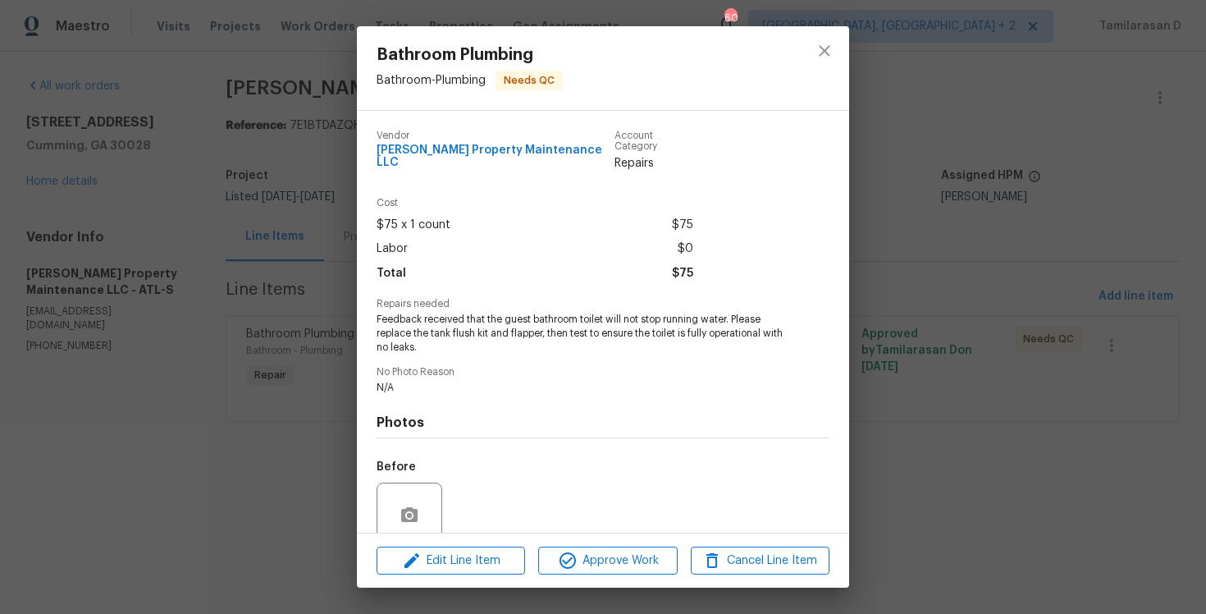
scroll to position [128, 0]
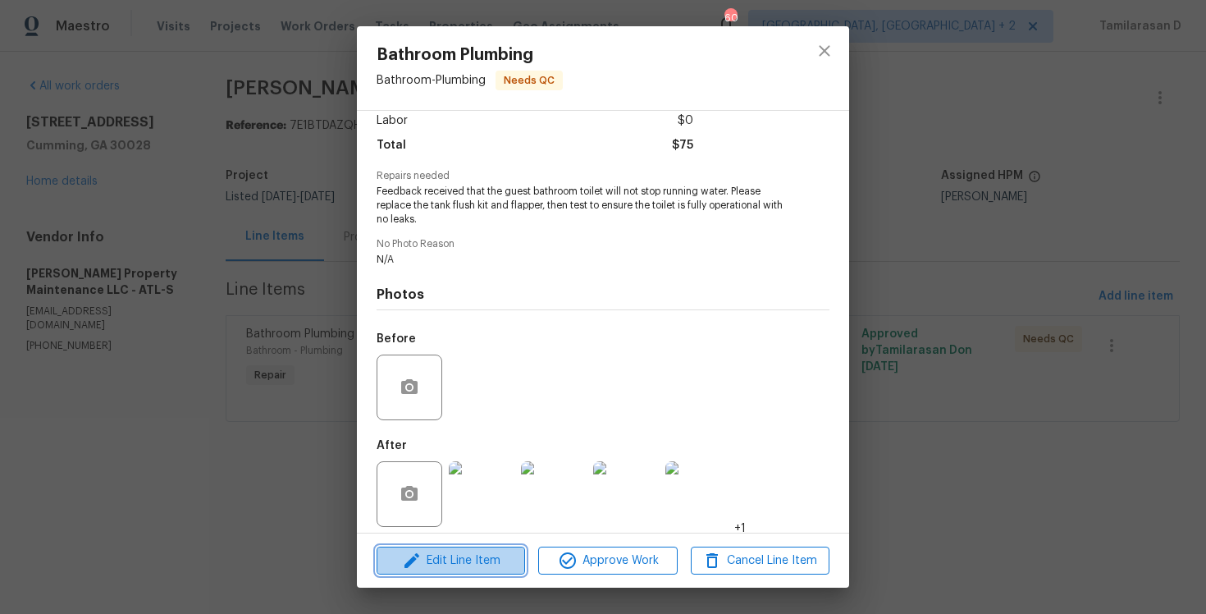
click at [470, 550] on span "Edit Line Item" at bounding box center [450, 560] width 139 height 21
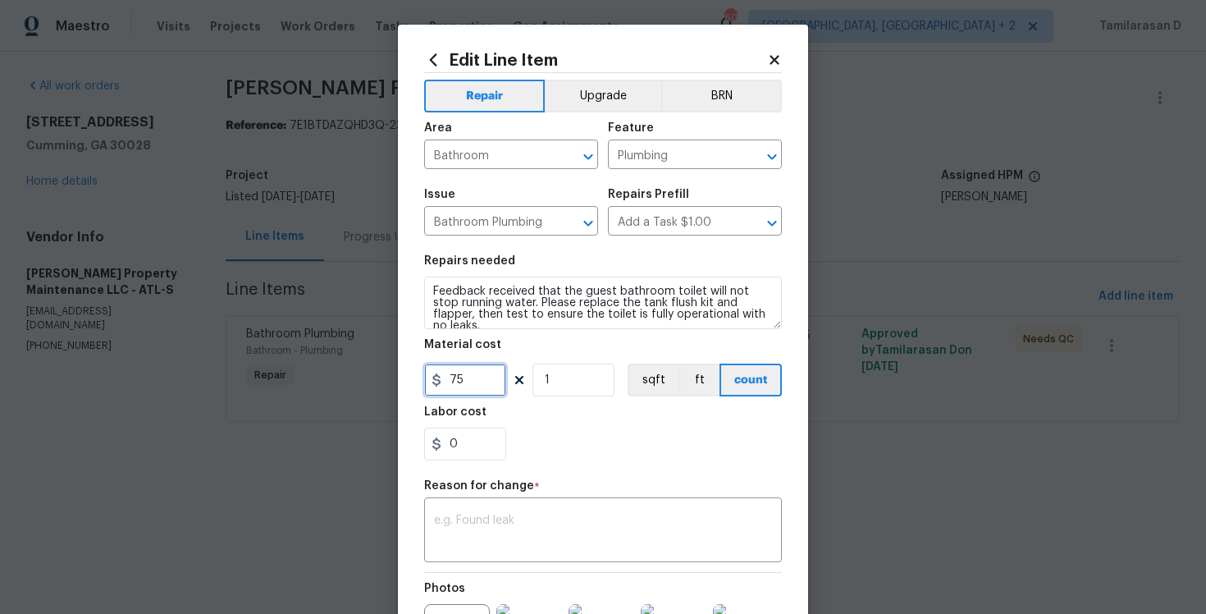
click at [449, 377] on input "75" at bounding box center [465, 379] width 82 height 33
type input "175"
click at [482, 509] on div "x ​" at bounding box center [603, 531] width 358 height 61
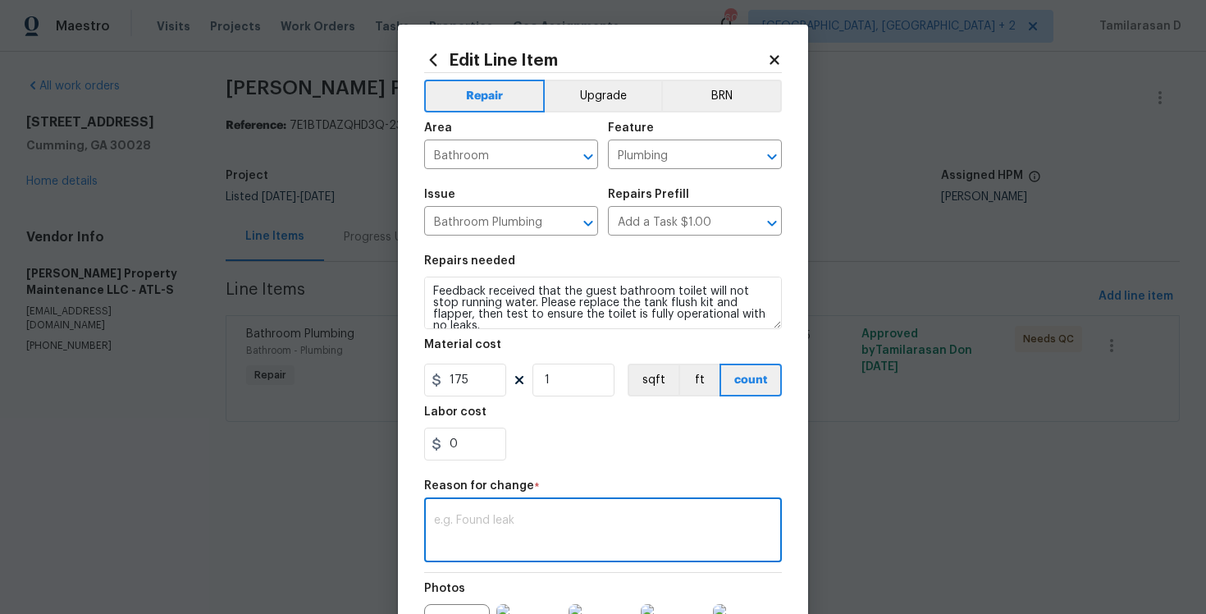
paste textarea "(TD) Updated per vendor’s final cost."
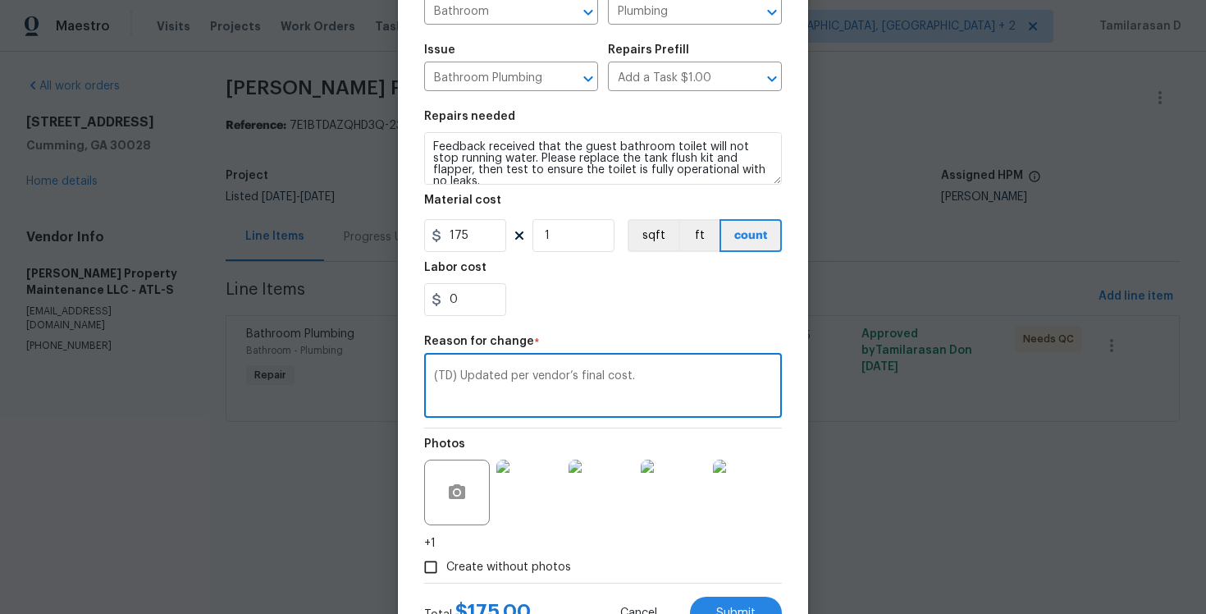
scroll to position [212, 0]
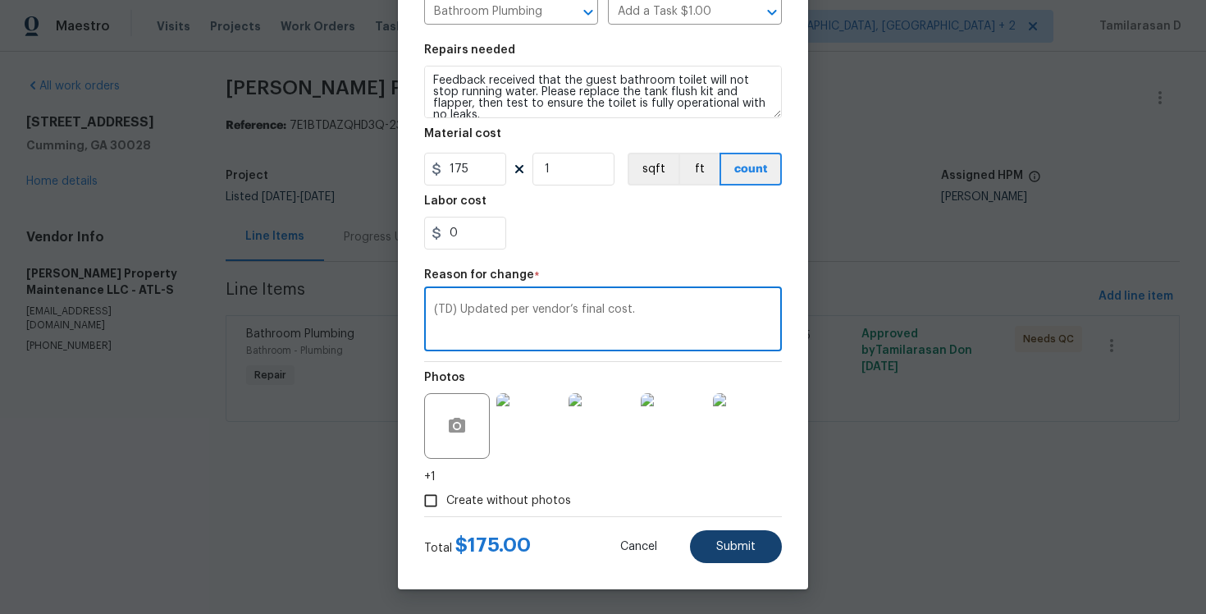
type textarea "(TD) Updated per vendor’s final cost."
click at [716, 535] on button "Submit" at bounding box center [736, 546] width 92 height 33
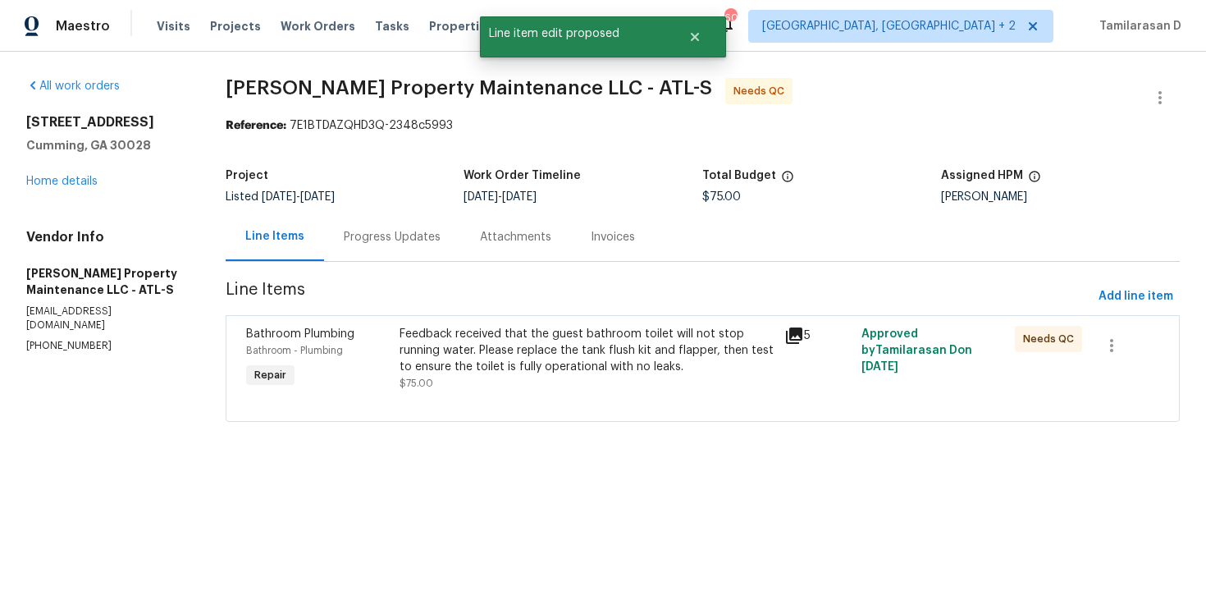
scroll to position [0, 0]
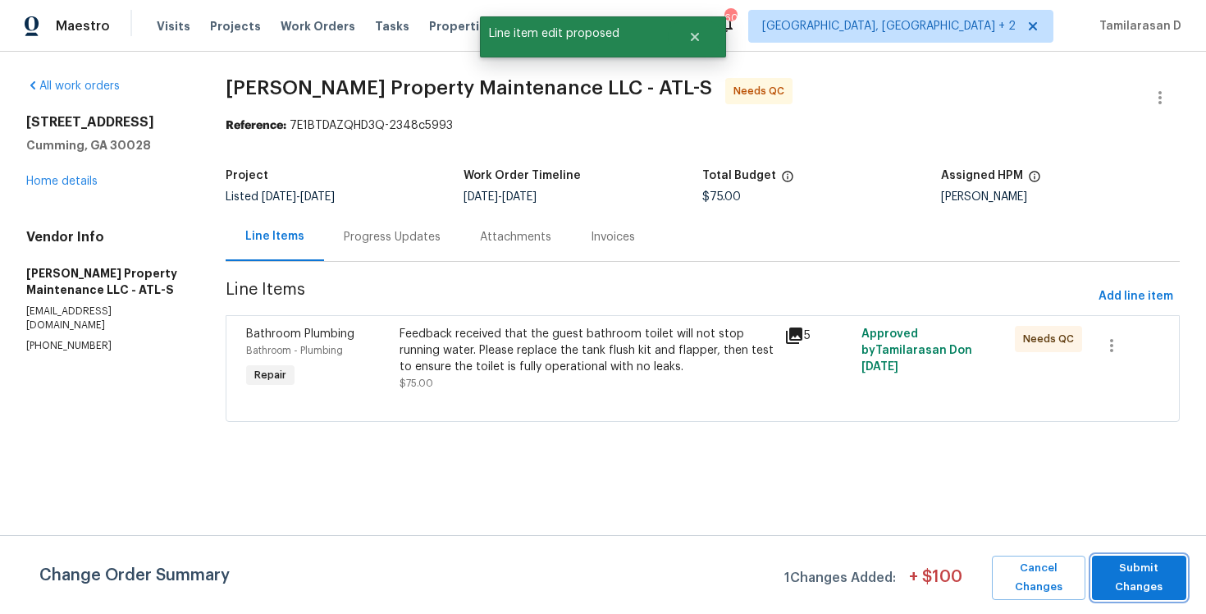
click at [1143, 569] on span "Submit Changes" at bounding box center [1139, 578] width 78 height 38
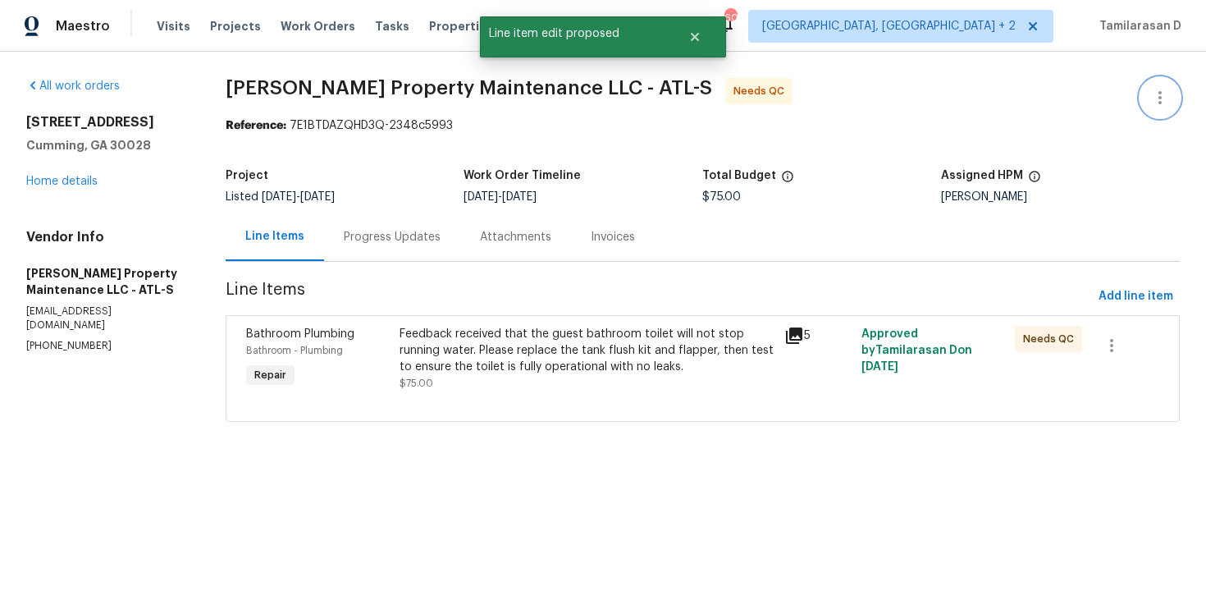
click at [1159, 78] on button "button" at bounding box center [1159, 97] width 39 height 39
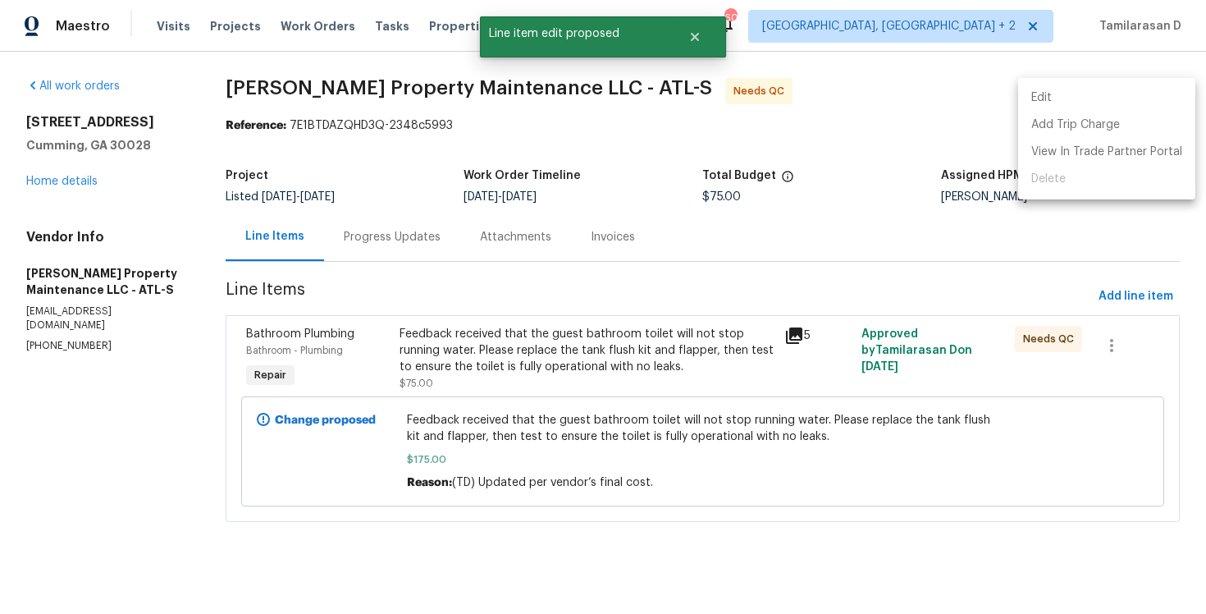
click at [1058, 89] on li "Edit" at bounding box center [1106, 97] width 177 height 27
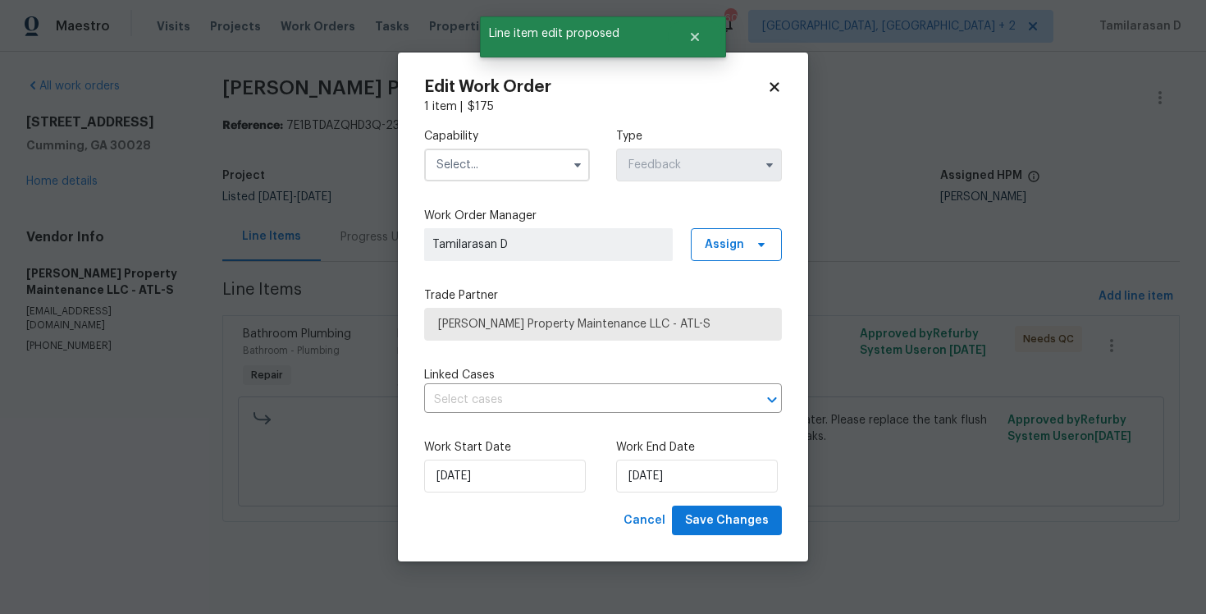
click at [558, 167] on input "text" at bounding box center [507, 164] width 166 height 33
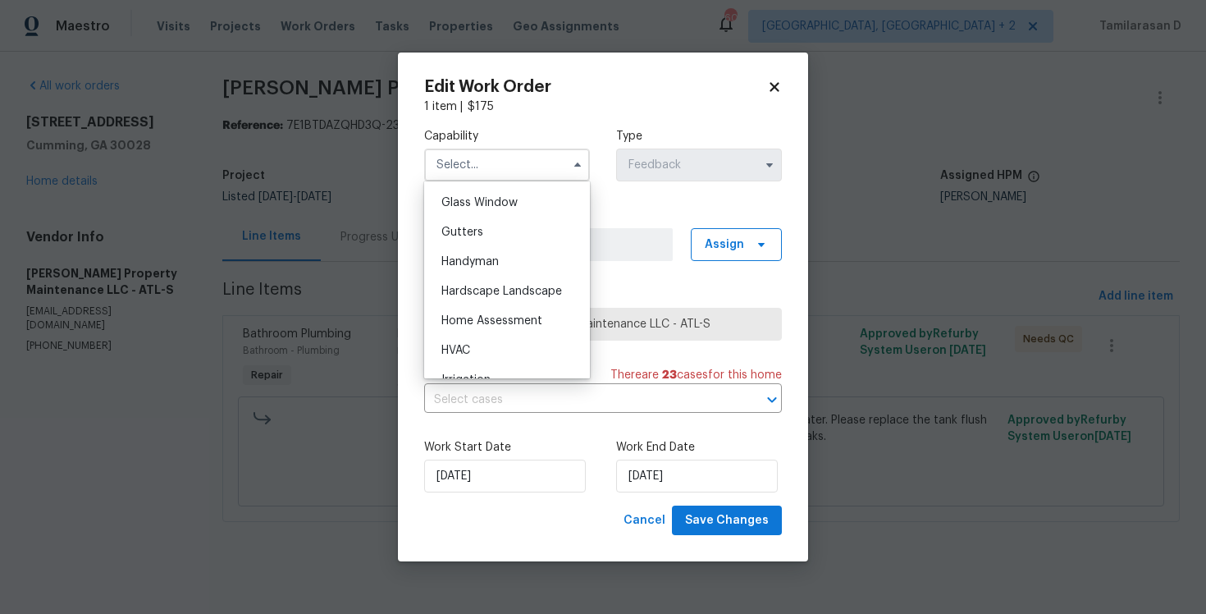
scroll to position [860, 0]
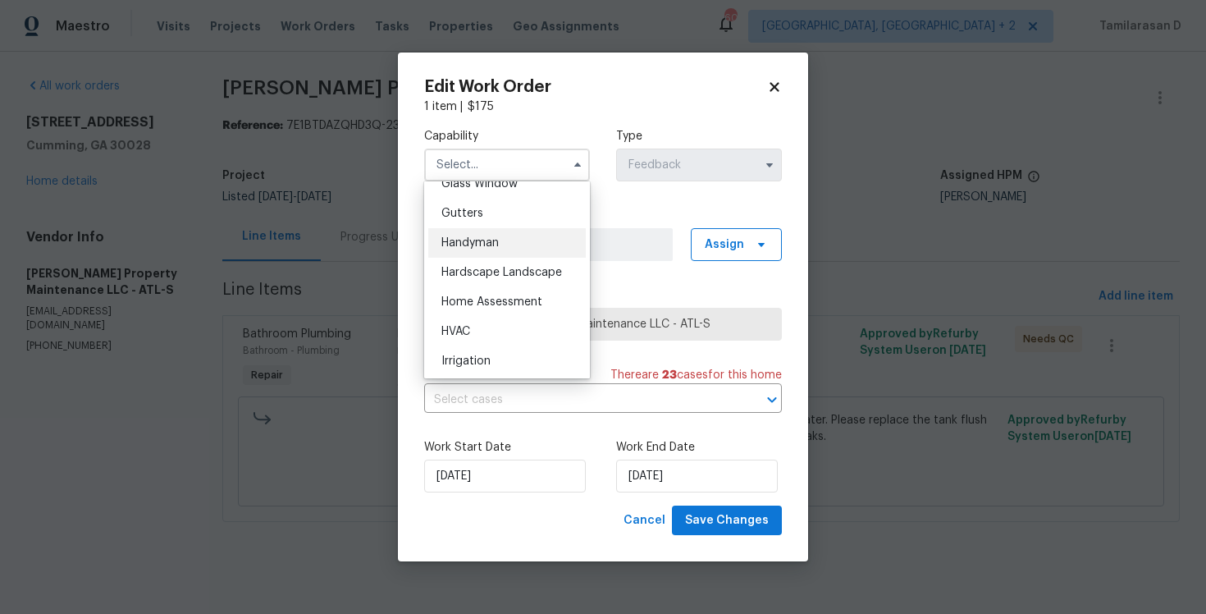
click at [459, 248] on span "Handyman" at bounding box center [469, 242] width 57 height 11
type input "Handyman"
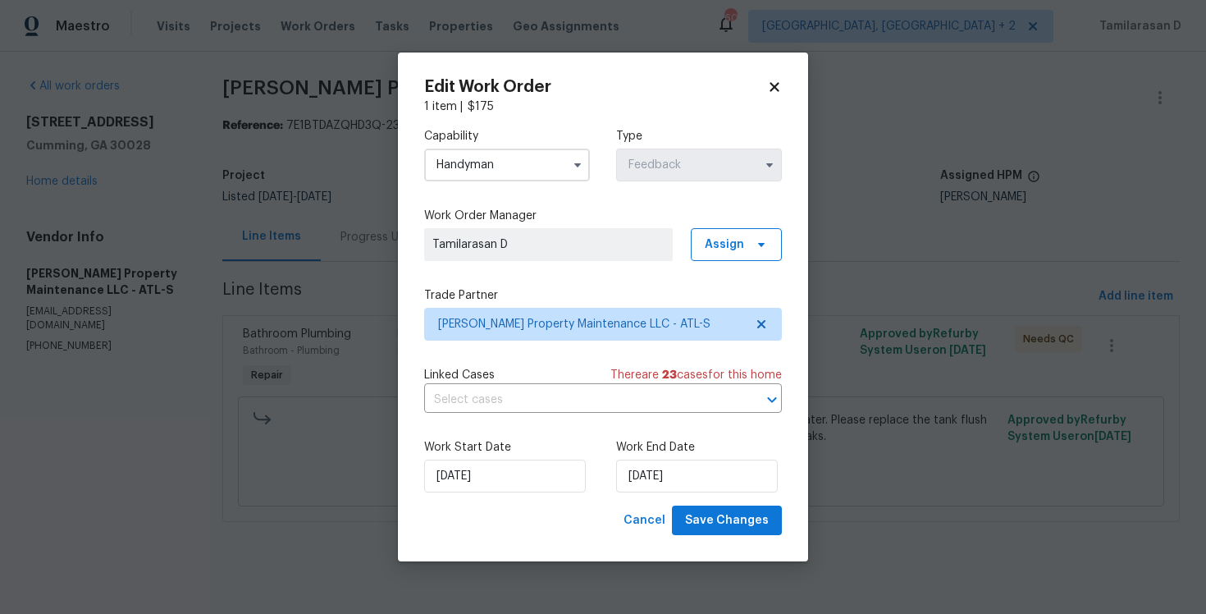
click at [537, 495] on div "Work Start Date [DATE] Work End Date [DATE]" at bounding box center [603, 466] width 358 height 80
click at [535, 483] on input "[DATE]" at bounding box center [505, 475] width 162 height 33
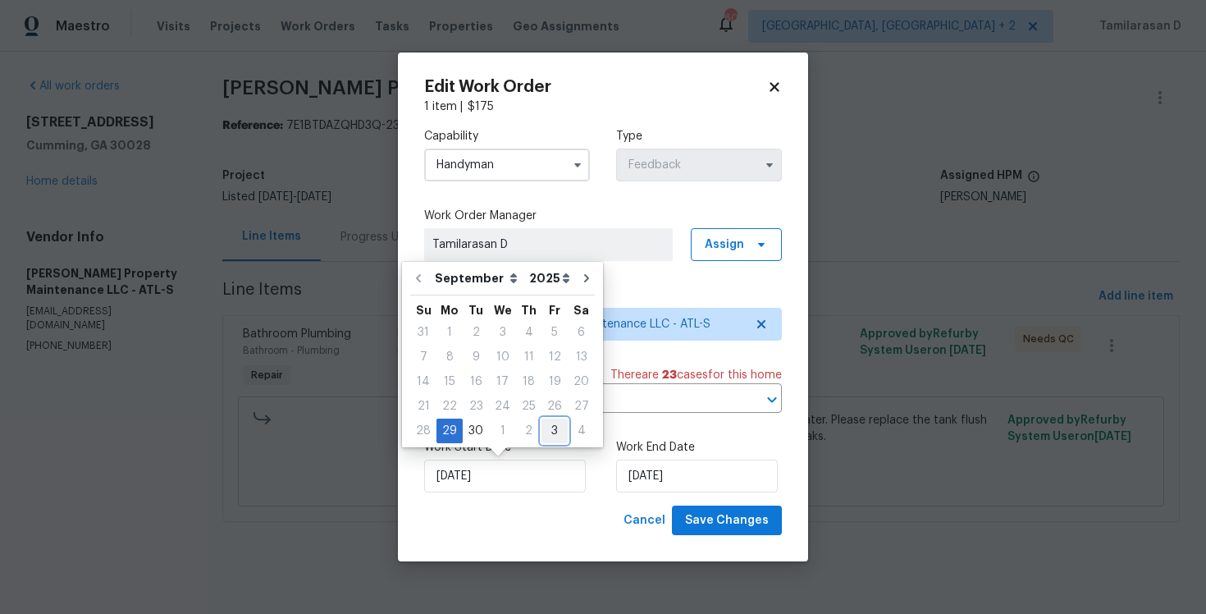
click at [541, 434] on div "3" at bounding box center [554, 430] width 26 height 23
type input "[DATE]"
select select "9"
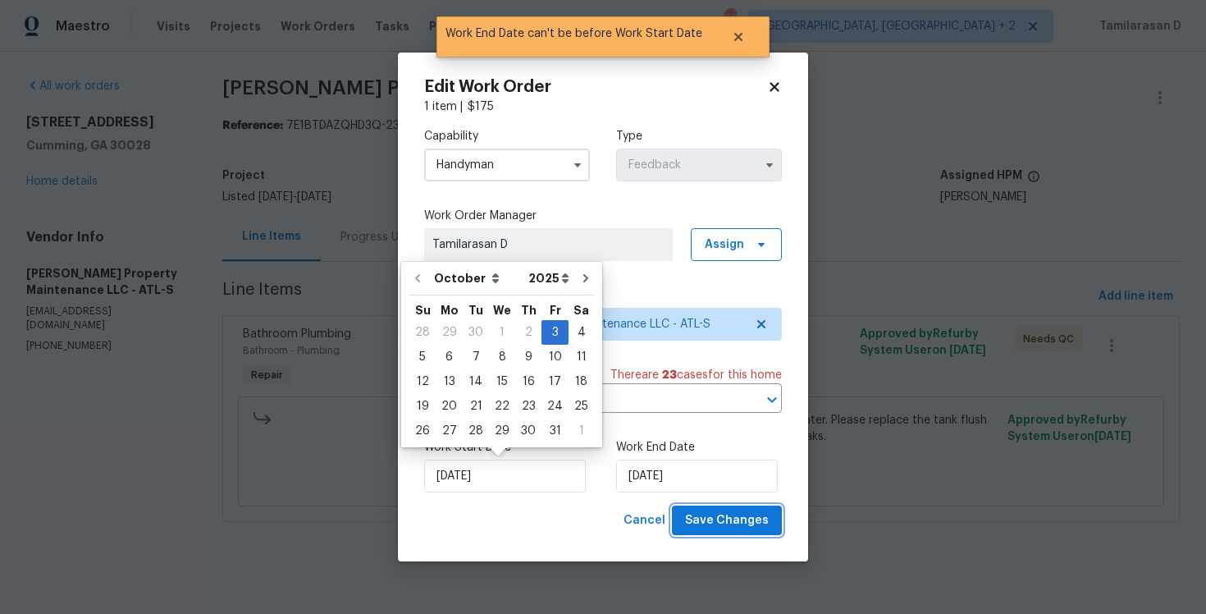
click at [726, 514] on span "Save Changes" at bounding box center [727, 520] width 84 height 21
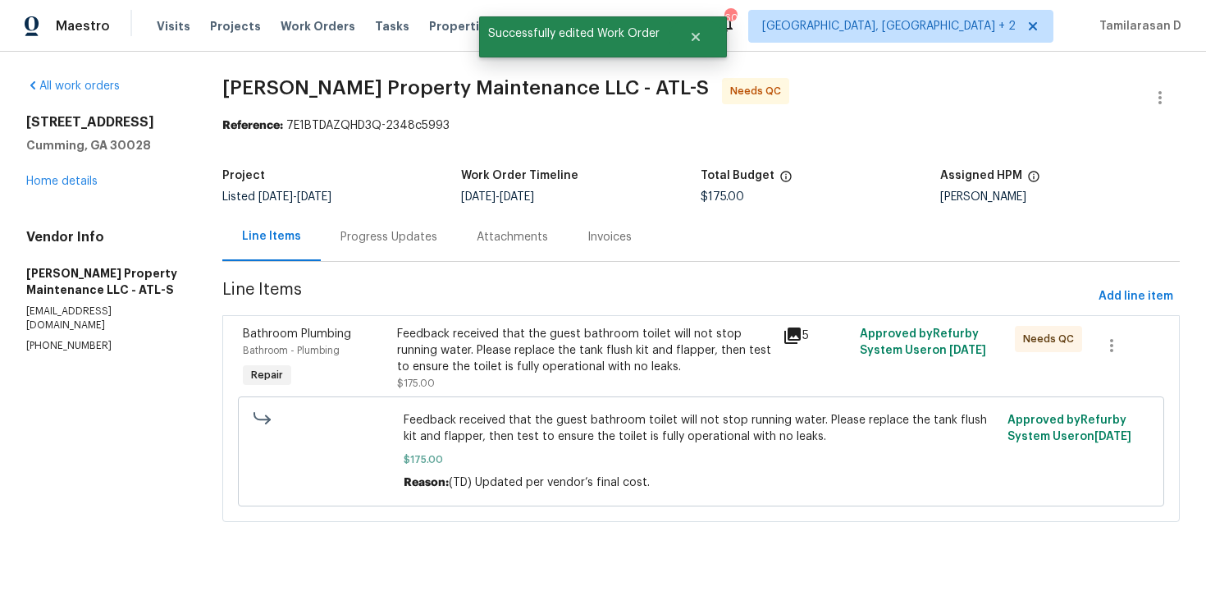
click at [499, 328] on div "Feedback received that the guest bathroom toilet will not stop running water. P…" at bounding box center [585, 350] width 377 height 49
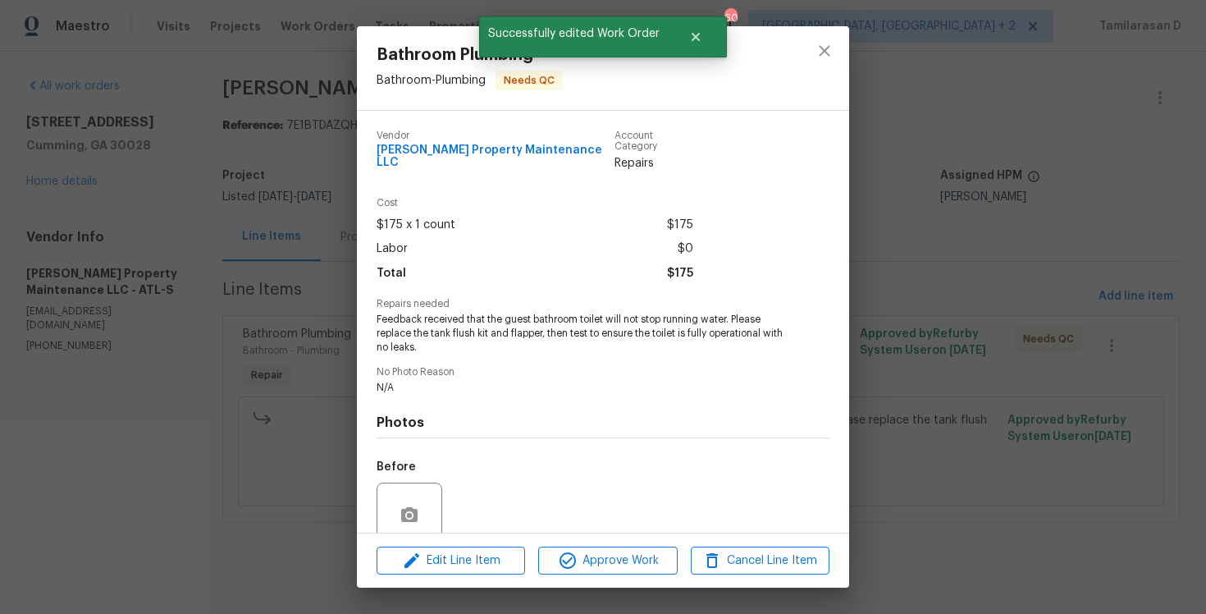
scroll to position [128, 0]
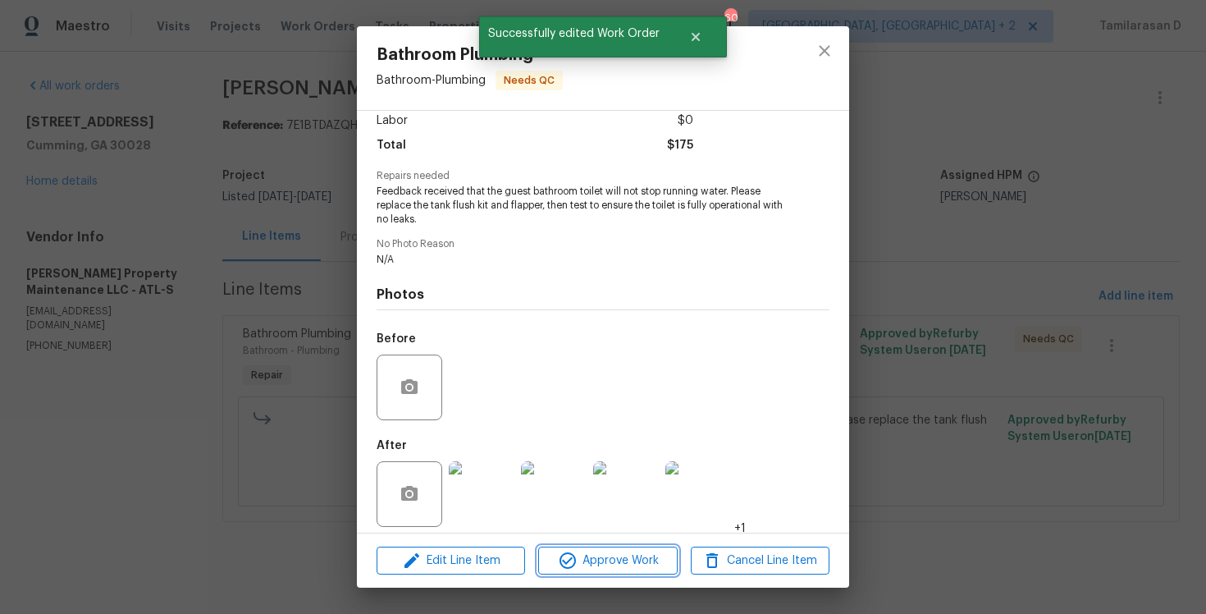
click at [599, 573] on button "Approve Work" at bounding box center [607, 560] width 139 height 29
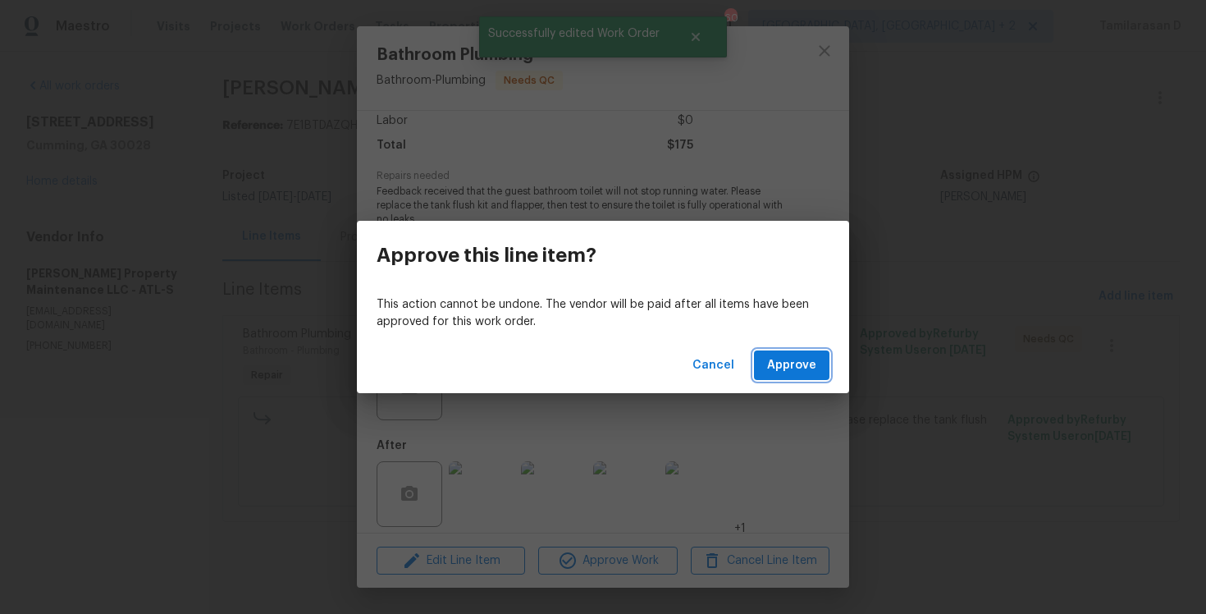
click at [798, 355] on span "Approve" at bounding box center [791, 365] width 49 height 21
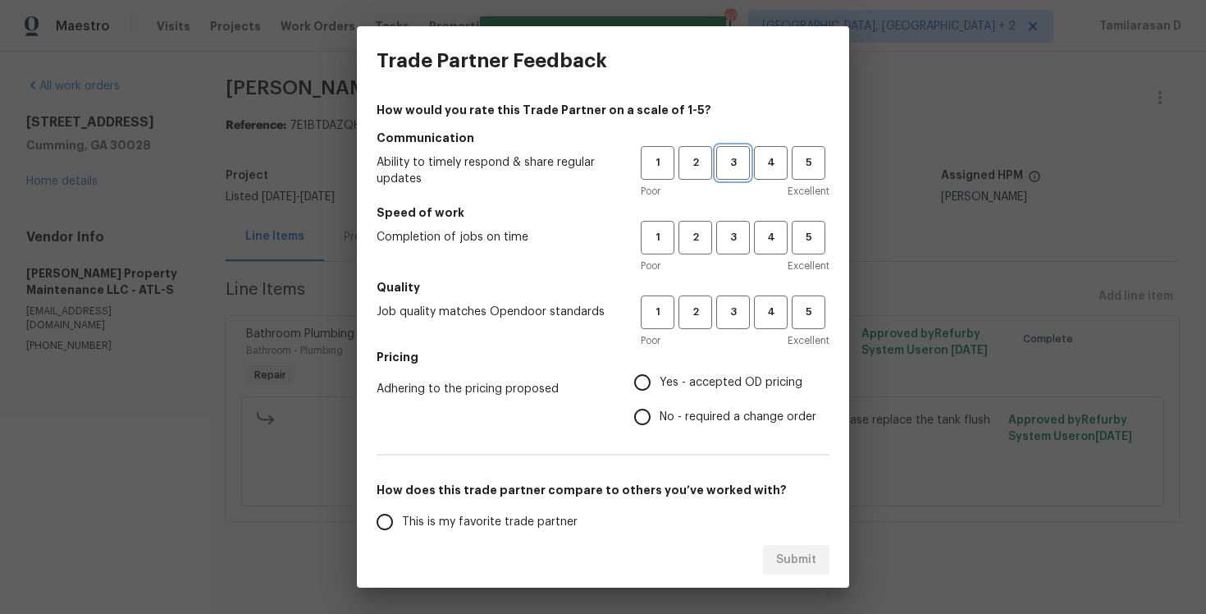
click at [723, 173] on button "3" at bounding box center [733, 163] width 34 height 34
click at [727, 232] on span "3" at bounding box center [733, 237] width 30 height 19
click at [733, 312] on span "3" at bounding box center [733, 312] width 30 height 19
click at [651, 407] on input "No - required a change order" at bounding box center [642, 417] width 34 height 34
radio input "true"
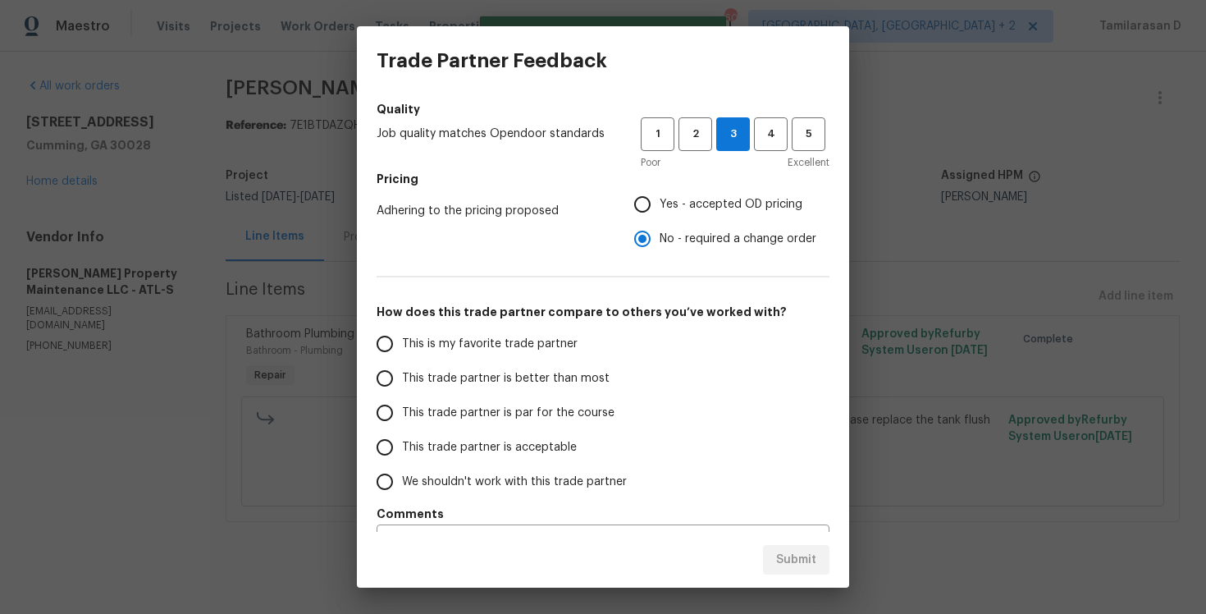
scroll to position [219, 0]
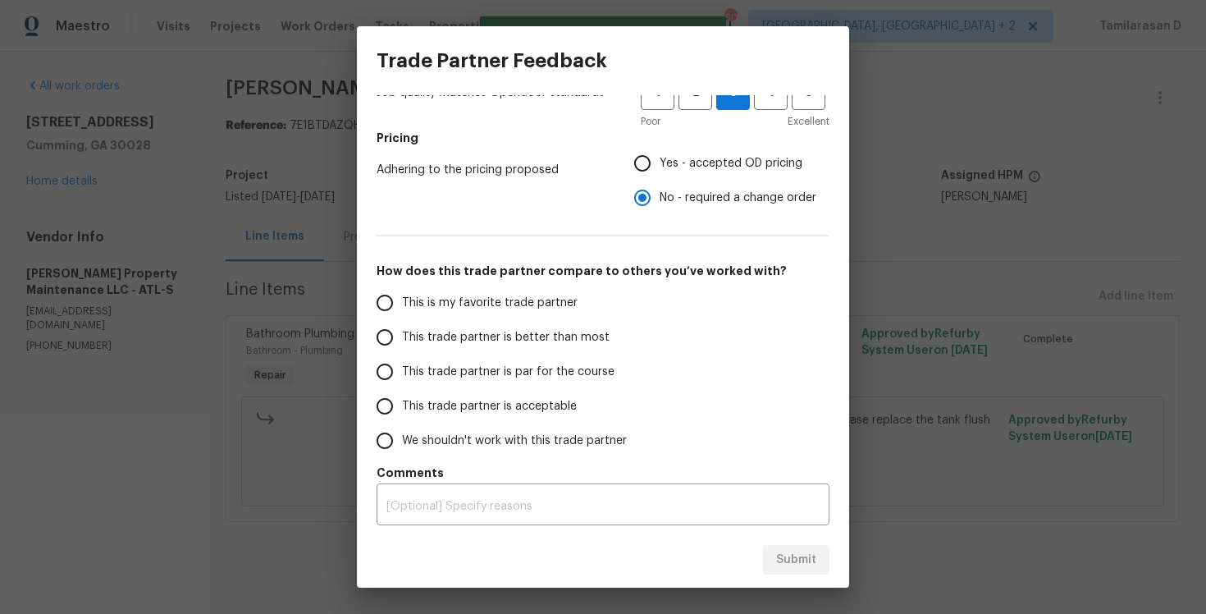
click at [390, 377] on input "This trade partner is par for the course" at bounding box center [385, 371] width 34 height 34
click at [801, 564] on span "Submit" at bounding box center [796, 560] width 40 height 21
radio input "true"
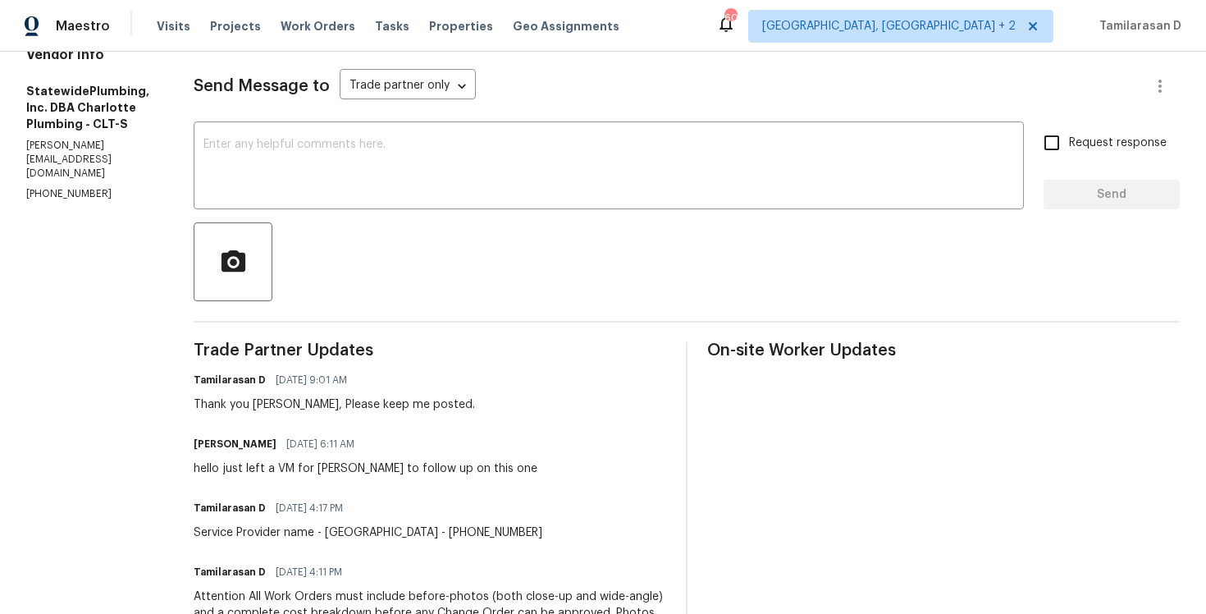
scroll to position [223, 0]
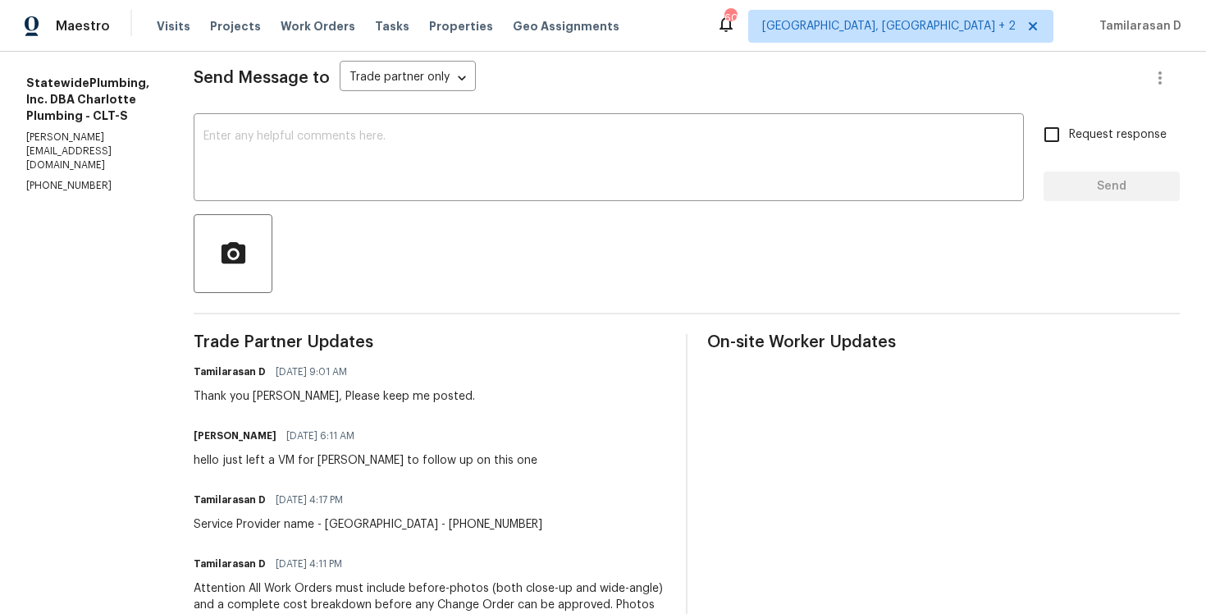
click at [326, 390] on div "Thank you [PERSON_NAME], Please keep me posted." at bounding box center [334, 396] width 281 height 16
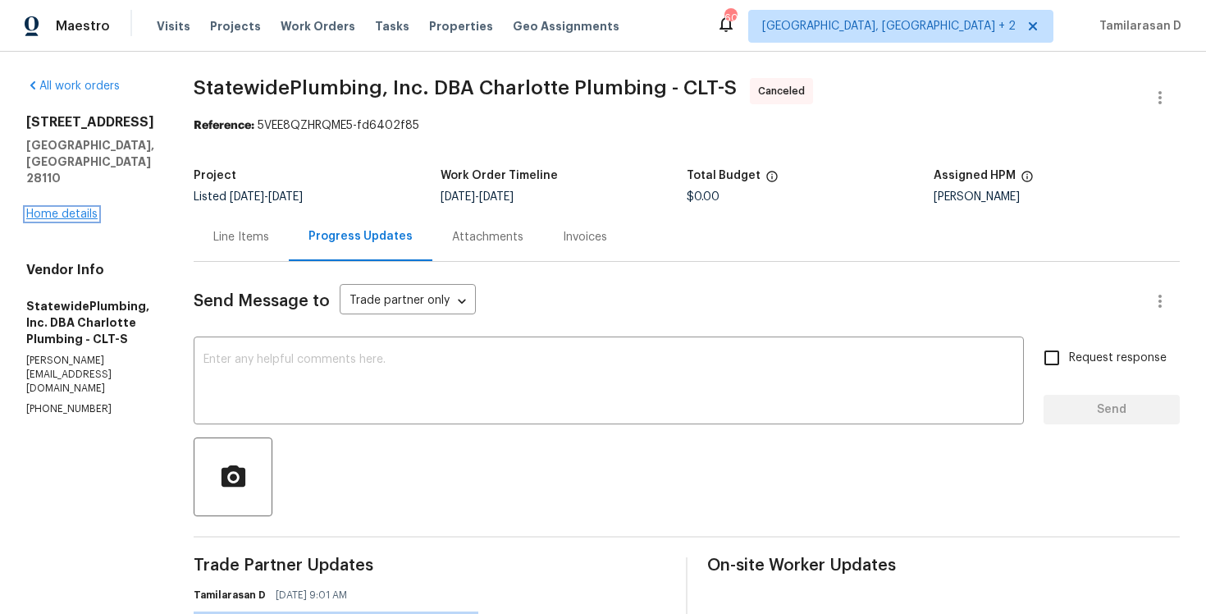
click at [61, 208] on link "Home details" at bounding box center [61, 213] width 71 height 11
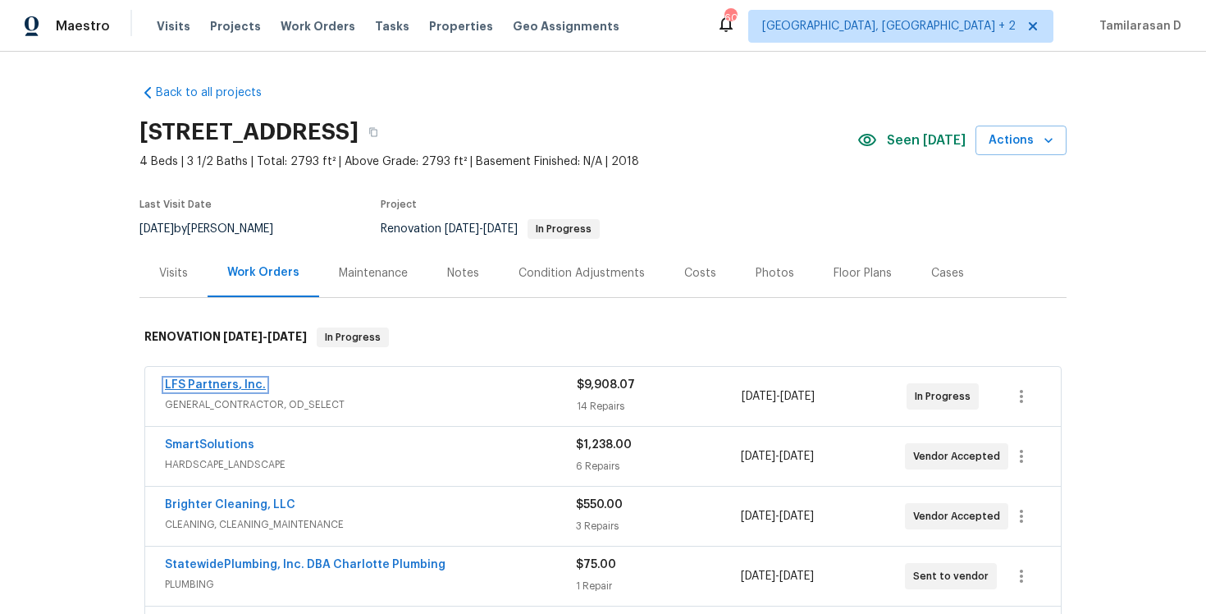
click at [212, 380] on link "LFS Partners, Inc." at bounding box center [215, 384] width 101 height 11
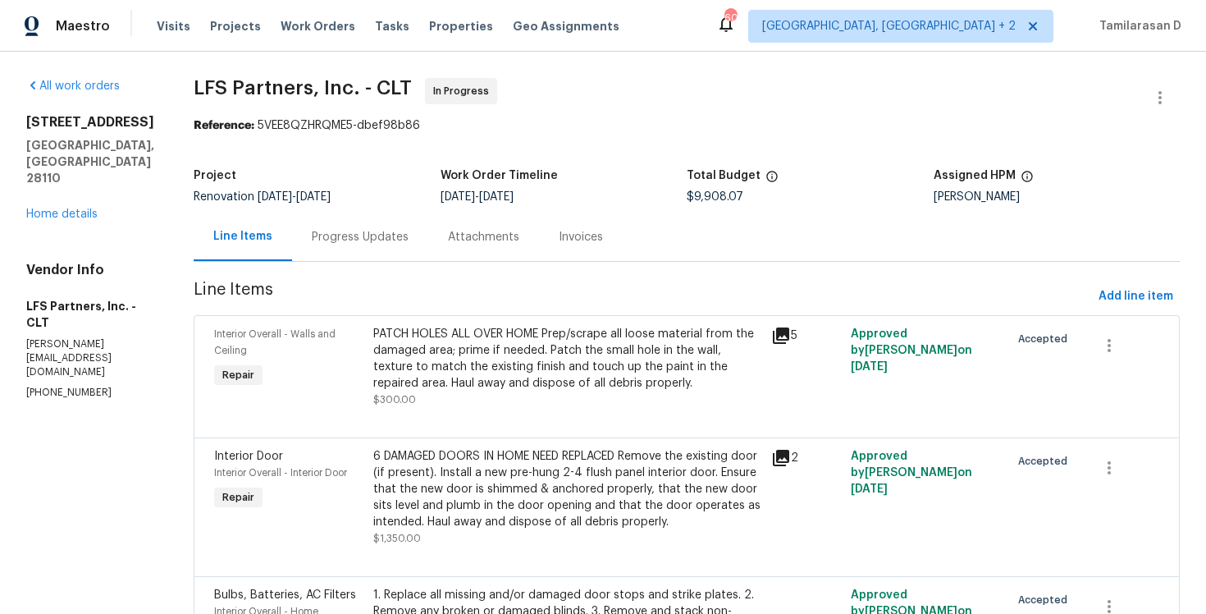
click at [476, 243] on div "Attachments" at bounding box center [483, 237] width 71 height 16
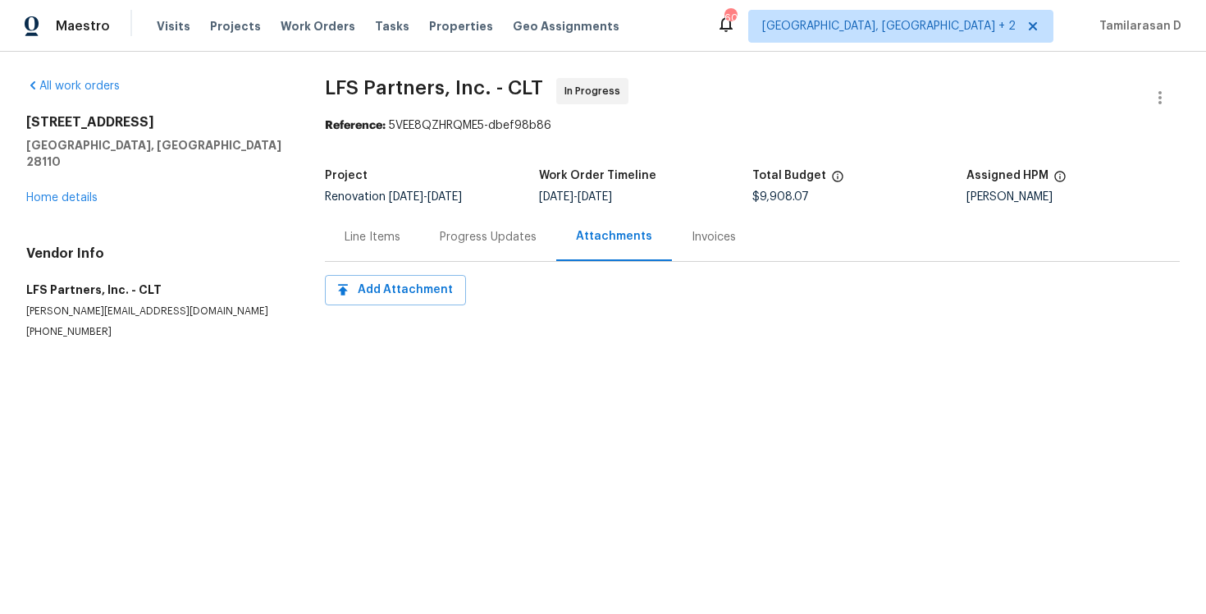
click at [464, 223] on div "Progress Updates" at bounding box center [488, 236] width 136 height 48
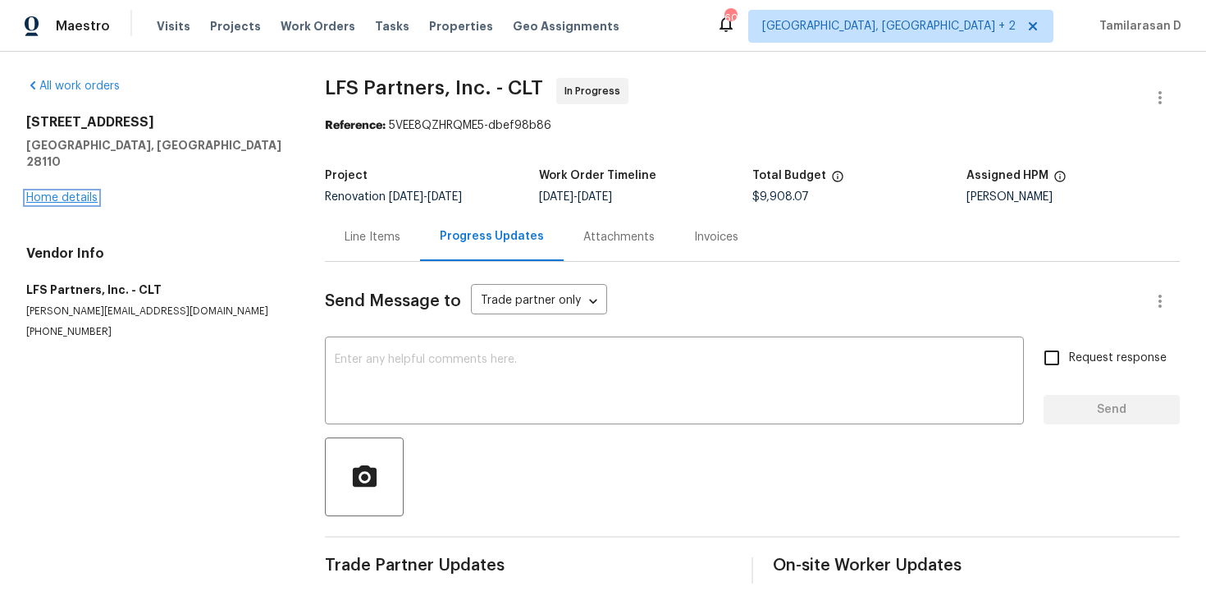
click at [51, 192] on link "Home details" at bounding box center [61, 197] width 71 height 11
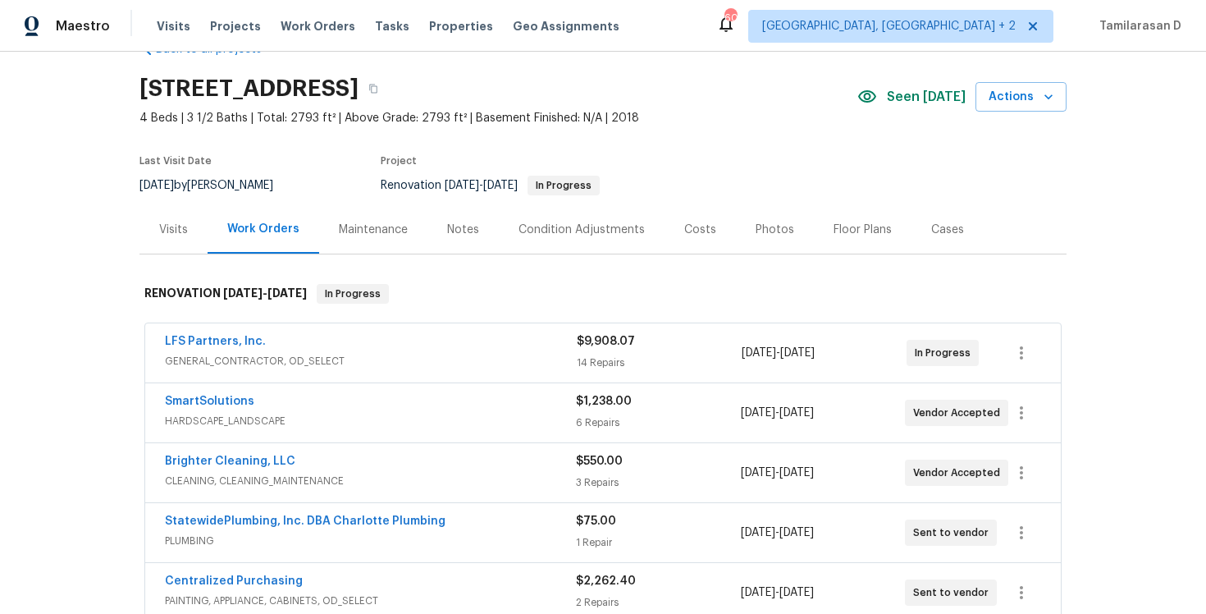
scroll to position [107, 0]
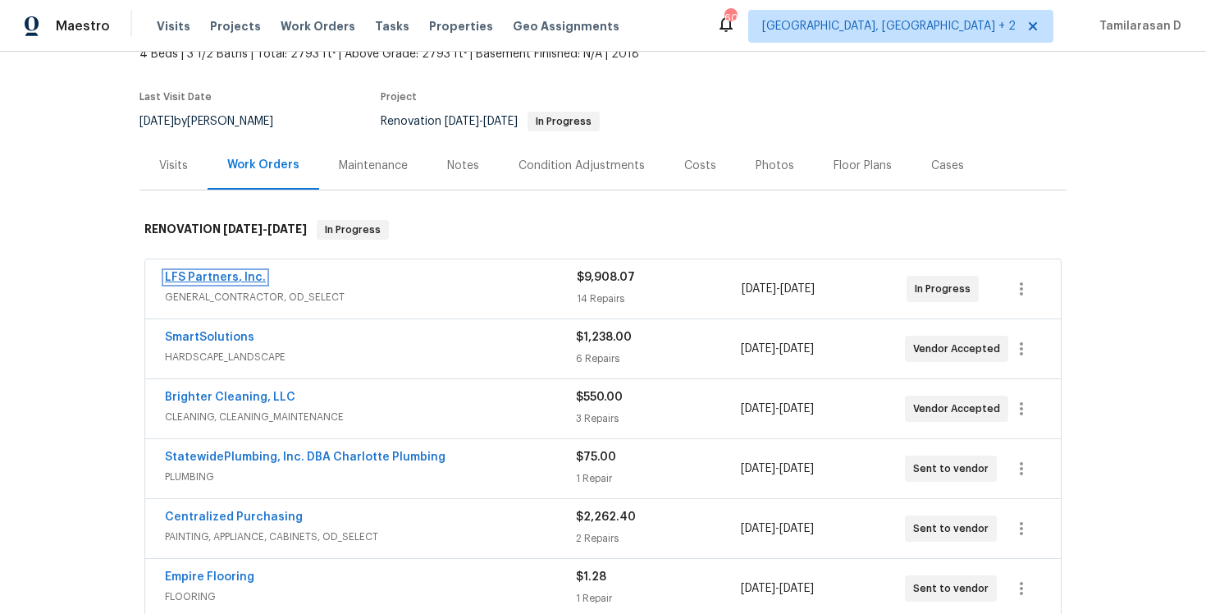
click at [204, 276] on link "LFS Partners, Inc." at bounding box center [215, 277] width 101 height 11
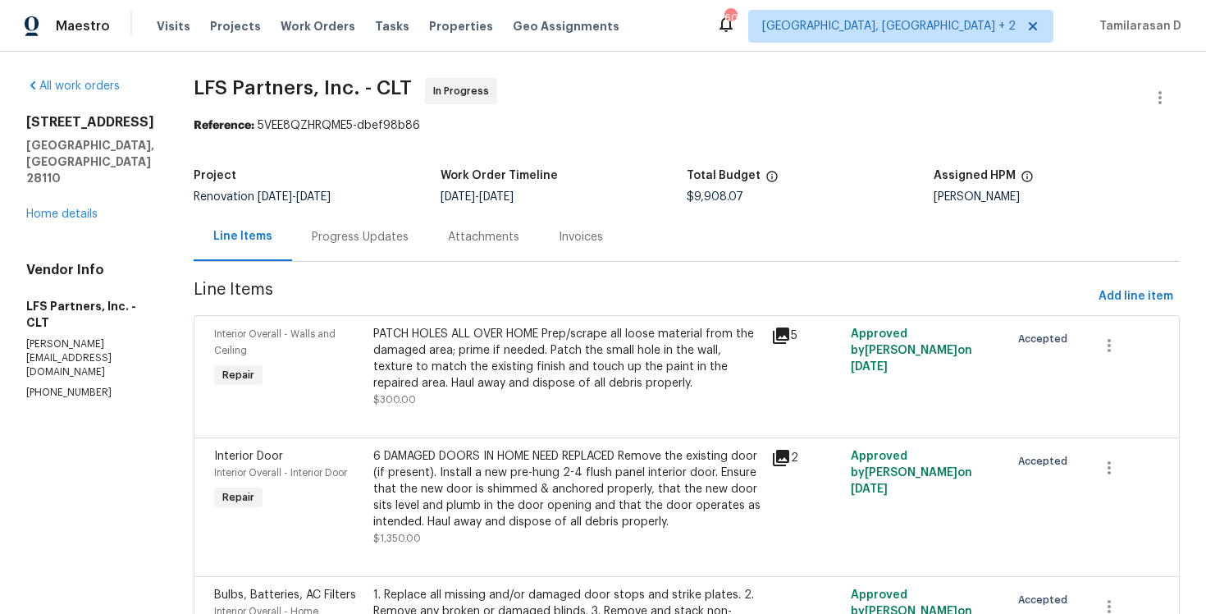
click at [322, 232] on div "Progress Updates" at bounding box center [360, 237] width 97 height 16
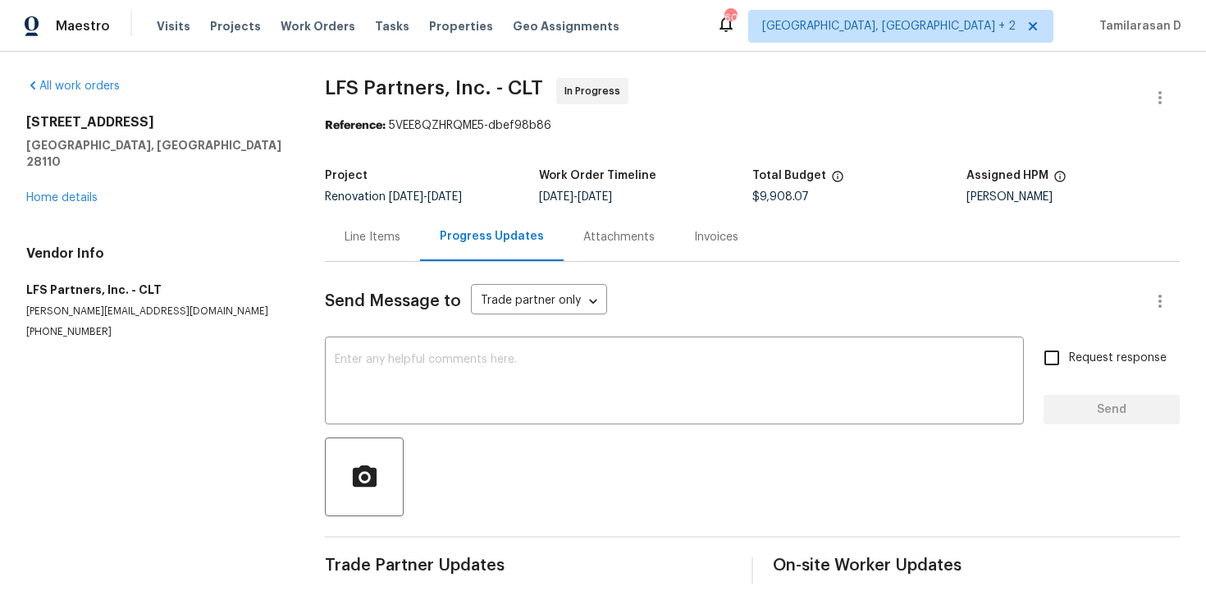
click at [64, 187] on div "2811 Iveywood Dr Monroe, NC 28110 Home details" at bounding box center [155, 160] width 259 height 92
click at [60, 192] on link "Home details" at bounding box center [61, 197] width 71 height 11
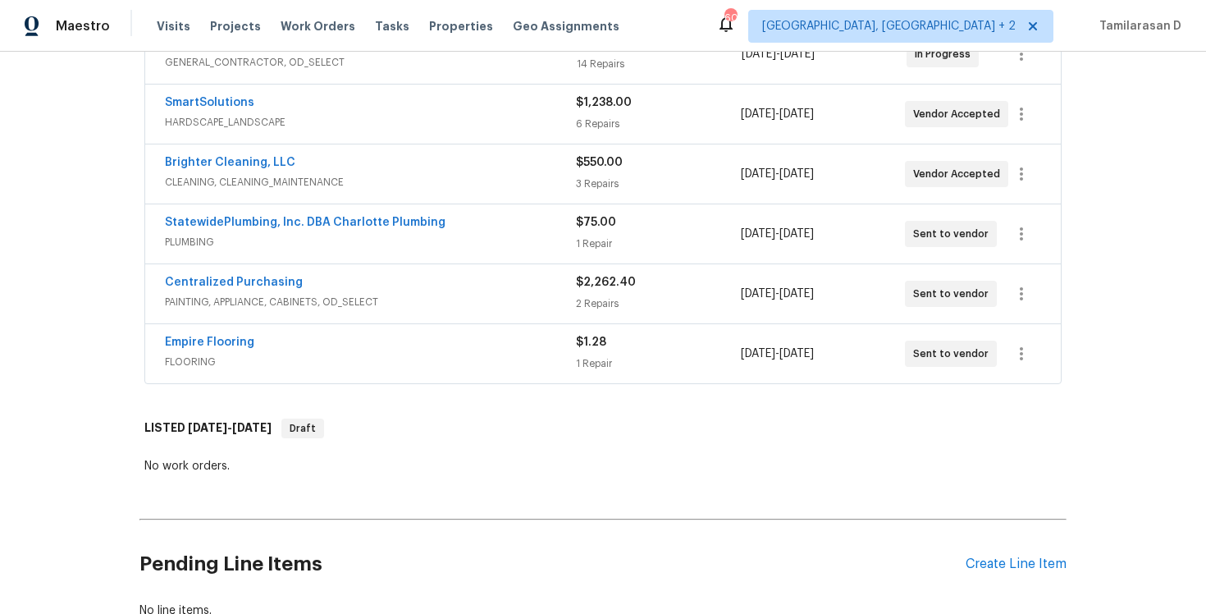
scroll to position [392, 0]
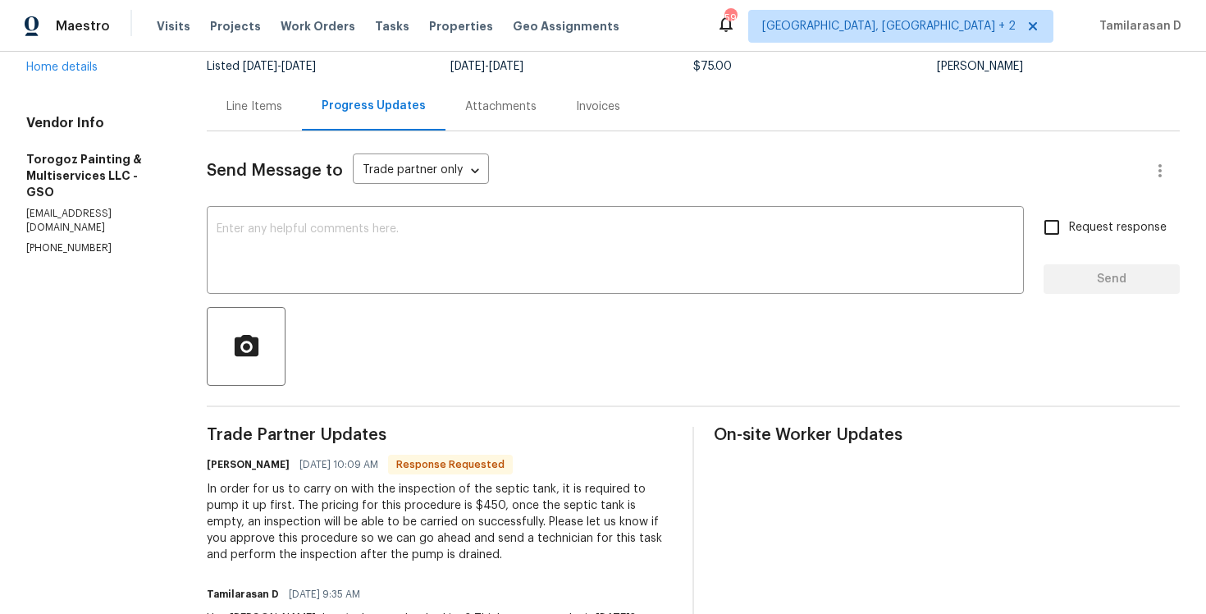
scroll to position [134, 0]
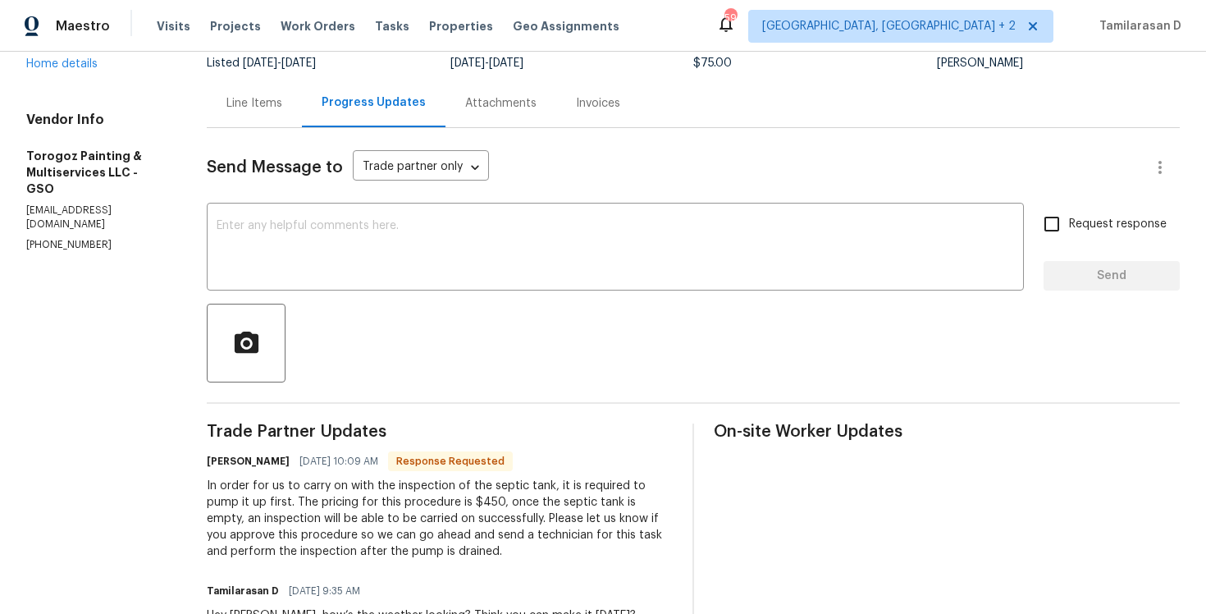
click at [321, 471] on div "[PERSON_NAME] [DATE] 10:09 AM Response Requested" at bounding box center [440, 461] width 466 height 23
click at [323, 492] on div "In order for us to carry on with the inspection of the septic tank, it is requi…" at bounding box center [440, 518] width 466 height 82
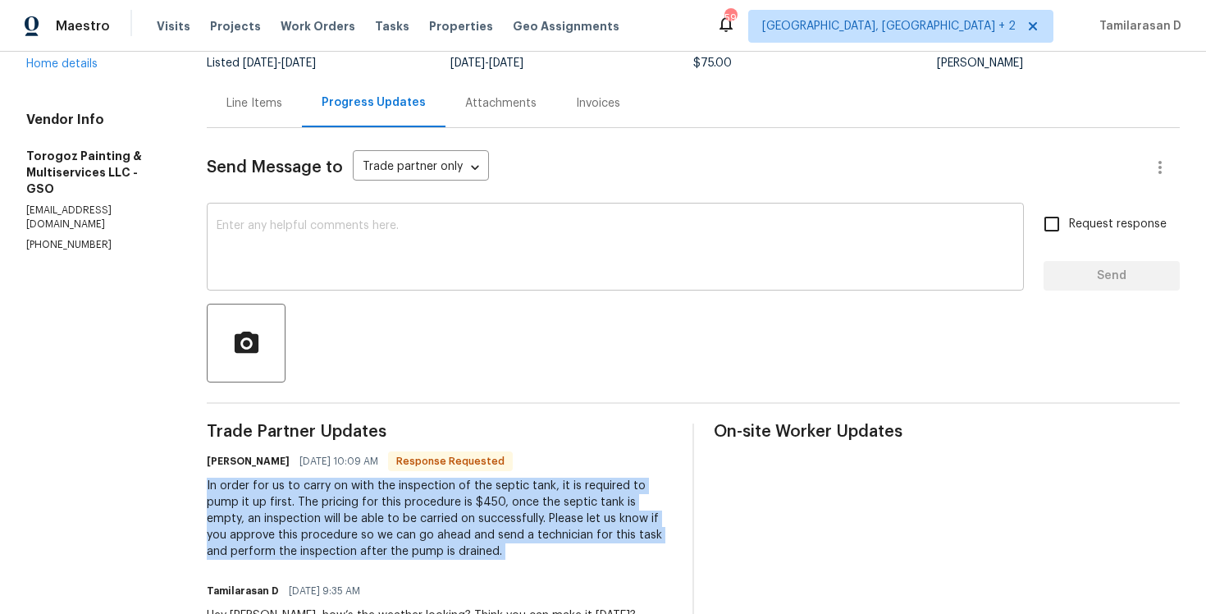
click at [333, 247] on textarea at bounding box center [615, 248] width 797 height 57
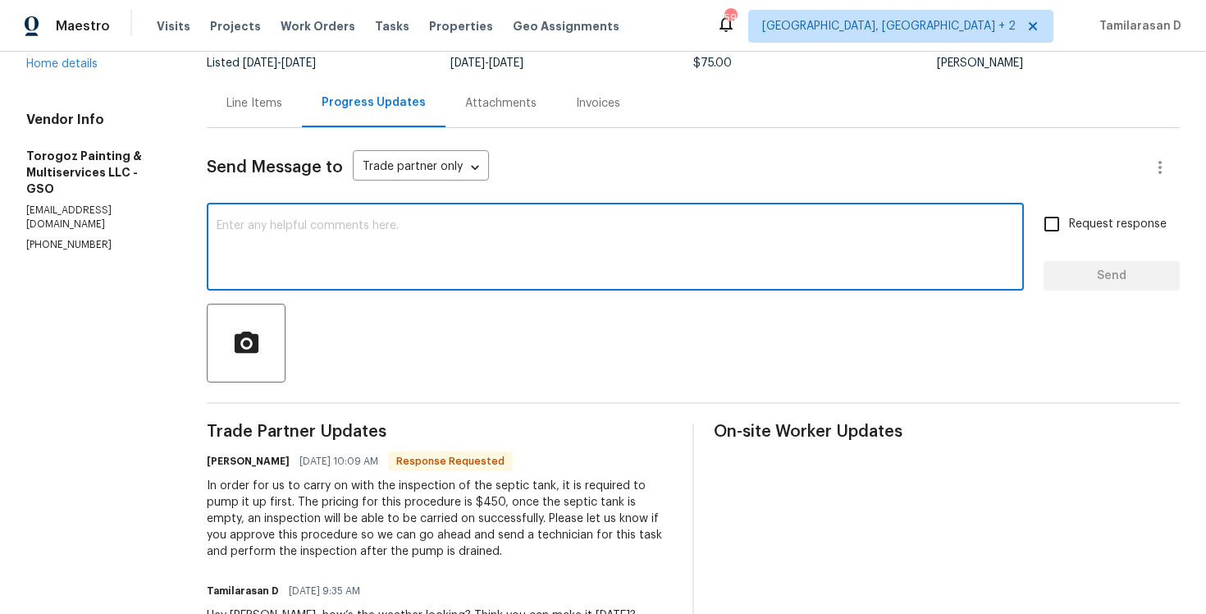
scroll to position [100, 0]
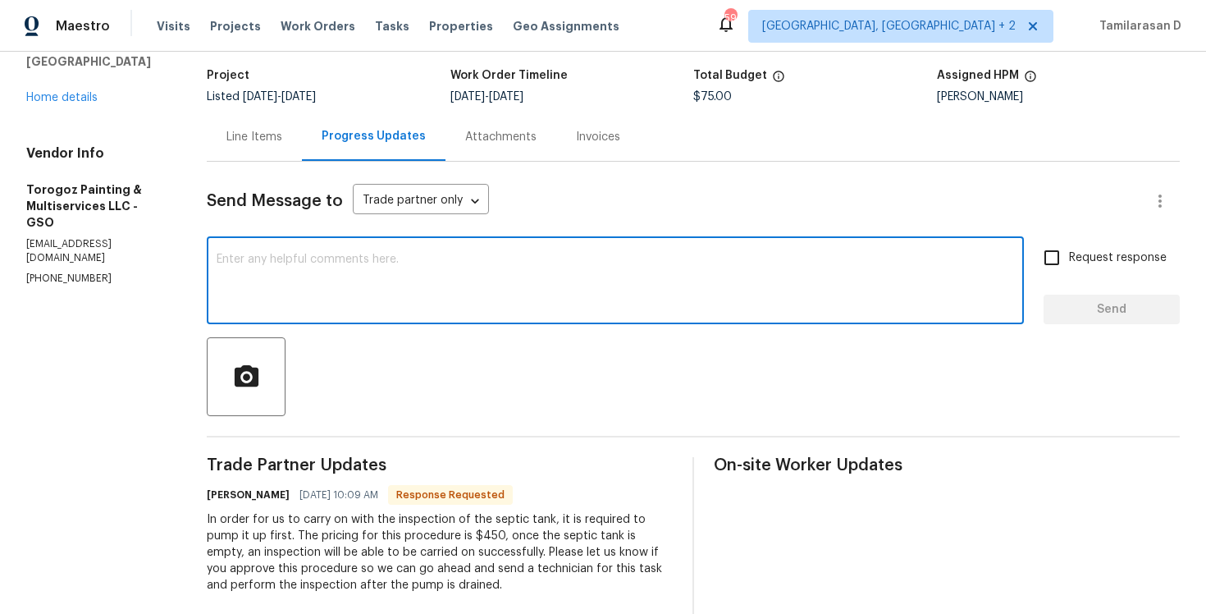
click at [306, 258] on textarea at bounding box center [615, 281] width 797 height 57
type textarea "Looking into this."
click at [1048, 309] on button "Send" at bounding box center [1112, 310] width 136 height 30
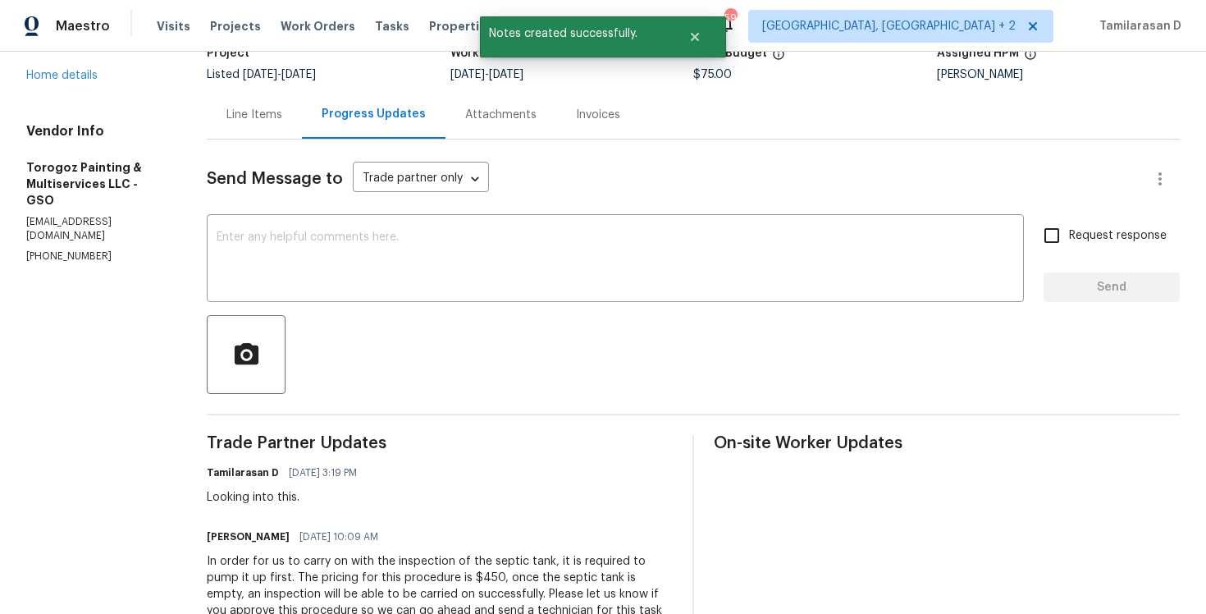
scroll to position [180, 0]
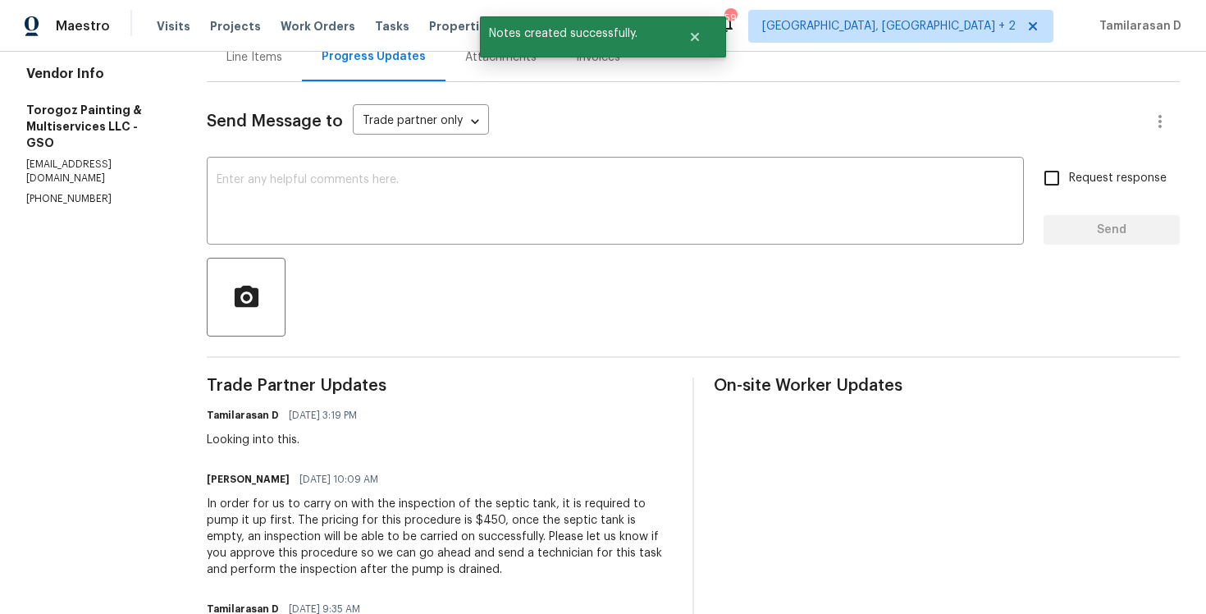
click at [297, 556] on div "In order for us to carry on with the inspection of the septic tank, it is requi…" at bounding box center [440, 537] width 466 height 82
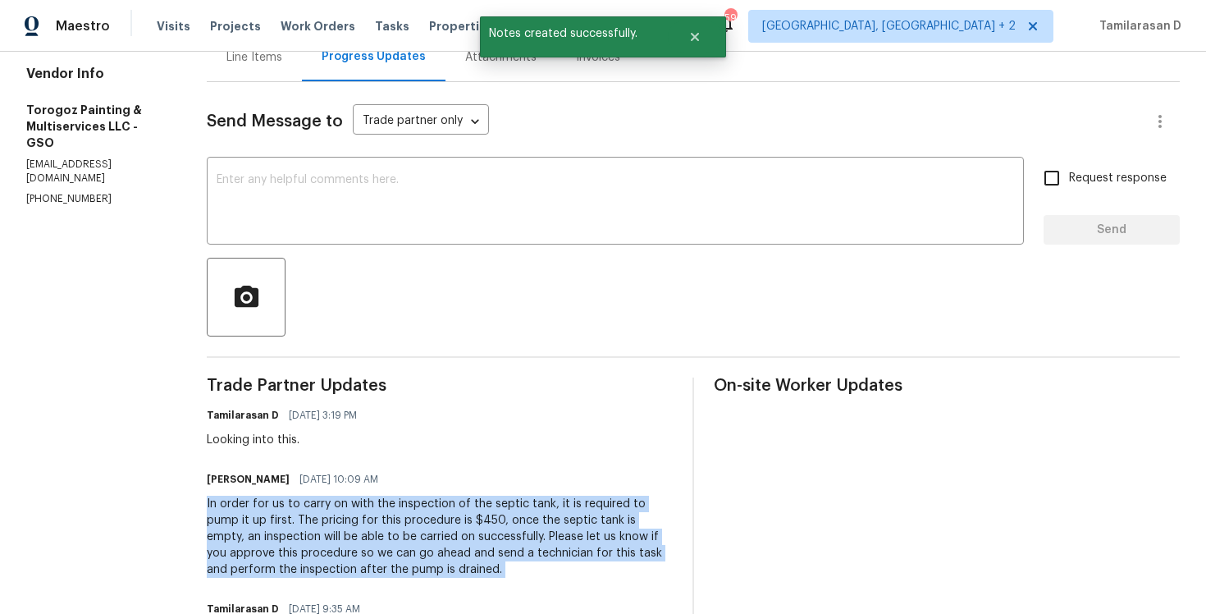
copy div "In order for us to carry on with the inspection of the septic tank, it is requi…"
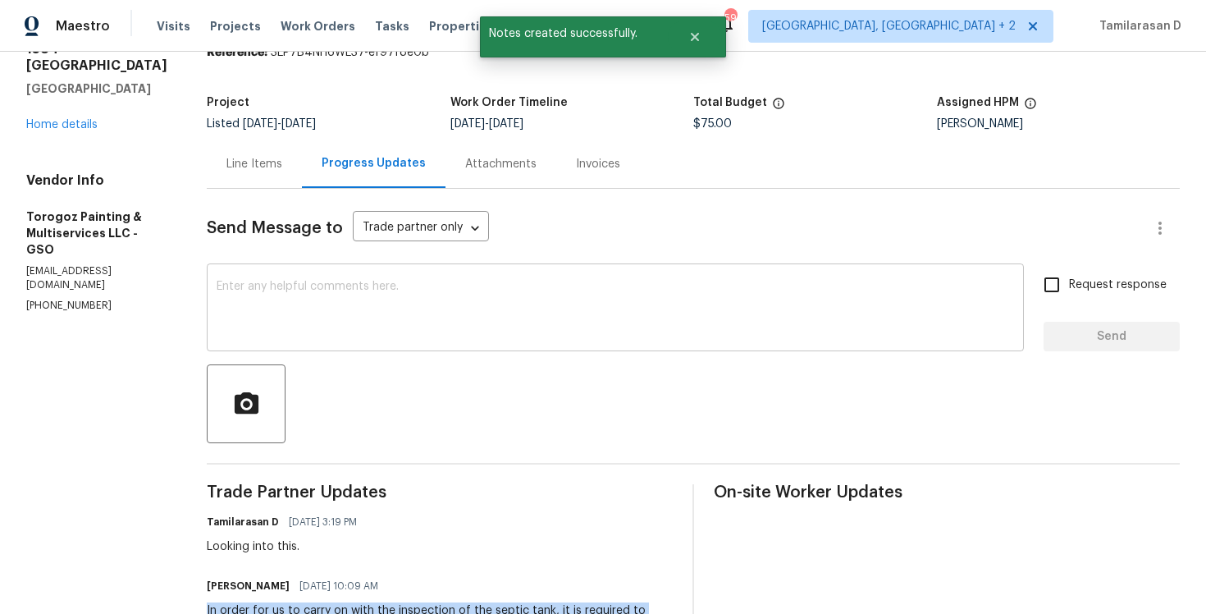
scroll to position [0, 0]
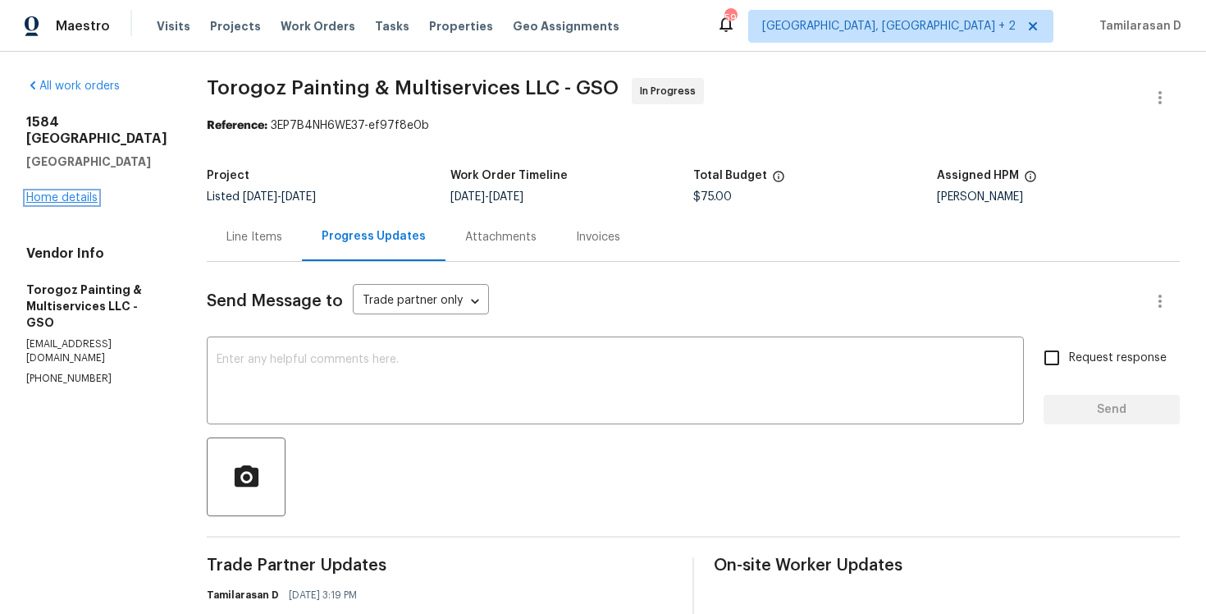
click at [71, 197] on link "Home details" at bounding box center [61, 197] width 71 height 11
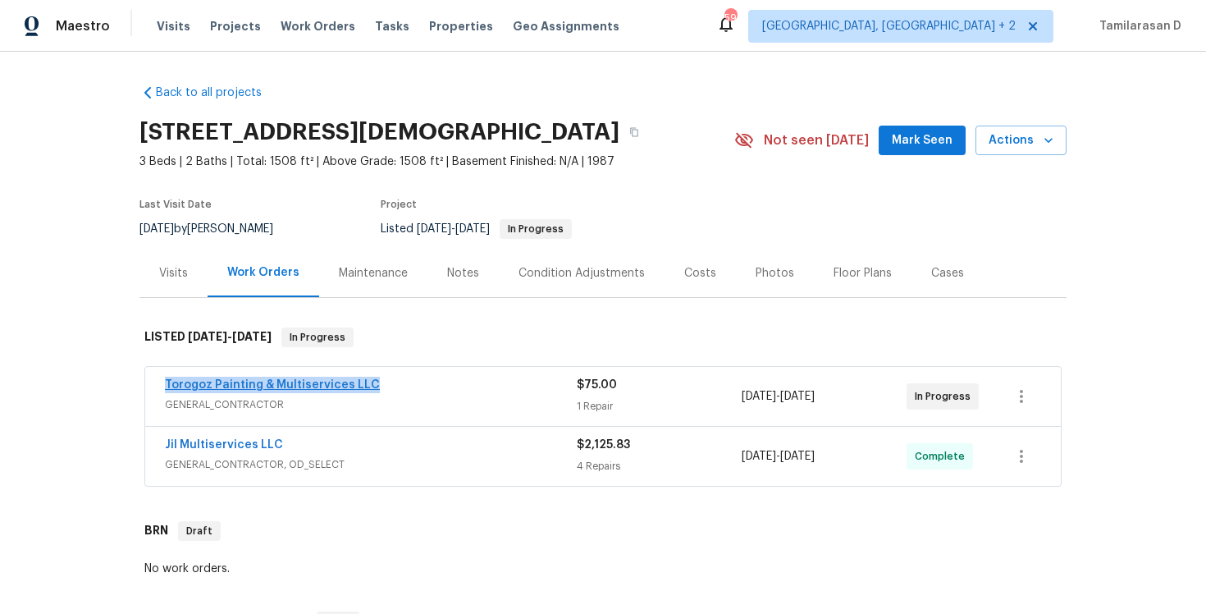
drag, startPoint x: 377, startPoint y: 400, endPoint x: 166, endPoint y: 400, distance: 210.8
click at [166, 396] on div "Torogoz Painting & Multiservices LLC" at bounding box center [371, 387] width 412 height 20
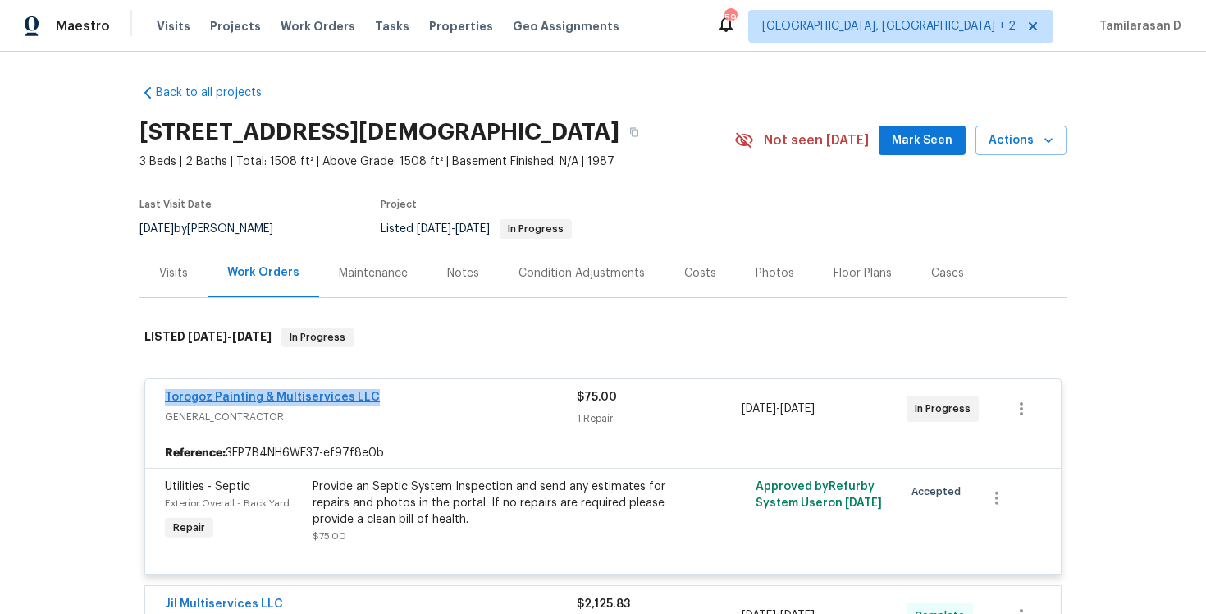
copy link "Torogoz Painting & Multiservices LLC"
click at [317, 403] on link "Torogoz Painting & Multiservices LLC" at bounding box center [272, 396] width 215 height 11
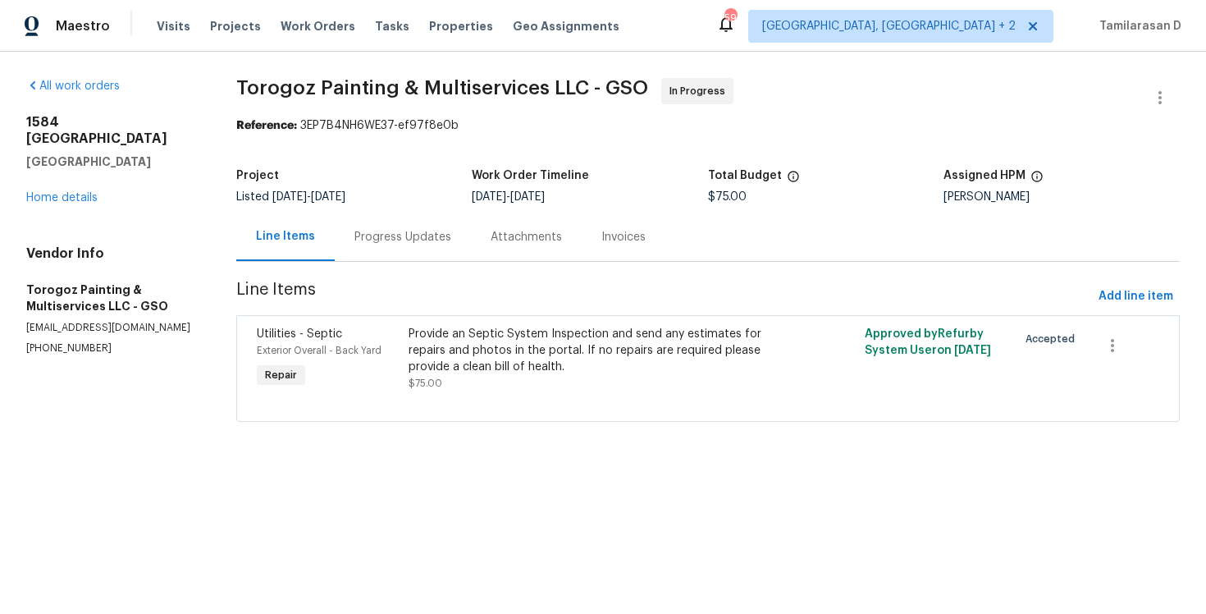
click at [519, 377] on div "Provide an Septic System Inspection and send any estimates for repairs and phot…" at bounding box center [594, 359] width 370 height 66
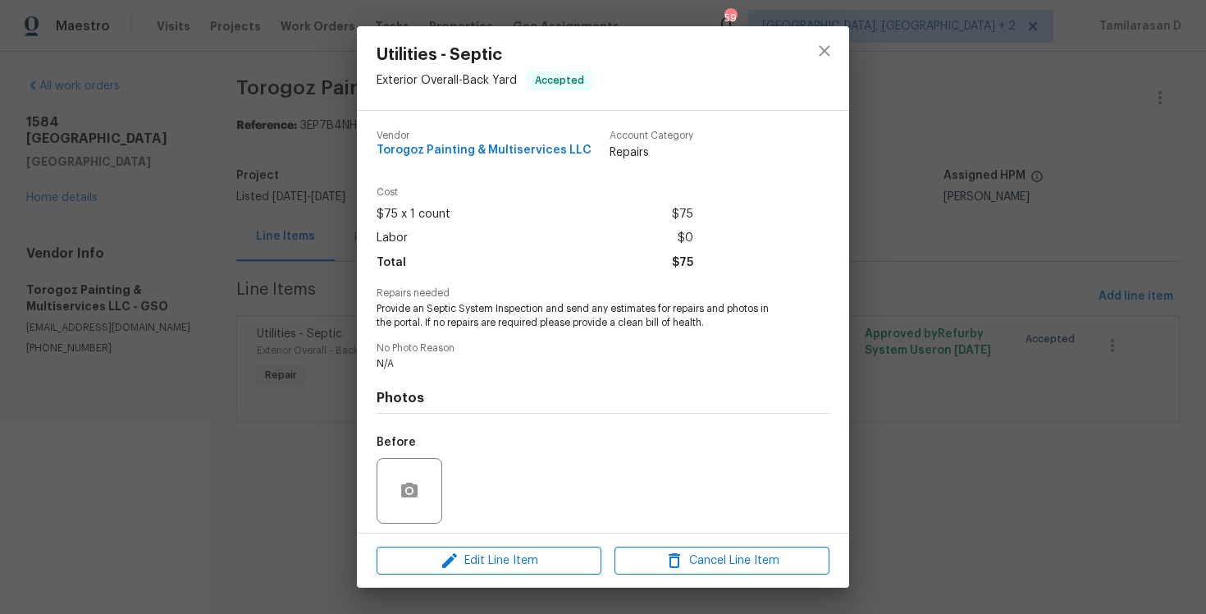
click at [469, 325] on span "Provide an Septic System Inspection and send any estimates for repairs and phot…" at bounding box center [581, 316] width 408 height 28
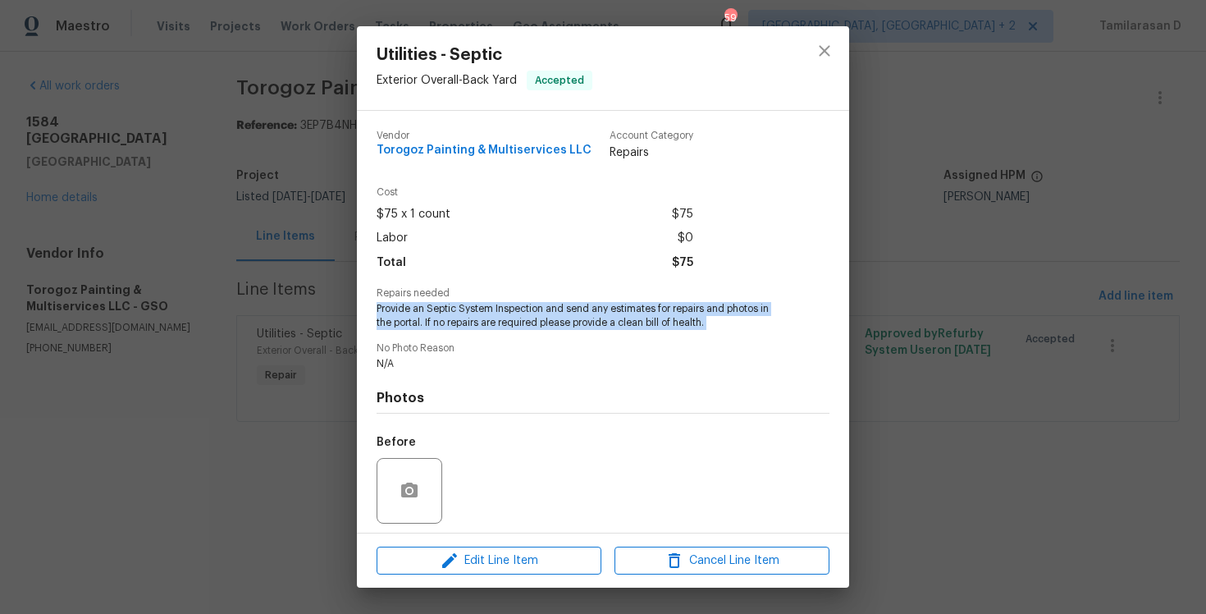
copy span "Provide an Septic System Inspection and send any estimates for repairs and phot…"
click at [286, 307] on div "Utilities - Septic Exterior Overall - Back Yard Accepted Vendor Torogoz Paintin…" at bounding box center [603, 307] width 1206 height 614
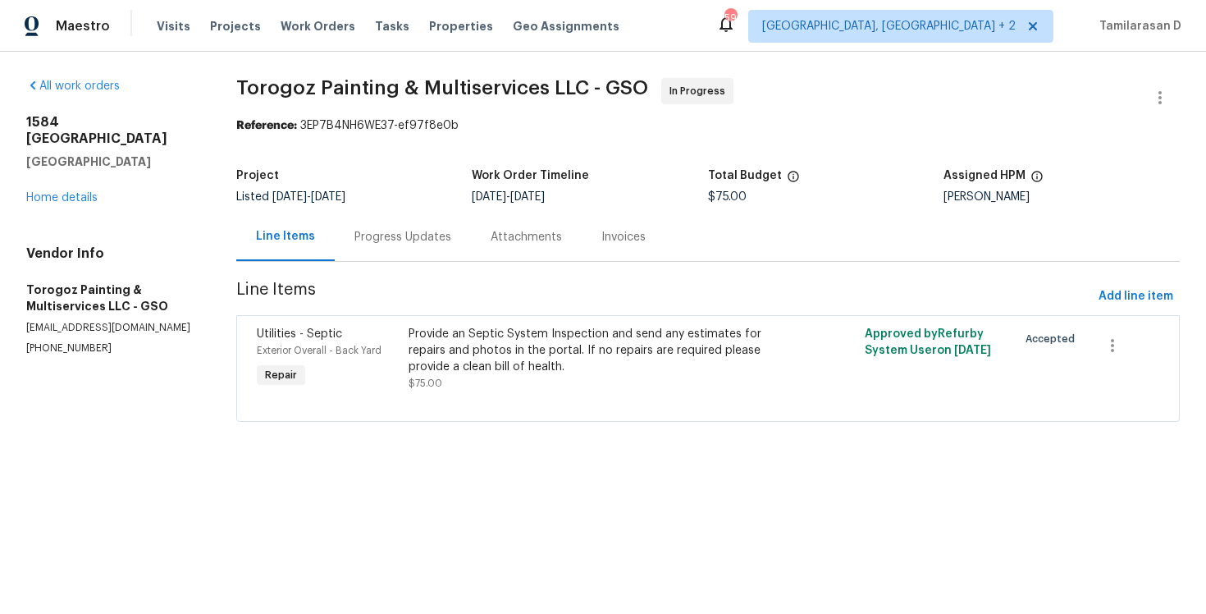
click at [382, 252] on div "Progress Updates" at bounding box center [403, 236] width 136 height 48
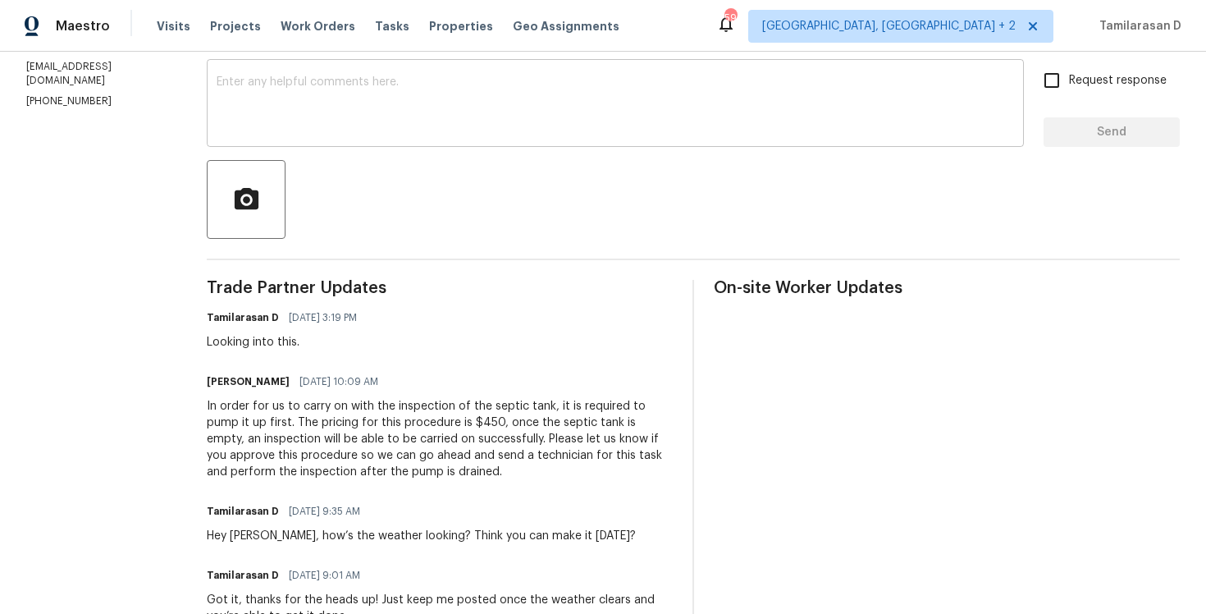
scroll to position [356, 0]
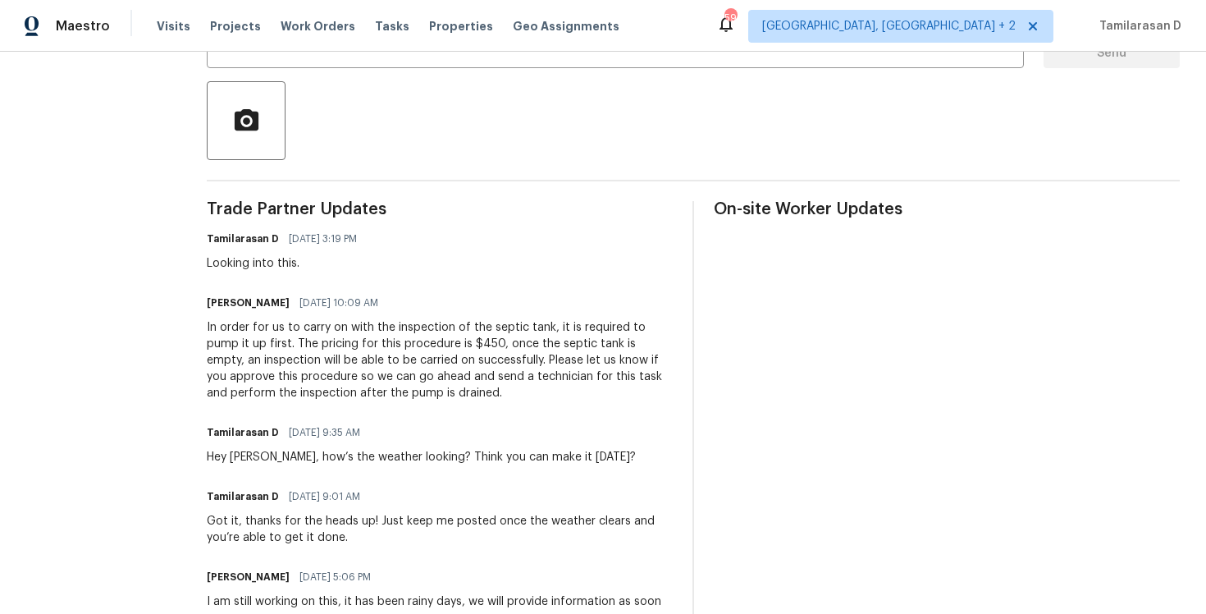
click at [298, 382] on div "In order for us to carry on with the inspection of the septic tank, it is requi…" at bounding box center [440, 360] width 466 height 82
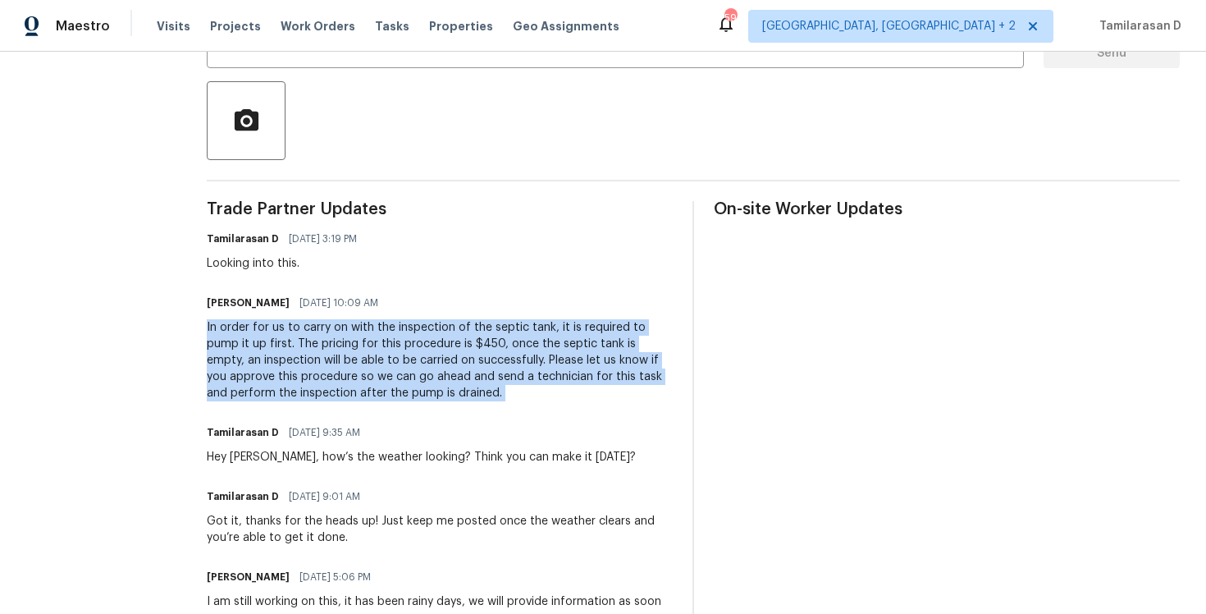
copy div "In order for us to carry on with the inspection of the septic tank, it is requi…"
click at [380, 354] on div "In order for us to carry on with the inspection of the septic tank, it is requi…" at bounding box center [440, 360] width 466 height 82
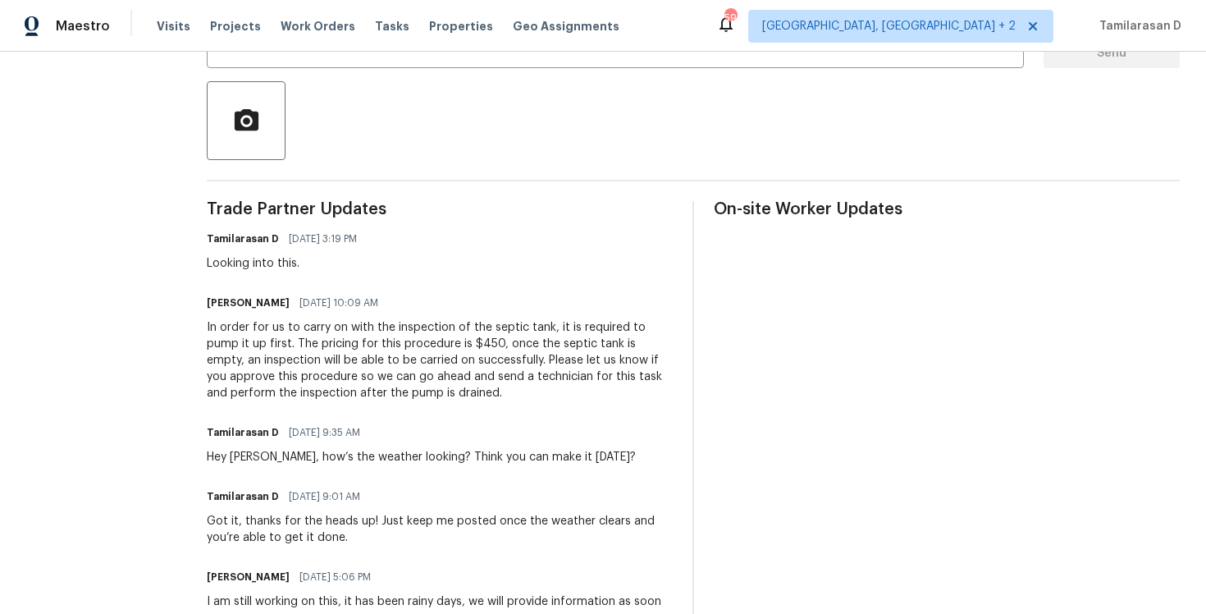
click at [380, 354] on div "In order for us to carry on with the inspection of the septic tank, it is requi…" at bounding box center [440, 360] width 466 height 82
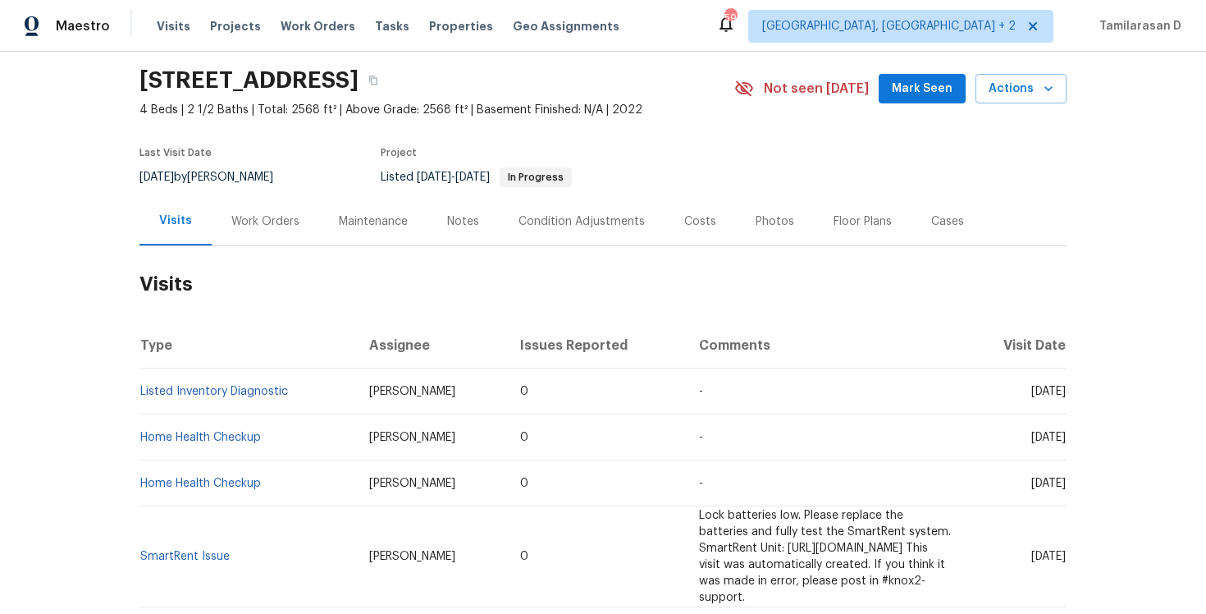
scroll to position [56, 0]
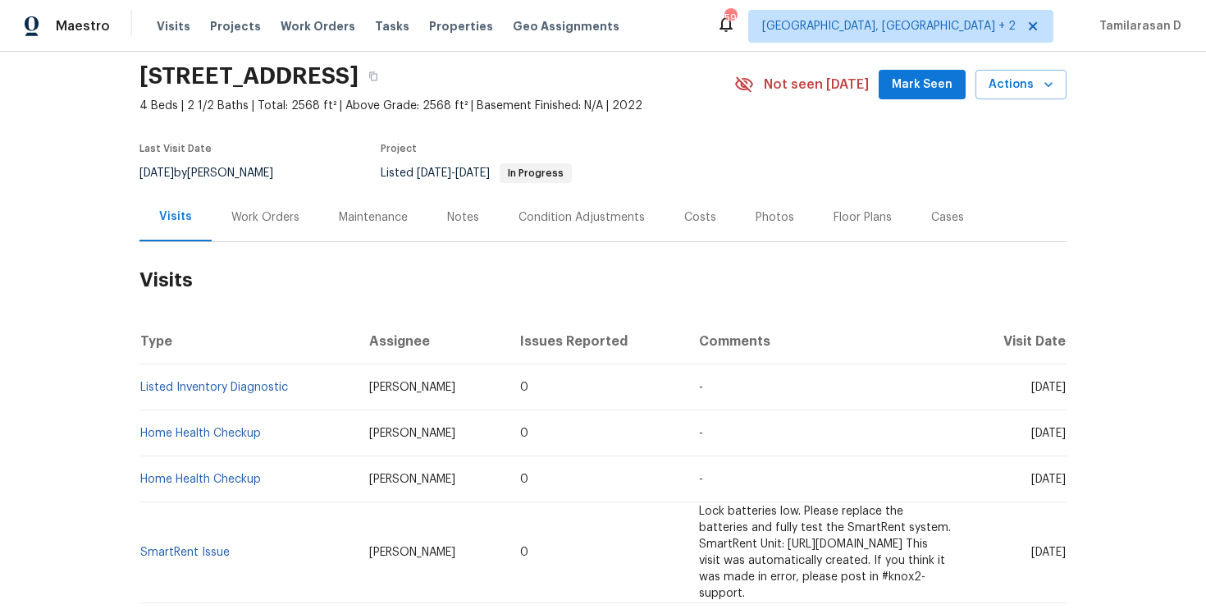
click at [266, 219] on div "Work Orders" at bounding box center [265, 217] width 68 height 16
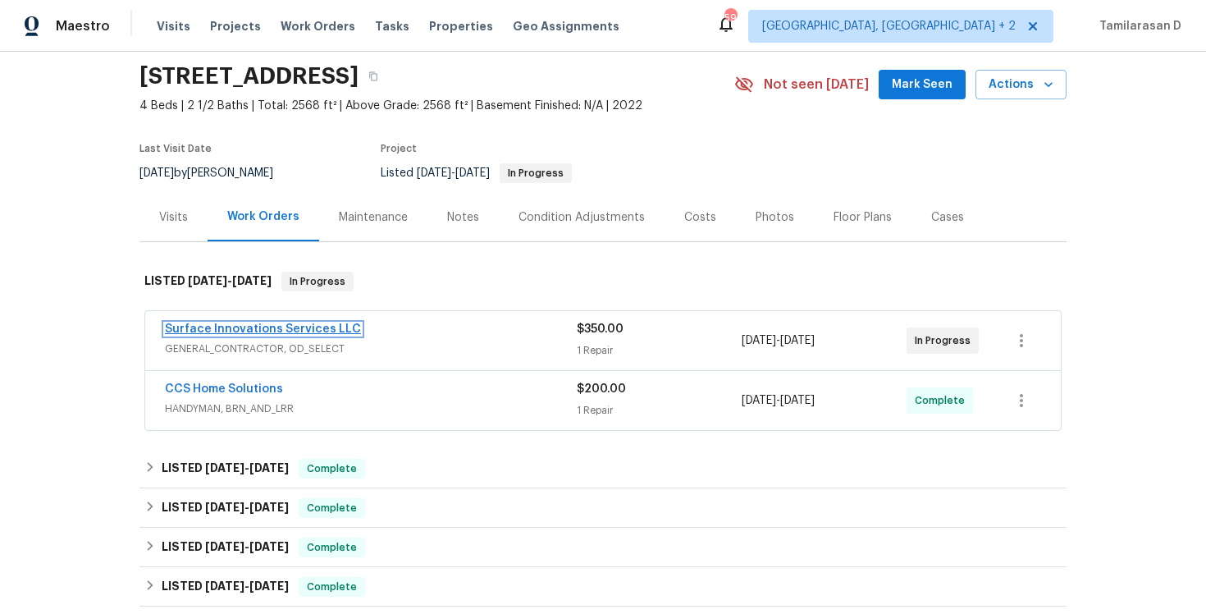
click at [296, 325] on link "Surface Innovations Services LLC" at bounding box center [263, 328] width 196 height 11
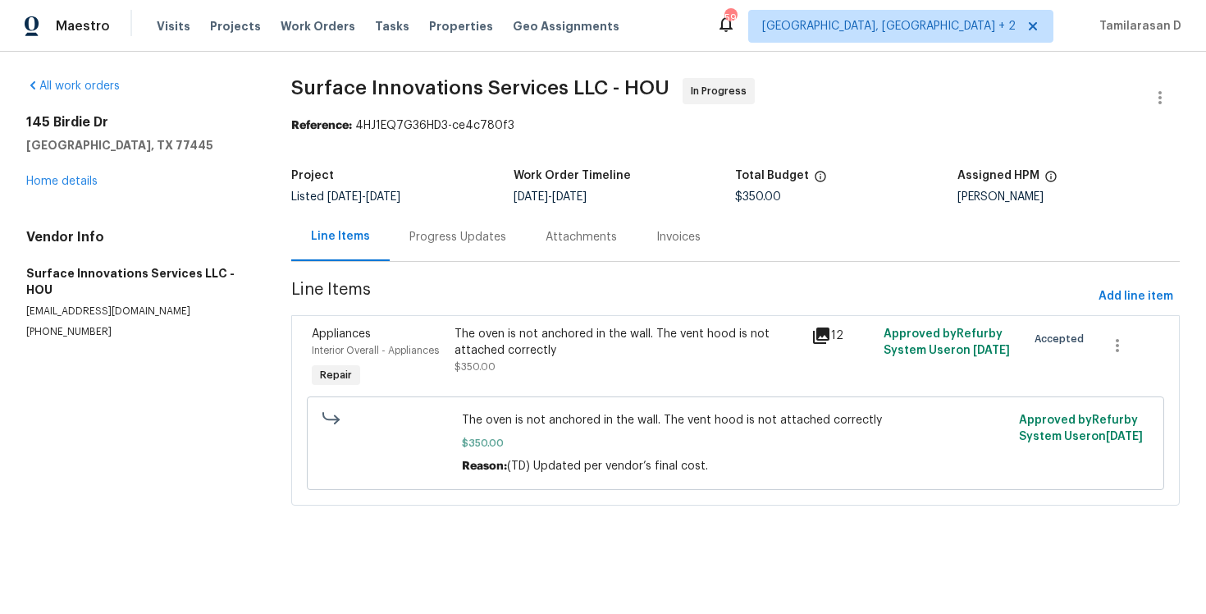
click at [464, 242] on div "Progress Updates" at bounding box center [457, 237] width 97 height 16
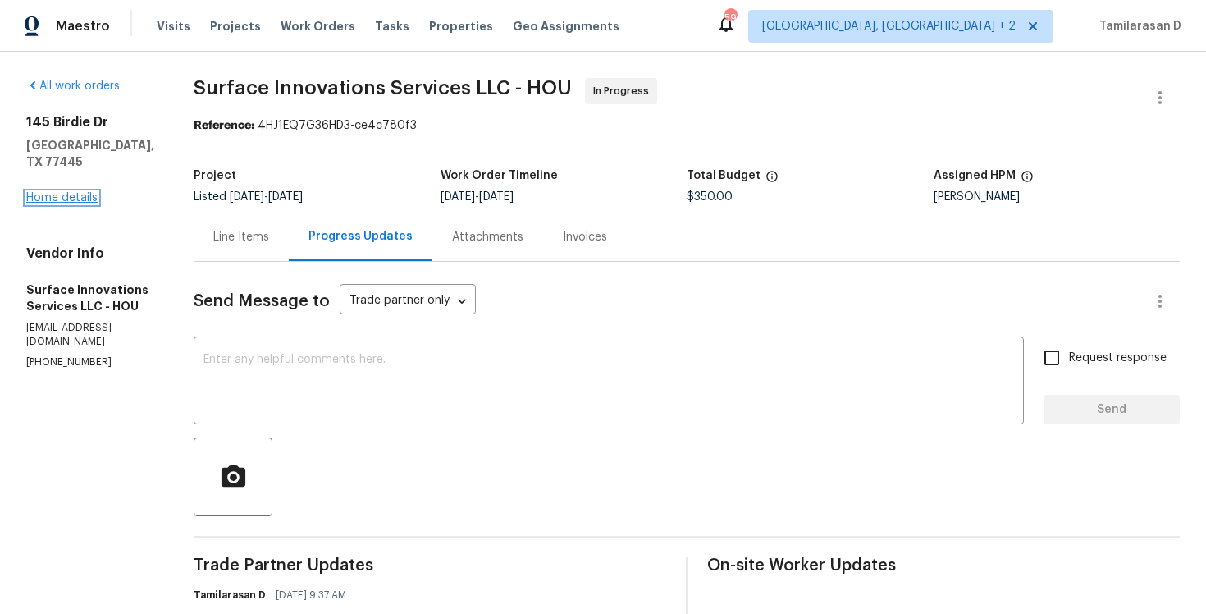
click at [43, 192] on link "Home details" at bounding box center [61, 197] width 71 height 11
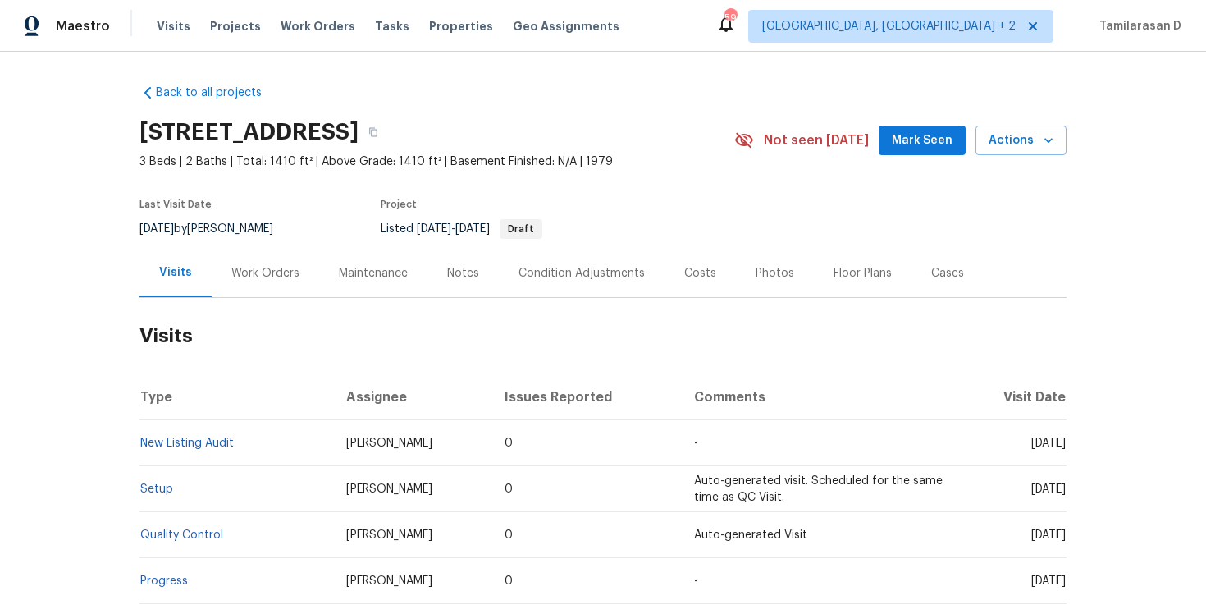
click at [262, 290] on div "Work Orders" at bounding box center [265, 273] width 107 height 48
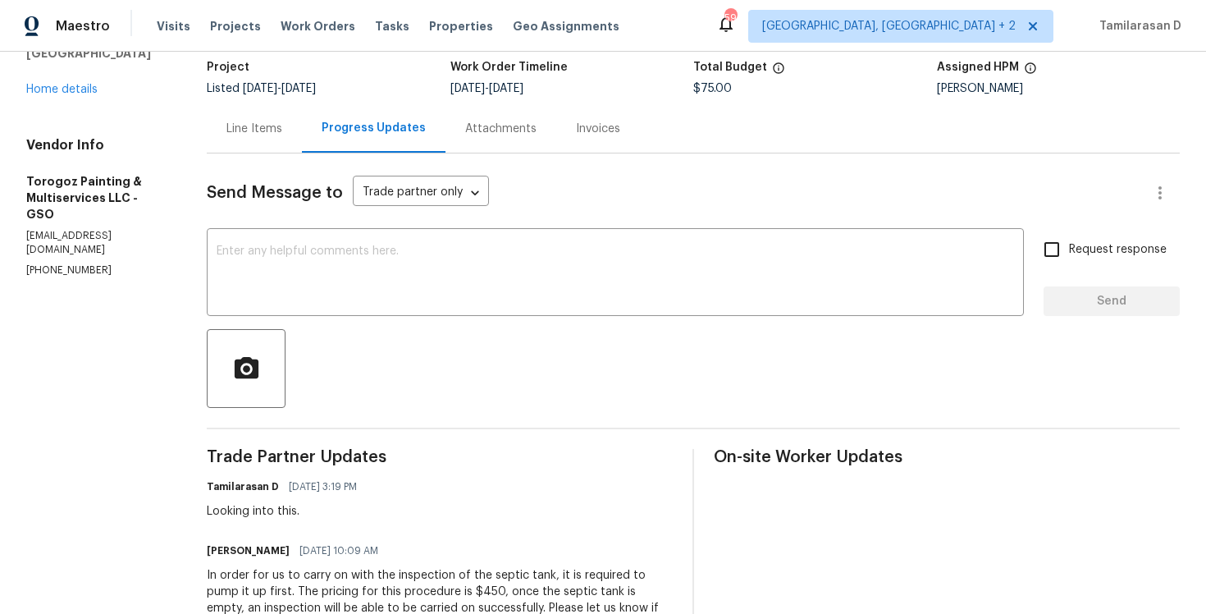
scroll to position [121, 0]
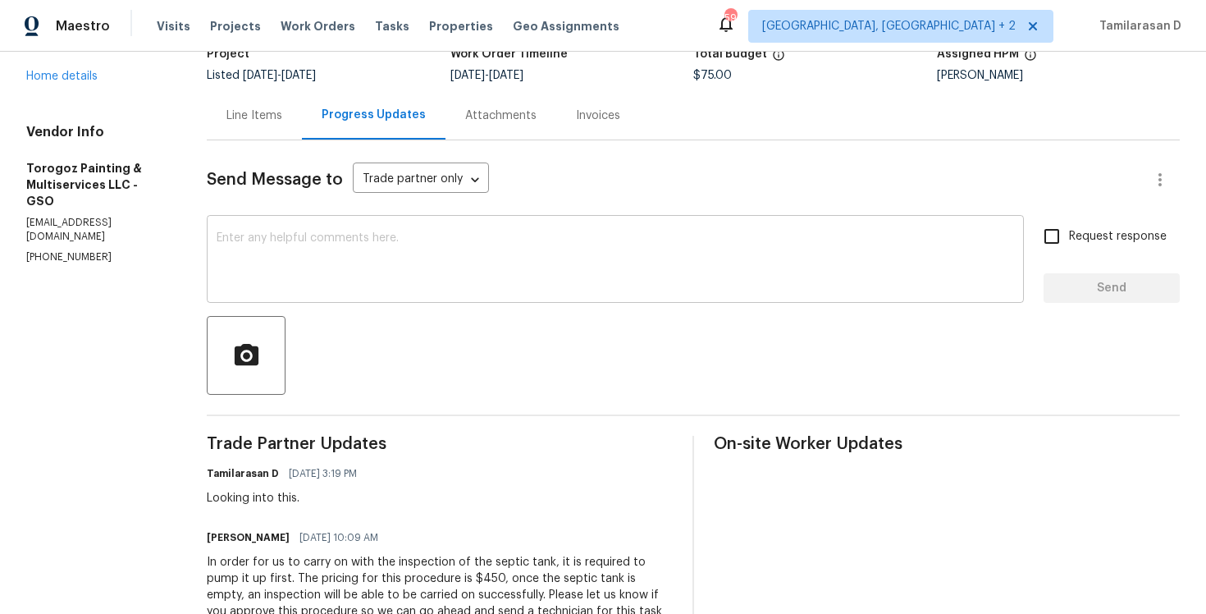
click at [309, 268] on textarea at bounding box center [615, 260] width 797 height 57
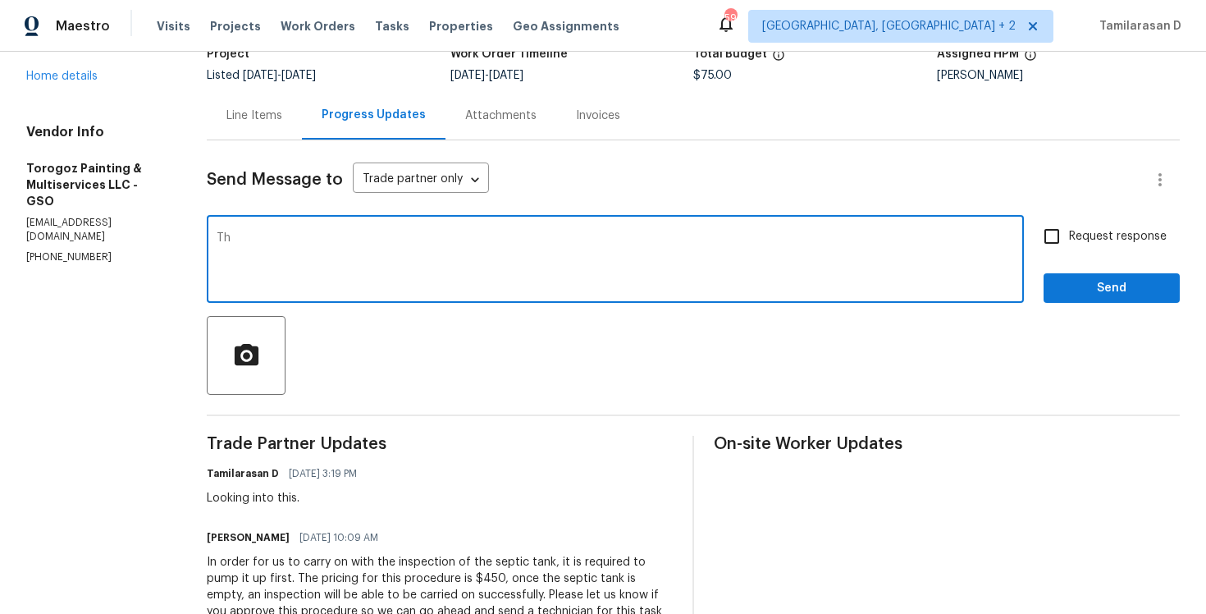
type textarea "T"
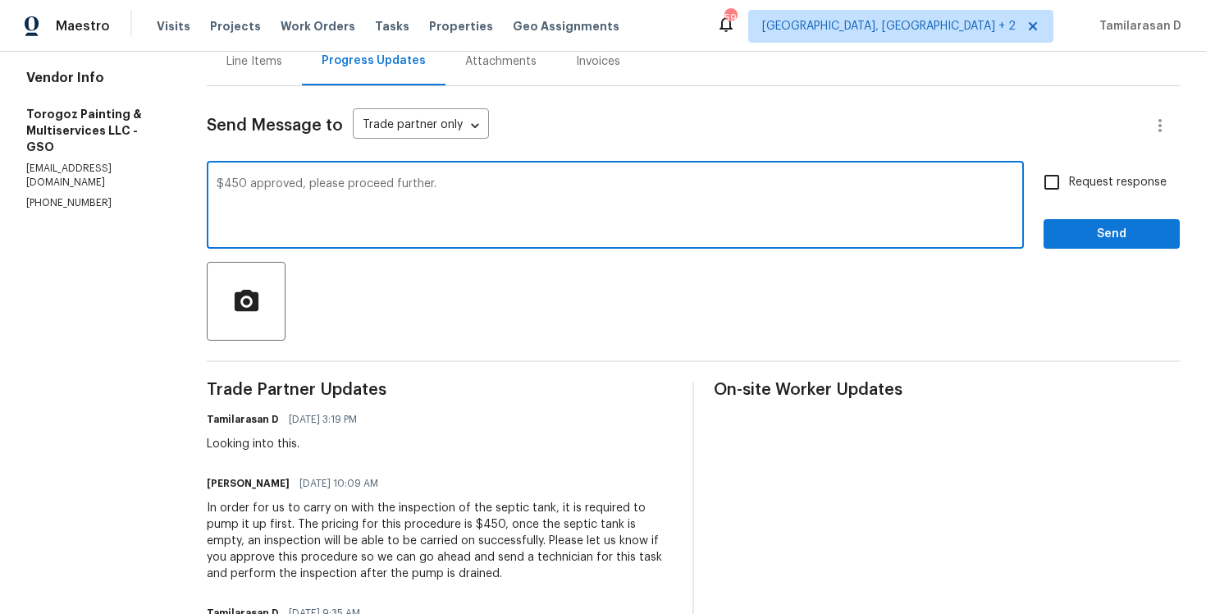
scroll to position [122, 0]
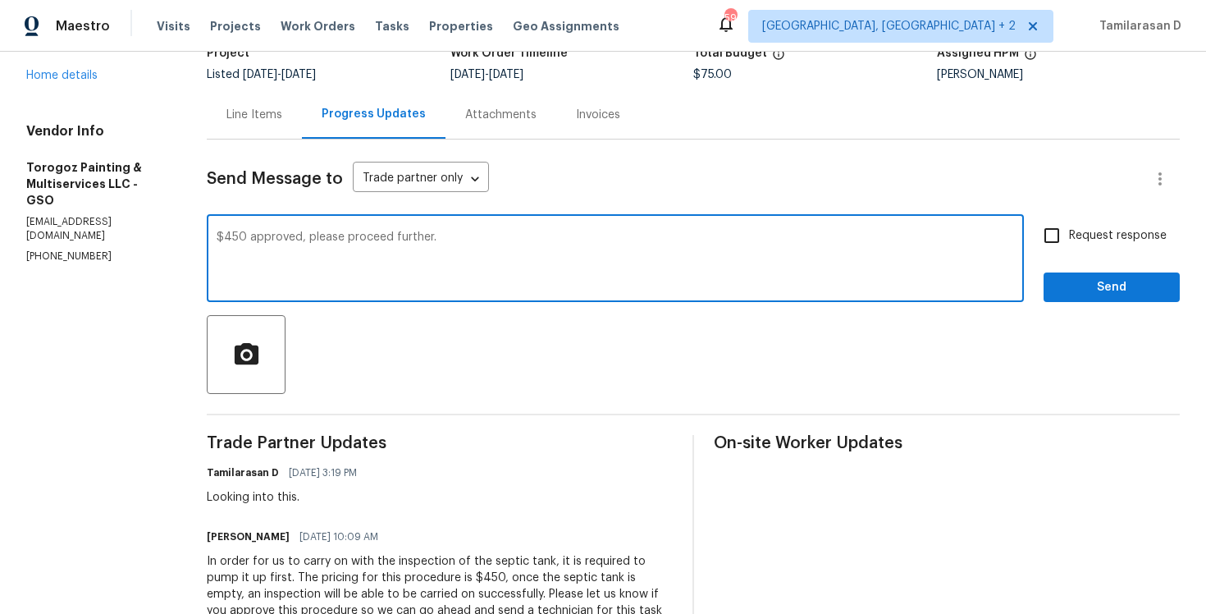
type textarea "$450 approved, please proceed further."
click at [1062, 231] on input "Request response" at bounding box center [1051, 235] width 34 height 34
checkbox input "true"
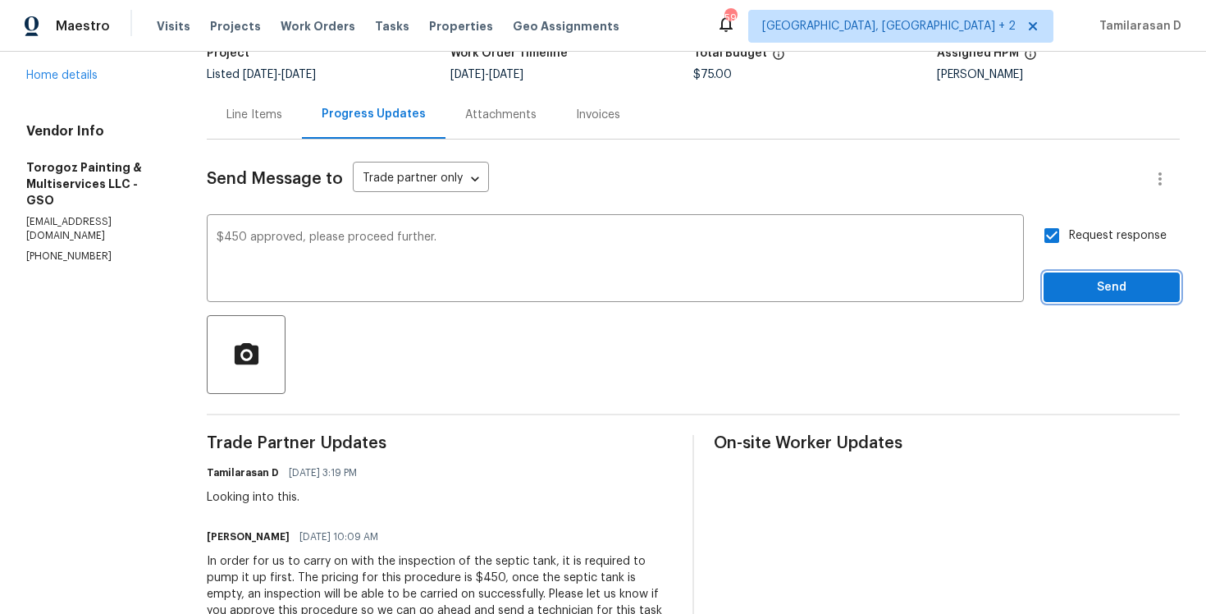
click at [1077, 280] on span "Send" at bounding box center [1112, 287] width 110 height 21
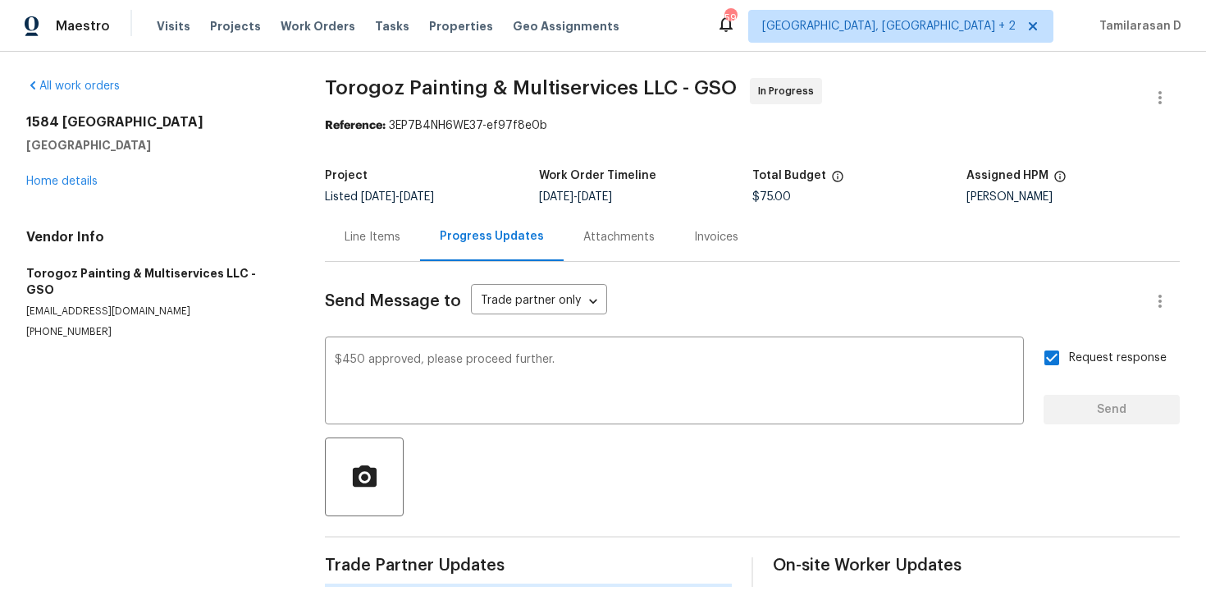
scroll to position [0, 0]
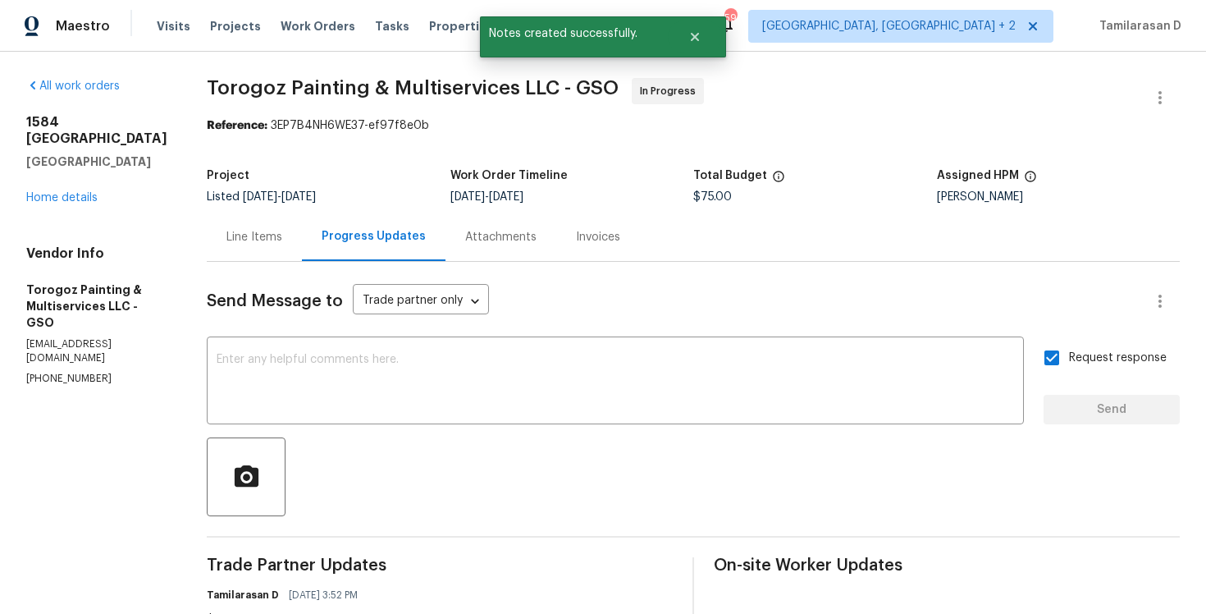
click at [270, 240] on div "Line Items" at bounding box center [254, 237] width 56 height 16
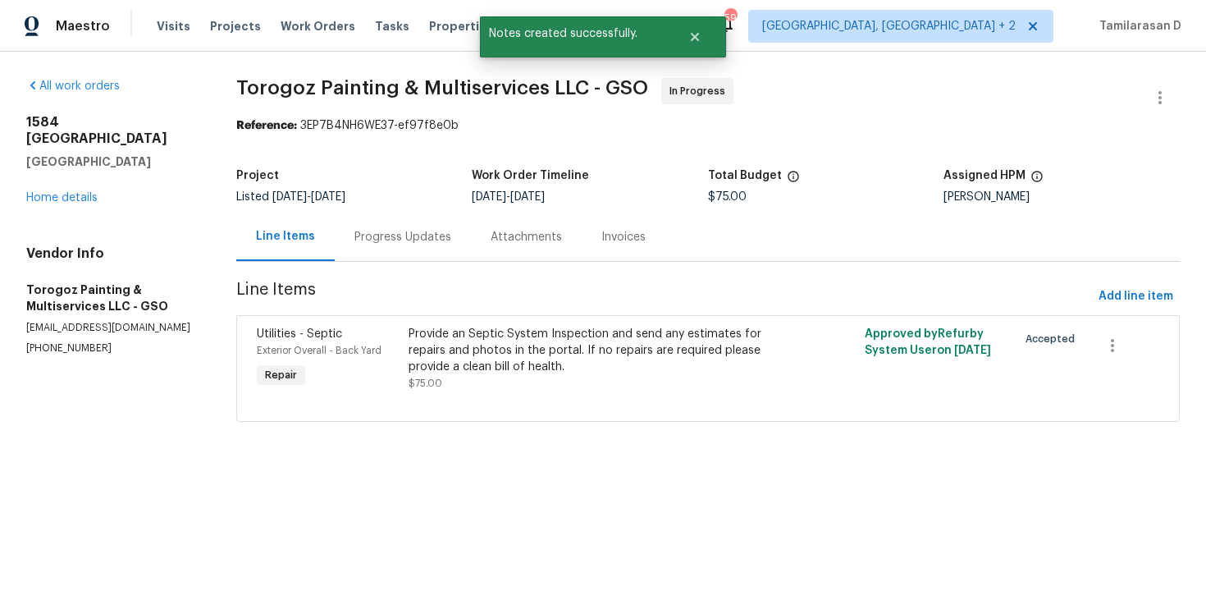
click at [487, 372] on div "Provide an Septic System Inspection and send any estimates for repairs and phot…" at bounding box center [594, 350] width 370 height 49
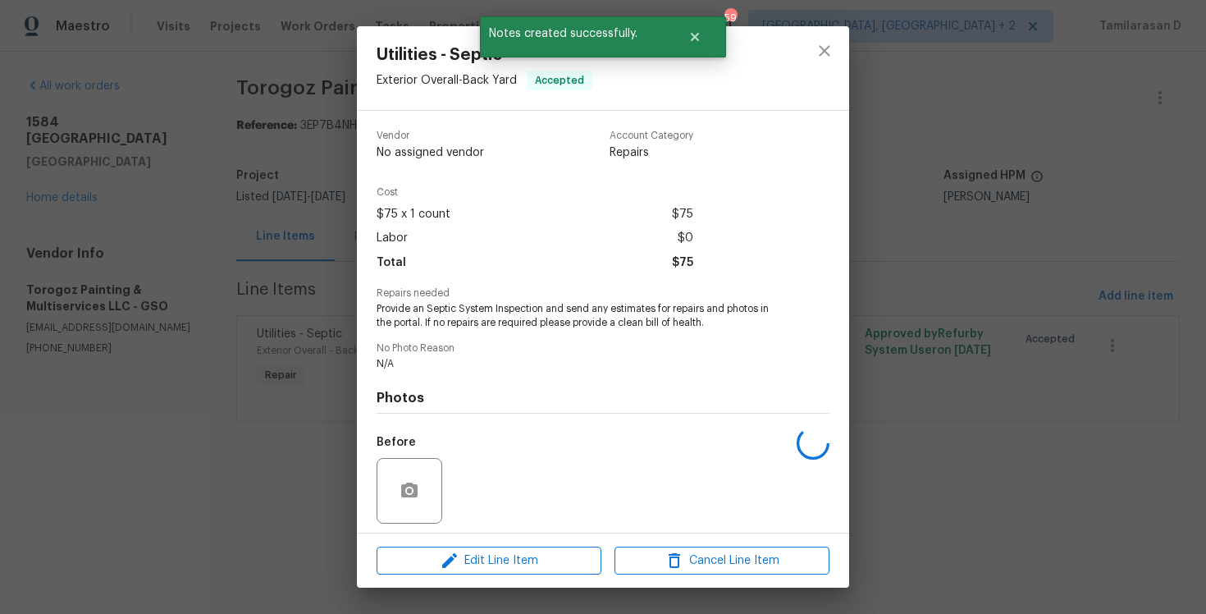
scroll to position [114, 0]
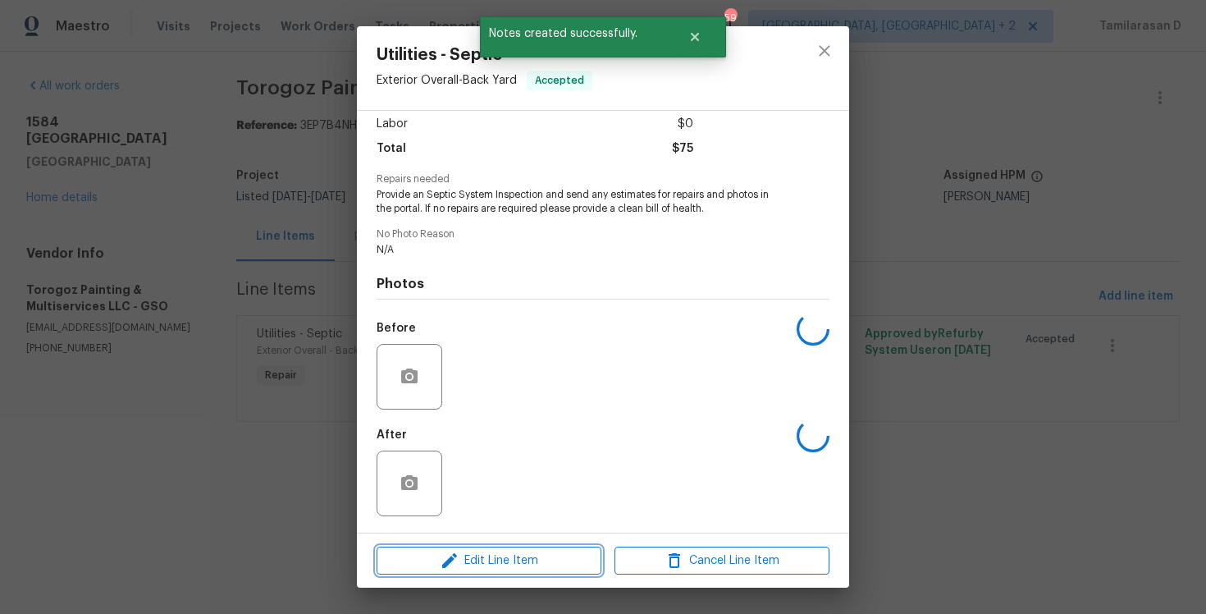
click at [453, 568] on icon "button" at bounding box center [450, 560] width 20 height 20
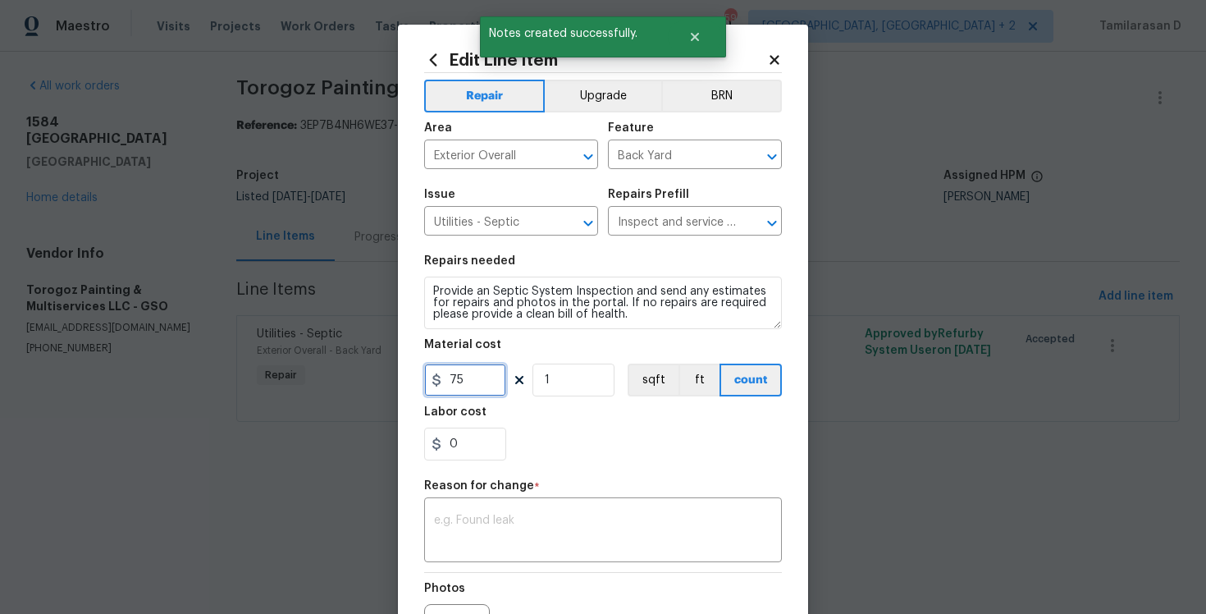
click at [448, 372] on input "75" at bounding box center [465, 379] width 82 height 33
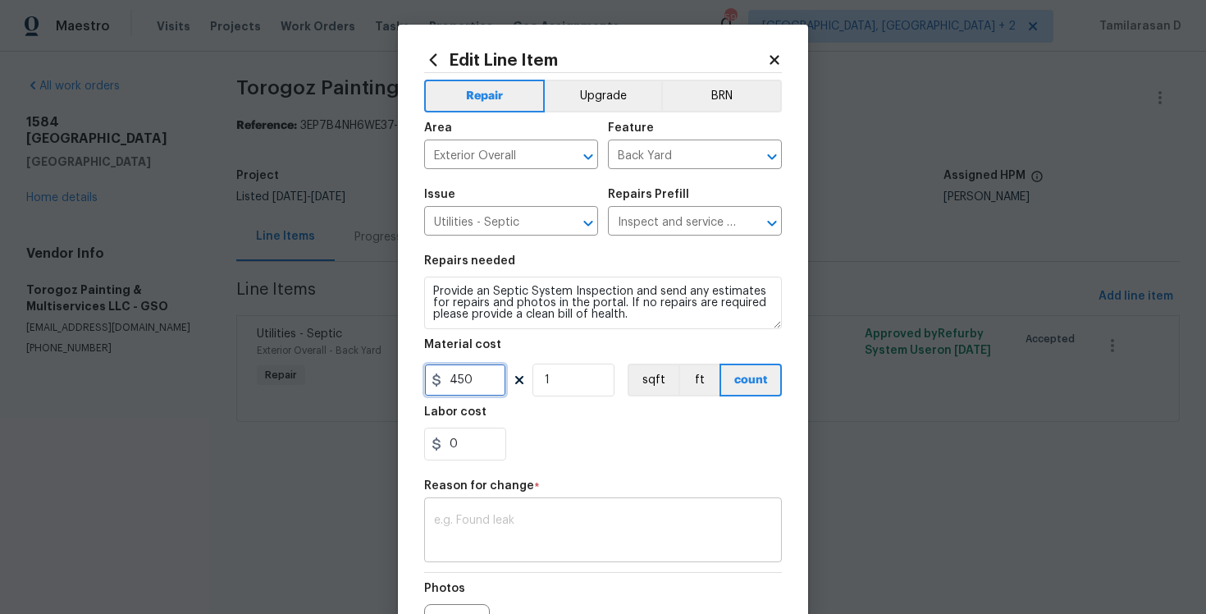
type input "450"
click at [478, 508] on div "x ​" at bounding box center [603, 531] width 358 height 61
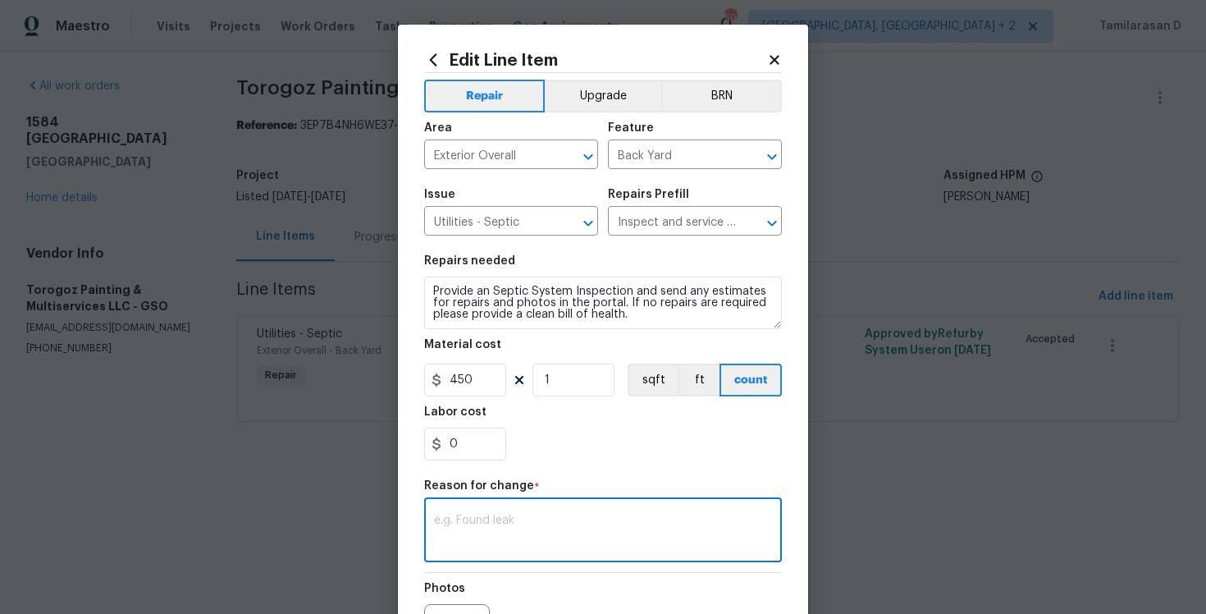
paste textarea "(TD) Updated cost per BR team approval. ("
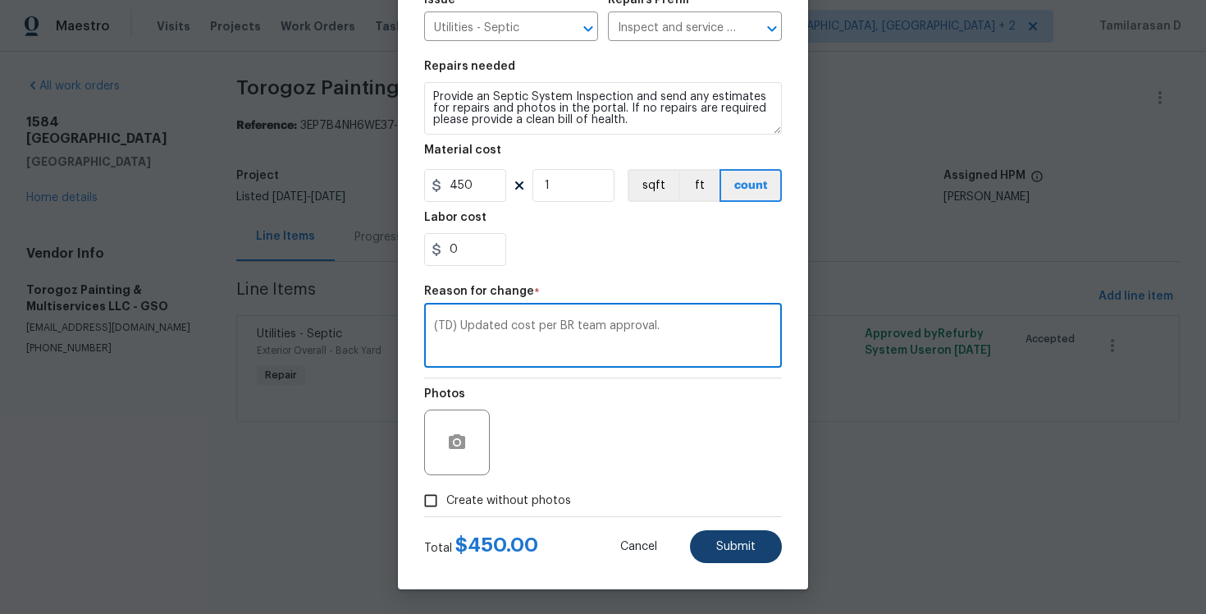
type textarea "(TD) Updated cost per BR team approval."
click at [725, 555] on button "Submit" at bounding box center [736, 546] width 92 height 33
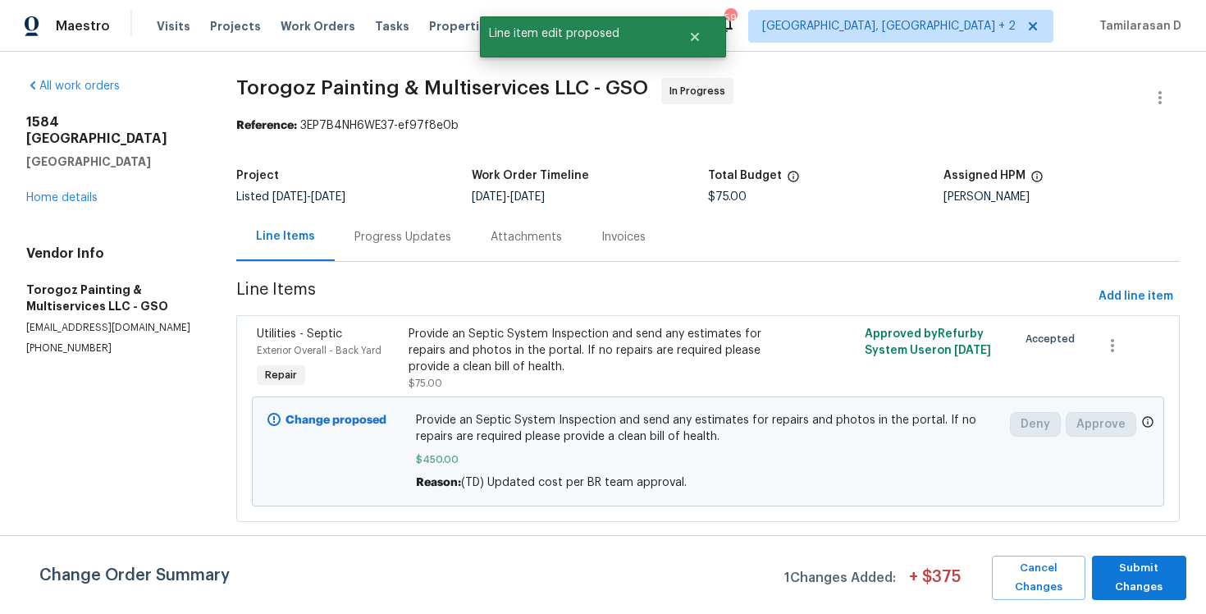
scroll to position [0, 0]
click at [1139, 586] on span "Submit Changes" at bounding box center [1139, 578] width 78 height 38
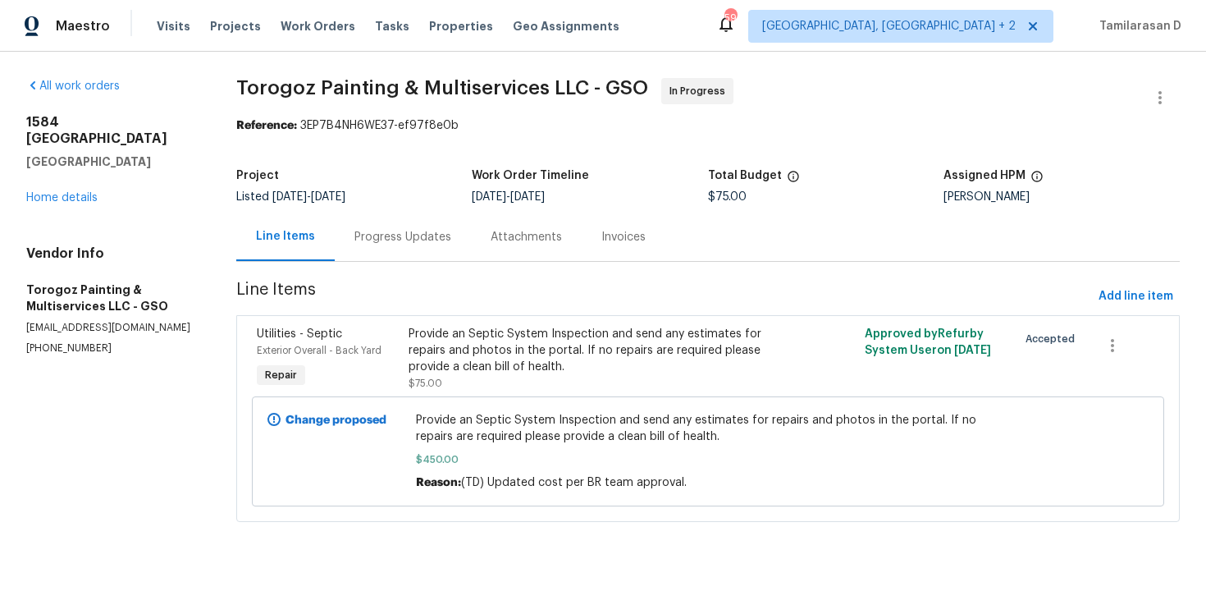
click at [395, 229] on div "Progress Updates" at bounding box center [402, 237] width 97 height 16
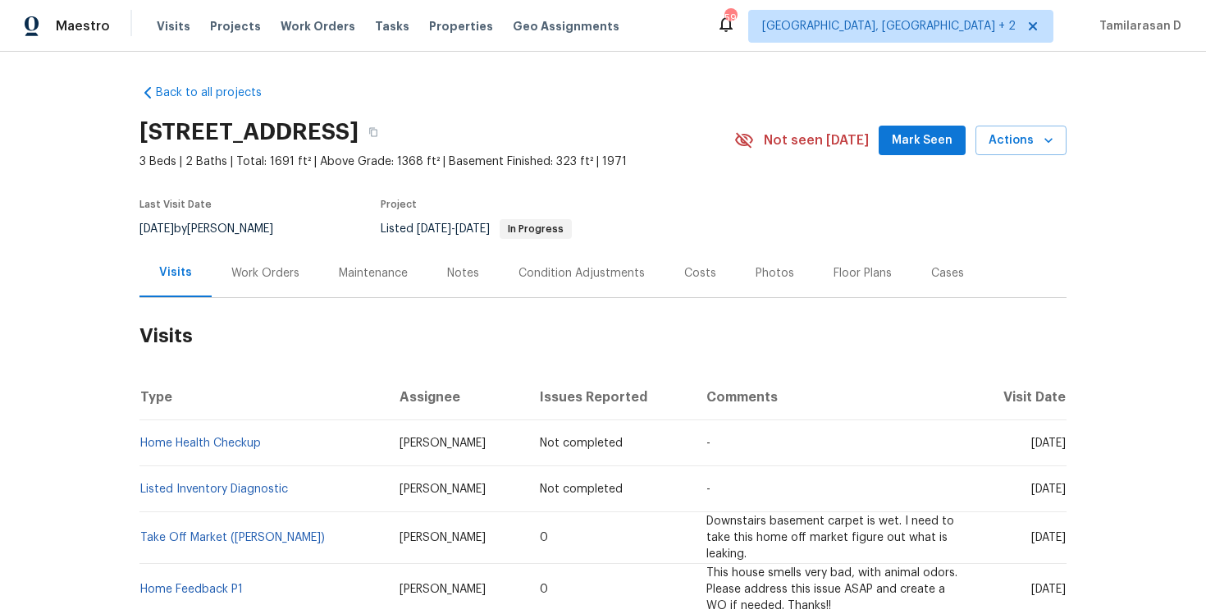
click at [249, 253] on div "Work Orders" at bounding box center [265, 273] width 107 height 48
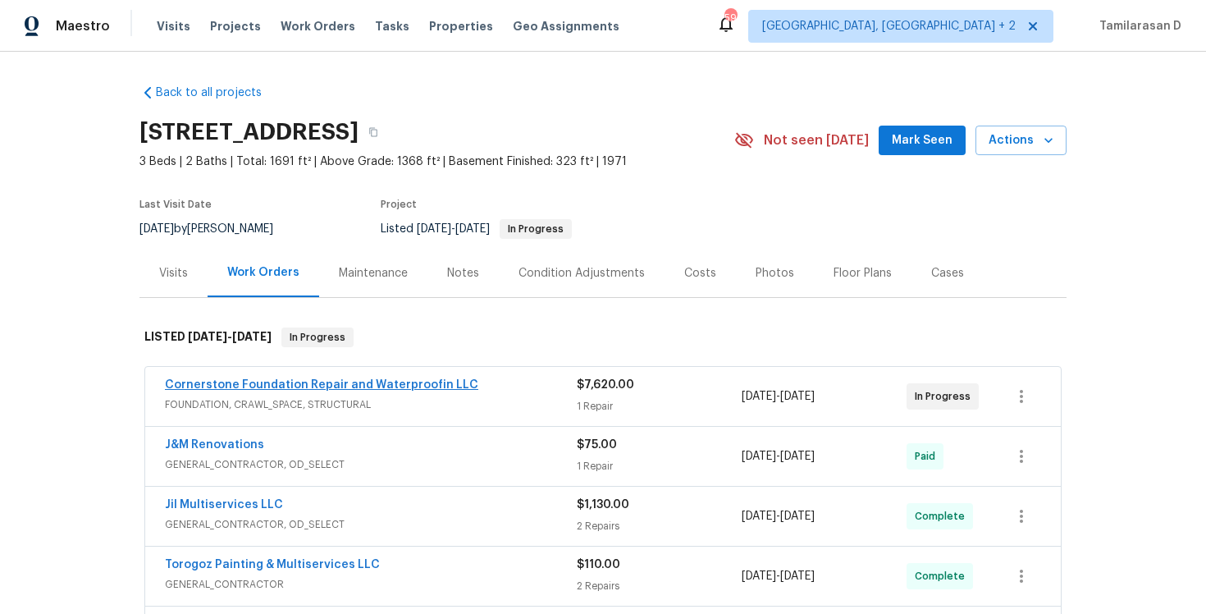
click at [258, 383] on link "Cornerstone Foundation Repair and Waterproofin LLC" at bounding box center [321, 384] width 313 height 11
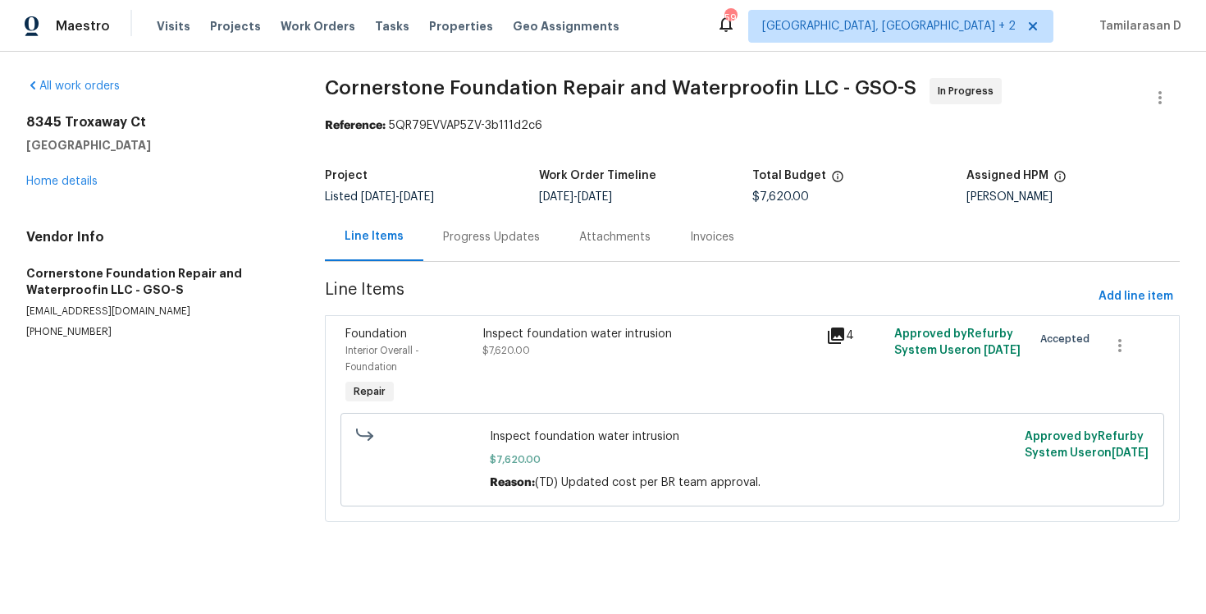
click at [464, 229] on div "Progress Updates" at bounding box center [491, 237] width 97 height 16
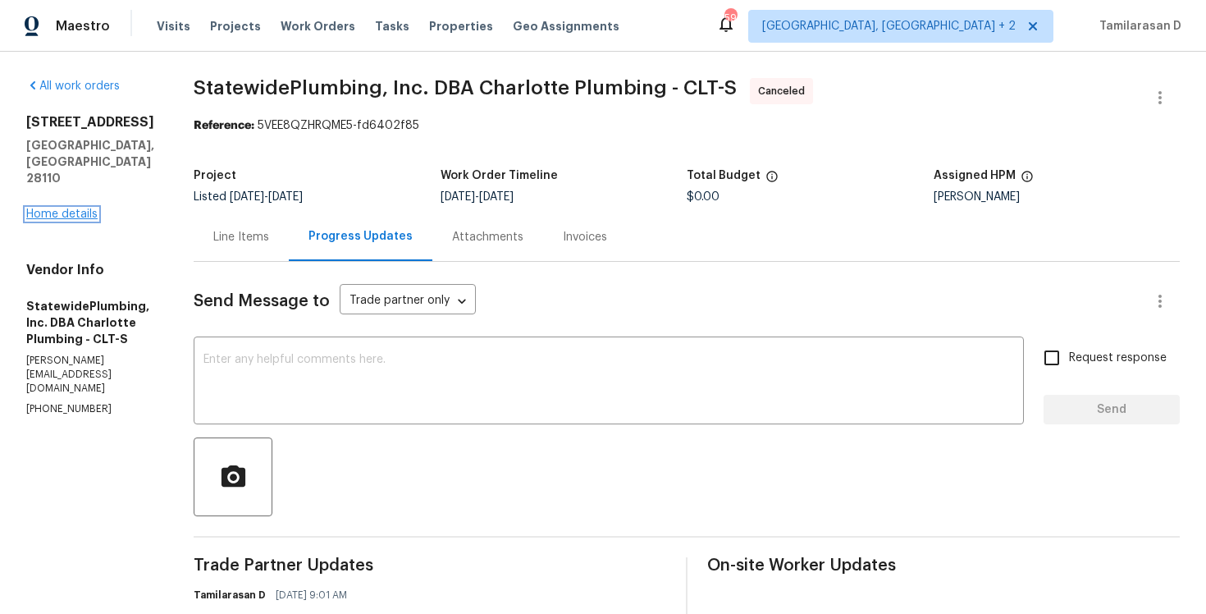
click at [72, 208] on link "Home details" at bounding box center [61, 213] width 71 height 11
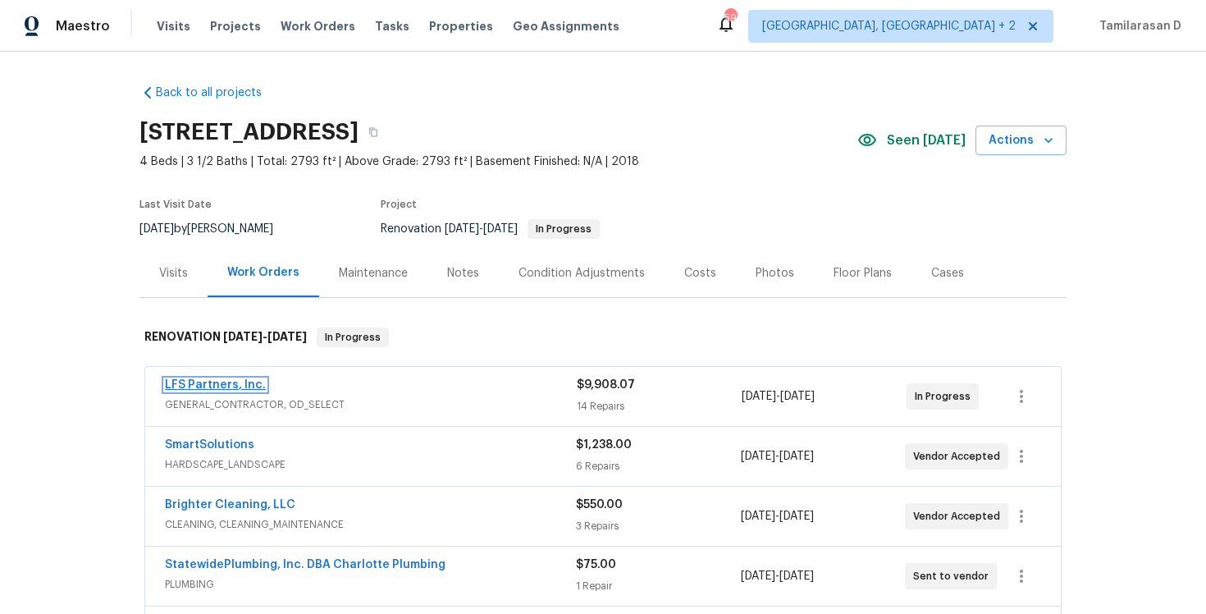
click at [220, 383] on link "LFS Partners, Inc." at bounding box center [215, 384] width 101 height 11
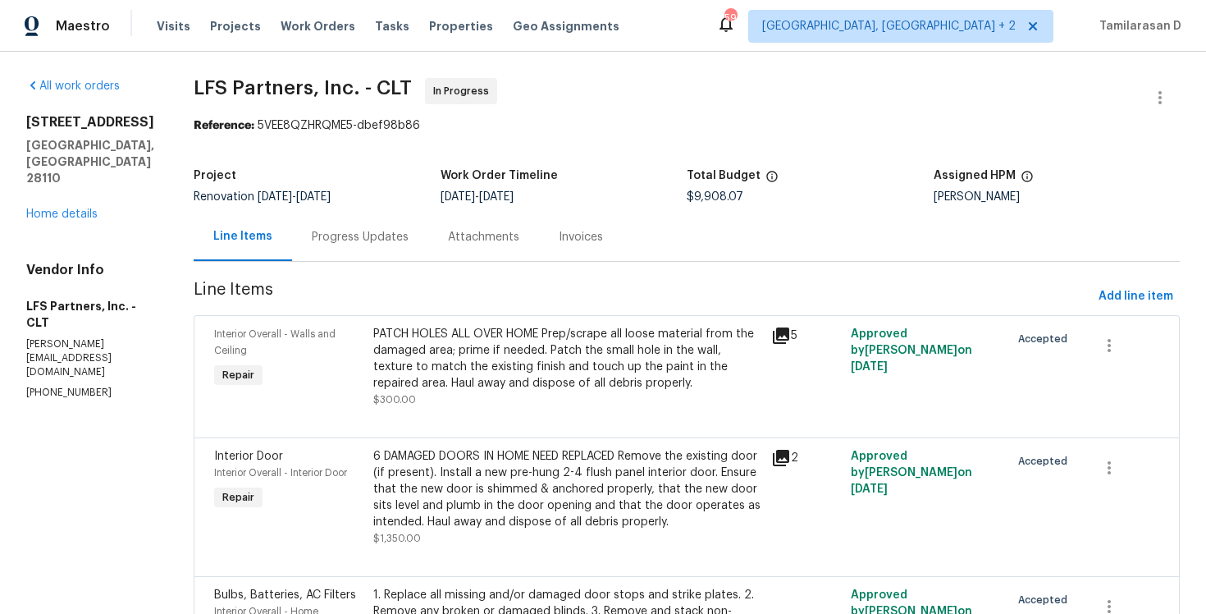
click at [354, 237] on div "Progress Updates" at bounding box center [360, 237] width 97 height 16
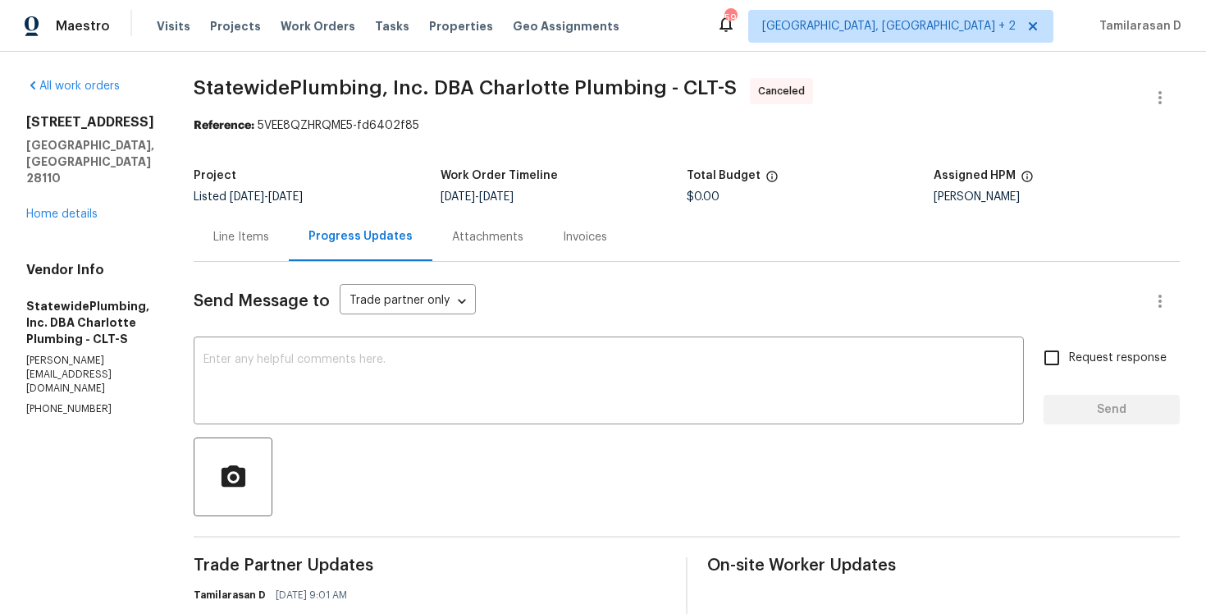
click at [257, 247] on div "Line Items" at bounding box center [241, 236] width 95 height 48
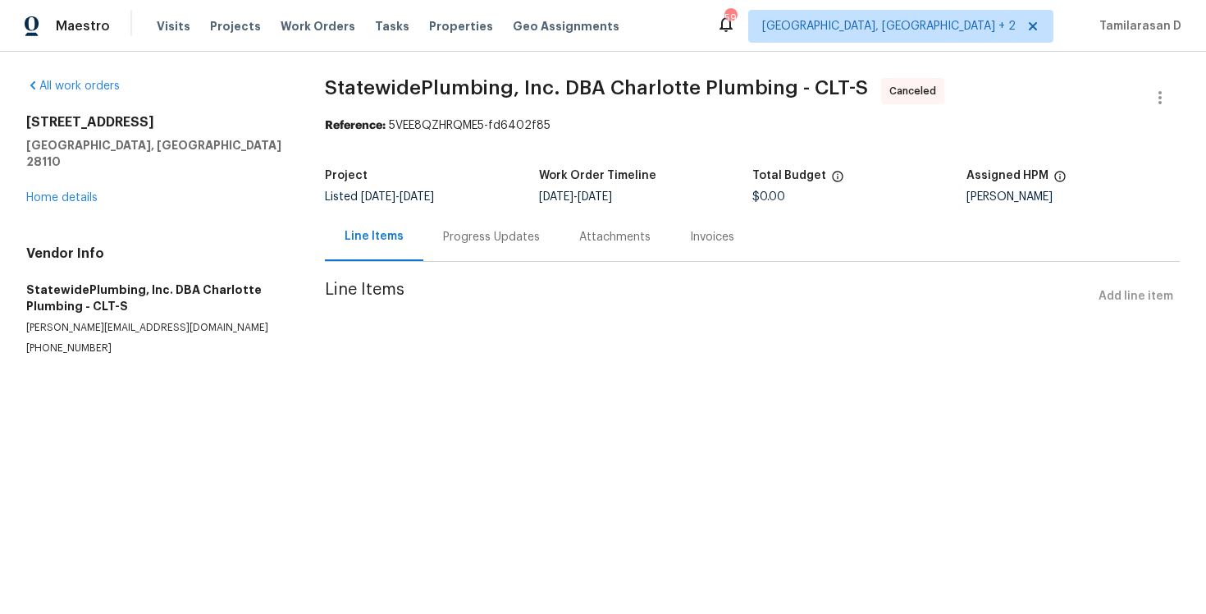
click at [435, 249] on div "Progress Updates" at bounding box center [491, 236] width 136 height 48
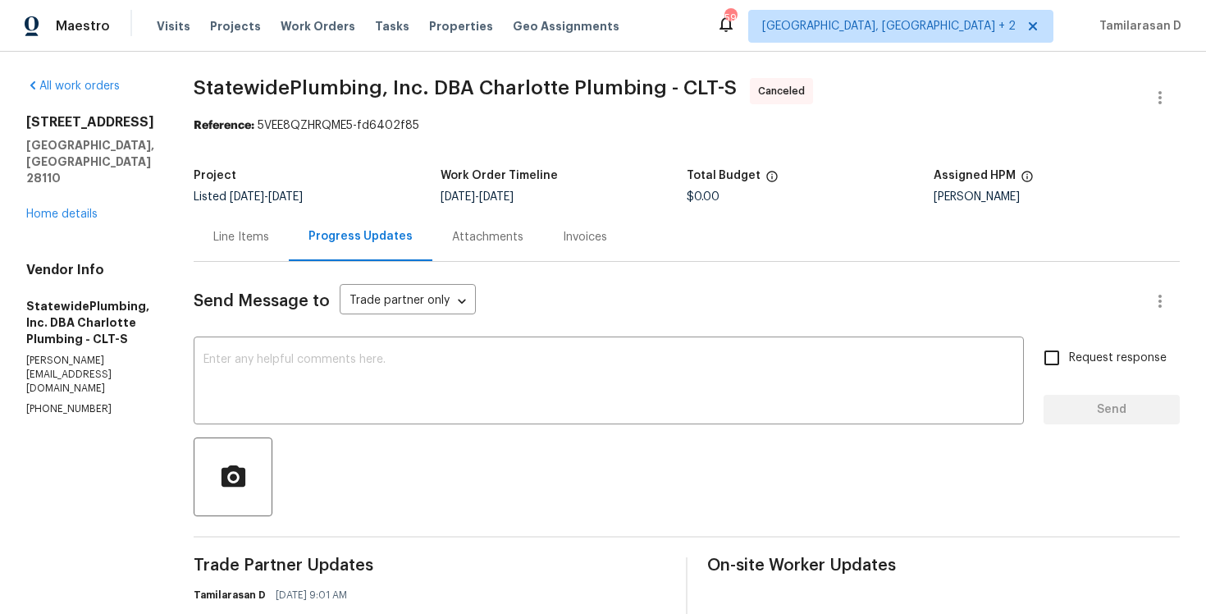
click at [116, 354] on p "[PERSON_NAME][EMAIL_ADDRESS][DOMAIN_NAME]" at bounding box center [90, 375] width 128 height 42
click at [269, 243] on div "Line Items" at bounding box center [241, 237] width 56 height 16
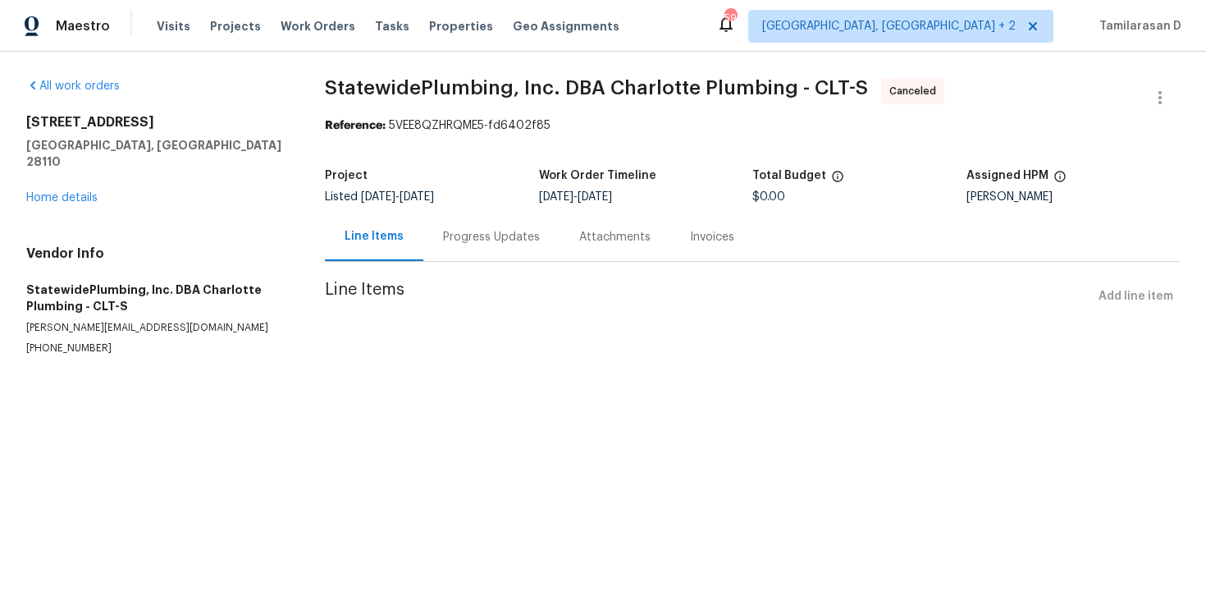
click at [468, 238] on div "Progress Updates" at bounding box center [491, 237] width 97 height 16
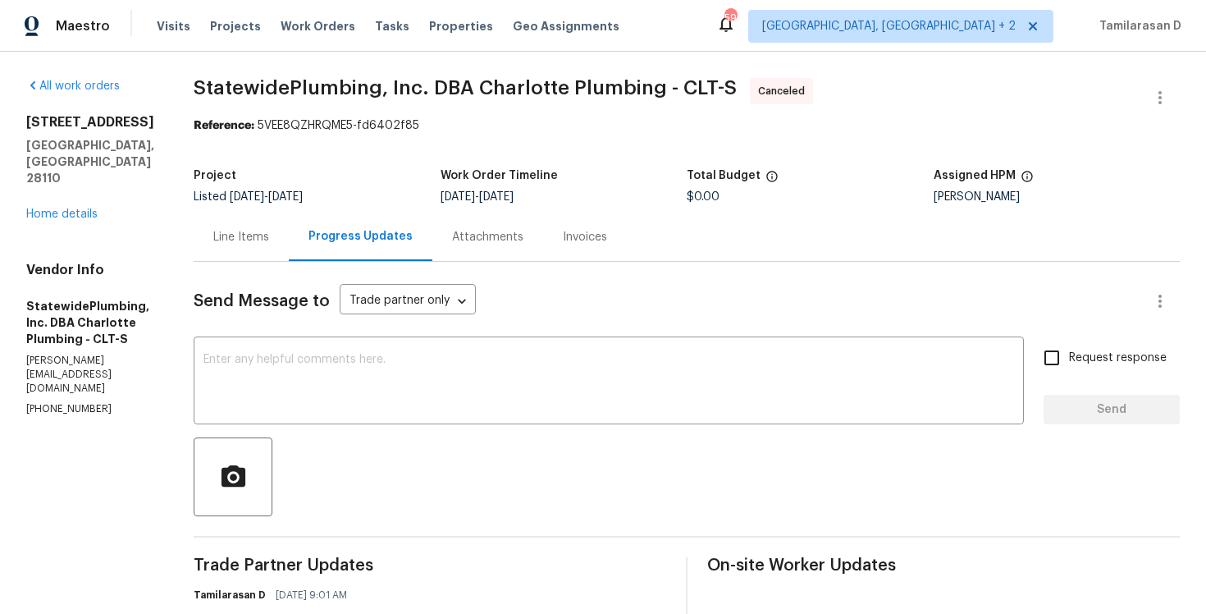
click at [267, 231] on div "Line Items" at bounding box center [241, 237] width 56 height 16
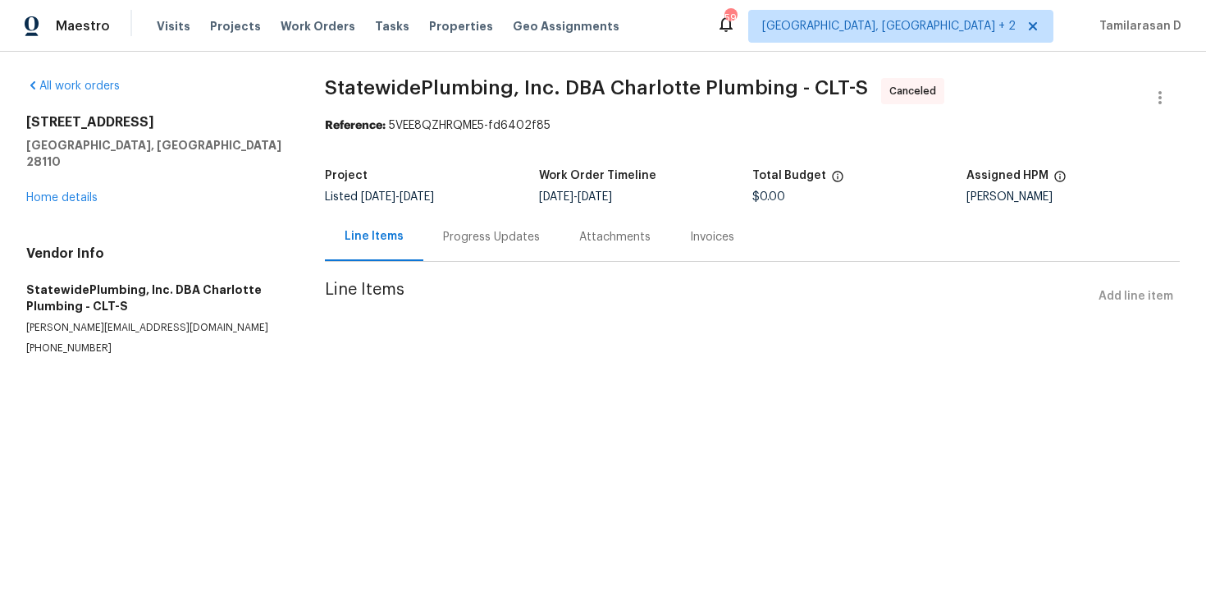
click at [456, 239] on div "Progress Updates" at bounding box center [491, 237] width 97 height 16
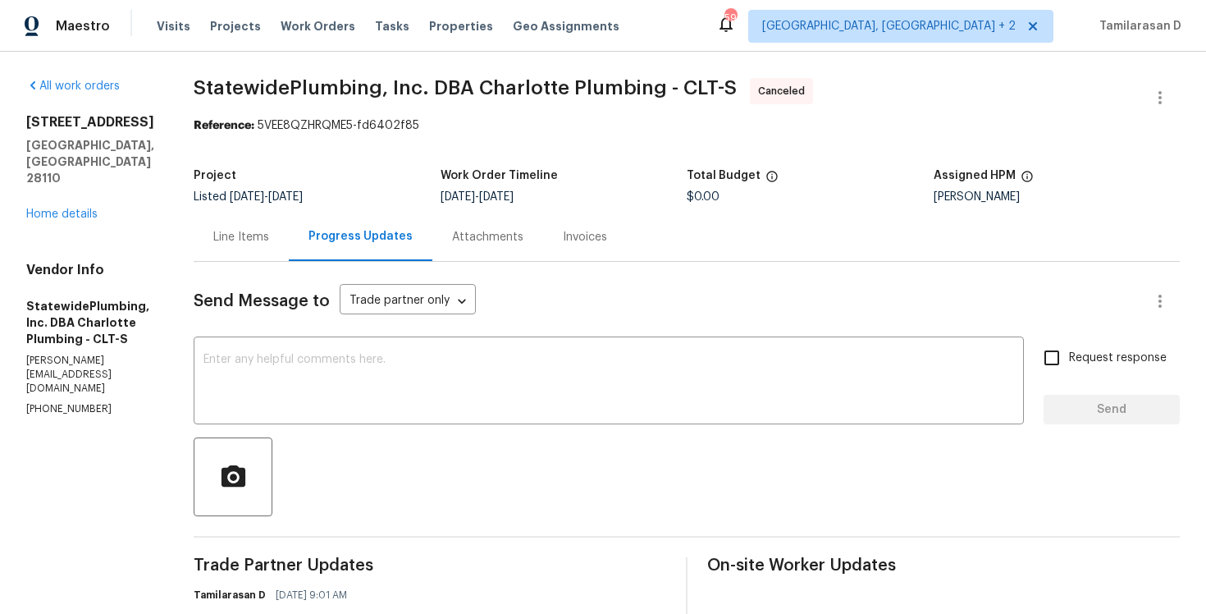
click at [251, 236] on div "Line Items" at bounding box center [241, 237] width 56 height 16
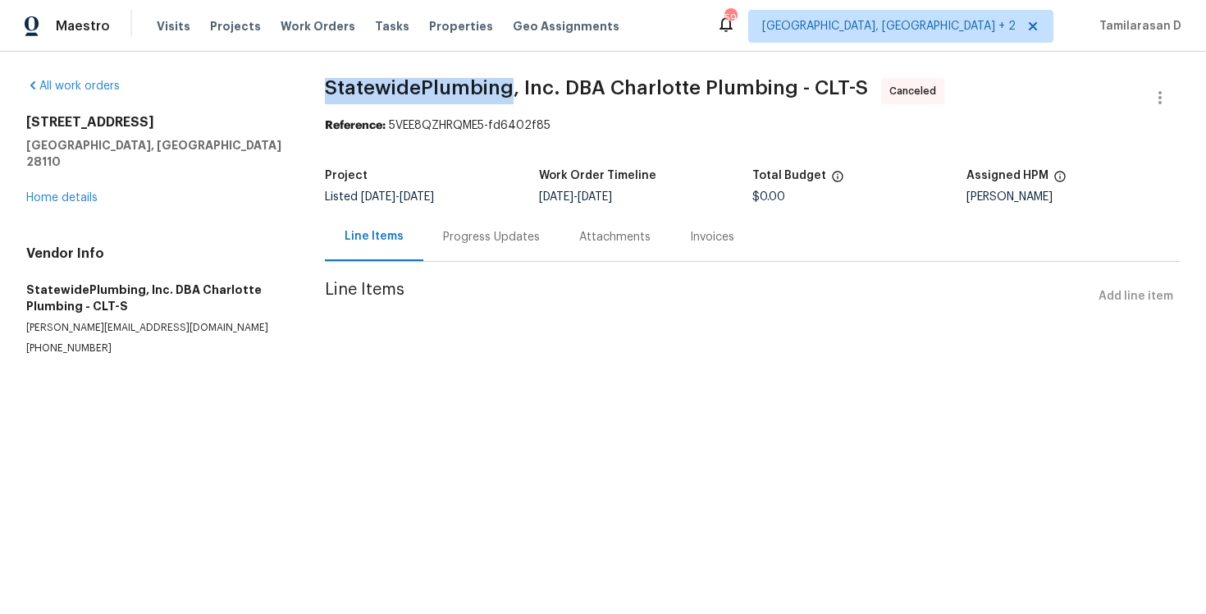
drag, startPoint x: 326, startPoint y: 84, endPoint x: 504, endPoint y: 97, distance: 178.5
click at [505, 97] on span "StatewidePlumbing, Inc. DBA Charlotte Plumbing - CLT-S" at bounding box center [596, 88] width 543 height 20
copy span "StatewidePlumbing"
click at [447, 247] on div "Progress Updates" at bounding box center [491, 236] width 136 height 48
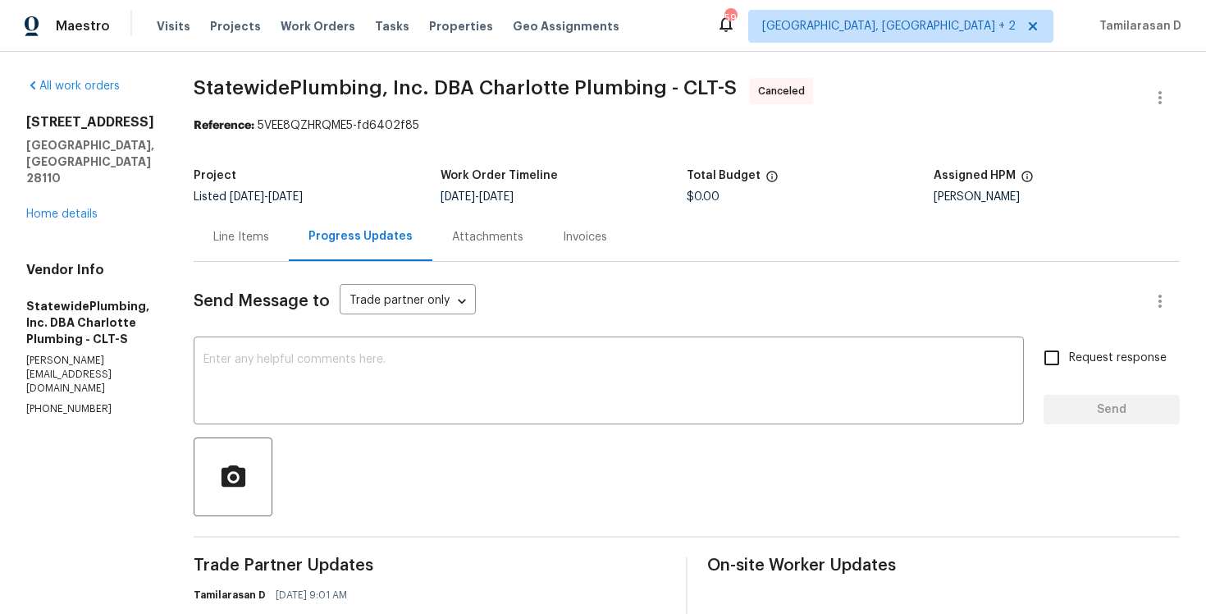
click at [266, 242] on div "Line Items" at bounding box center [241, 237] width 56 height 16
click at [48, 208] on link "Home details" at bounding box center [61, 213] width 71 height 11
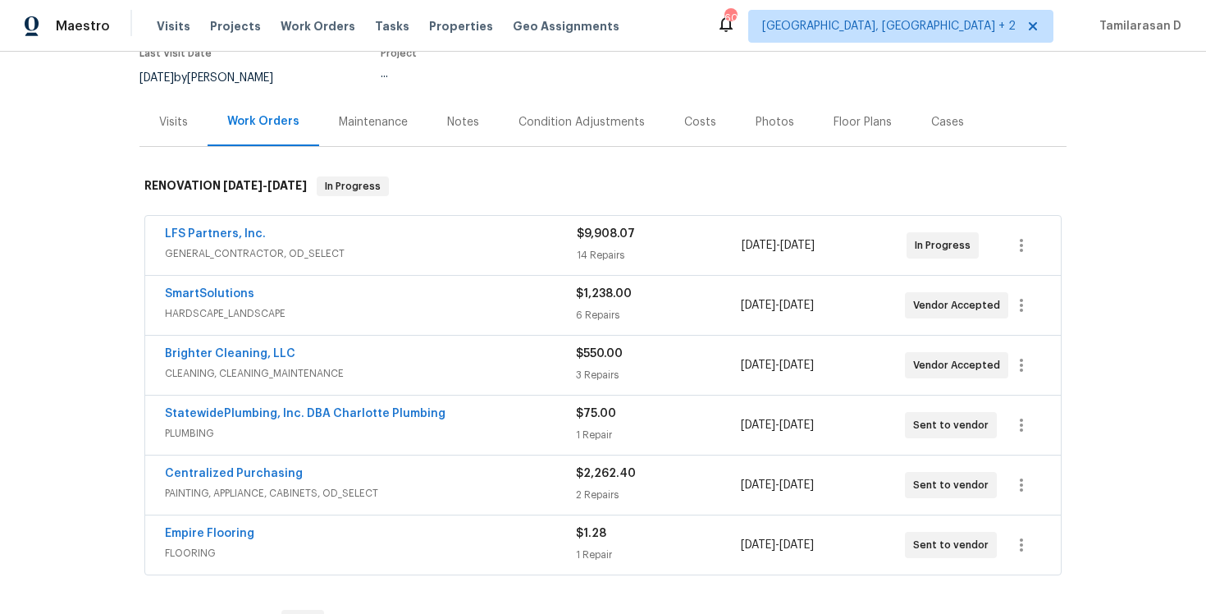
scroll to position [249, 0]
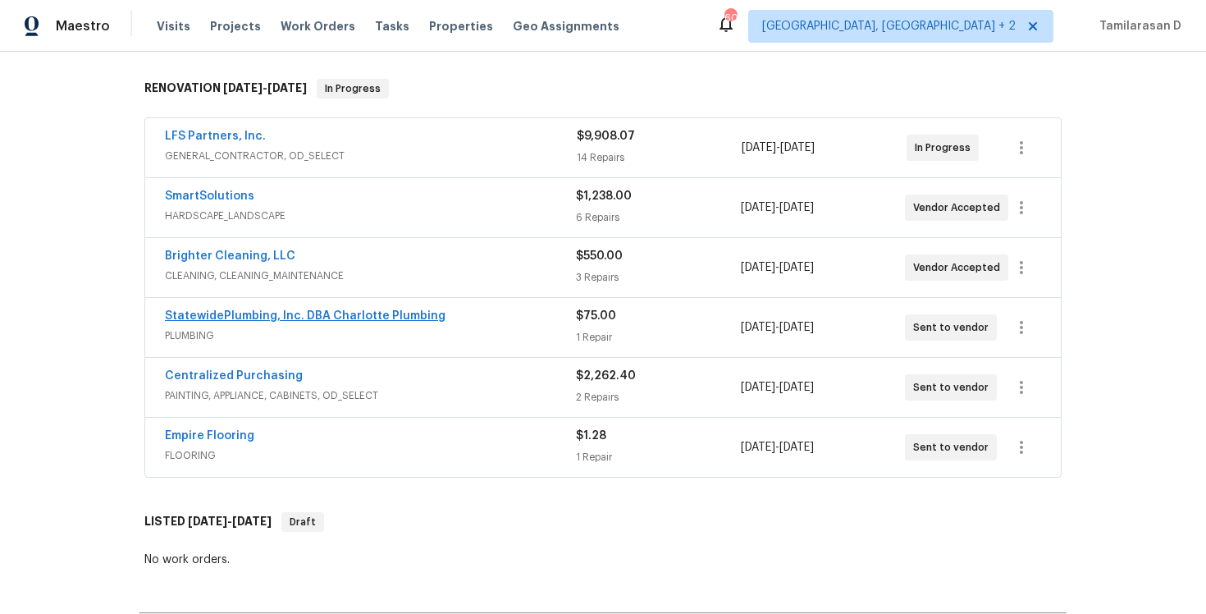
click at [252, 314] on link "StatewidePlumbing, Inc. DBA Charlotte Plumbing" at bounding box center [305, 315] width 281 height 11
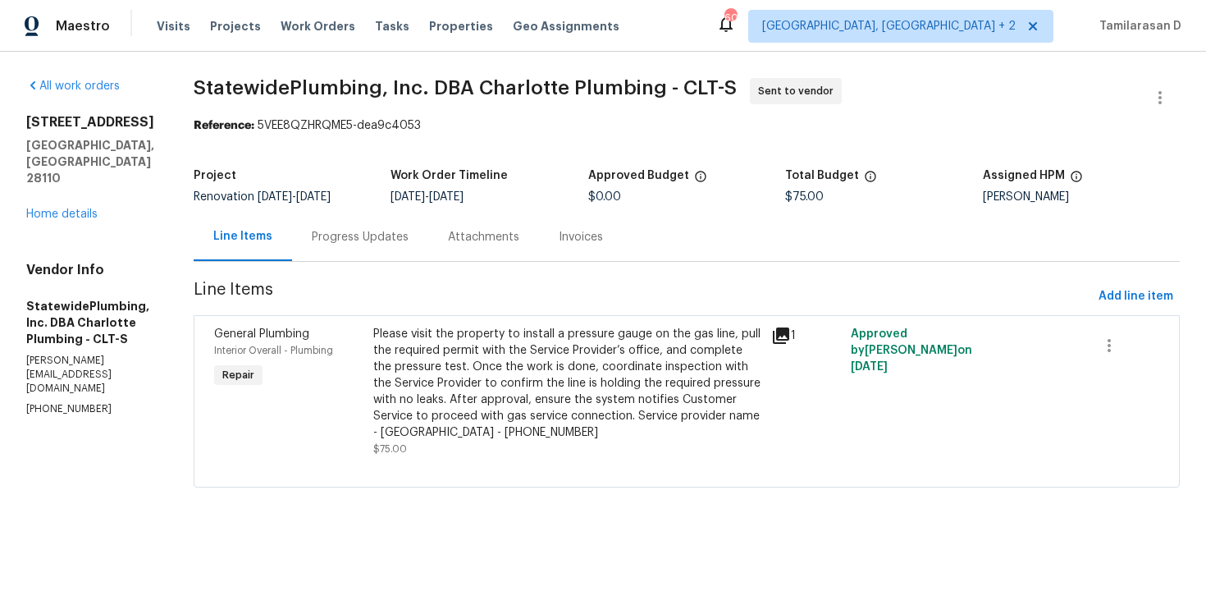
click at [395, 239] on div "Progress Updates" at bounding box center [360, 237] width 97 height 16
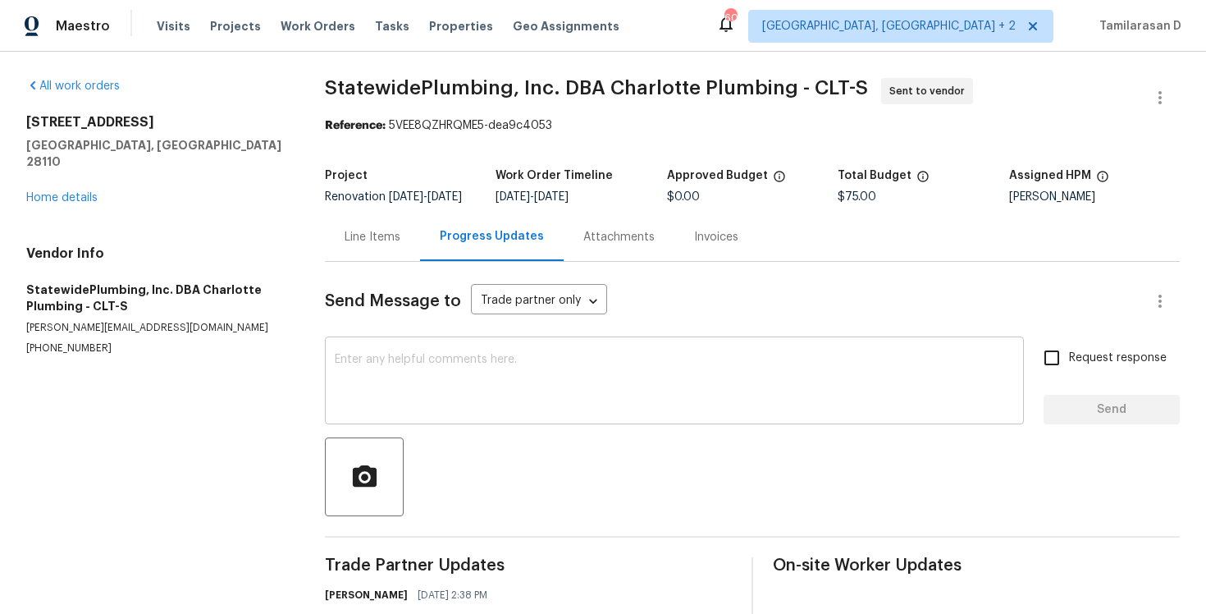
scroll to position [71, 0]
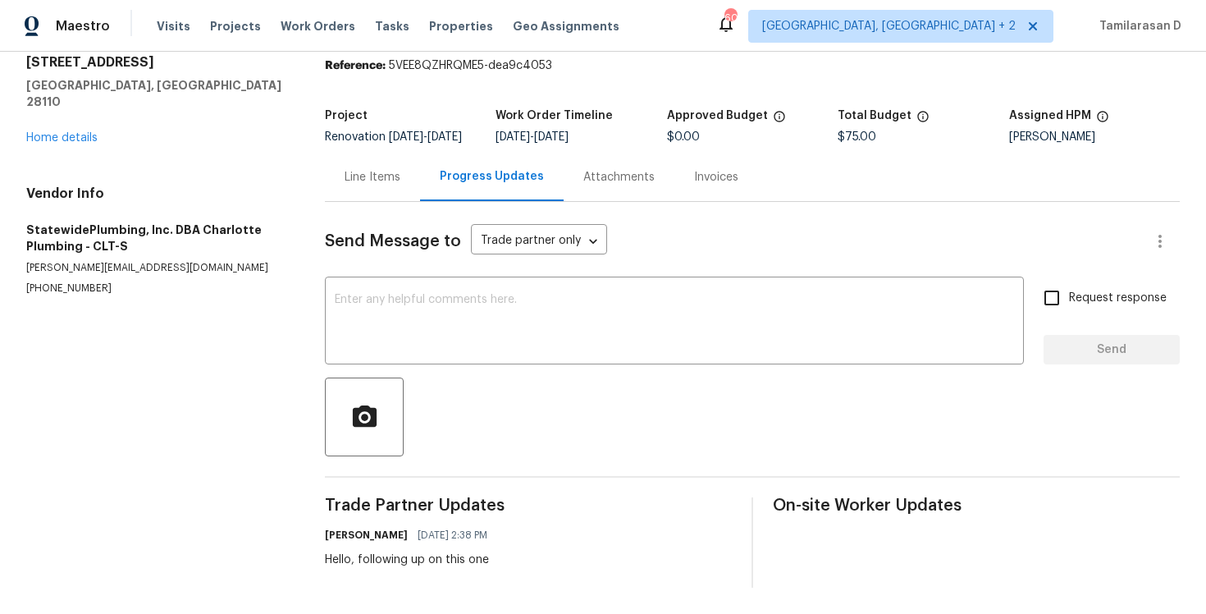
click at [348, 190] on div "Line Items" at bounding box center [372, 177] width 95 height 48
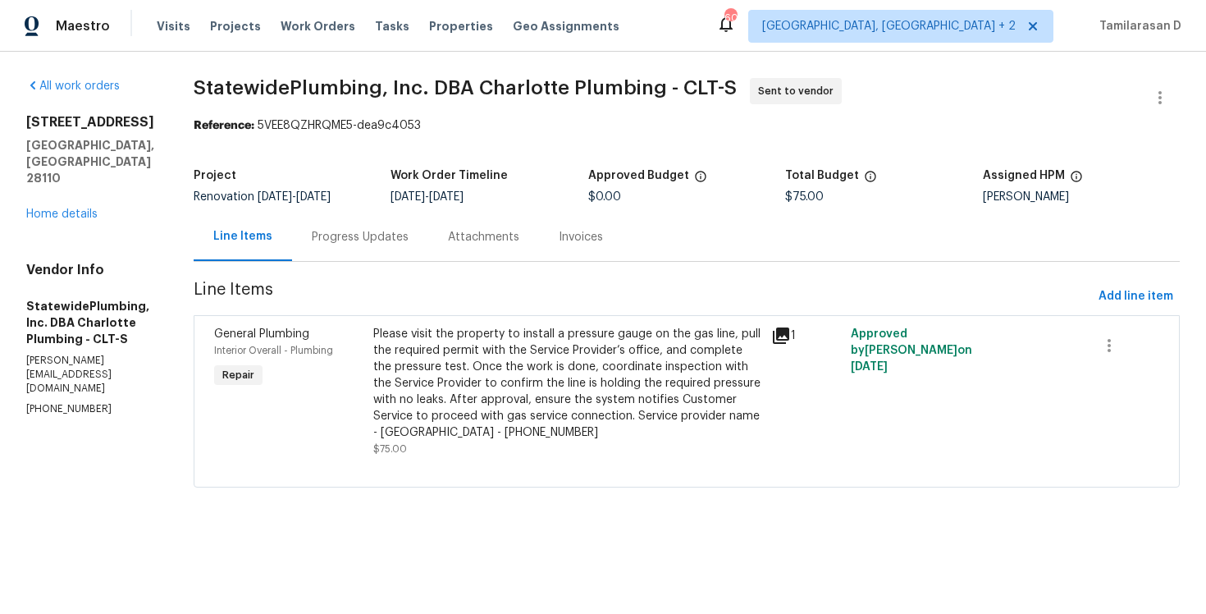
click at [356, 238] on div "Progress Updates" at bounding box center [360, 237] width 97 height 16
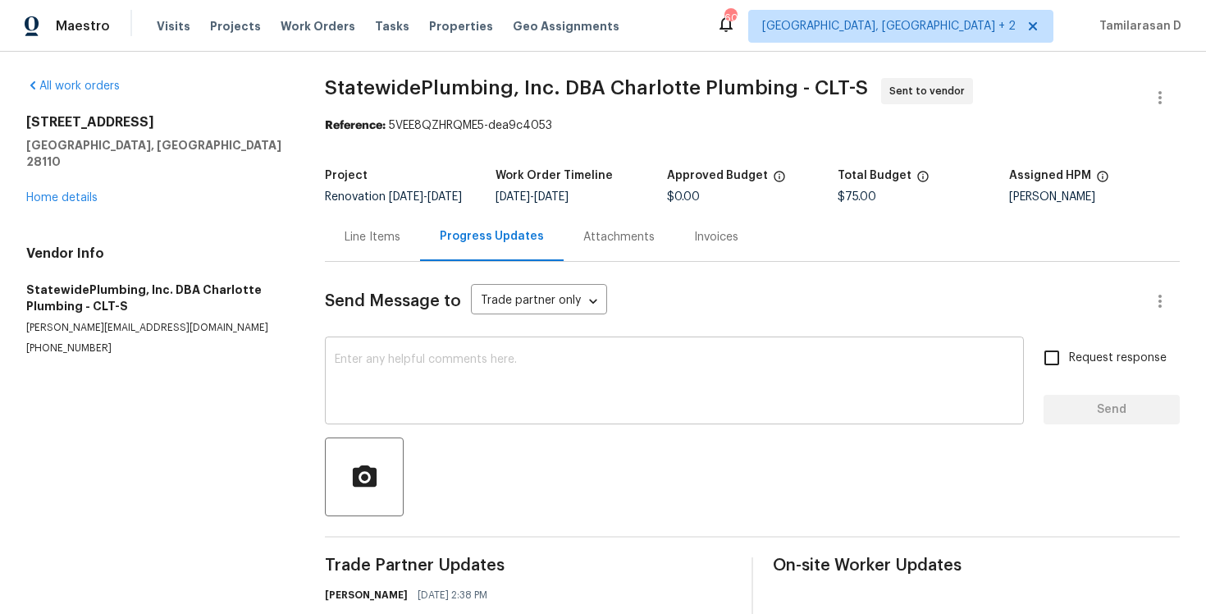
scroll to position [71, 0]
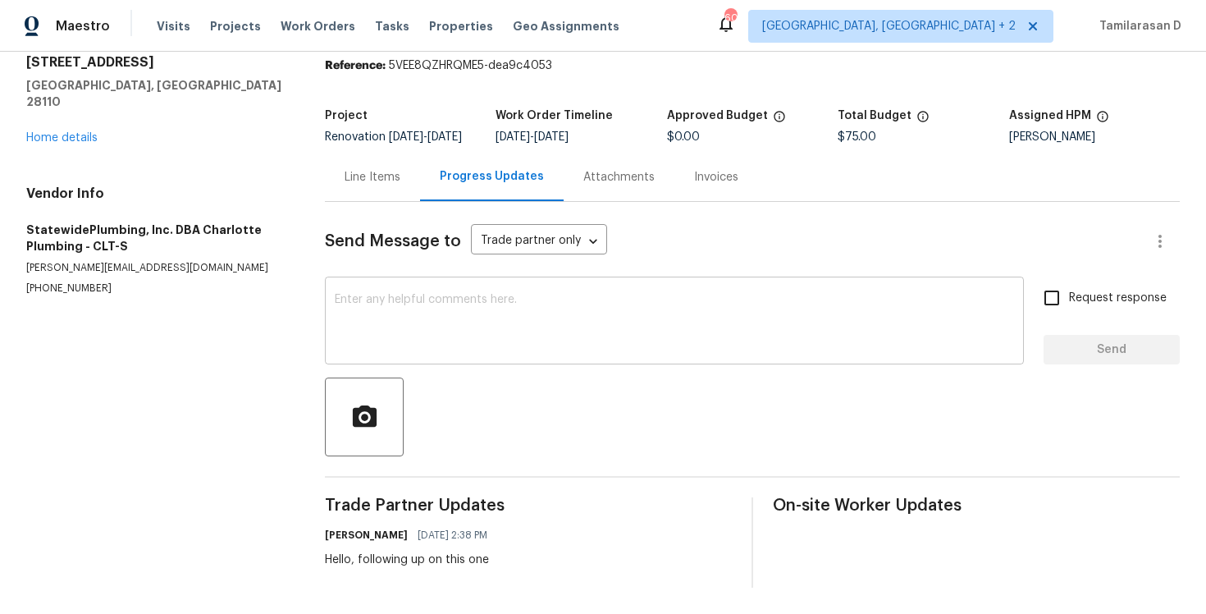
click at [393, 314] on textarea at bounding box center [674, 322] width 679 height 57
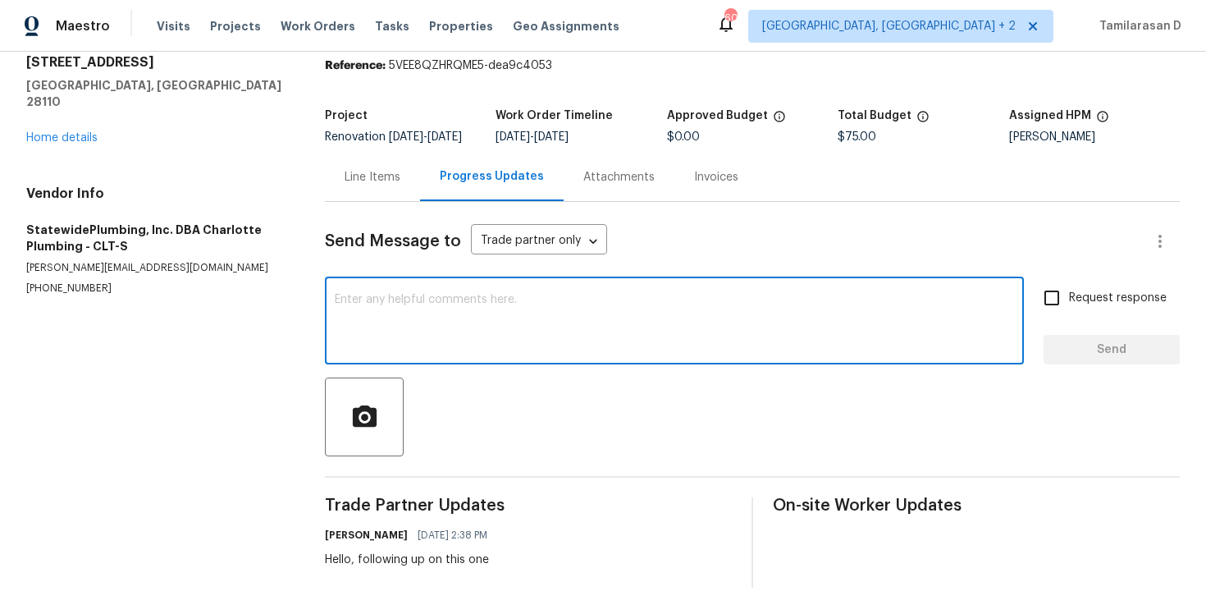
scroll to position [0, 0]
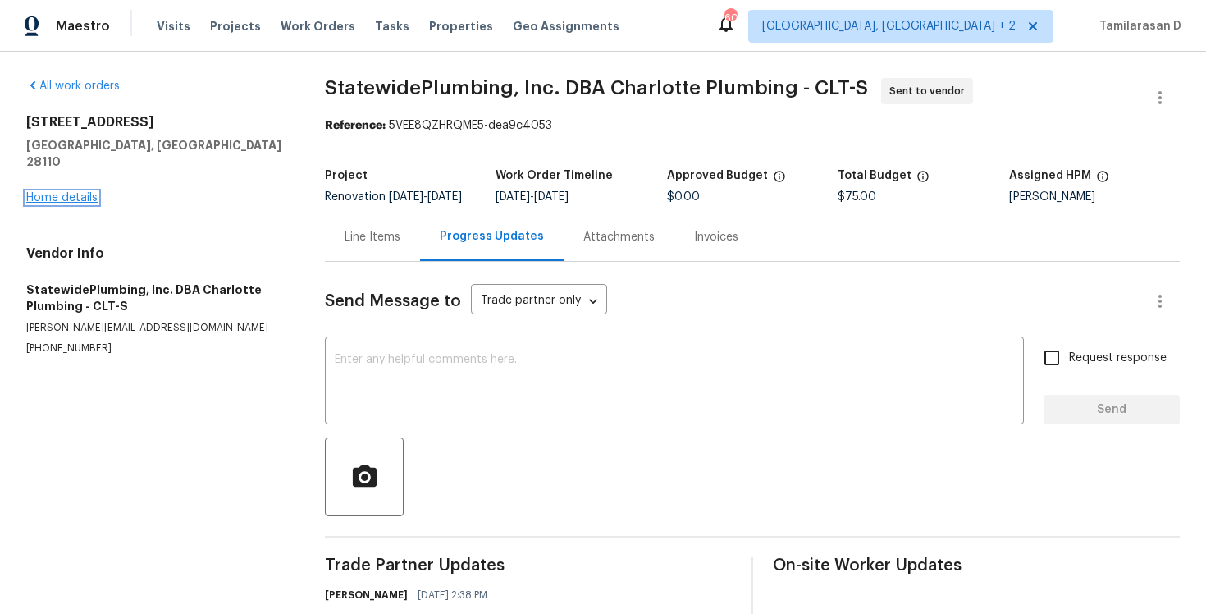
click at [84, 192] on link "Home details" at bounding box center [61, 197] width 71 height 11
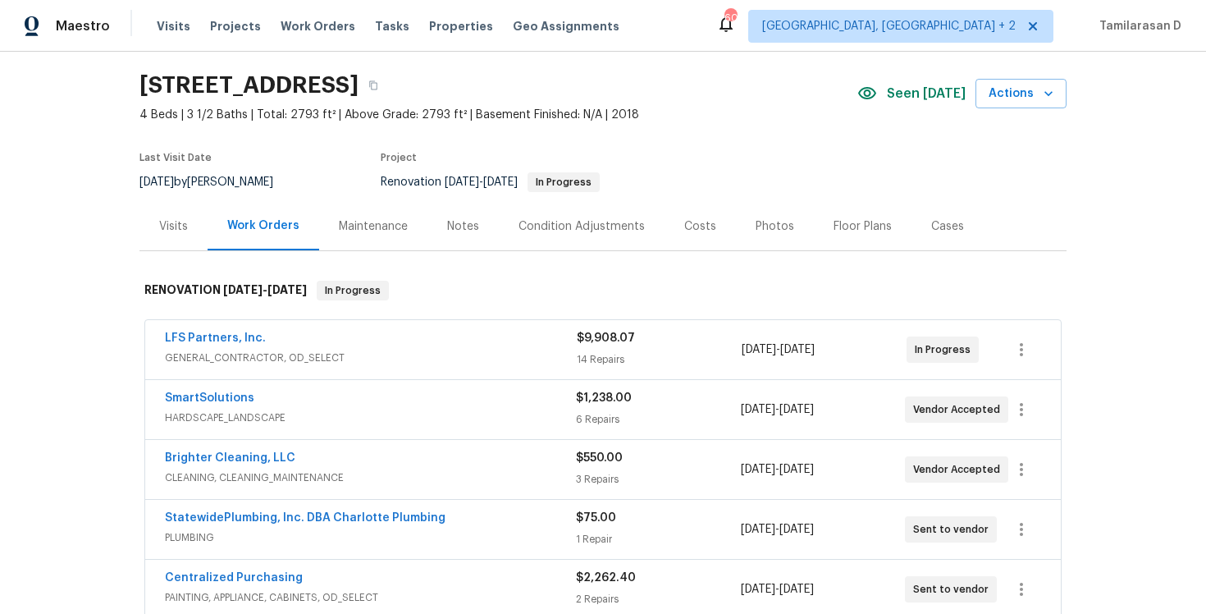
scroll to position [120, 0]
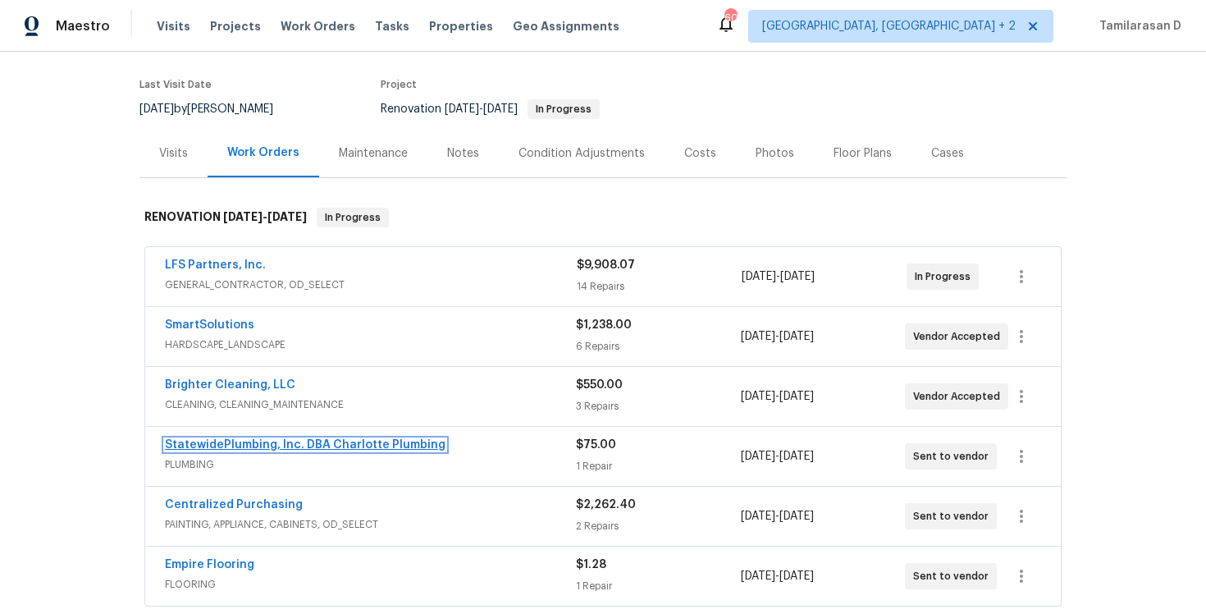
click at [244, 439] on link "StatewidePlumbing, Inc. DBA Charlotte Plumbing" at bounding box center [305, 444] width 281 height 11
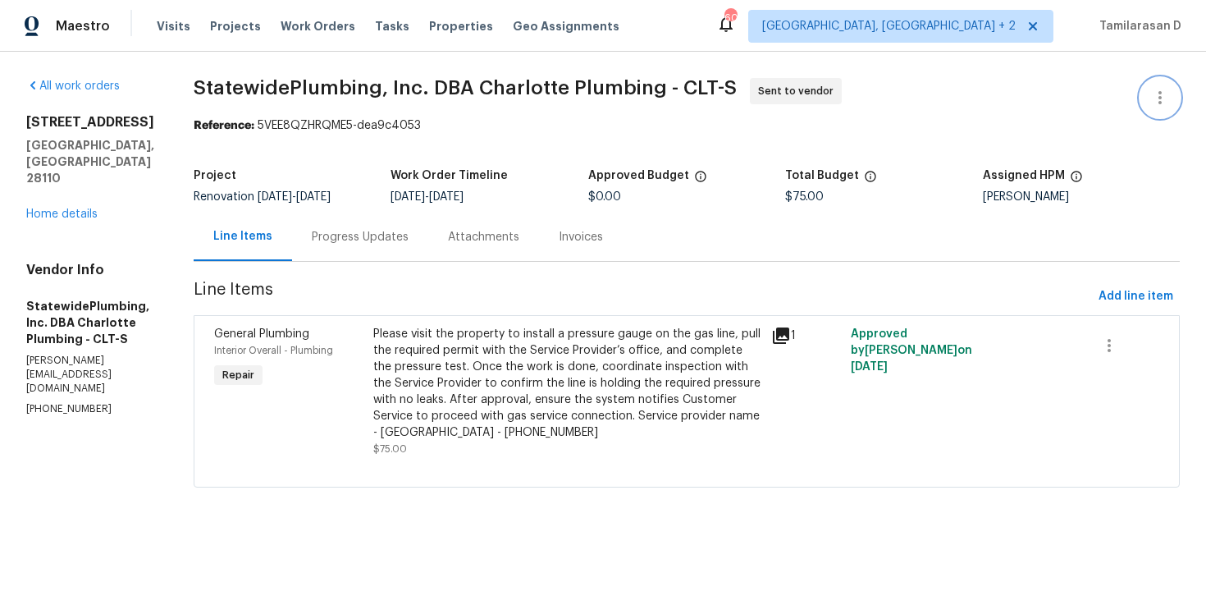
click at [1154, 97] on icon "button" at bounding box center [1160, 98] width 20 height 20
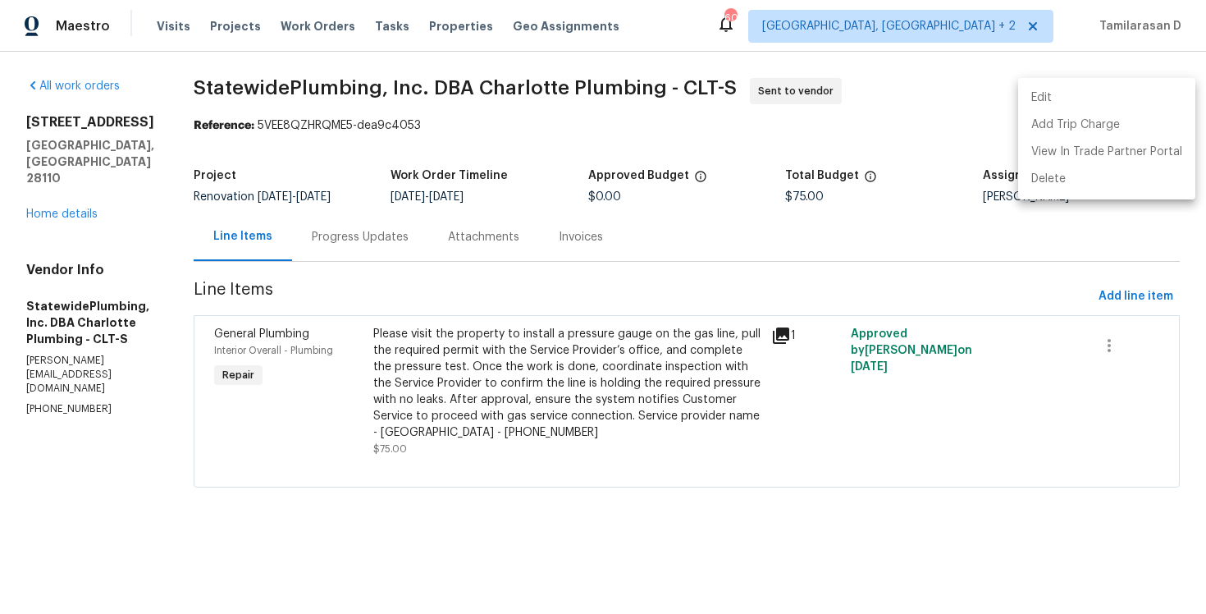
click at [1081, 104] on li "Edit" at bounding box center [1106, 97] width 177 height 27
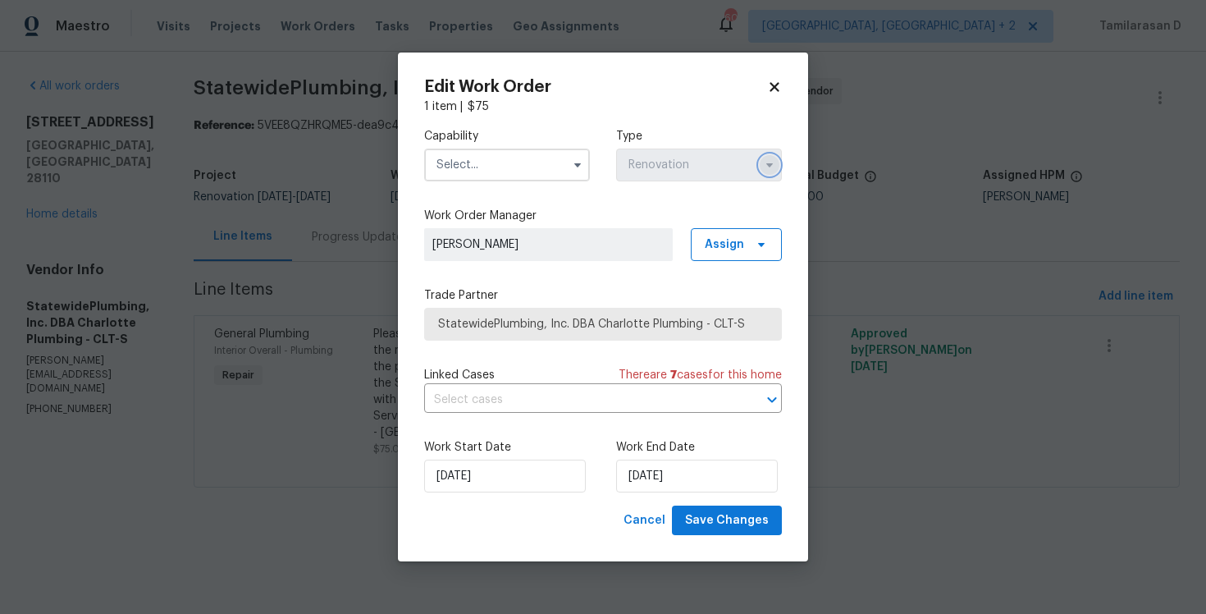
click at [769, 166] on icon "button" at bounding box center [769, 165] width 7 height 4
click at [779, 87] on icon at bounding box center [774, 87] width 15 height 15
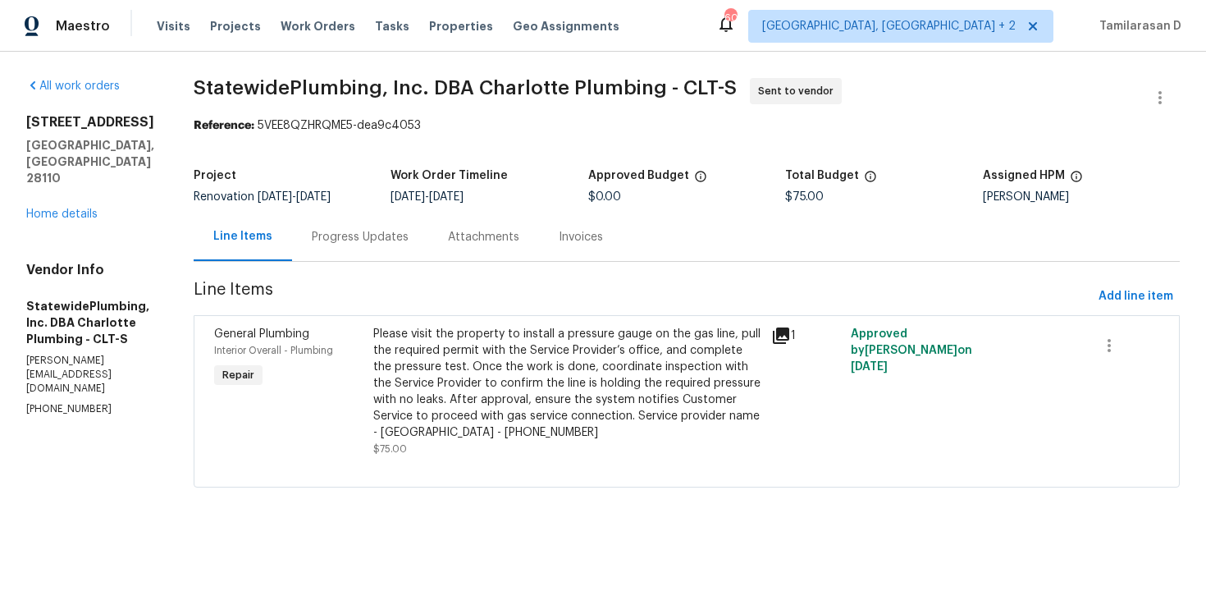
click at [386, 242] on div "Progress Updates" at bounding box center [360, 237] width 97 height 16
